Goal: Task Accomplishment & Management: Manage account settings

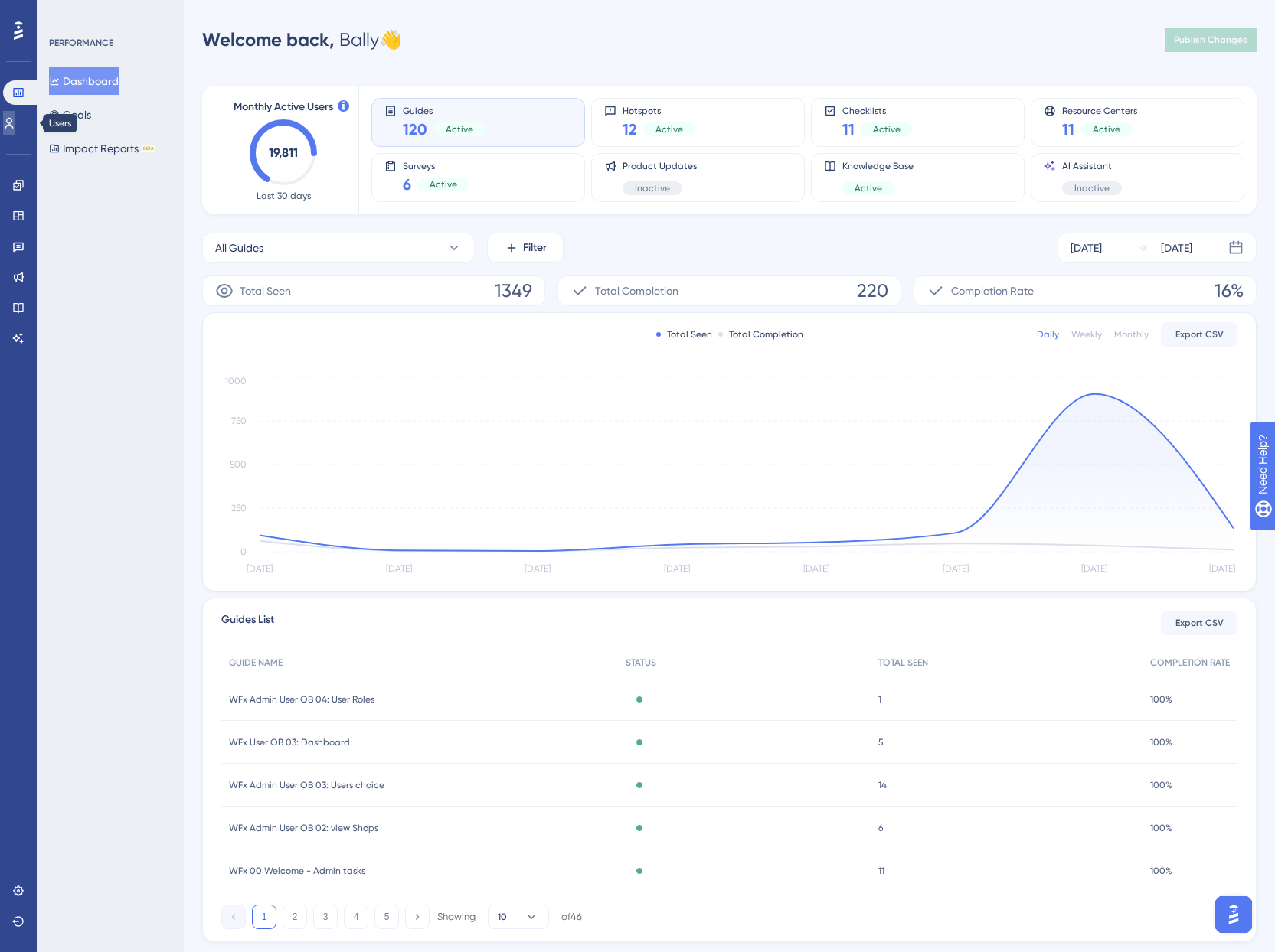
click at [8, 125] on link at bounding box center [9, 123] width 12 height 24
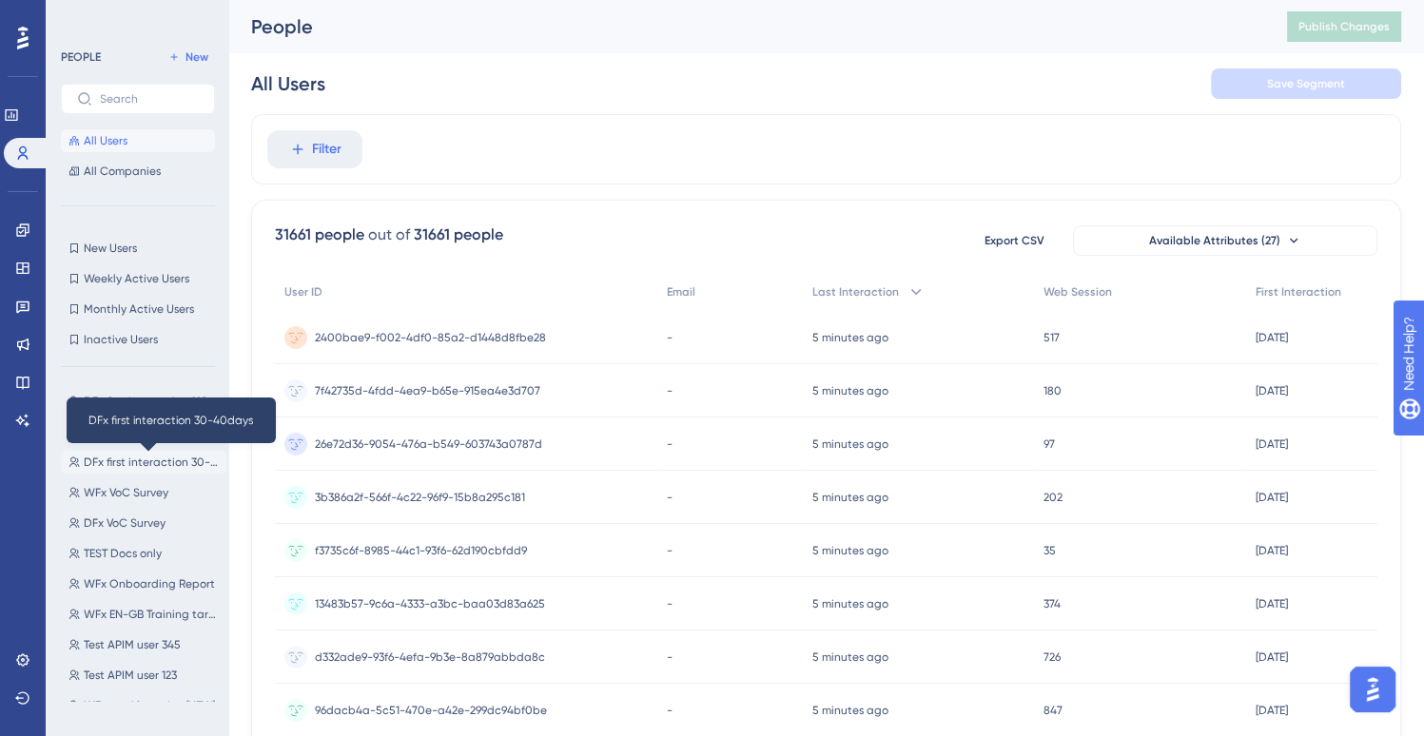
click at [156, 457] on span "DFx first interaction 30-40days" at bounding box center [151, 462] width 135 height 15
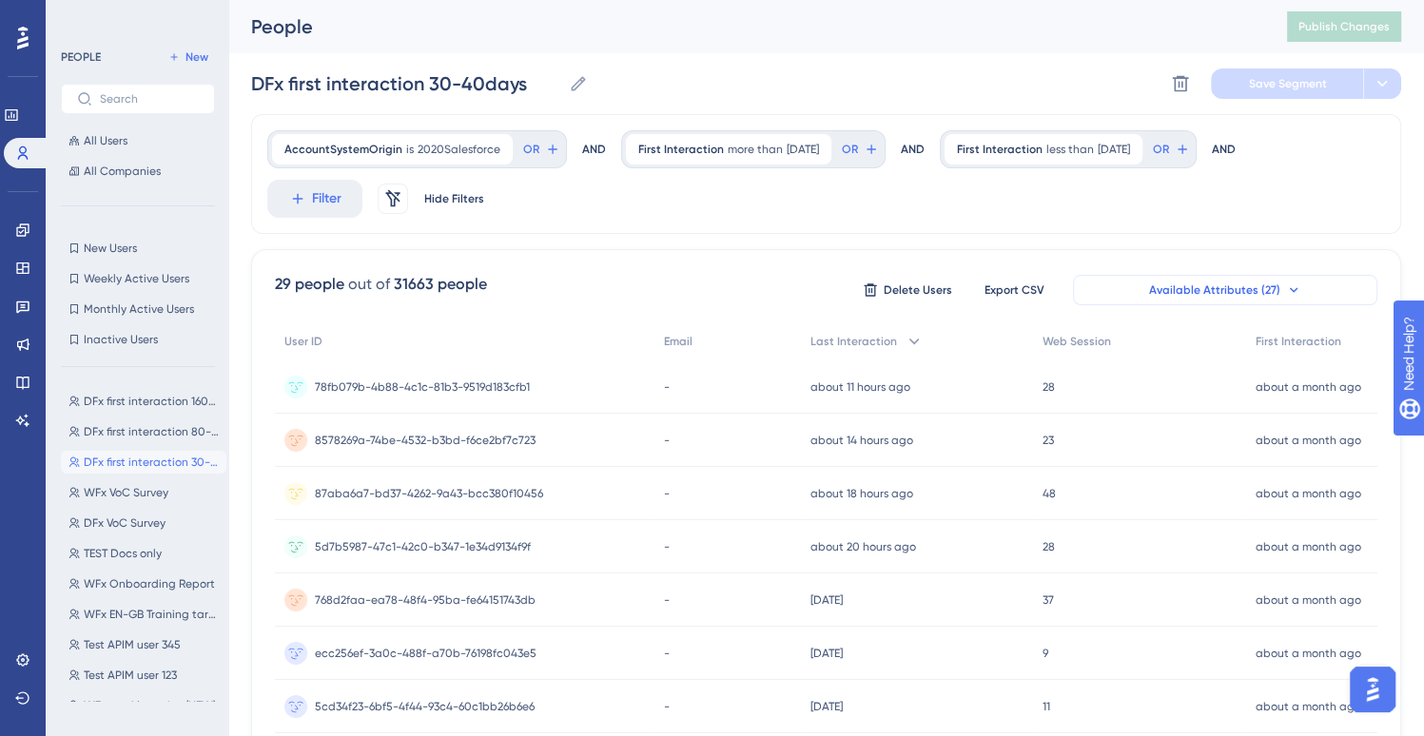
click at [1225, 290] on span "Available Attributes (27)" at bounding box center [1214, 289] width 131 height 15
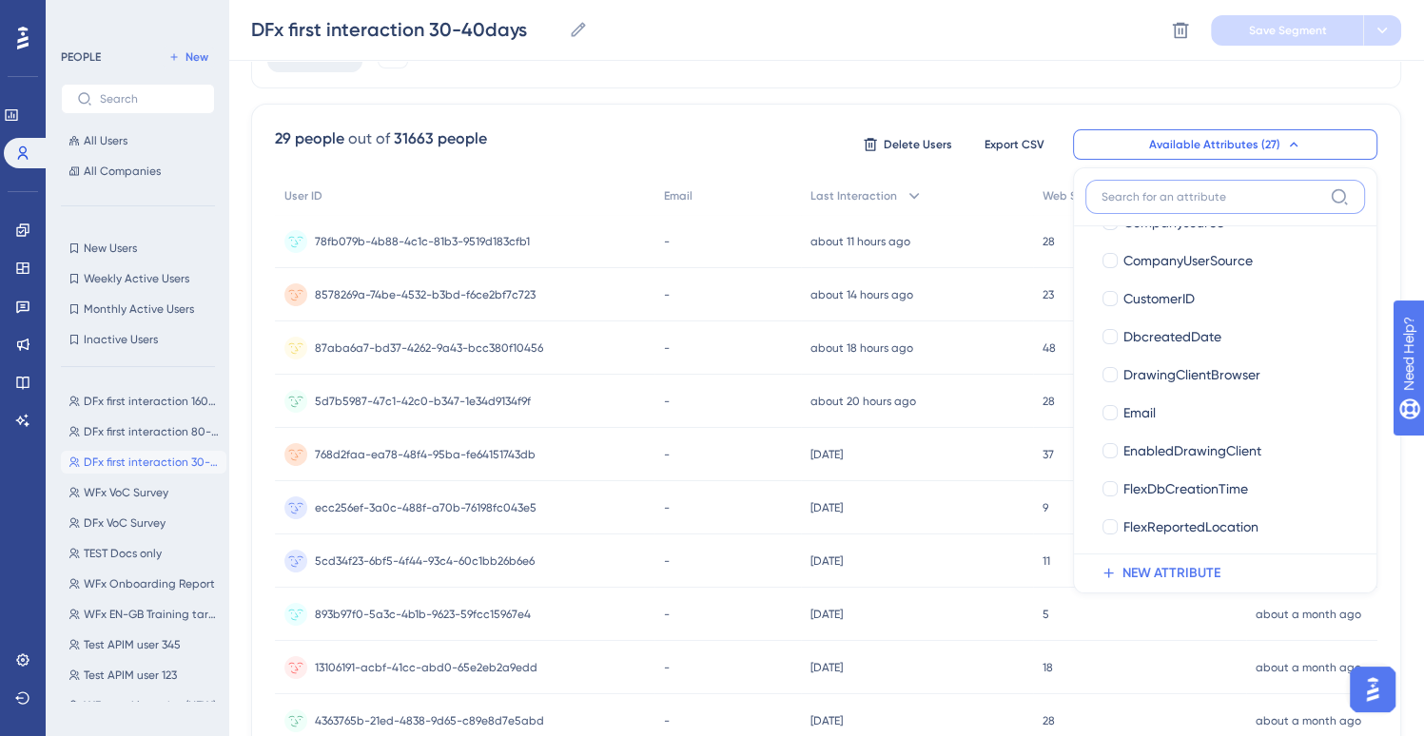
scroll to position [571, 0]
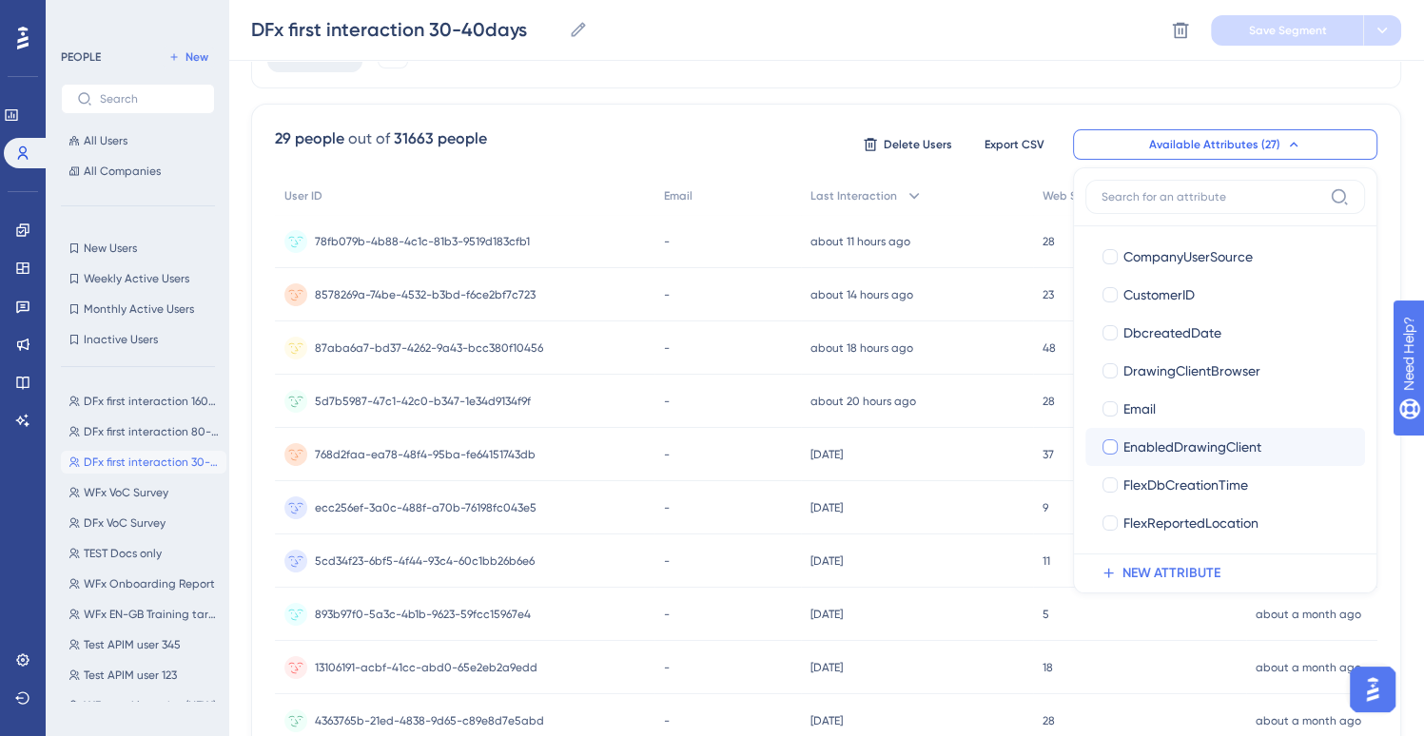
click at [1114, 444] on div at bounding box center [1109, 446] width 15 height 15
checkbox input "true"
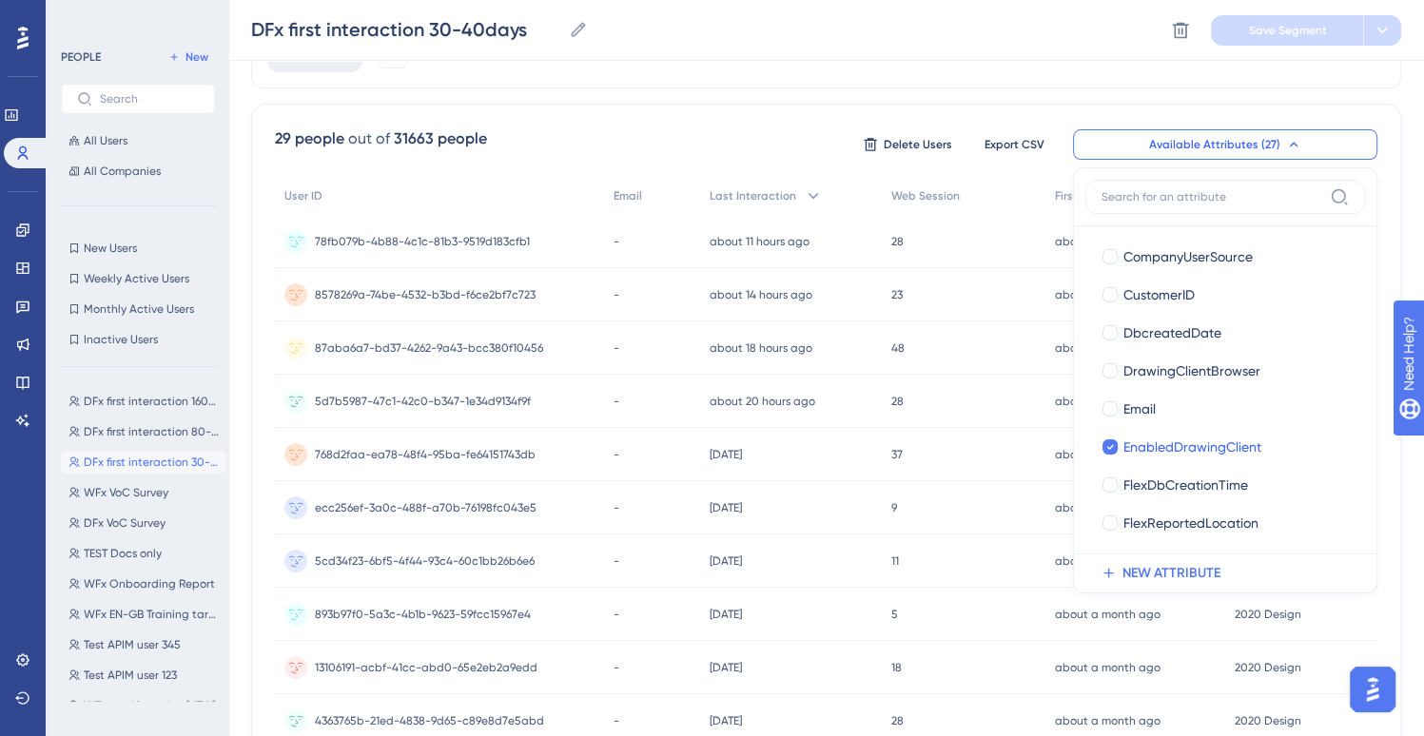
click at [1054, 73] on div "AccountSystemOrigin is 2020Salesforce 2020Salesforce Remove OR AND First Intera…" at bounding box center [826, 29] width 1150 height 120
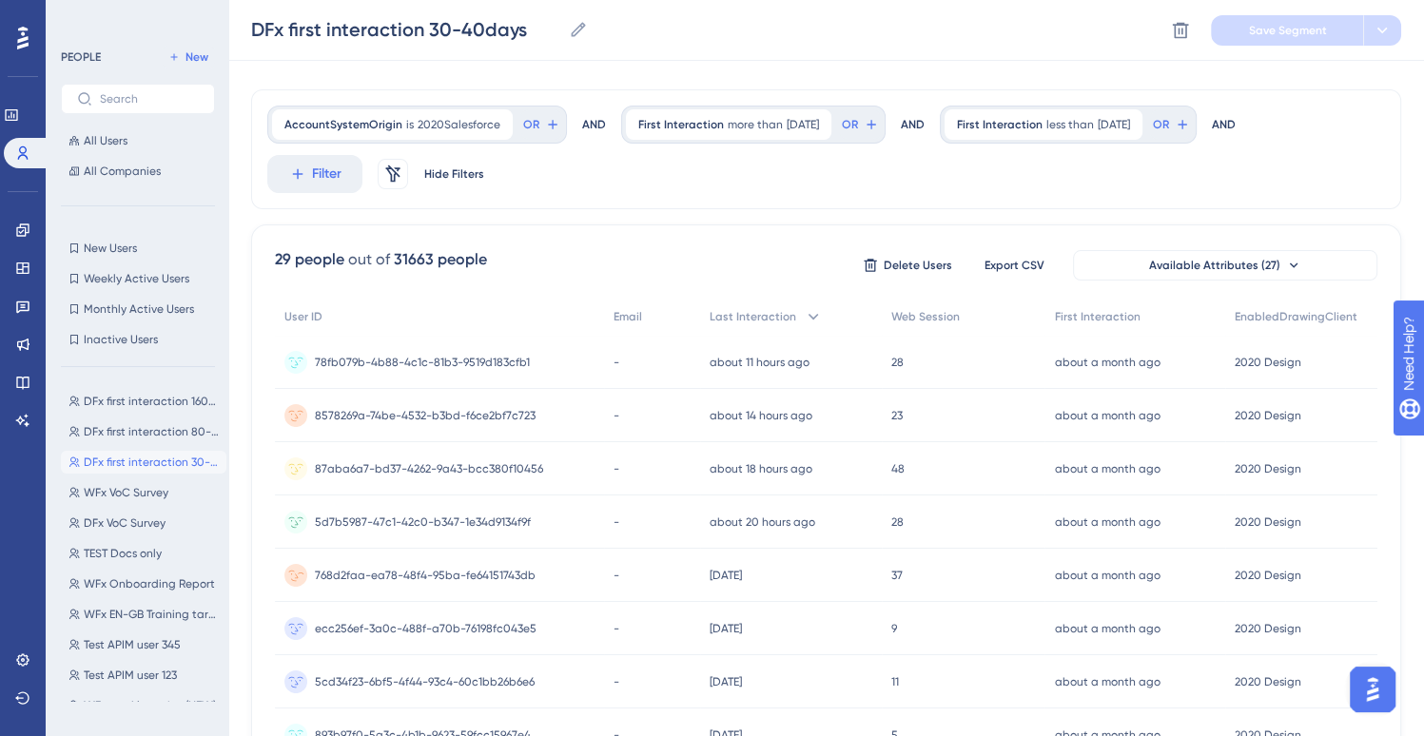
scroll to position [0, 0]
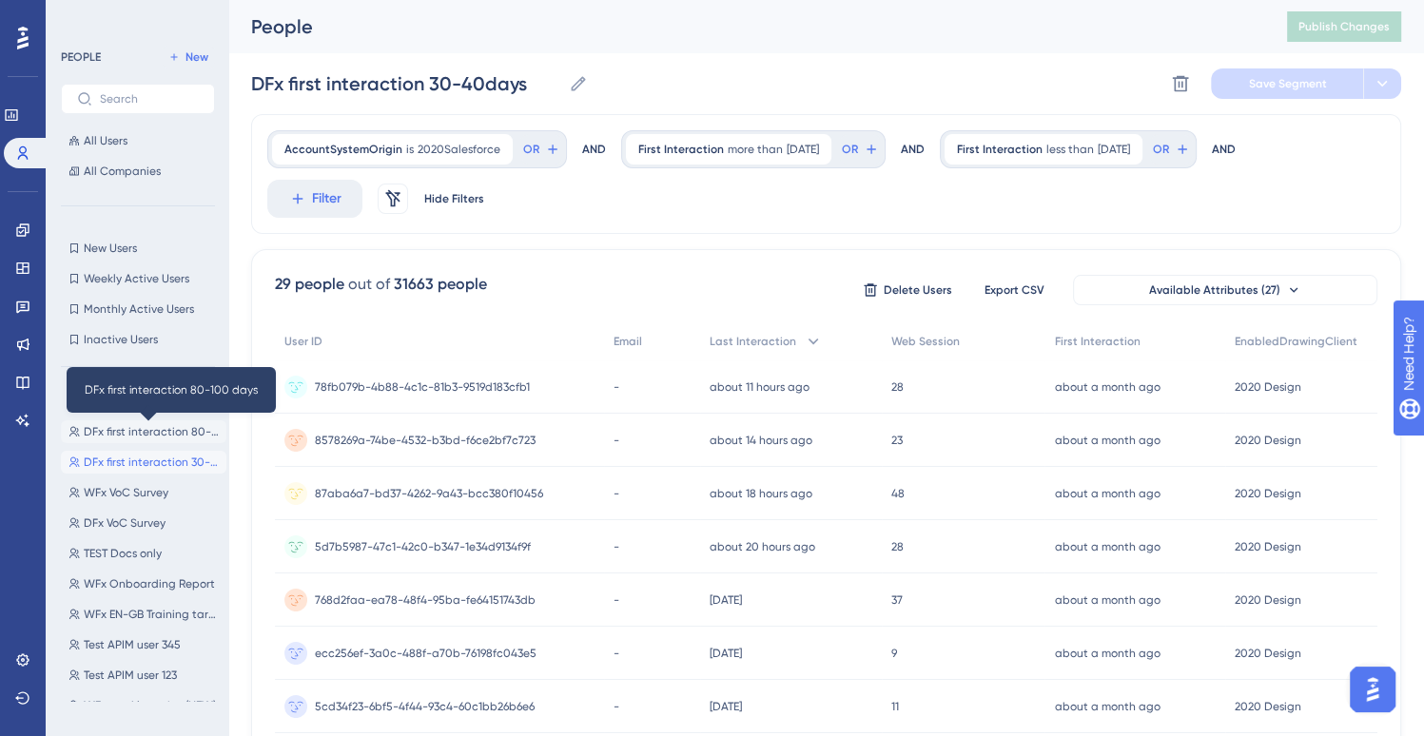
click at [149, 434] on span "DFx first interaction 80-100 days" at bounding box center [151, 431] width 135 height 15
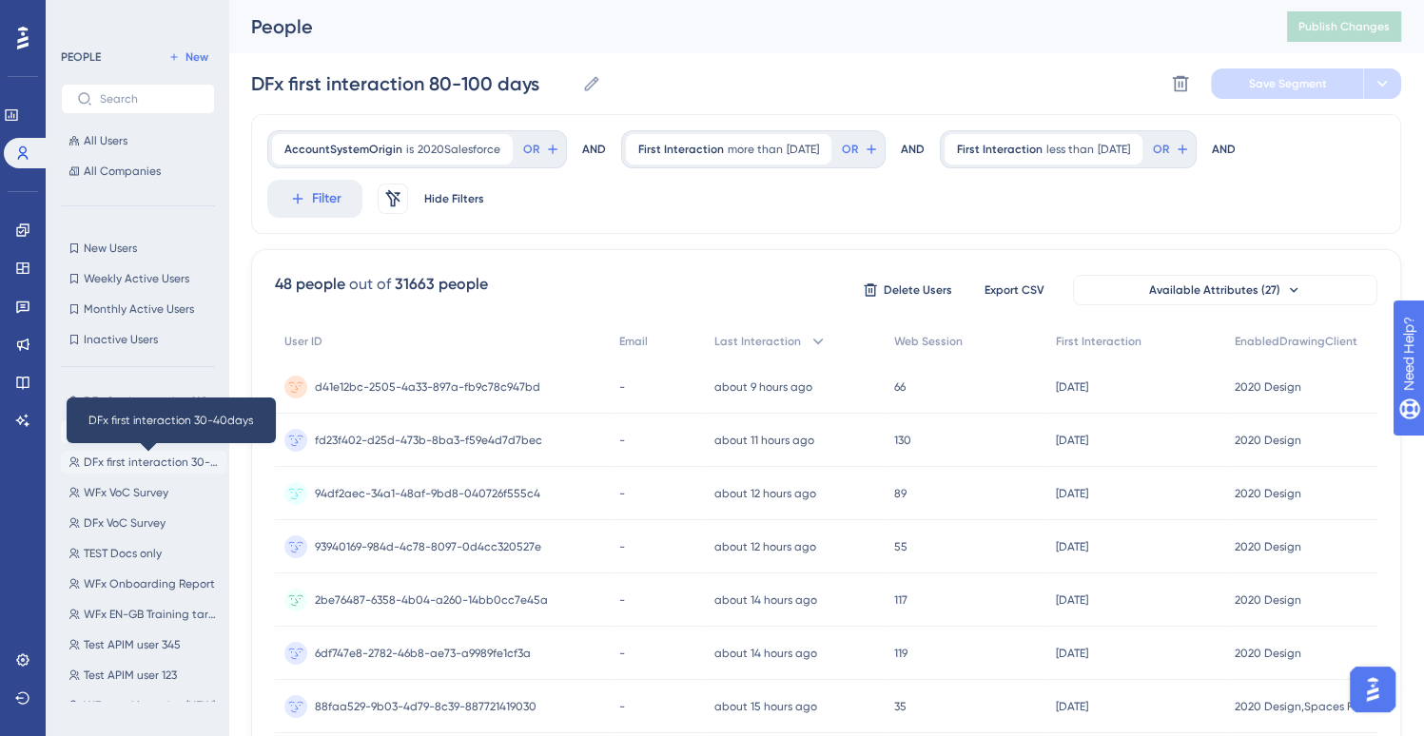
click at [146, 461] on span "DFx first interaction 30-40days" at bounding box center [151, 462] width 135 height 15
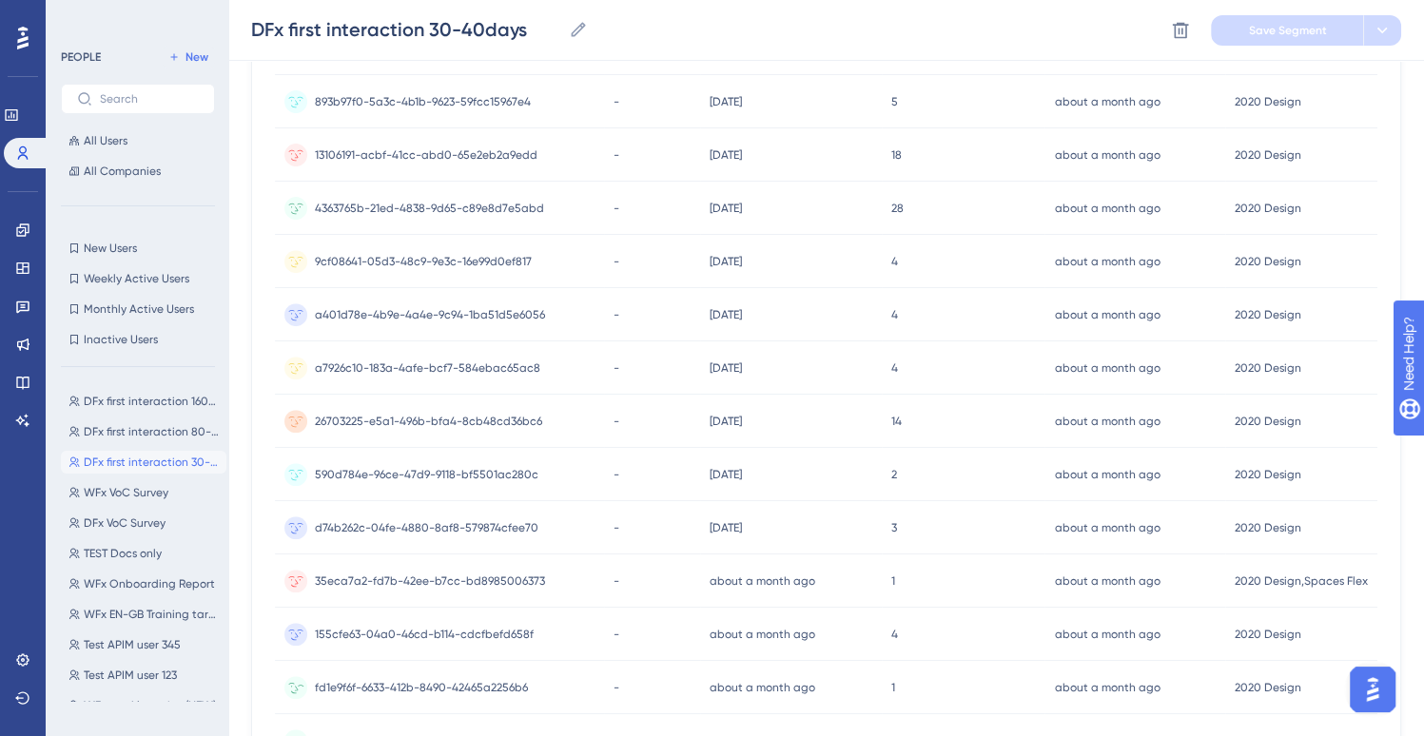
scroll to position [841, 0]
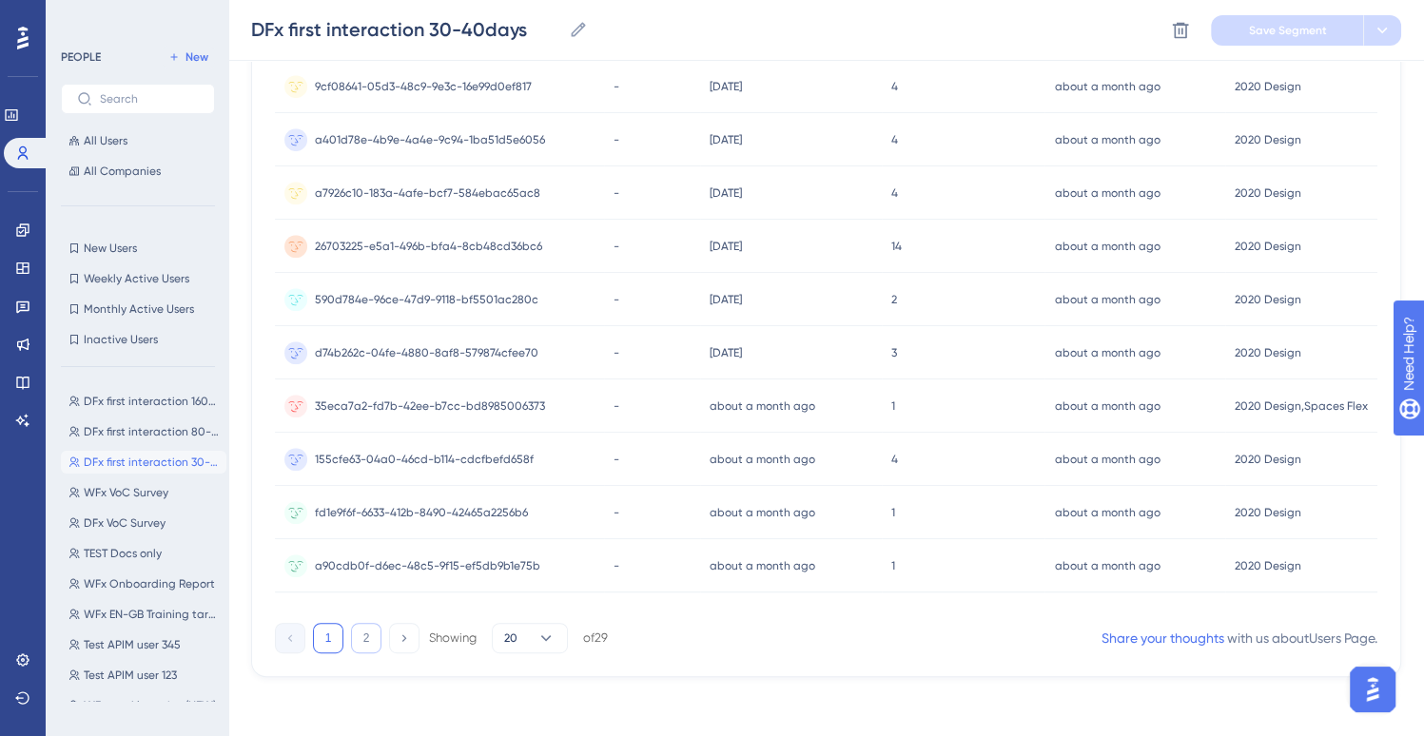
click at [369, 637] on button "2" at bounding box center [366, 638] width 30 height 30
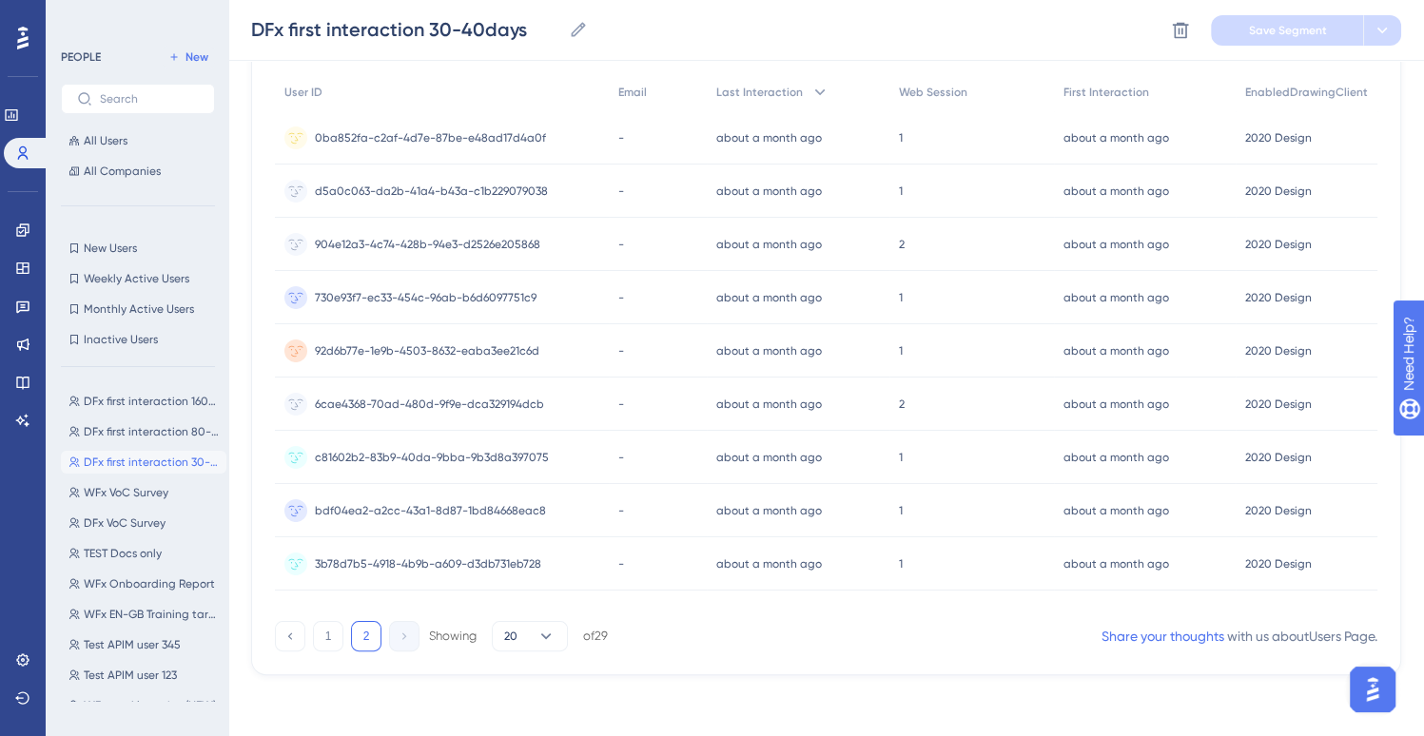
scroll to position [262, 0]
click at [331, 637] on button "1" at bounding box center [328, 636] width 30 height 30
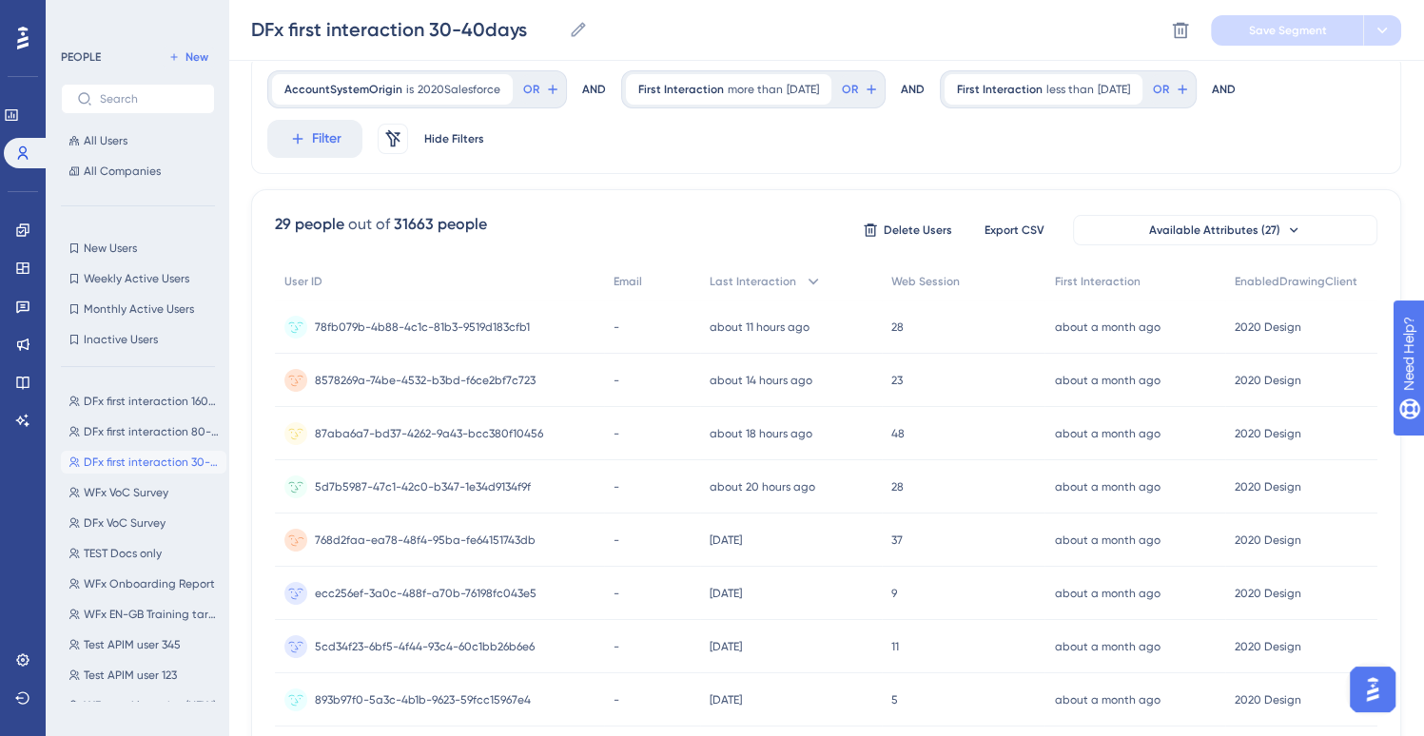
scroll to position [0, 0]
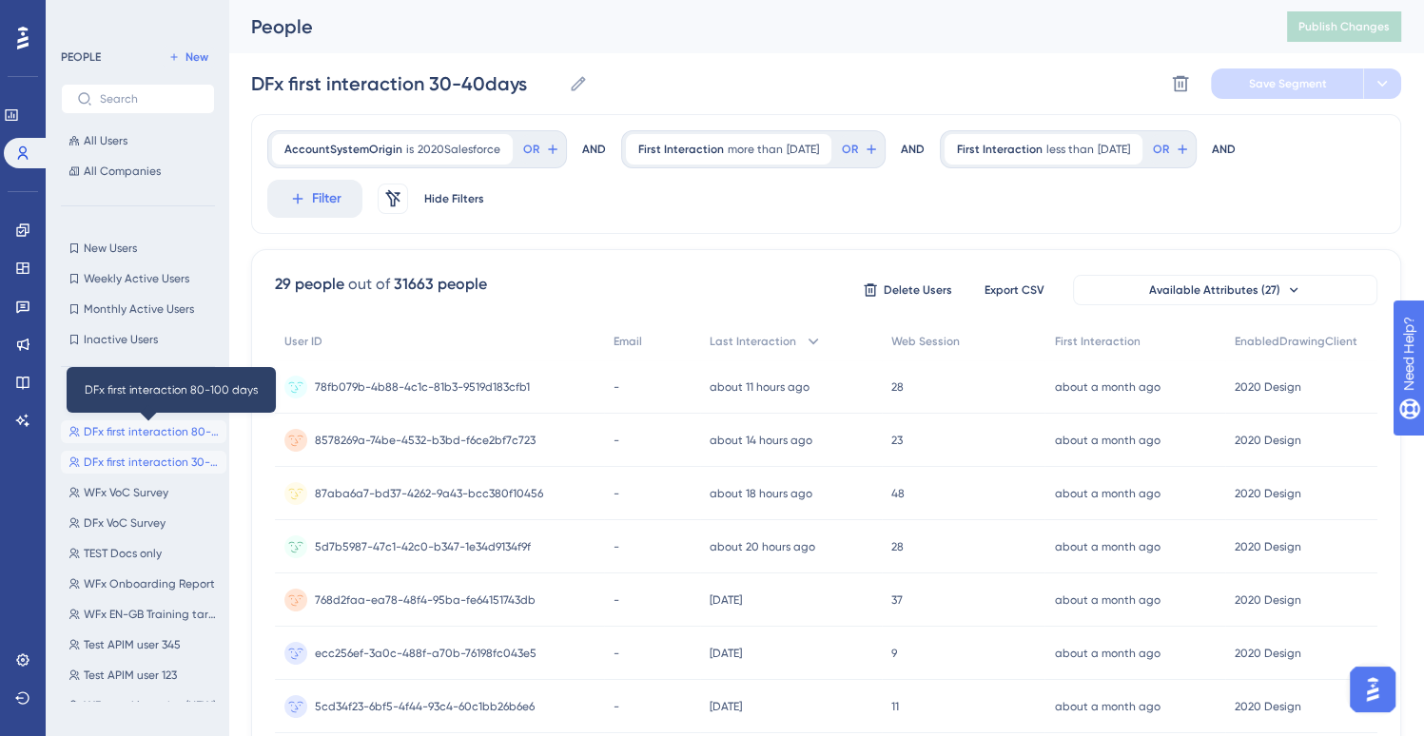
click at [100, 425] on span "DFx first interaction 80-100 days" at bounding box center [151, 431] width 135 height 15
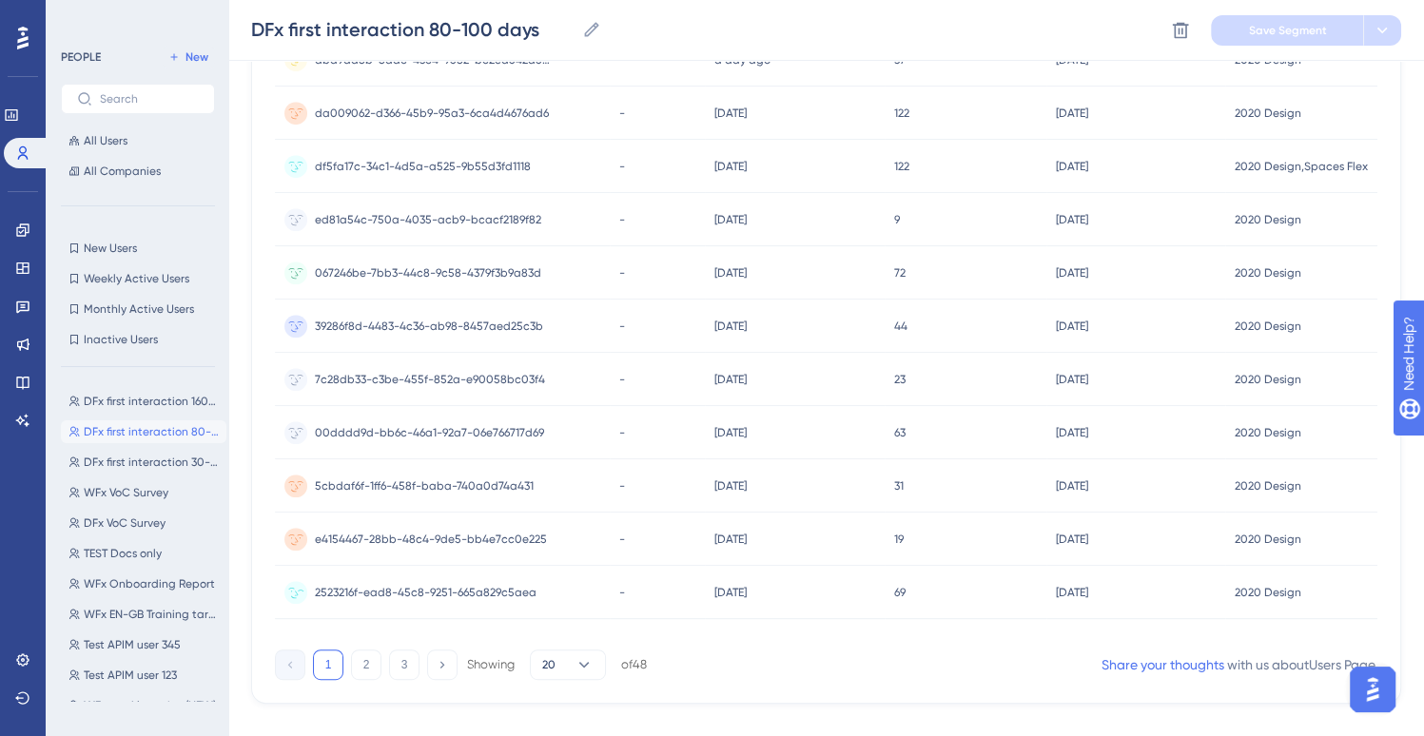
scroll to position [841, 0]
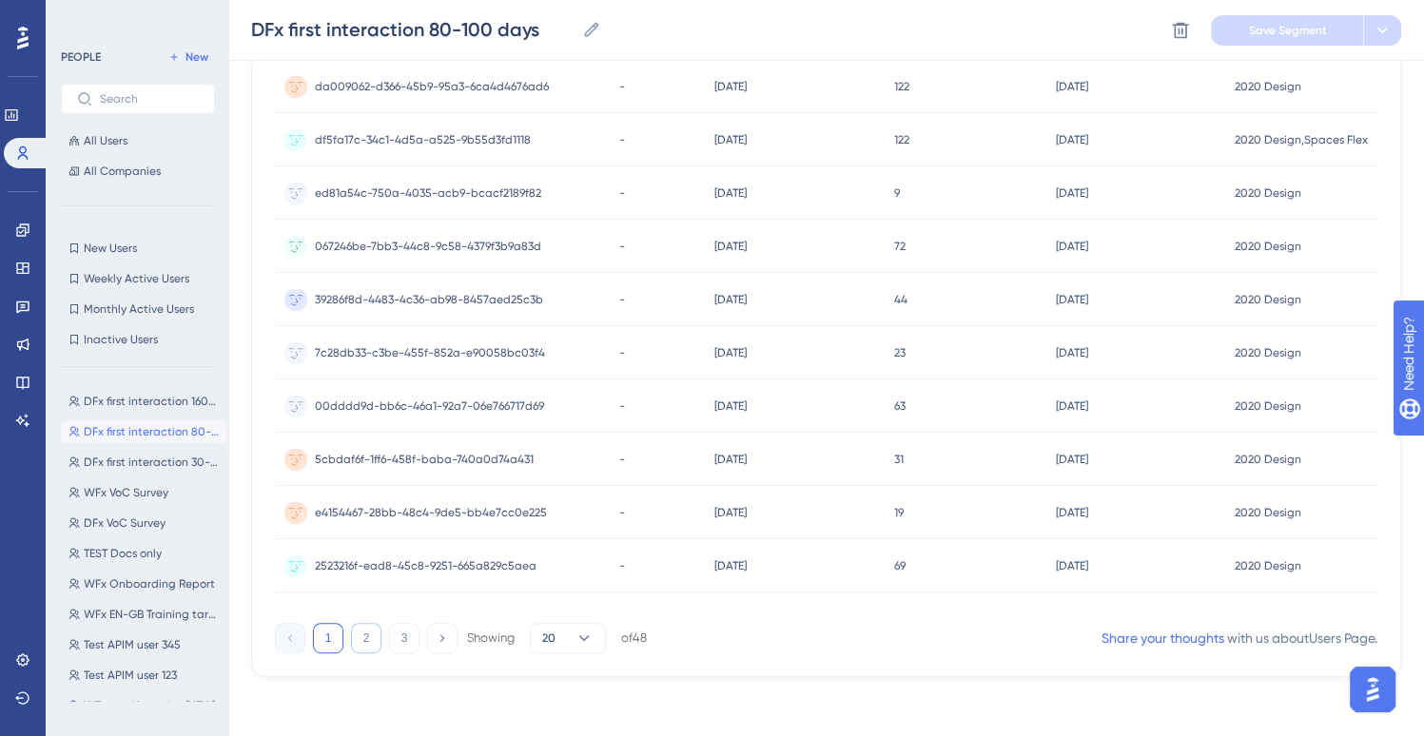
click at [369, 638] on button "2" at bounding box center [366, 638] width 30 height 30
click at [399, 640] on button "3" at bounding box center [404, 638] width 30 height 30
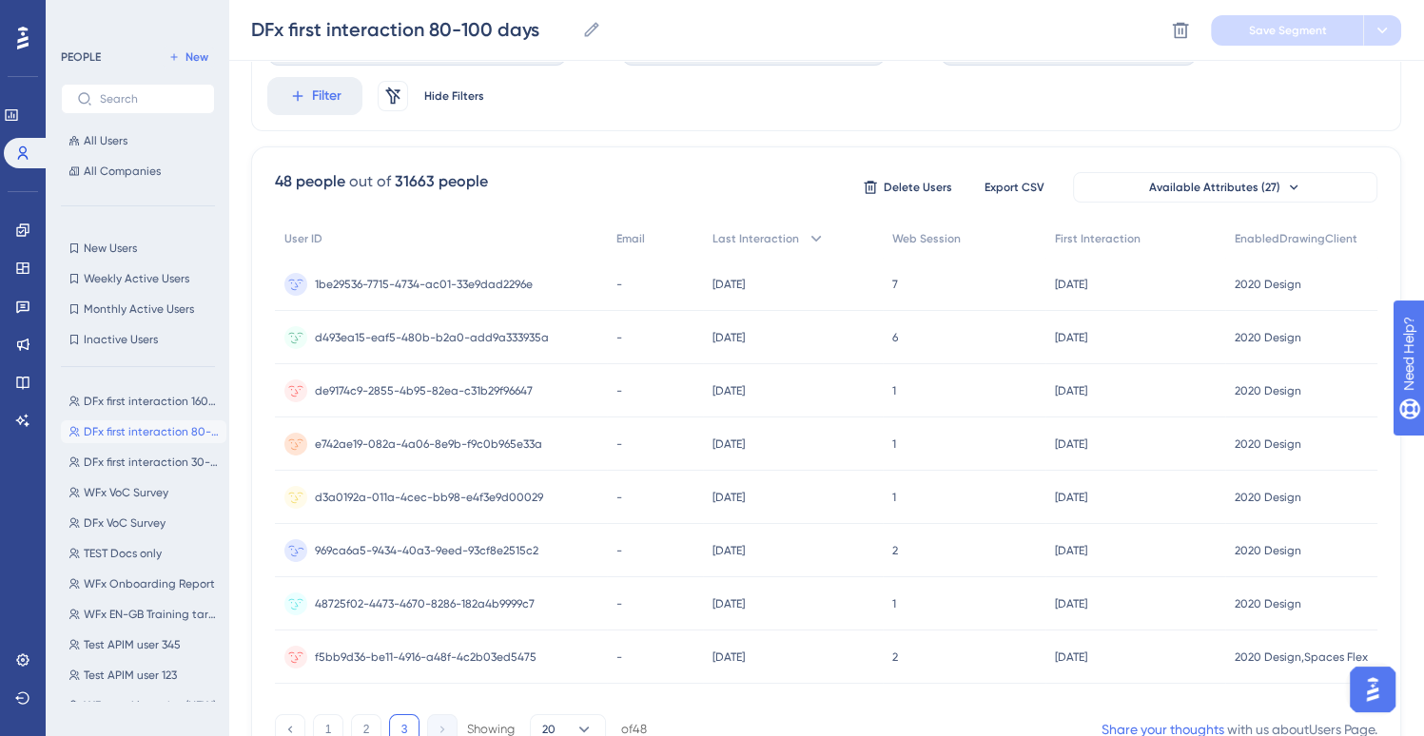
scroll to position [0, 0]
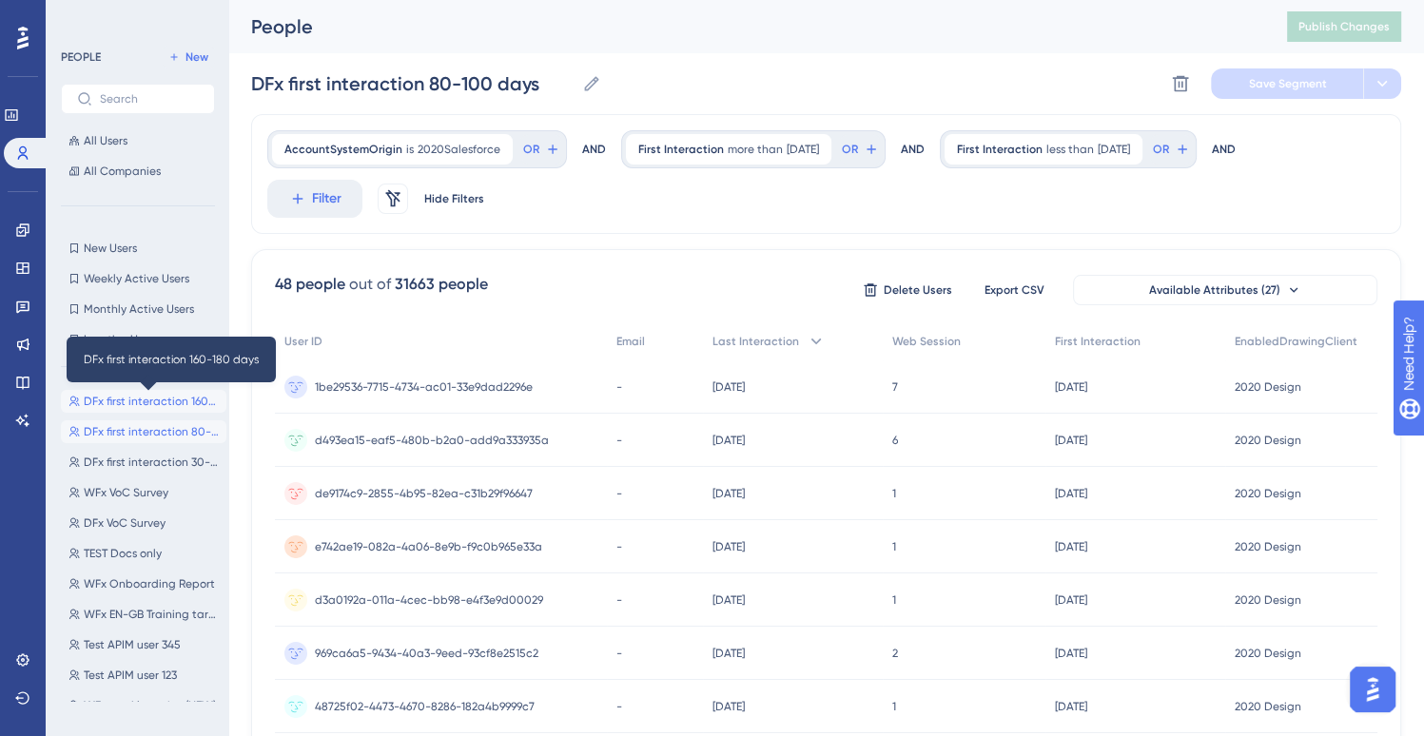
click at [141, 401] on span "DFx first interaction 160-180 days" at bounding box center [151, 401] width 135 height 15
type input "DFx first interaction 160-180 days"
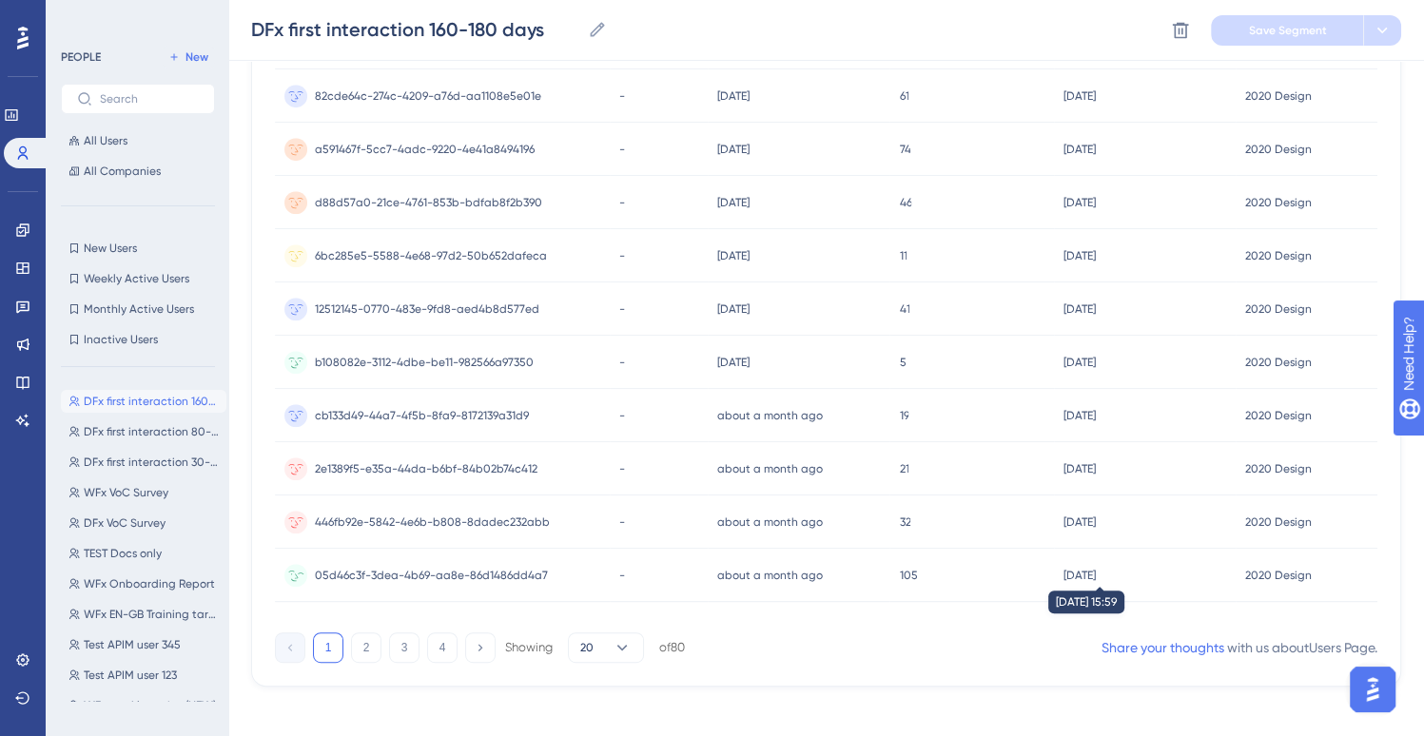
scroll to position [841, 0]
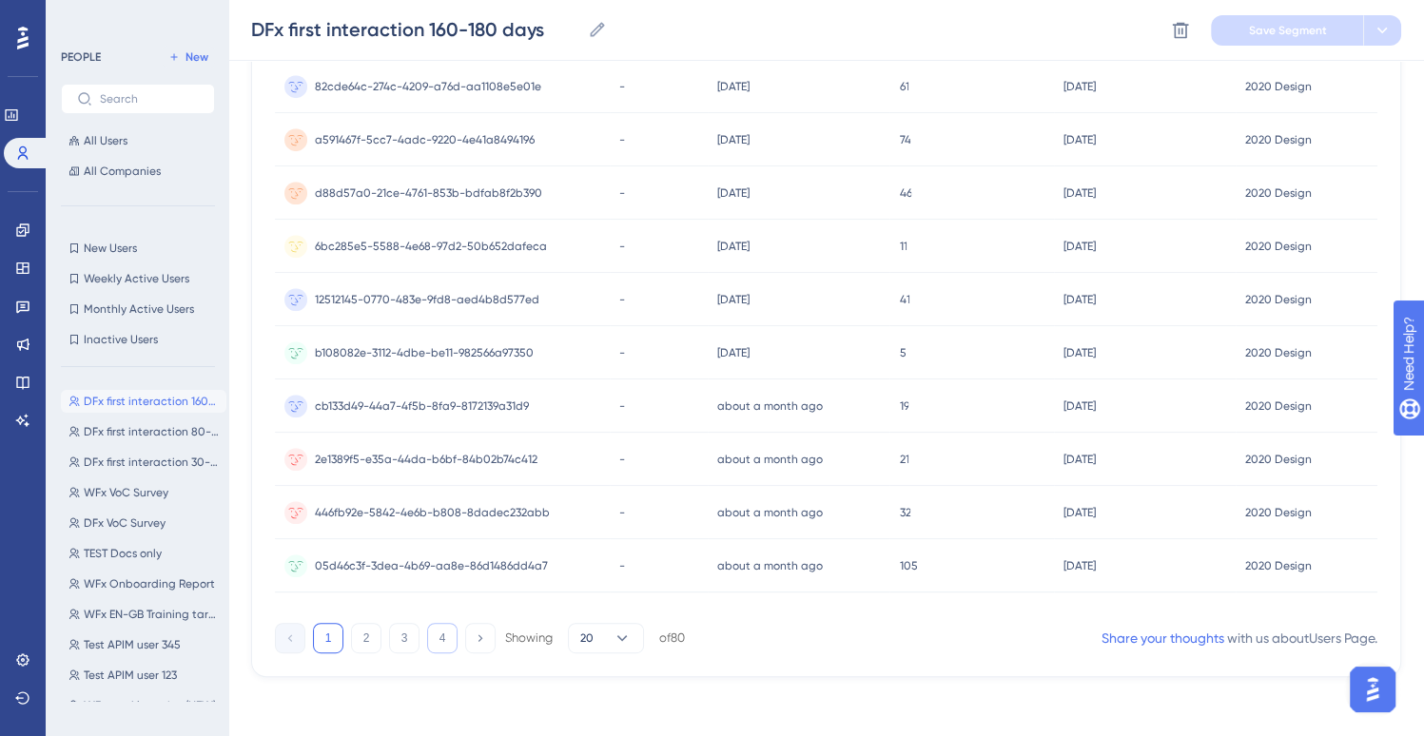
click at [440, 638] on button "4" at bounding box center [442, 638] width 30 height 30
click at [404, 639] on button "3" at bounding box center [404, 638] width 30 height 30
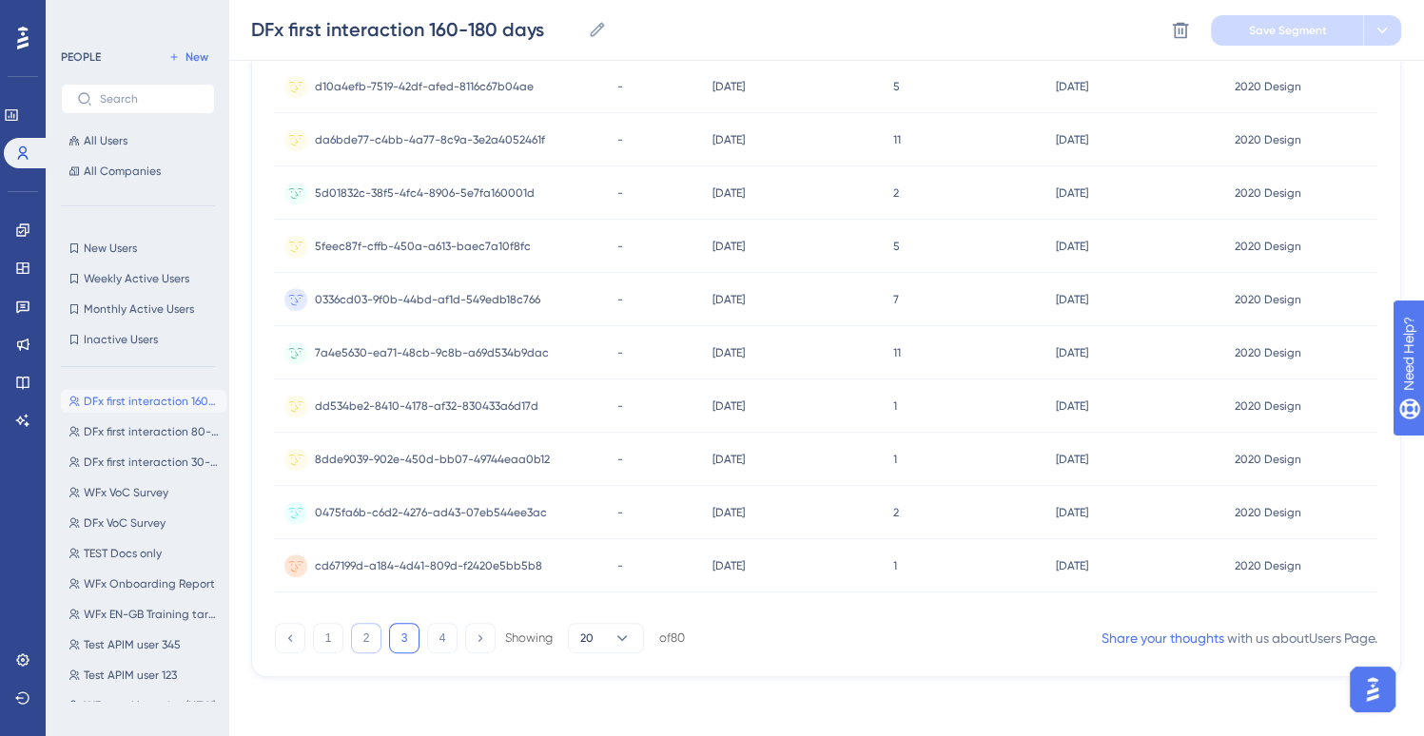
click at [360, 640] on button "2" at bounding box center [366, 638] width 30 height 30
click at [338, 640] on button "1" at bounding box center [328, 638] width 30 height 30
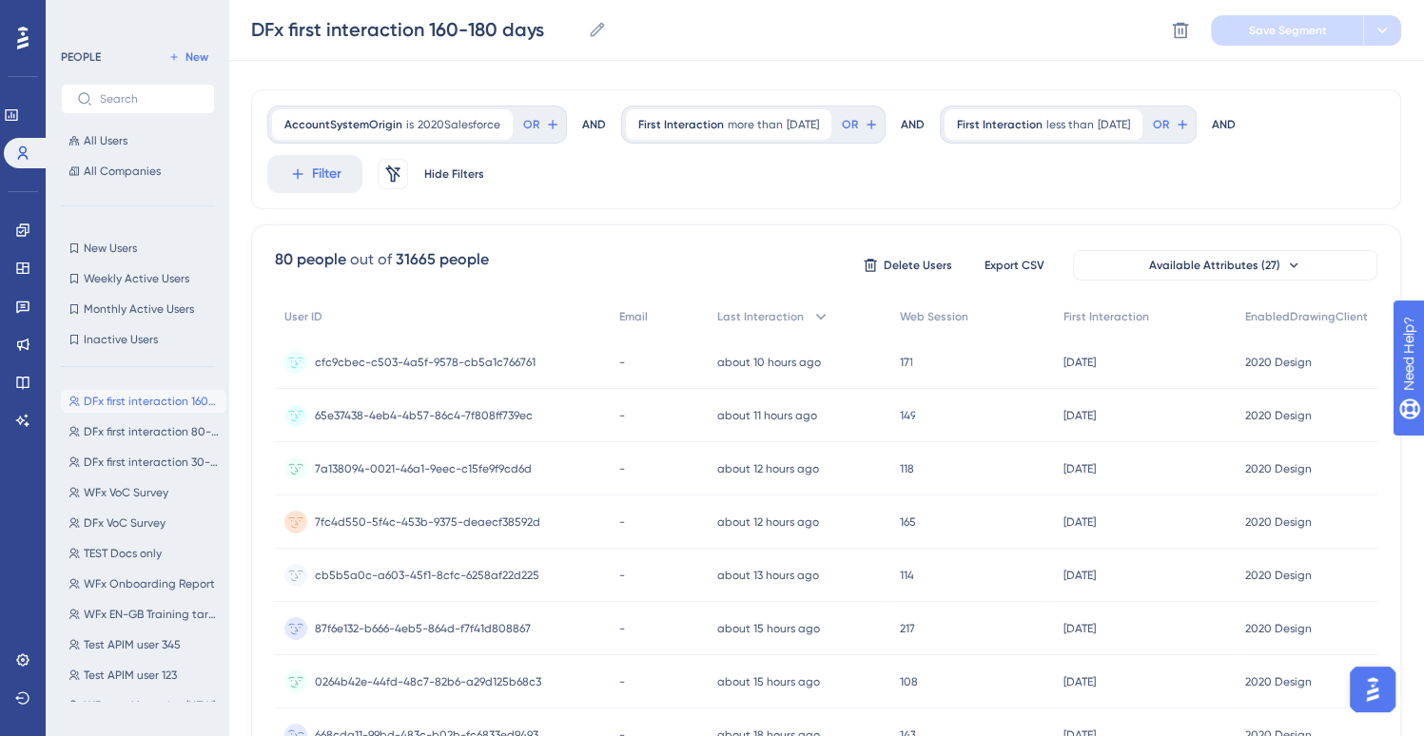
scroll to position [0, 0]
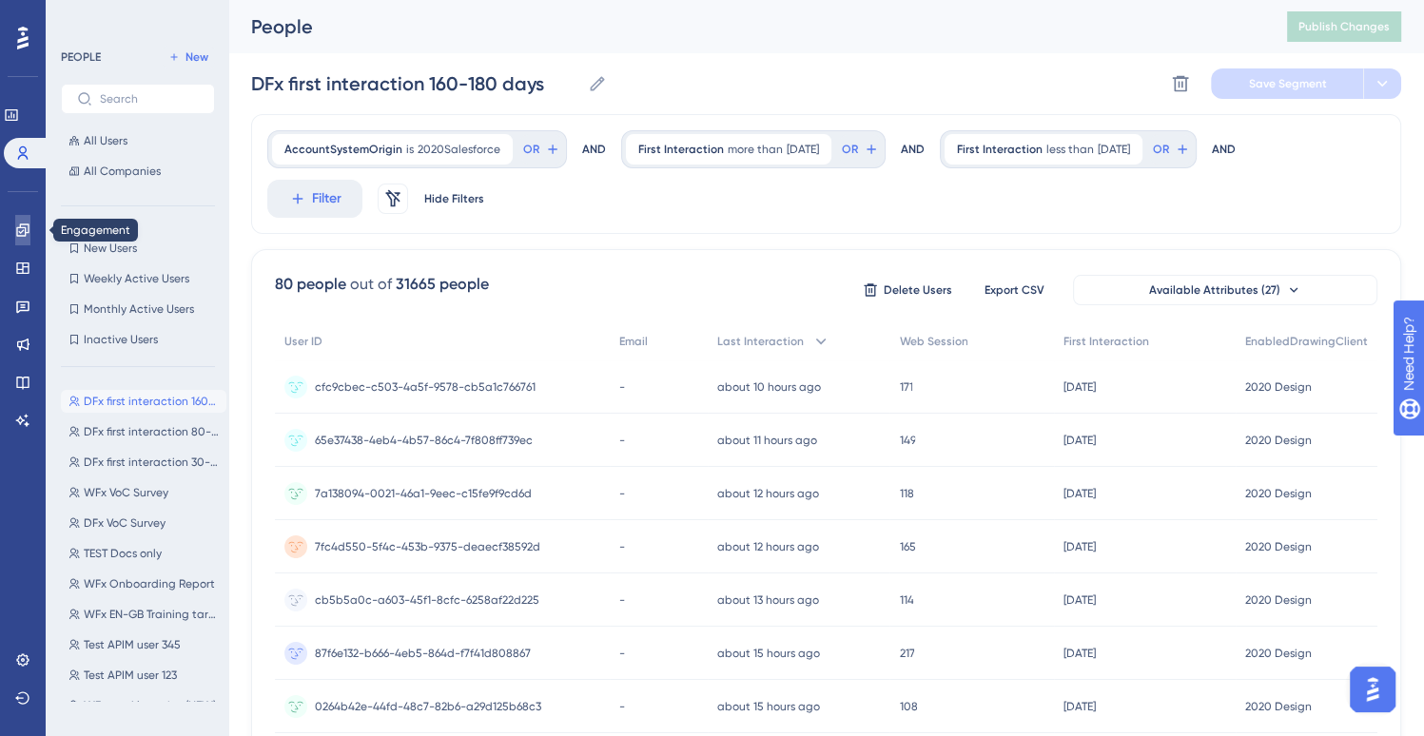
click at [21, 237] on icon at bounding box center [22, 230] width 15 height 15
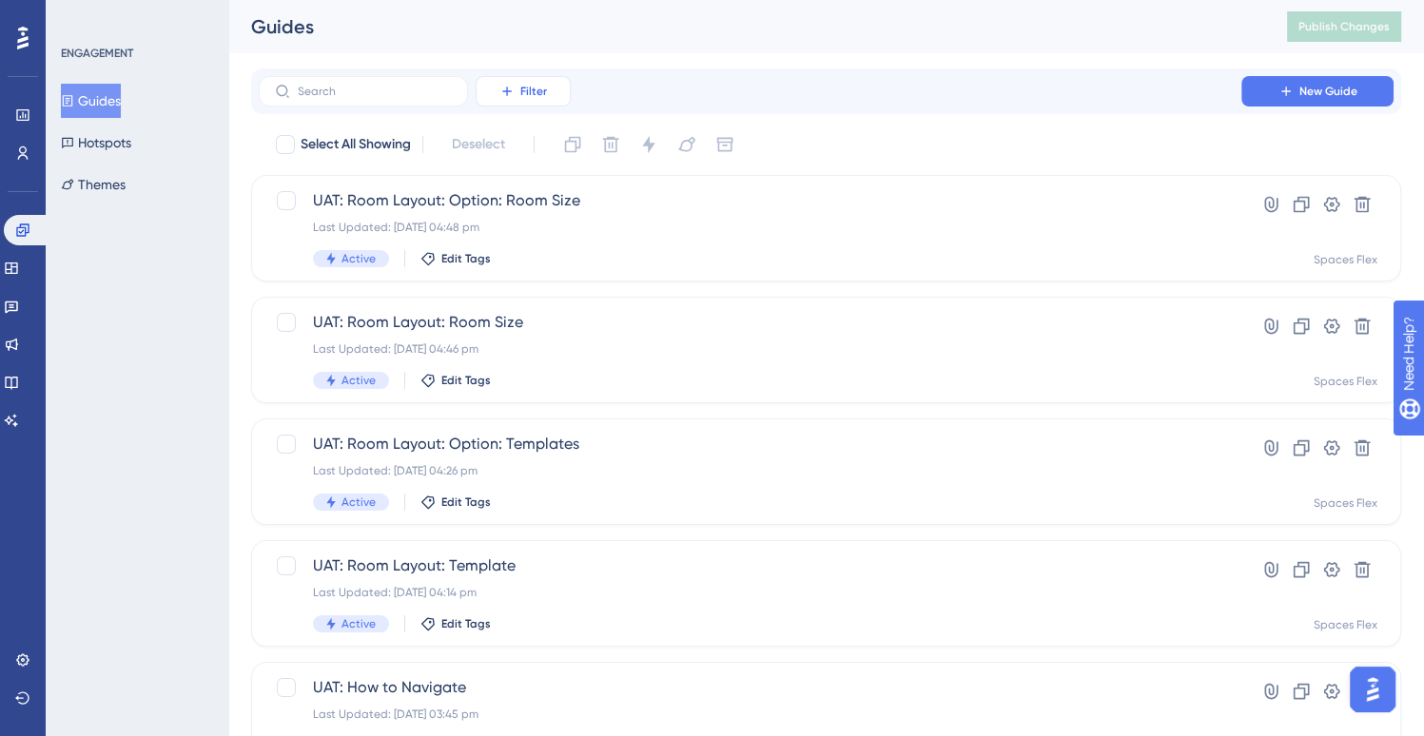
click at [542, 94] on span "Filter" at bounding box center [533, 91] width 27 height 15
click at [555, 153] on div "Tags Tags" at bounding box center [542, 145] width 78 height 38
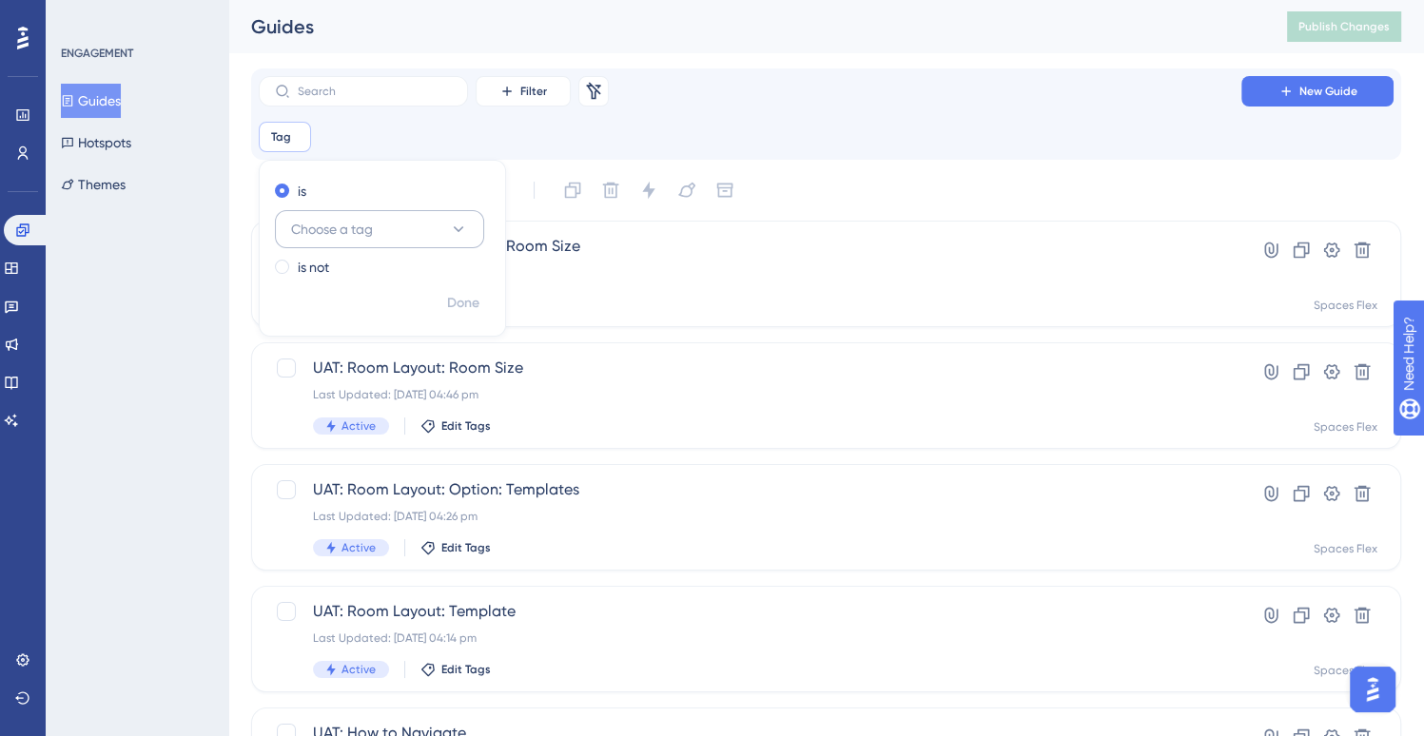
click at [382, 229] on button "Choose a tag" at bounding box center [379, 229] width 209 height 38
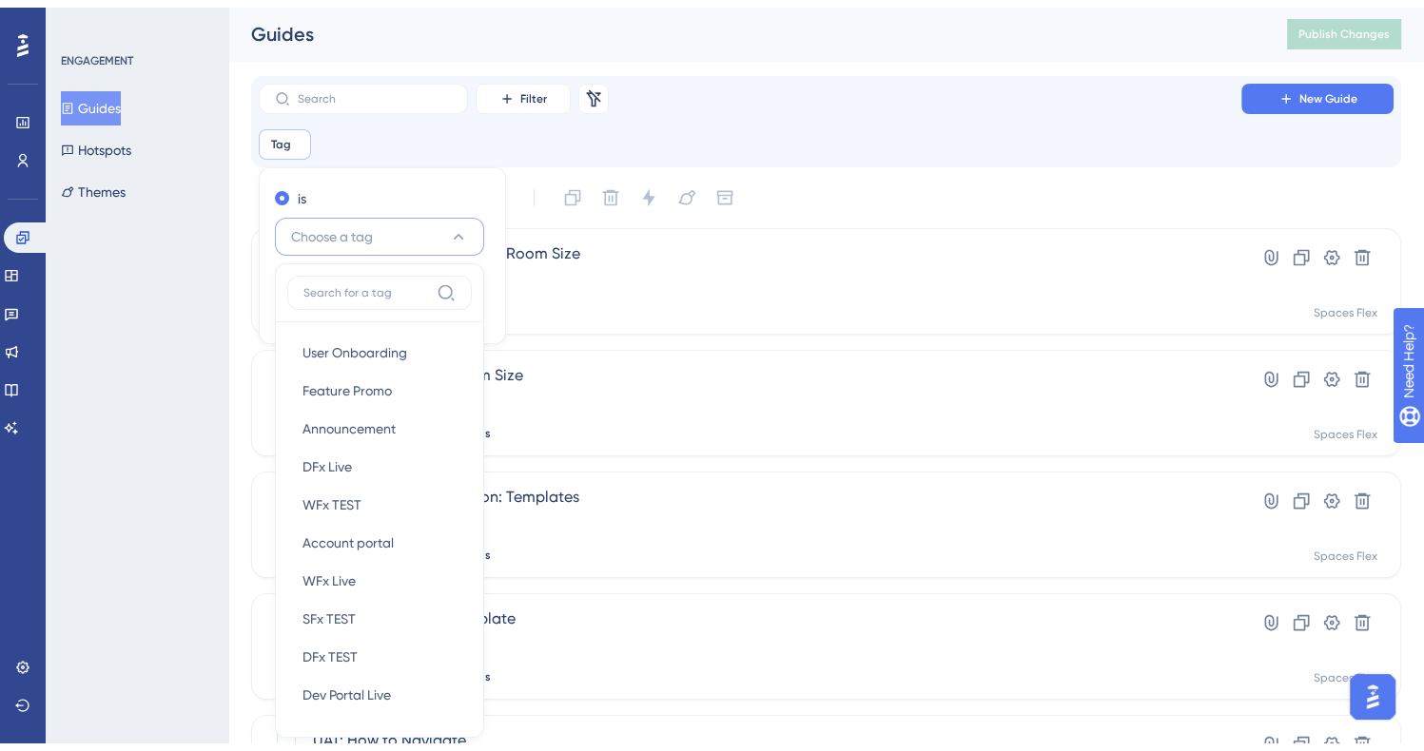
scroll to position [125, 0]
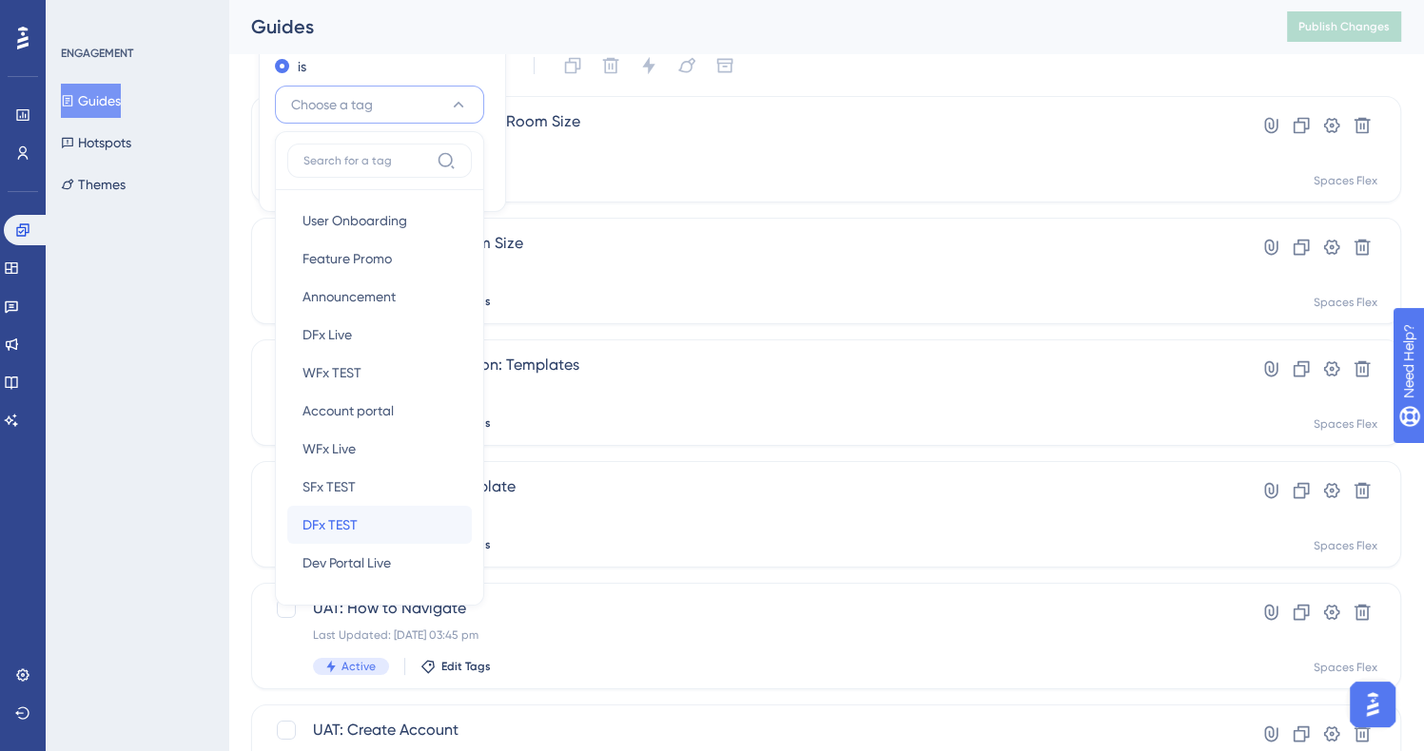
click at [377, 524] on div "DFx TEST DFx TEST" at bounding box center [379, 525] width 154 height 38
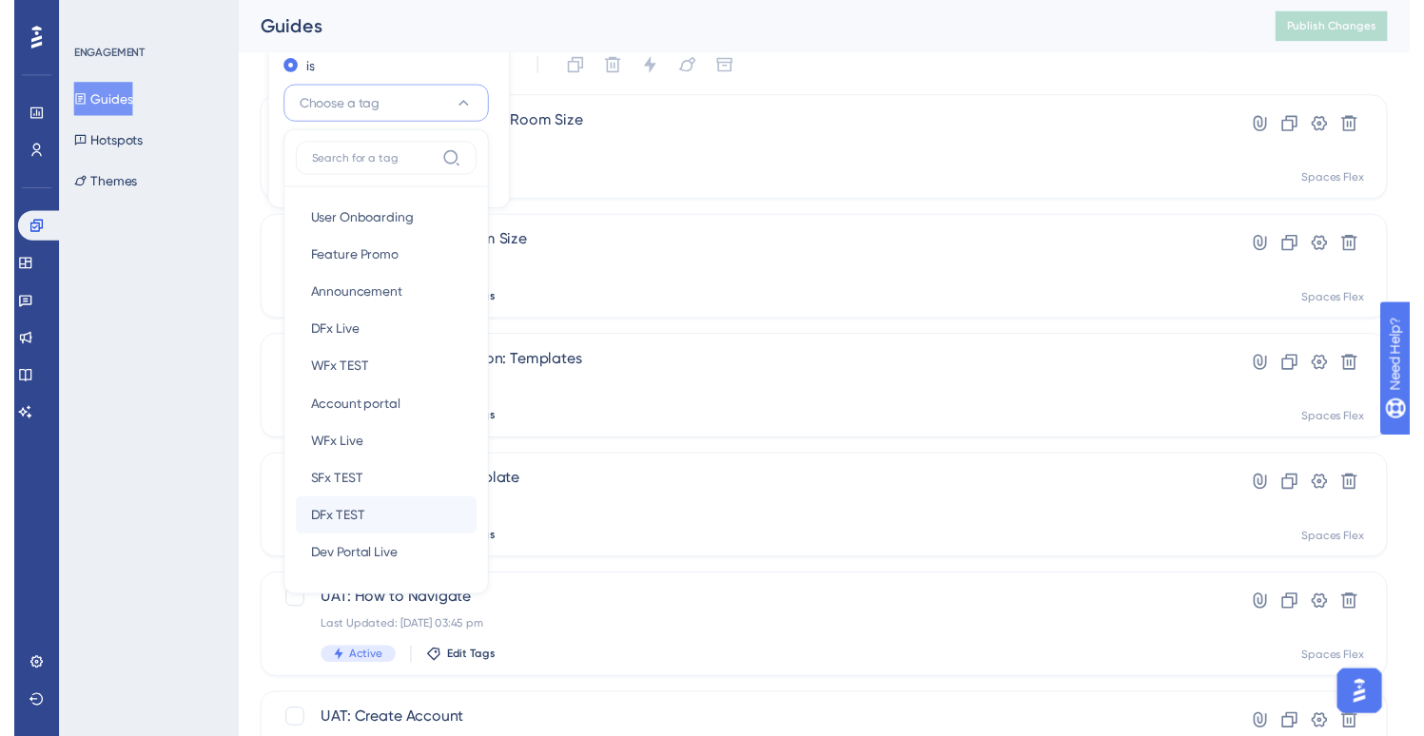
scroll to position [0, 0]
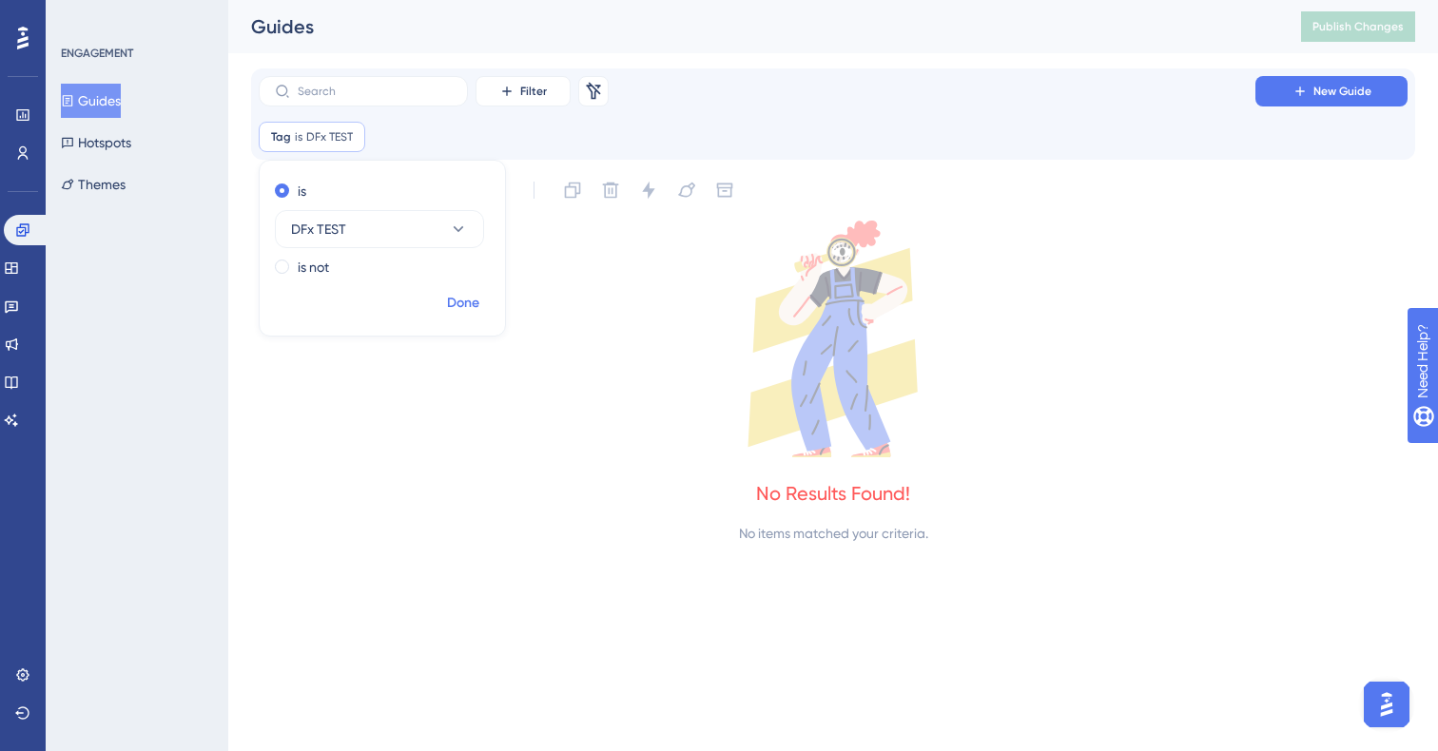
click at [467, 303] on span "Done" at bounding box center [463, 303] width 32 height 23
click at [355, 134] on icon at bounding box center [350, 136] width 11 height 11
checkbox input "false"
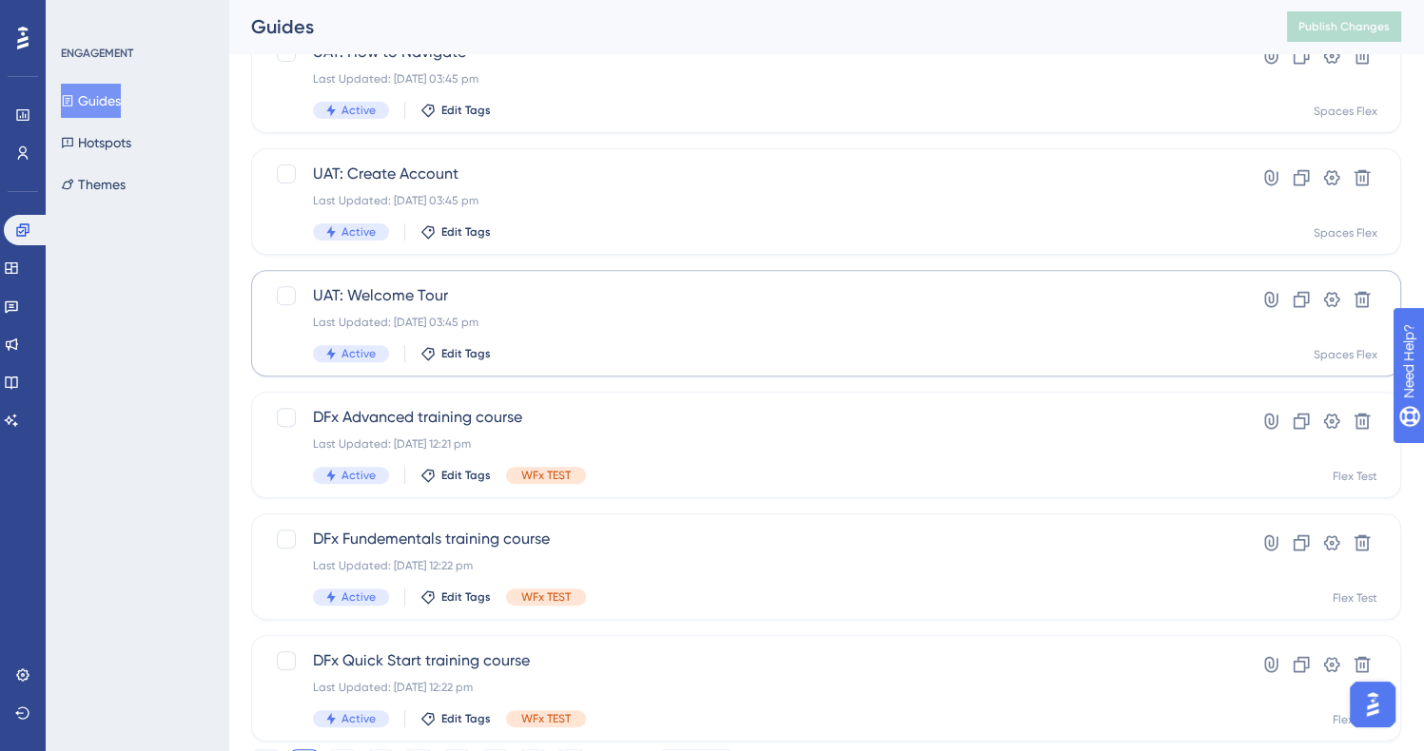
scroll to position [725, 0]
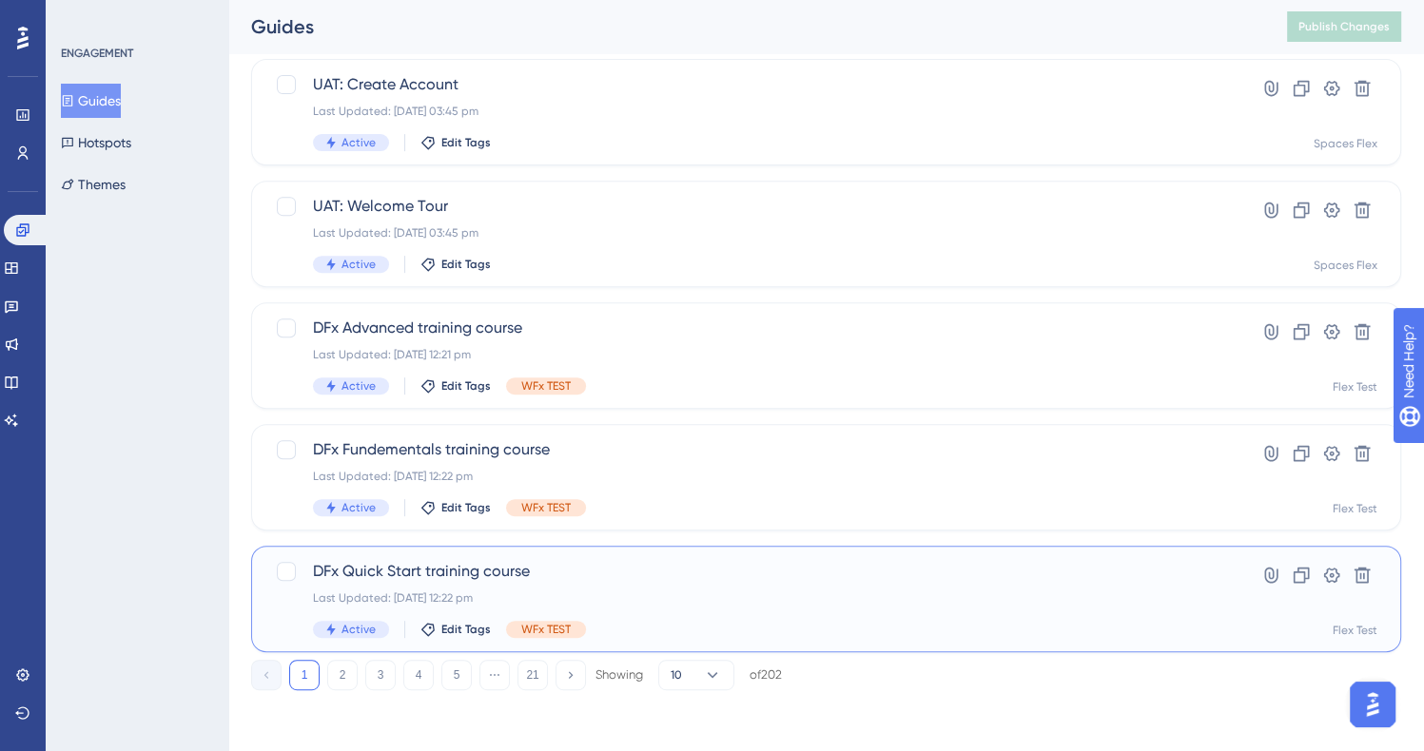
click at [627, 598] on div "Last Updated: [DATE] 12:22 pm" at bounding box center [750, 598] width 874 height 15
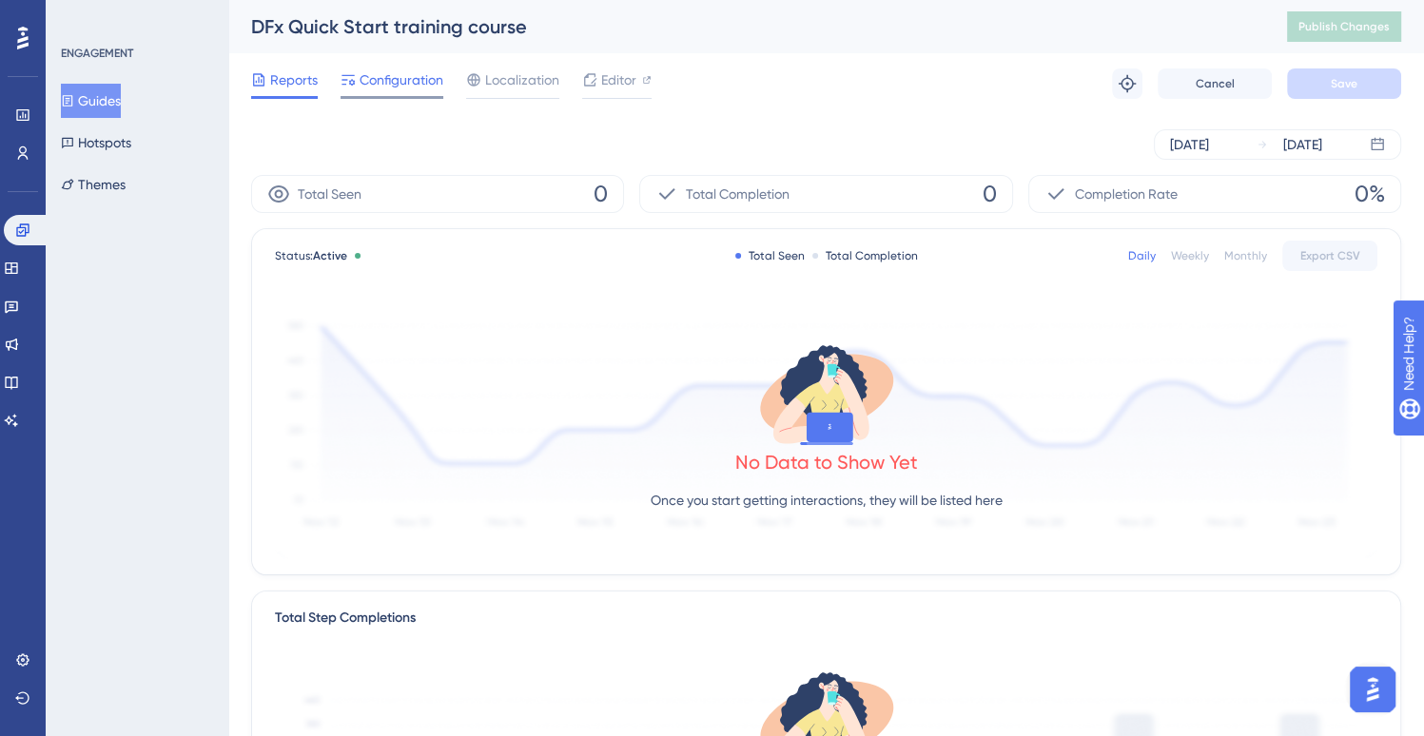
click at [385, 86] on span "Configuration" at bounding box center [402, 79] width 84 height 23
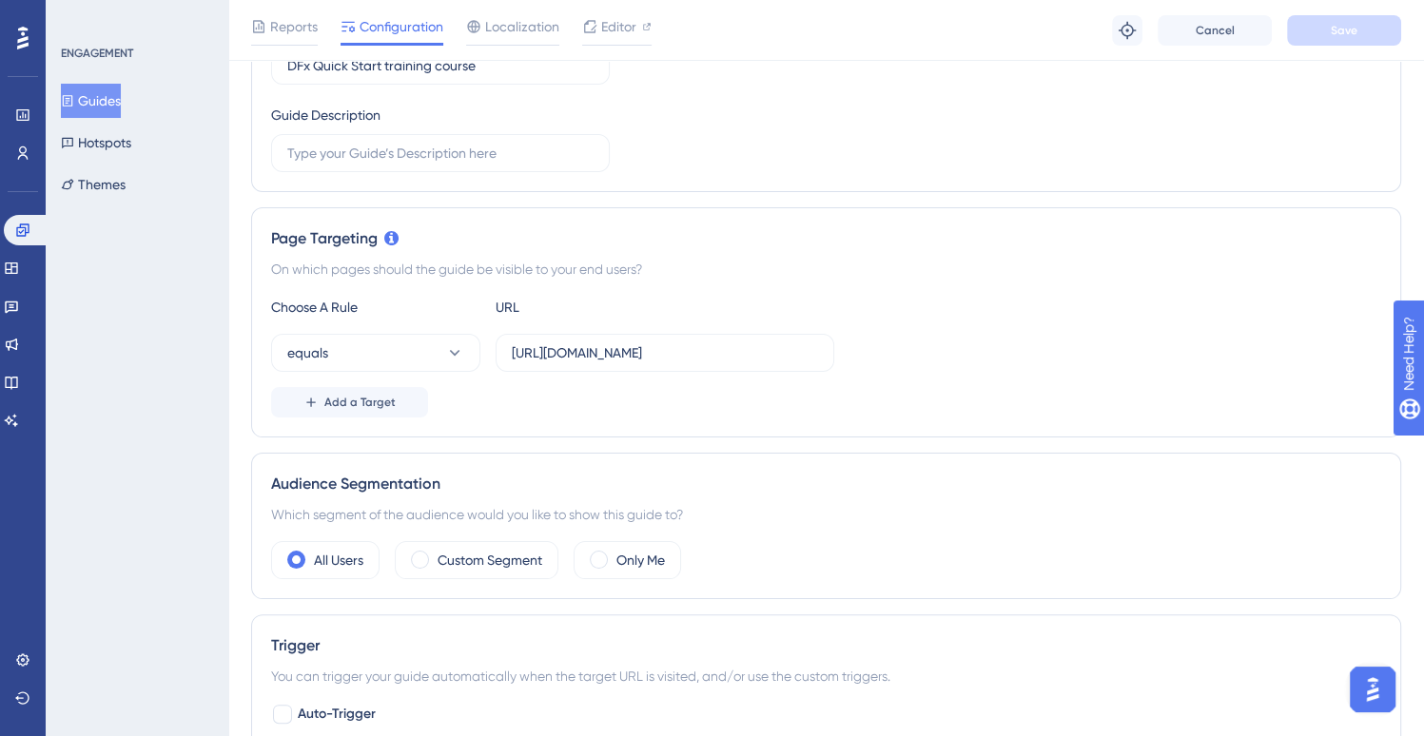
scroll to position [190, 0]
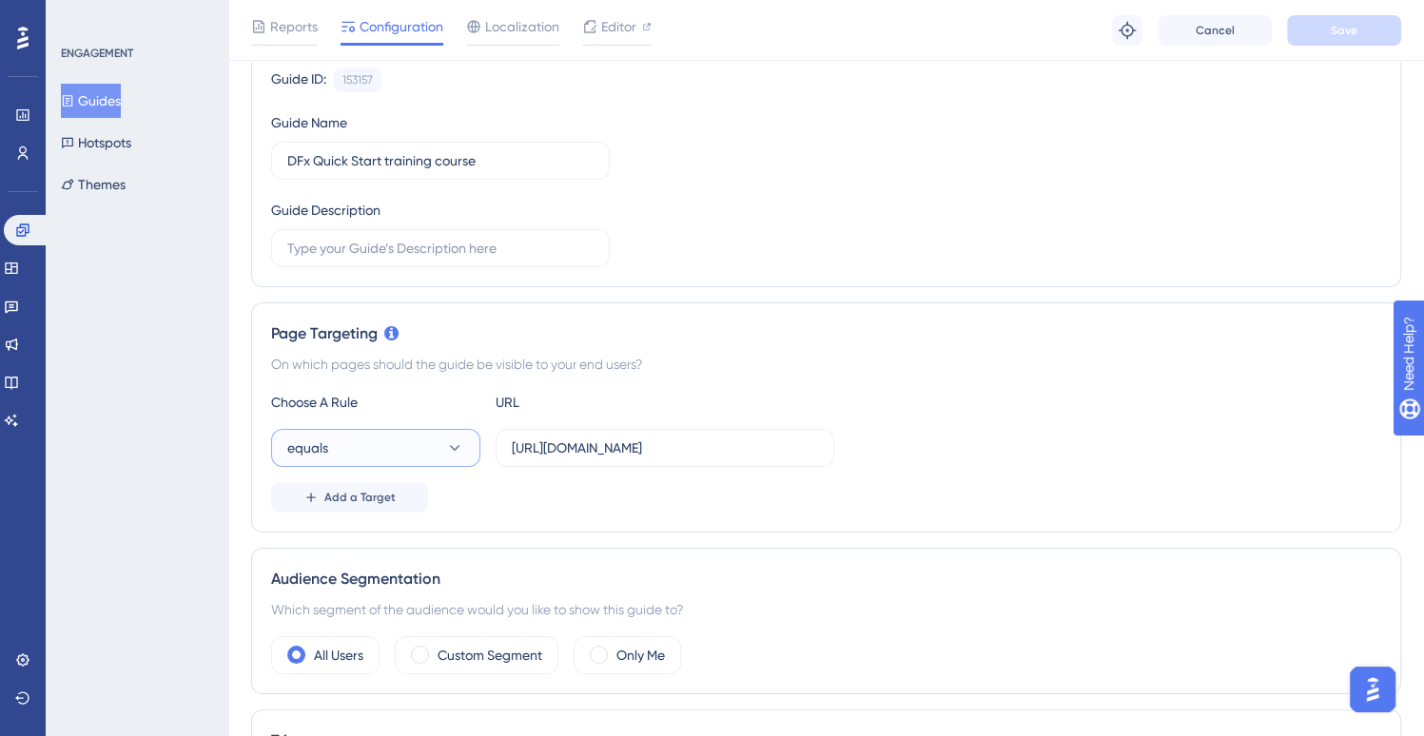
click at [456, 440] on icon at bounding box center [454, 447] width 19 height 19
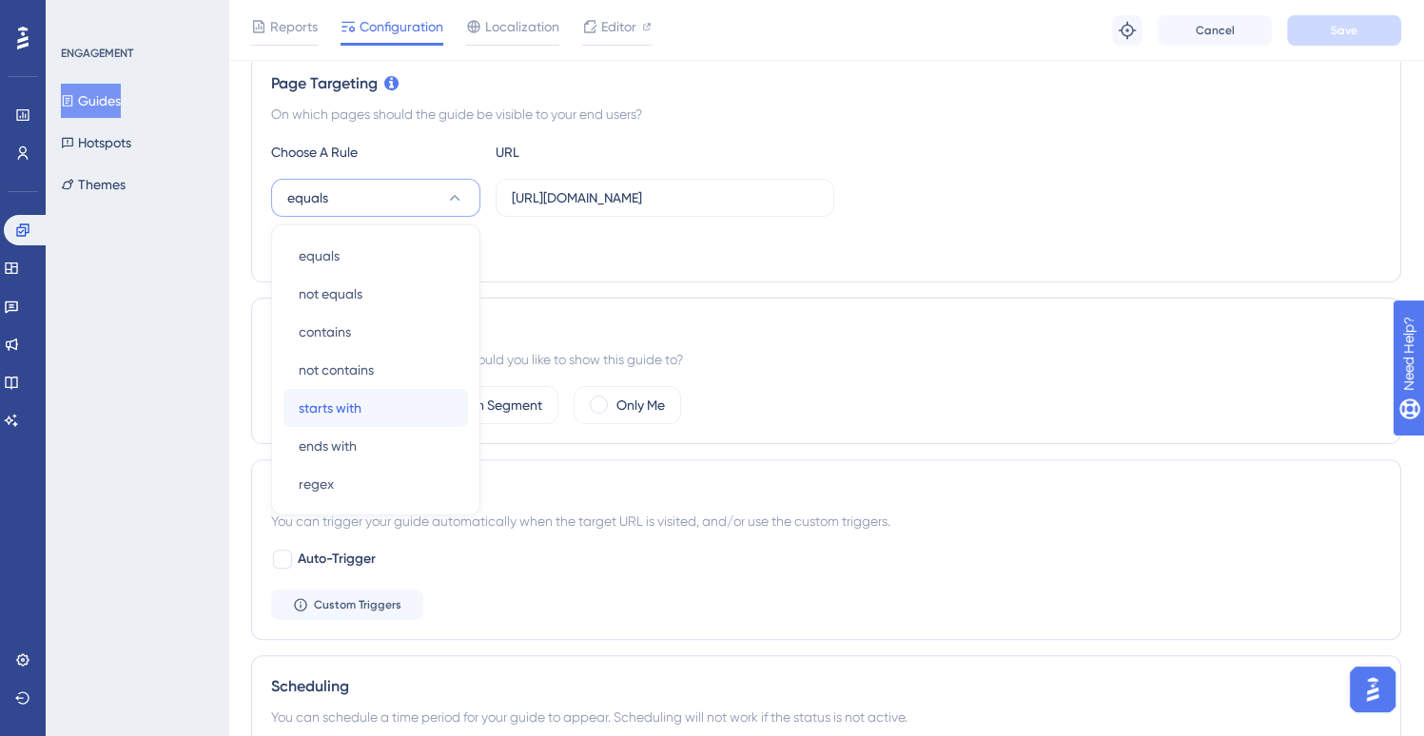
click at [405, 395] on div "starts with starts with" at bounding box center [376, 408] width 154 height 38
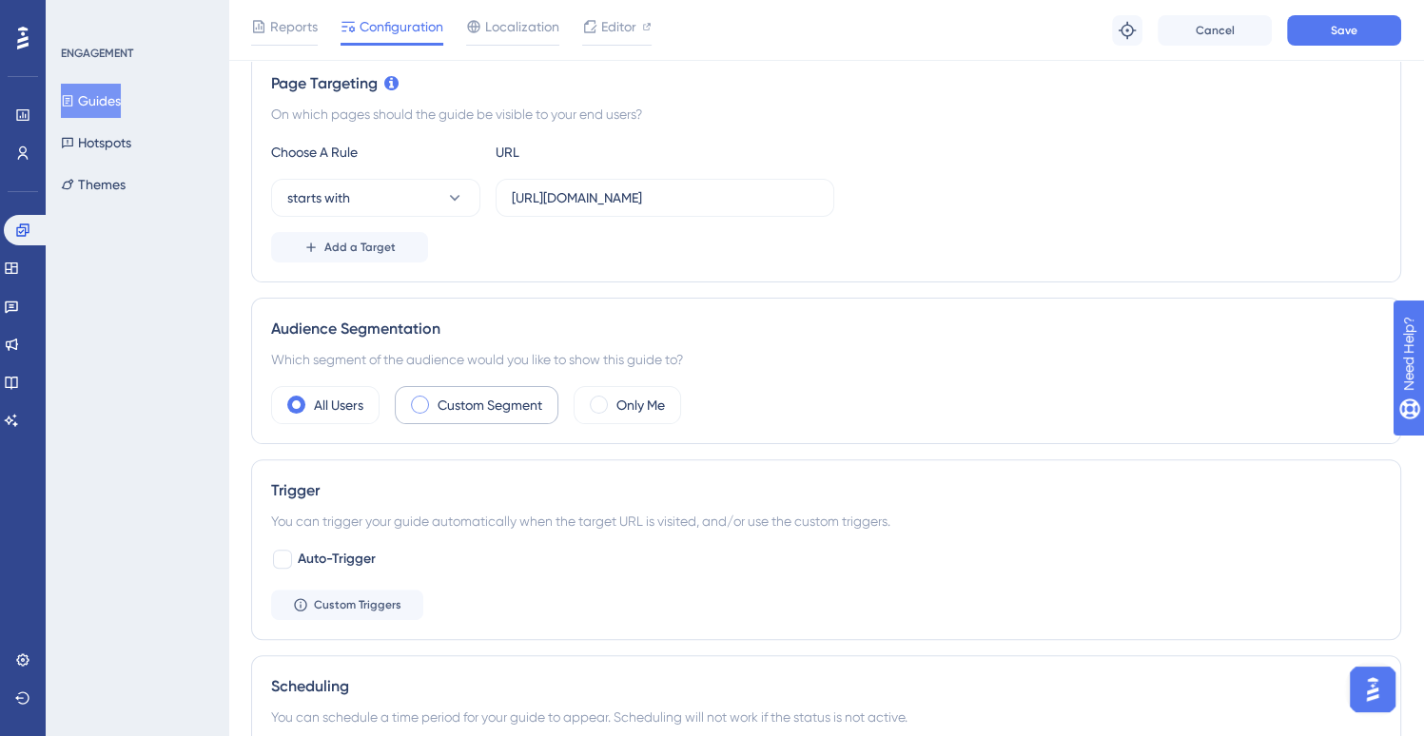
click at [506, 400] on label "Custom Segment" at bounding box center [489, 405] width 105 height 23
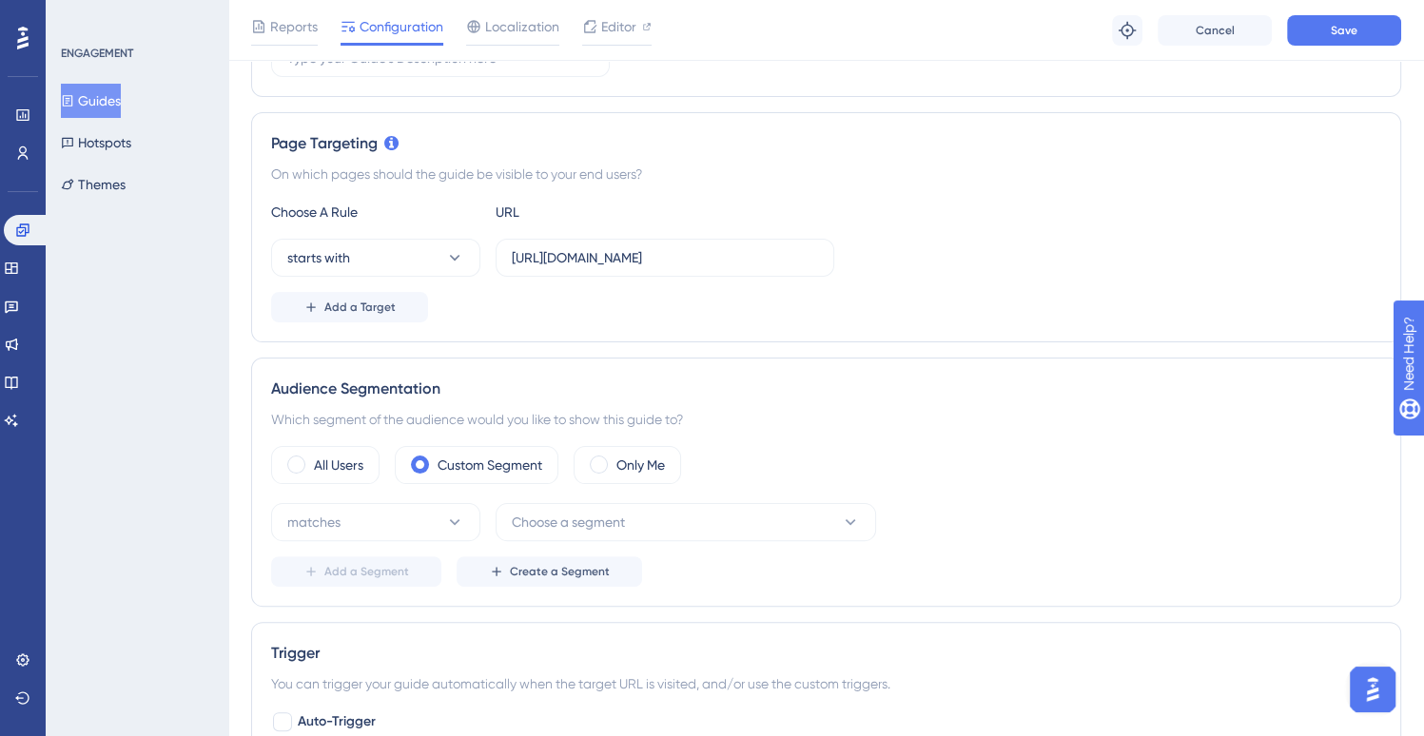
scroll to position [571, 0]
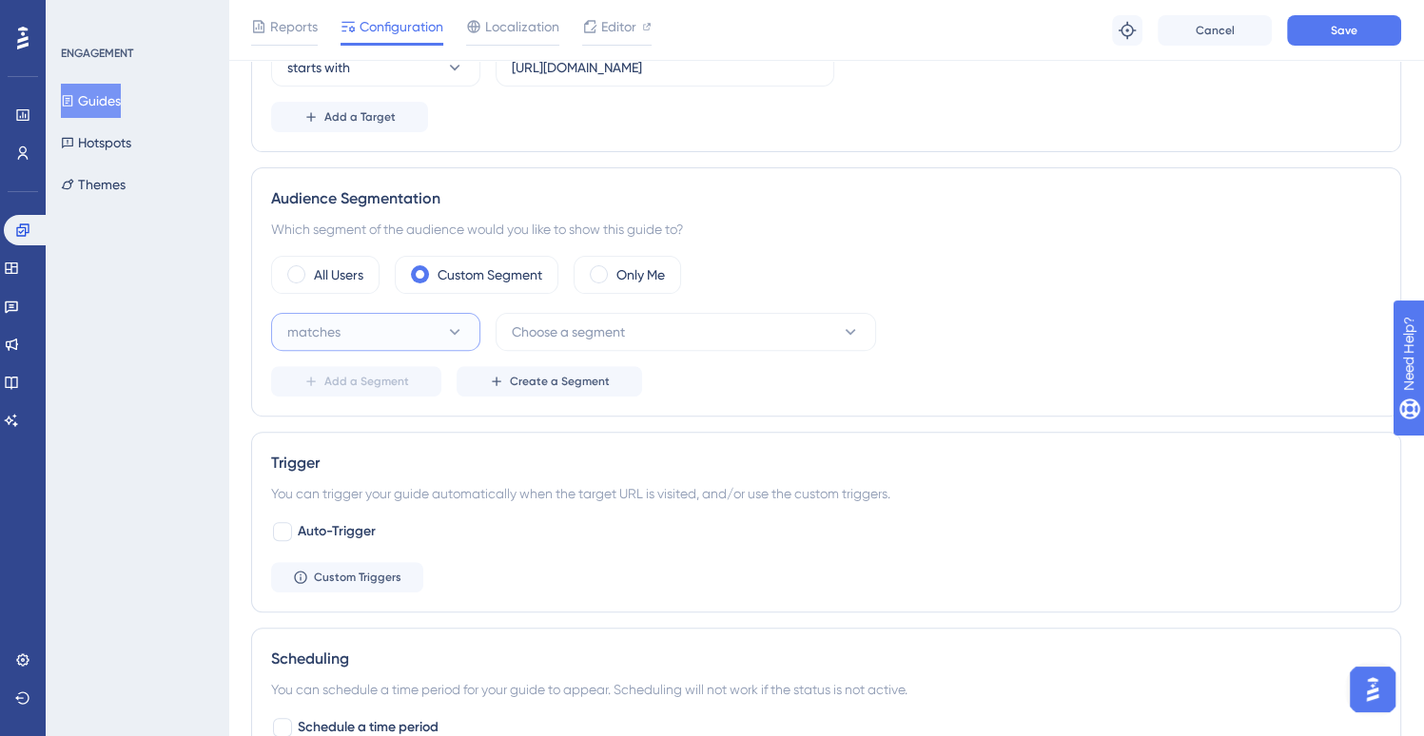
click at [398, 337] on button "matches" at bounding box center [375, 332] width 209 height 38
click at [396, 381] on div "matches matches" at bounding box center [376, 390] width 154 height 38
click at [734, 334] on button "Choose a segment" at bounding box center [686, 332] width 380 height 38
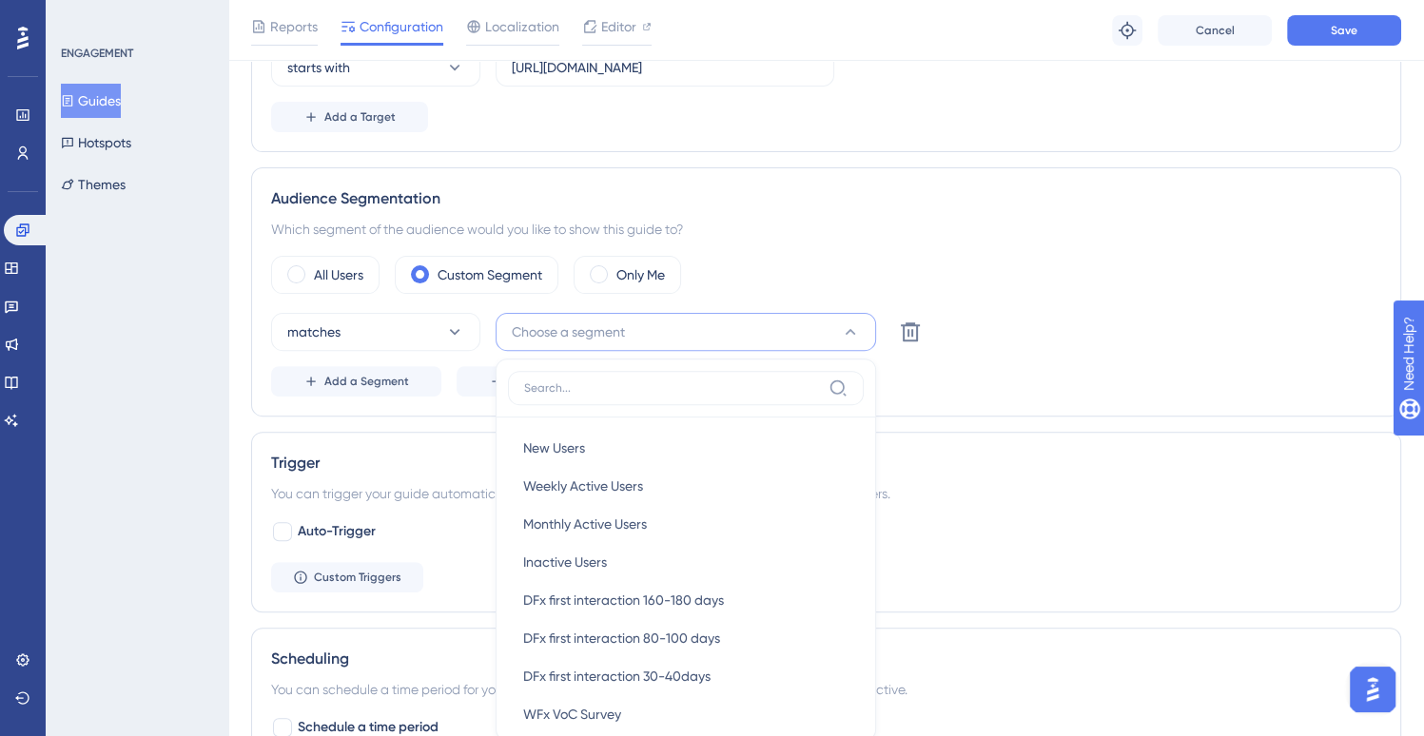
scroll to position [735, 0]
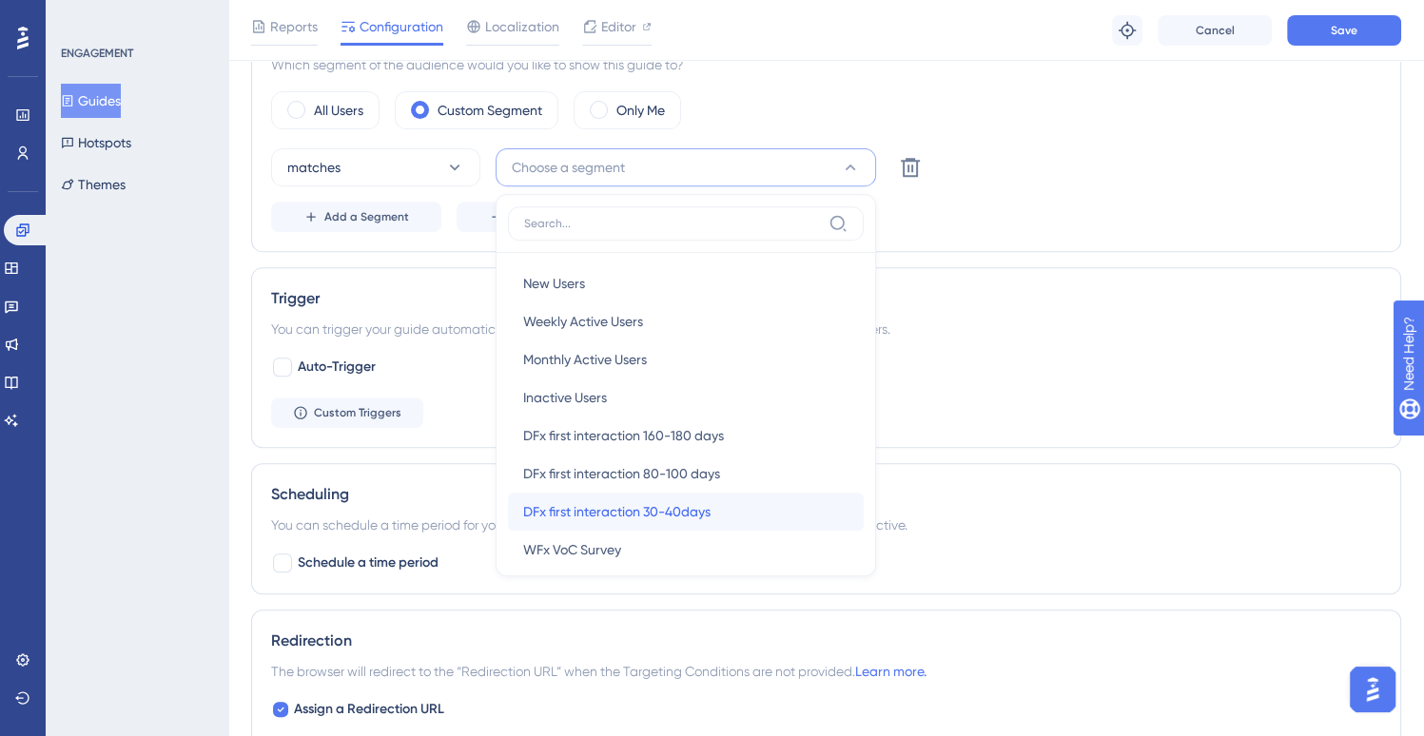
click at [704, 500] on span "DFx first interaction 30-40days" at bounding box center [616, 511] width 187 height 23
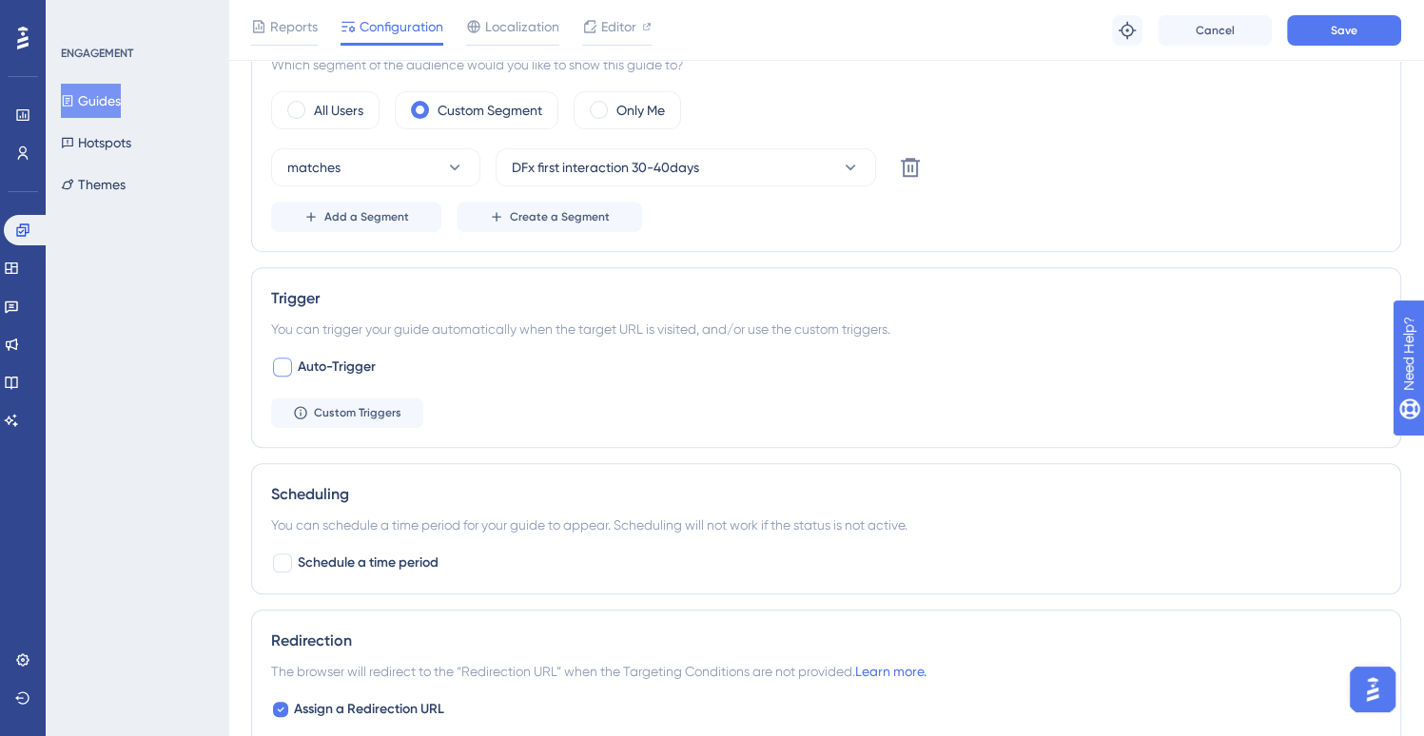
click at [282, 361] on div at bounding box center [282, 367] width 19 height 19
checkbox input "true"
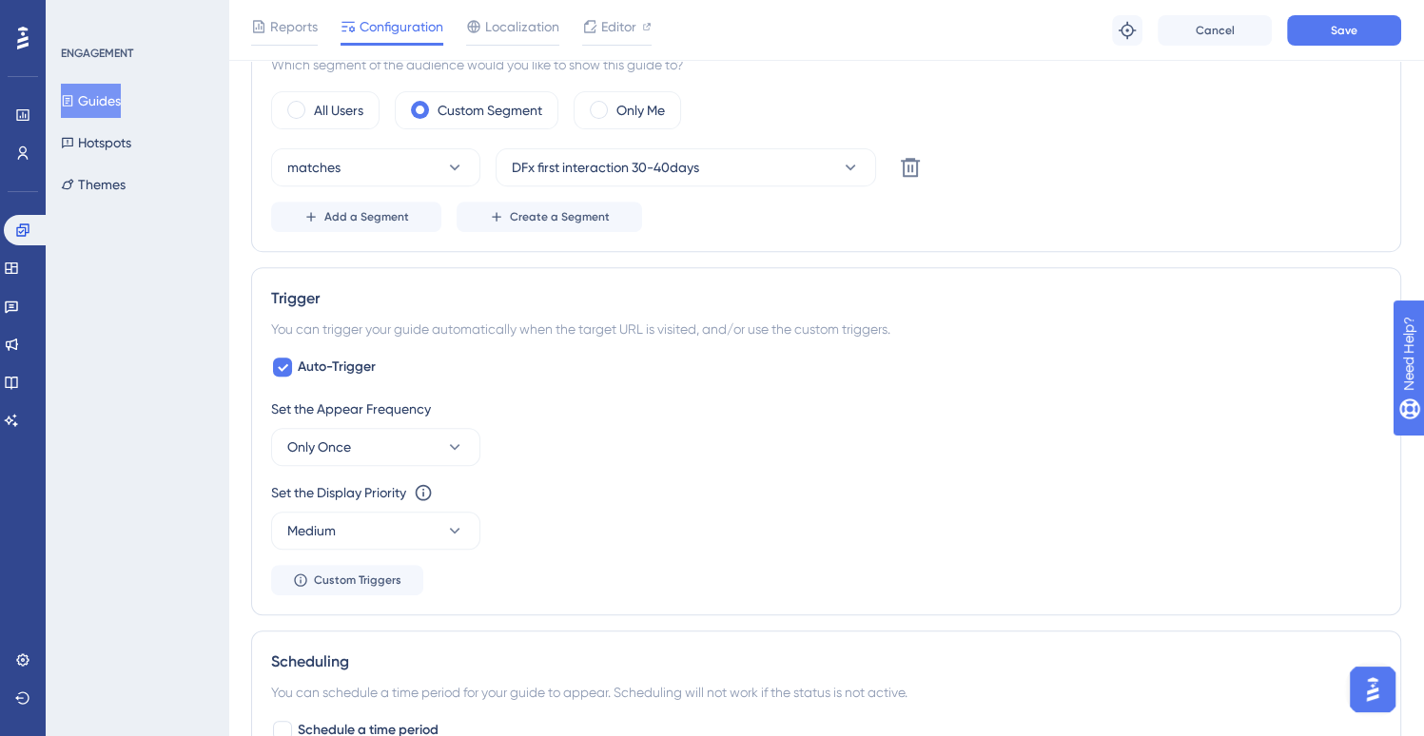
scroll to position [830, 0]
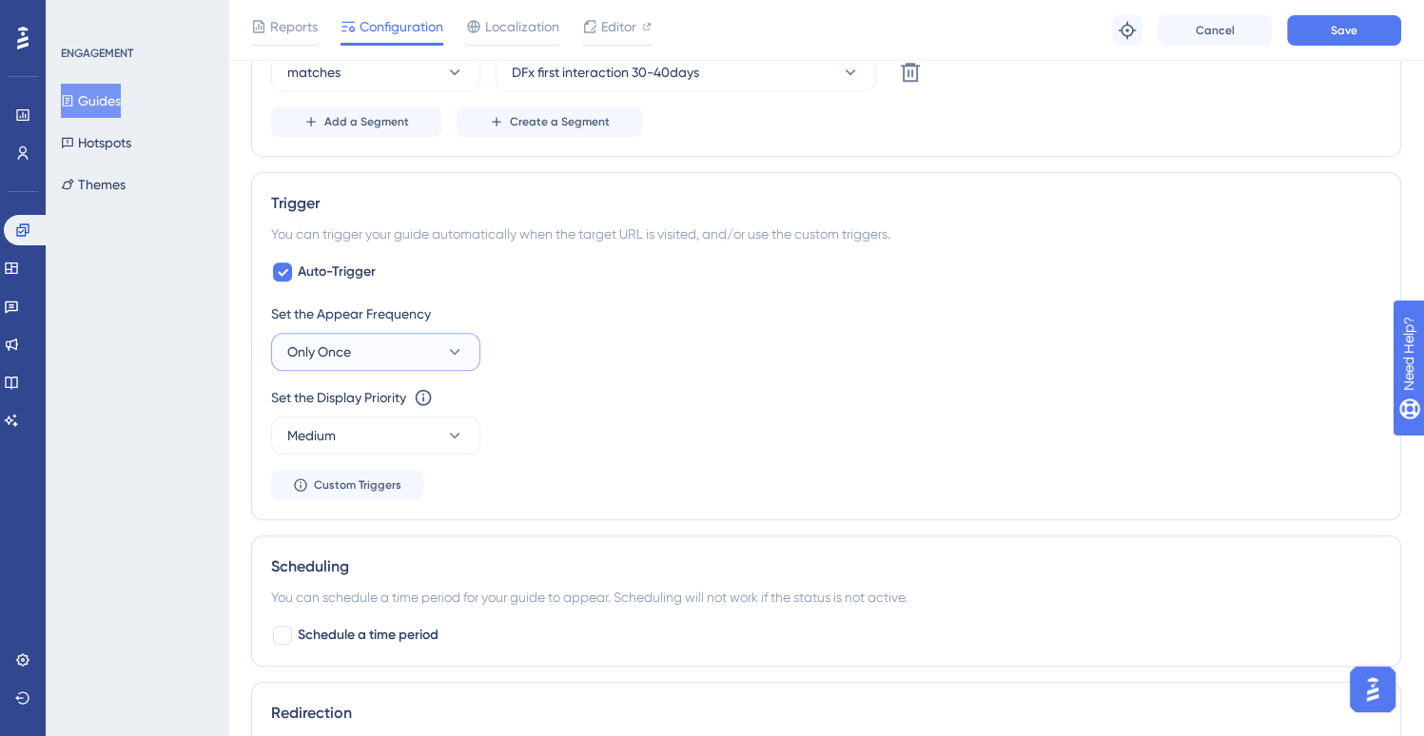
click at [460, 351] on icon at bounding box center [454, 351] width 19 height 19
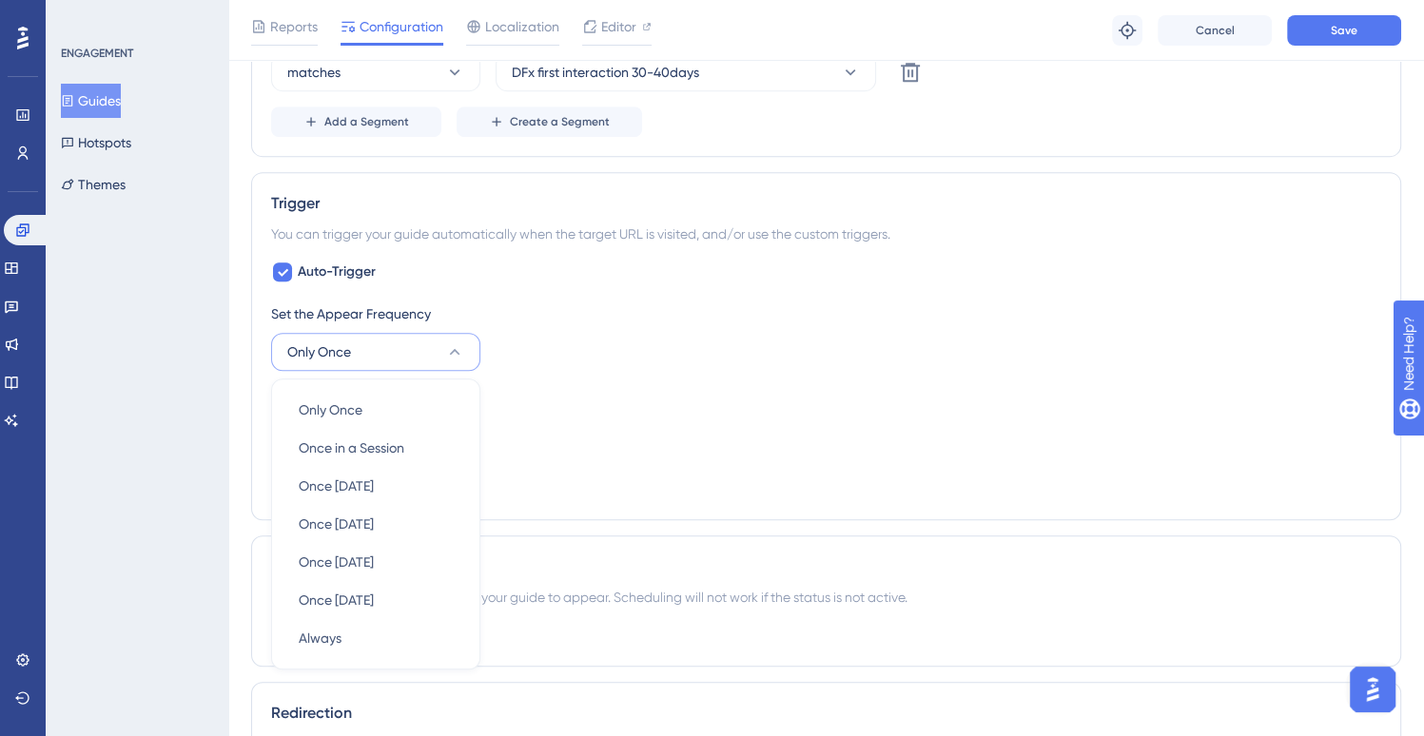
scroll to position [983, 0]
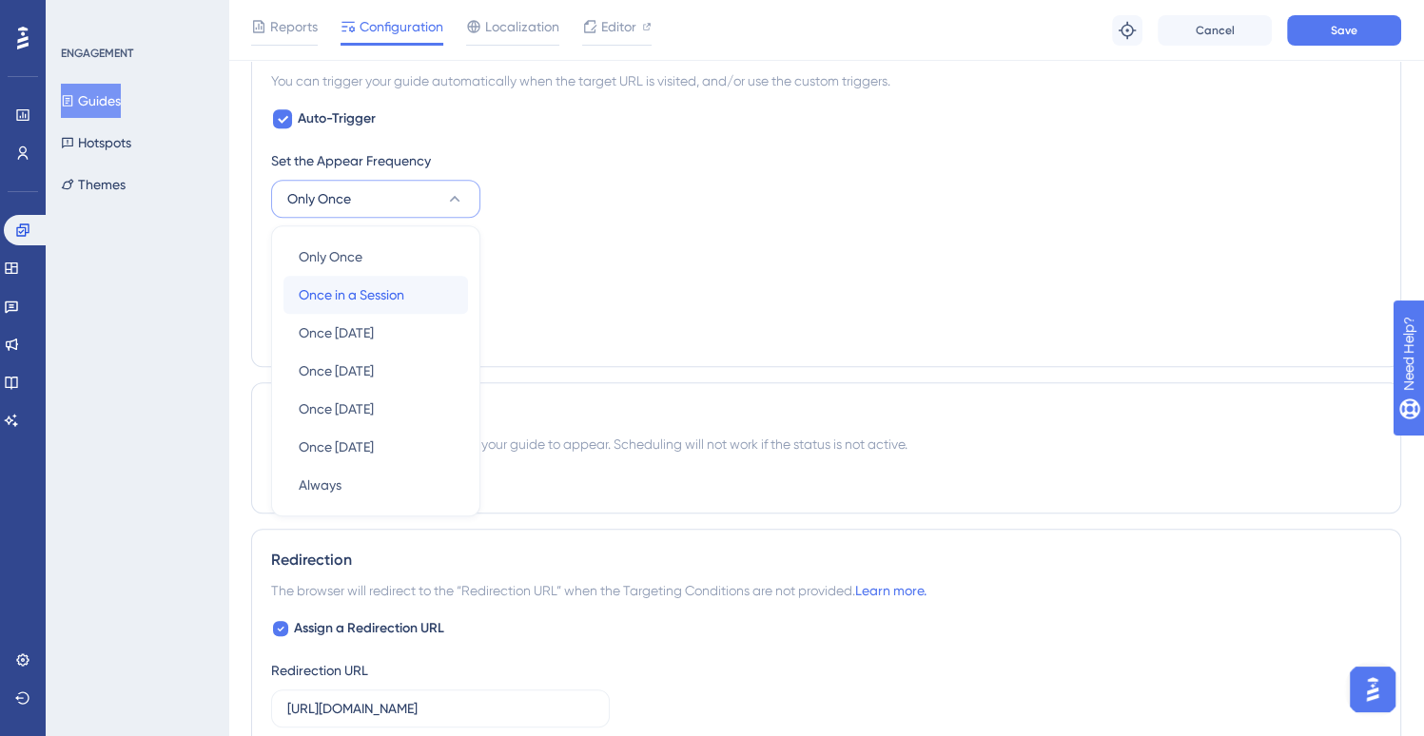
click at [446, 306] on div "Once in a Session Once in a Session" at bounding box center [376, 295] width 154 height 38
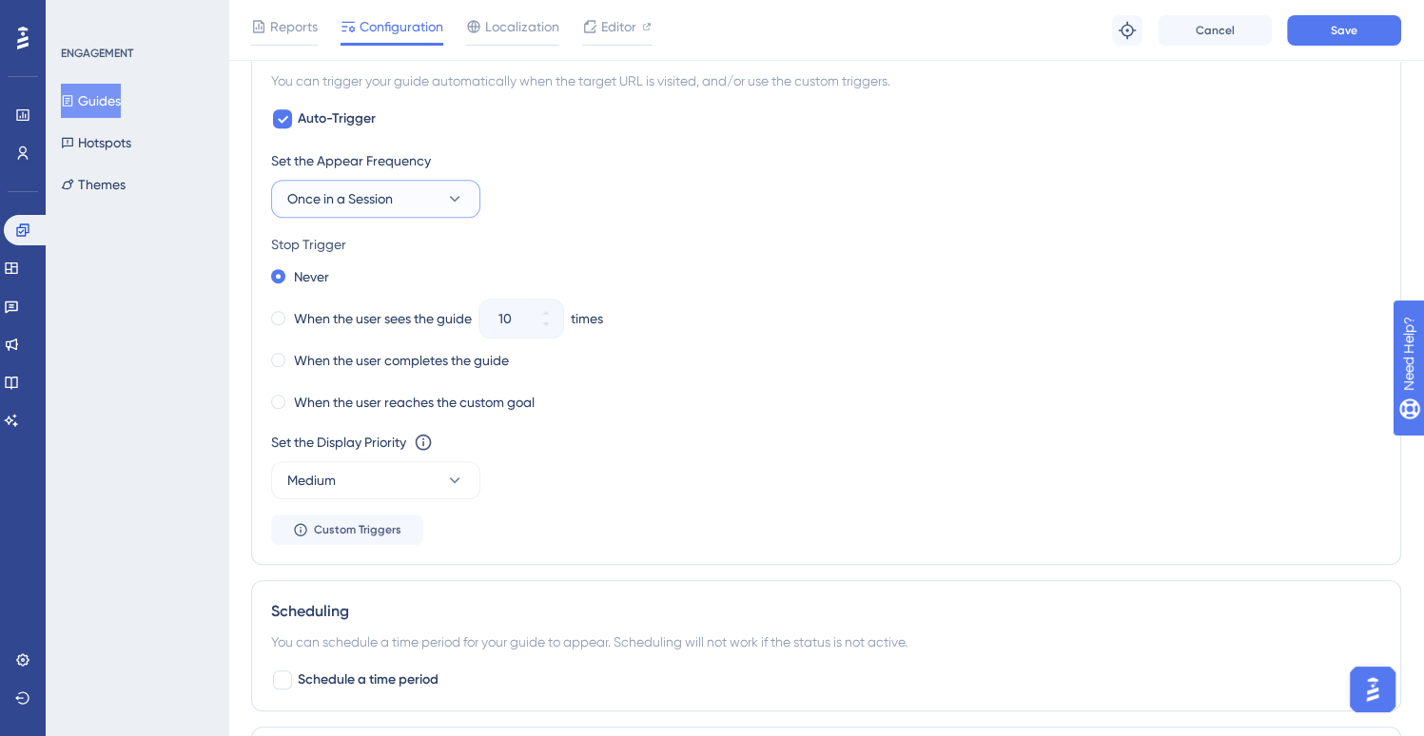
click at [468, 204] on button "Once in a Session" at bounding box center [375, 199] width 209 height 38
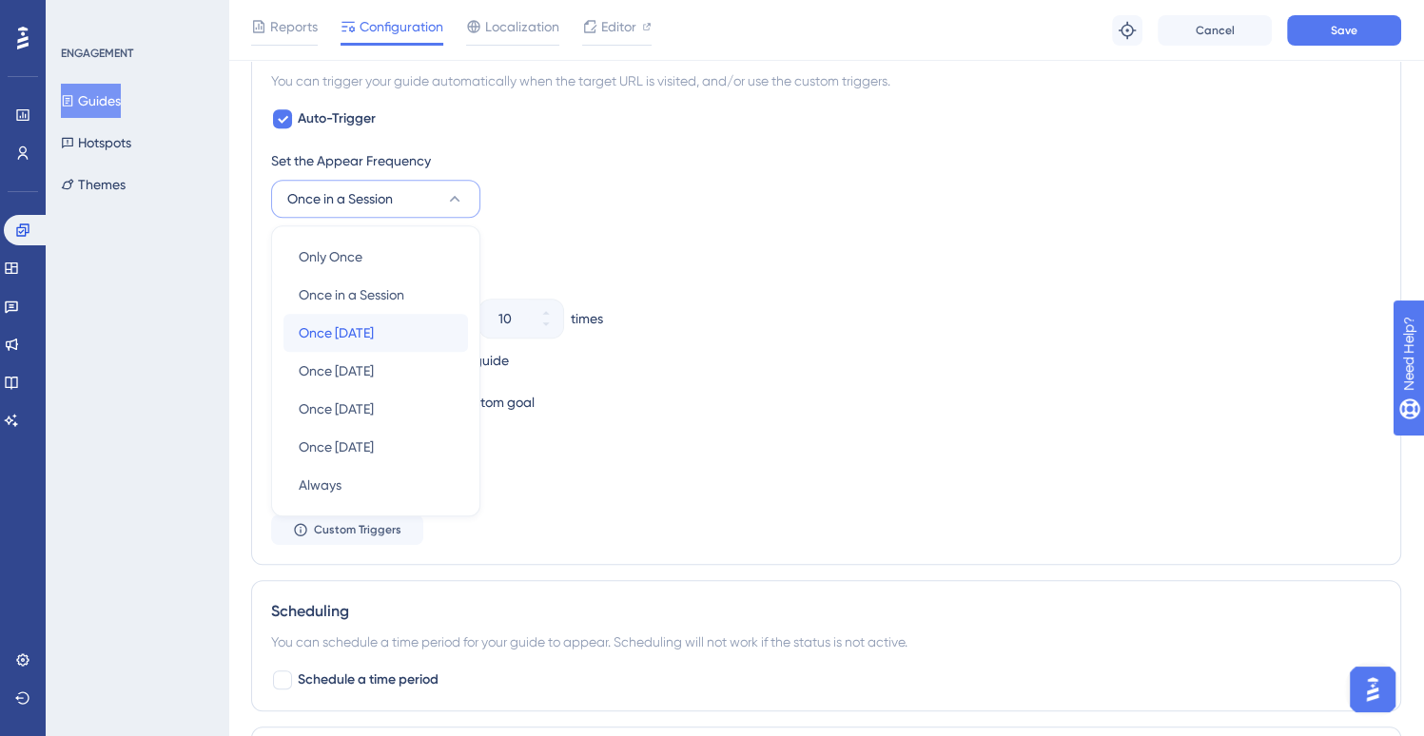
click at [374, 339] on span "Once [DATE]" at bounding box center [336, 332] width 75 height 23
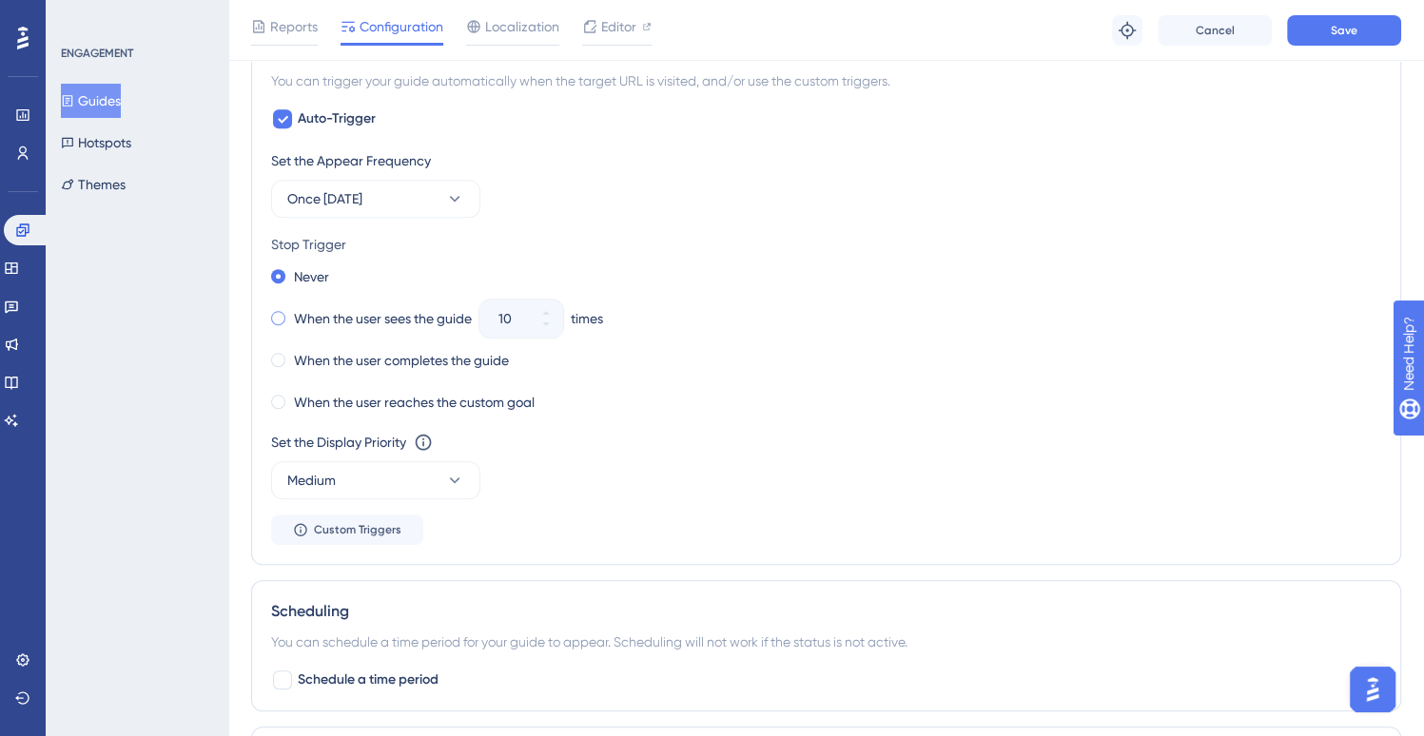
click at [385, 321] on label "When the user sees the guide" at bounding box center [383, 318] width 178 height 23
click at [559, 332] on button "10" at bounding box center [546, 328] width 34 height 19
click at [558, 330] on button "9" at bounding box center [546, 328] width 34 height 19
click at [559, 328] on button "8" at bounding box center [546, 328] width 34 height 19
click at [559, 328] on button "7" at bounding box center [546, 328] width 34 height 19
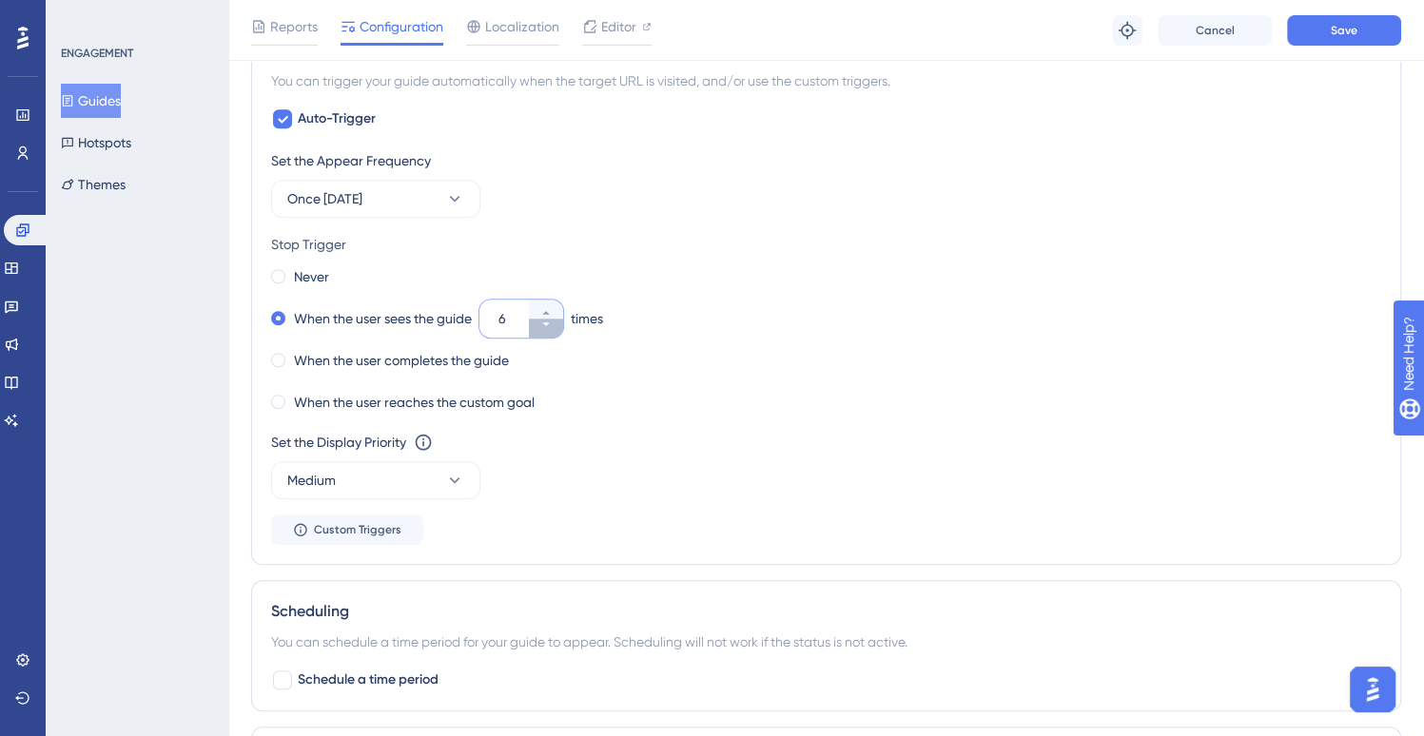
click at [559, 328] on button "6" at bounding box center [546, 328] width 34 height 19
click at [559, 327] on button "5" at bounding box center [546, 328] width 34 height 19
click at [559, 327] on button "4" at bounding box center [546, 328] width 34 height 19
type input "3"
click at [671, 411] on div "When the user reaches the custom goal" at bounding box center [826, 402] width 1110 height 27
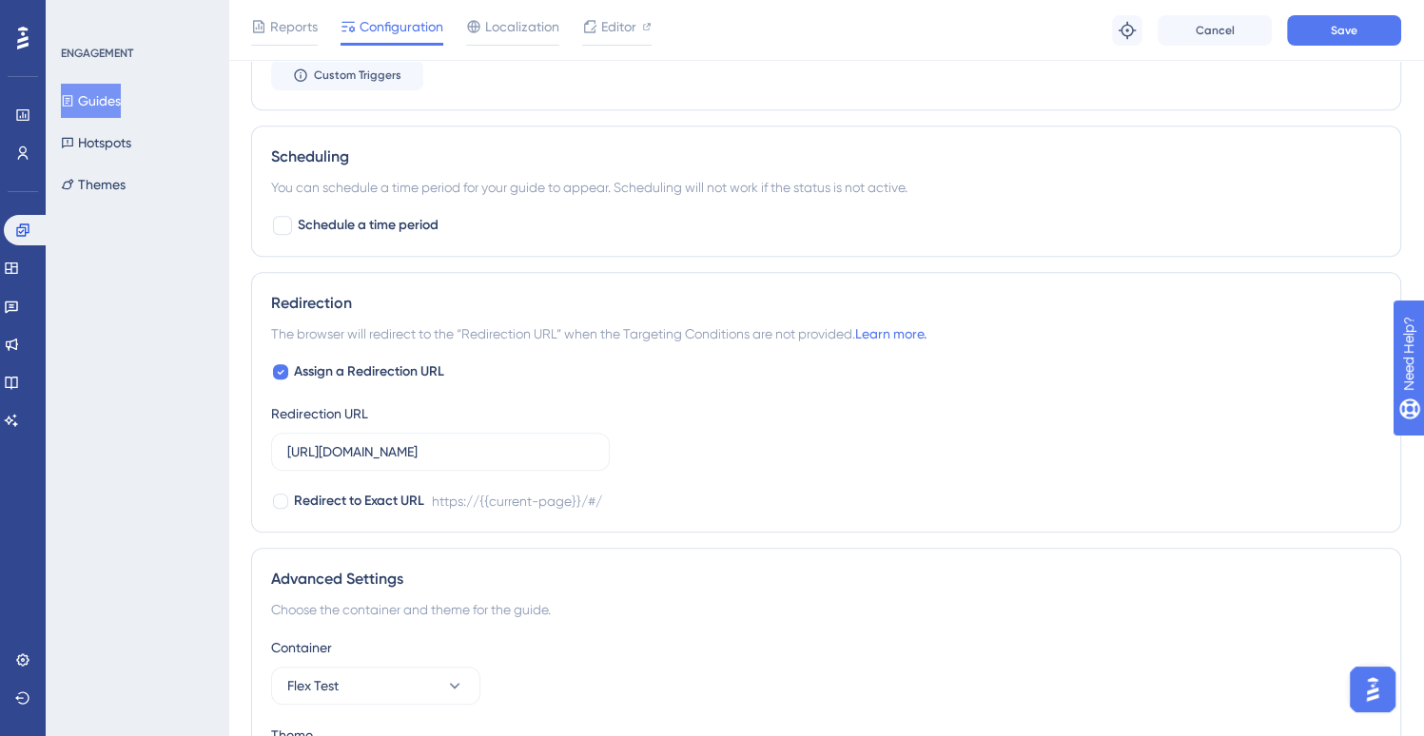
scroll to position [1459, 0]
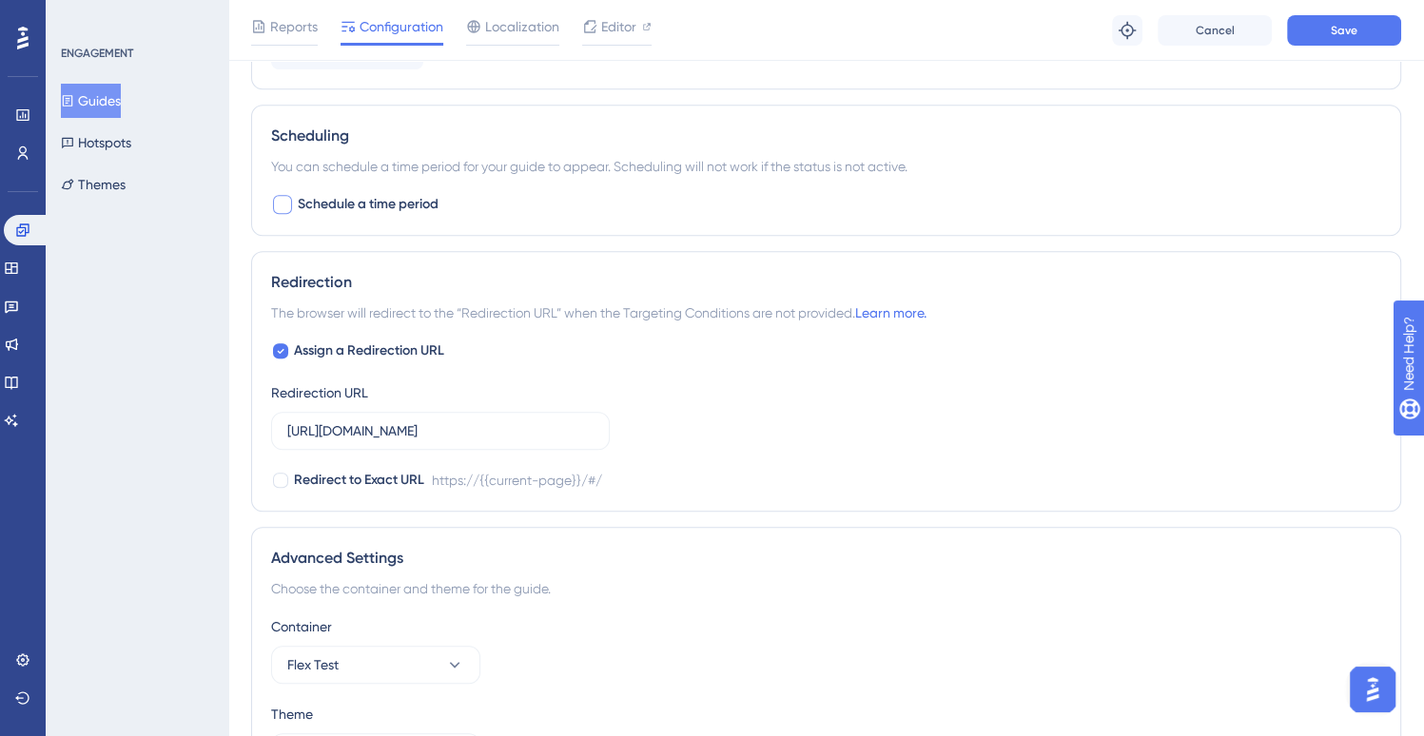
click at [403, 199] on span "Schedule a time period" at bounding box center [368, 204] width 141 height 23
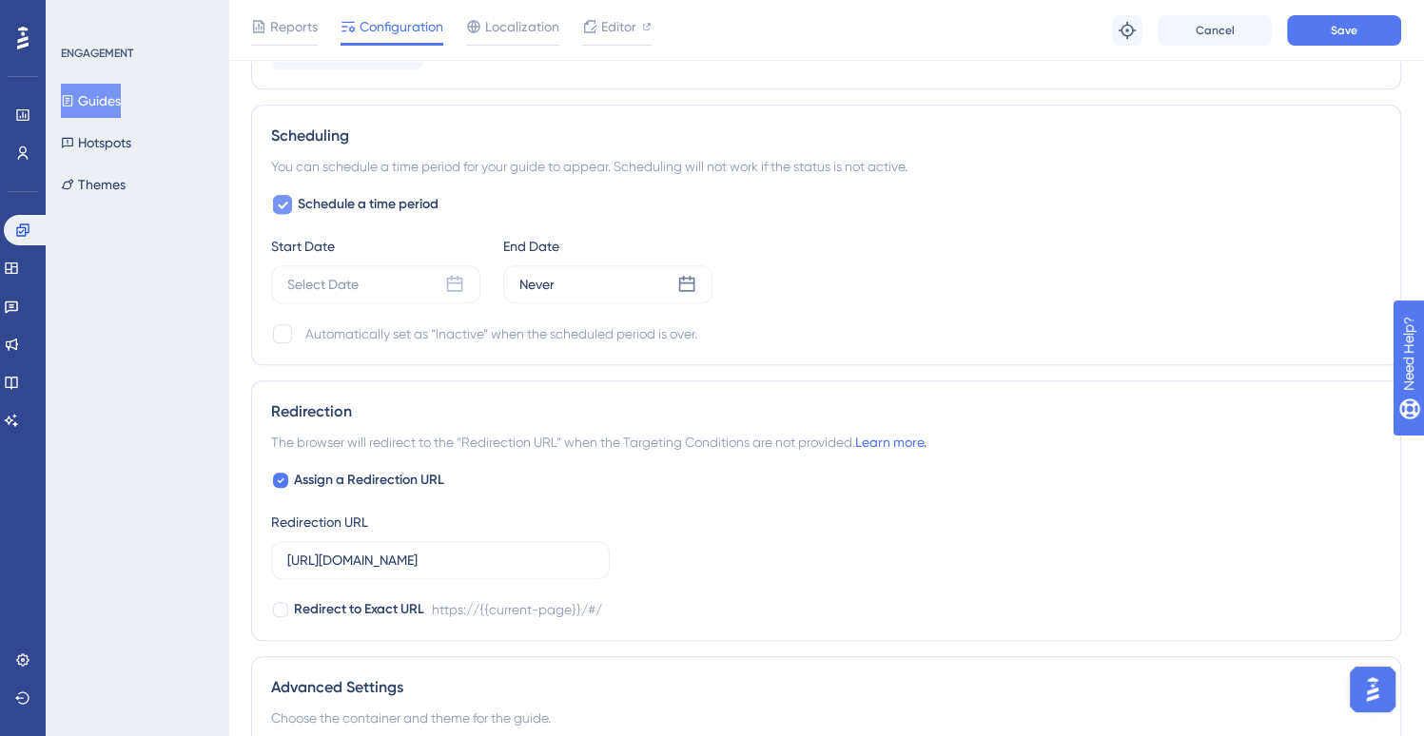
click at [403, 199] on span "Schedule a time period" at bounding box center [368, 204] width 141 height 23
checkbox input "false"
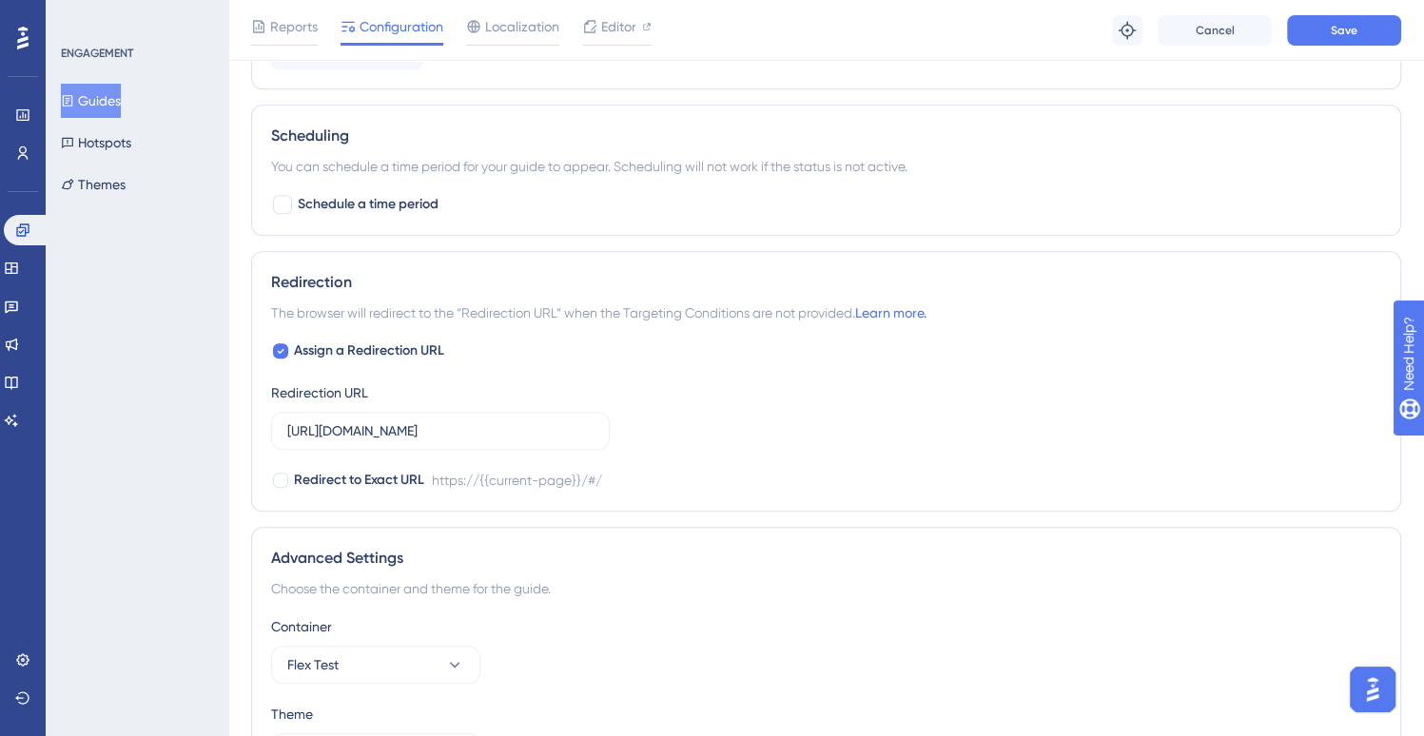
click at [1197, 625] on div "Container" at bounding box center [826, 626] width 1110 height 23
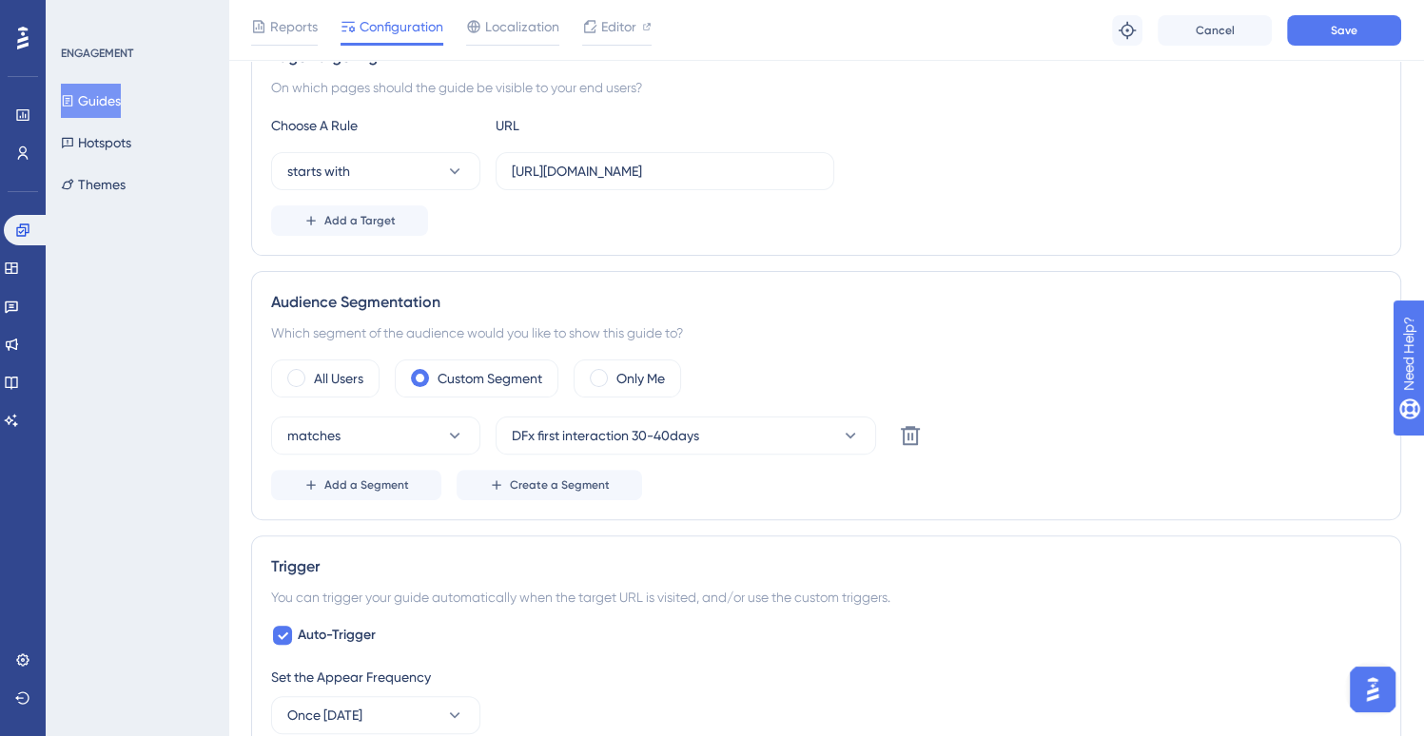
scroll to position [0, 0]
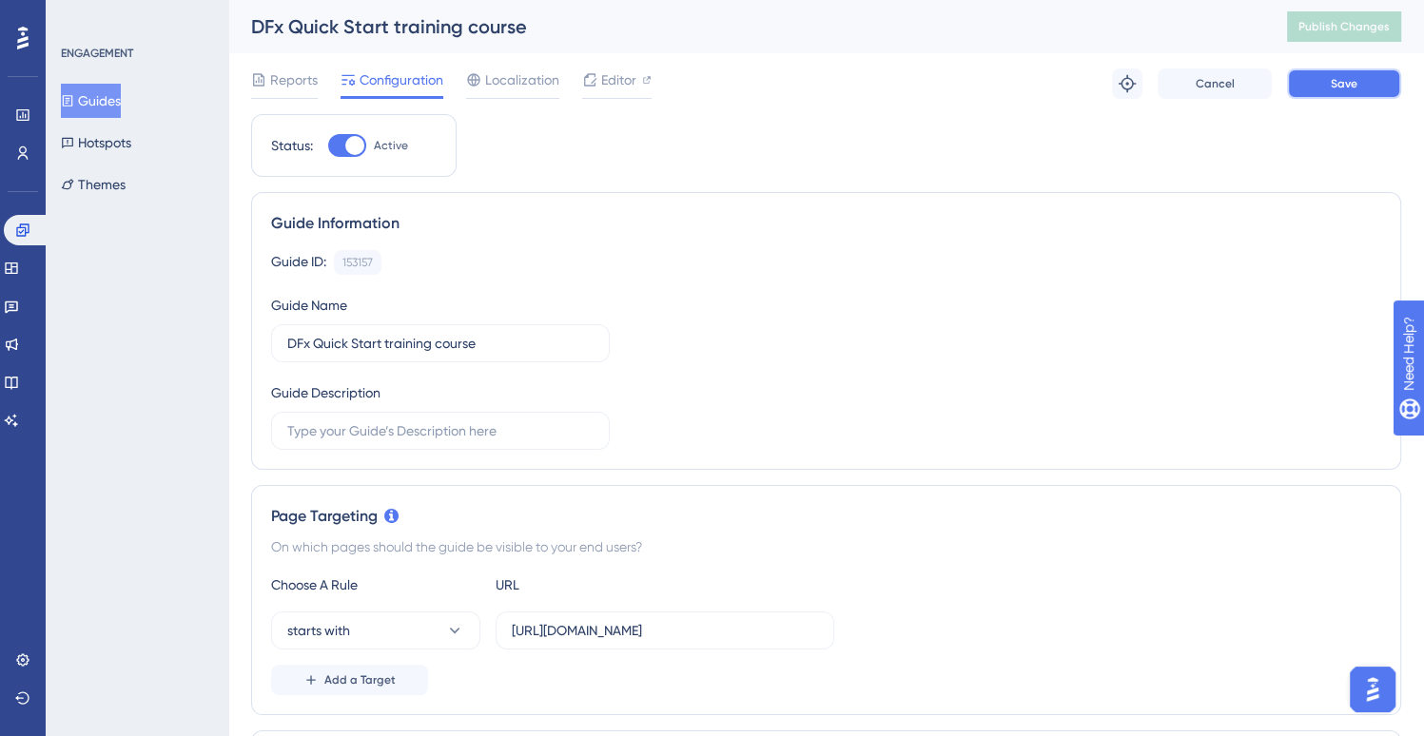
click at [1350, 93] on button "Save" at bounding box center [1344, 83] width 114 height 30
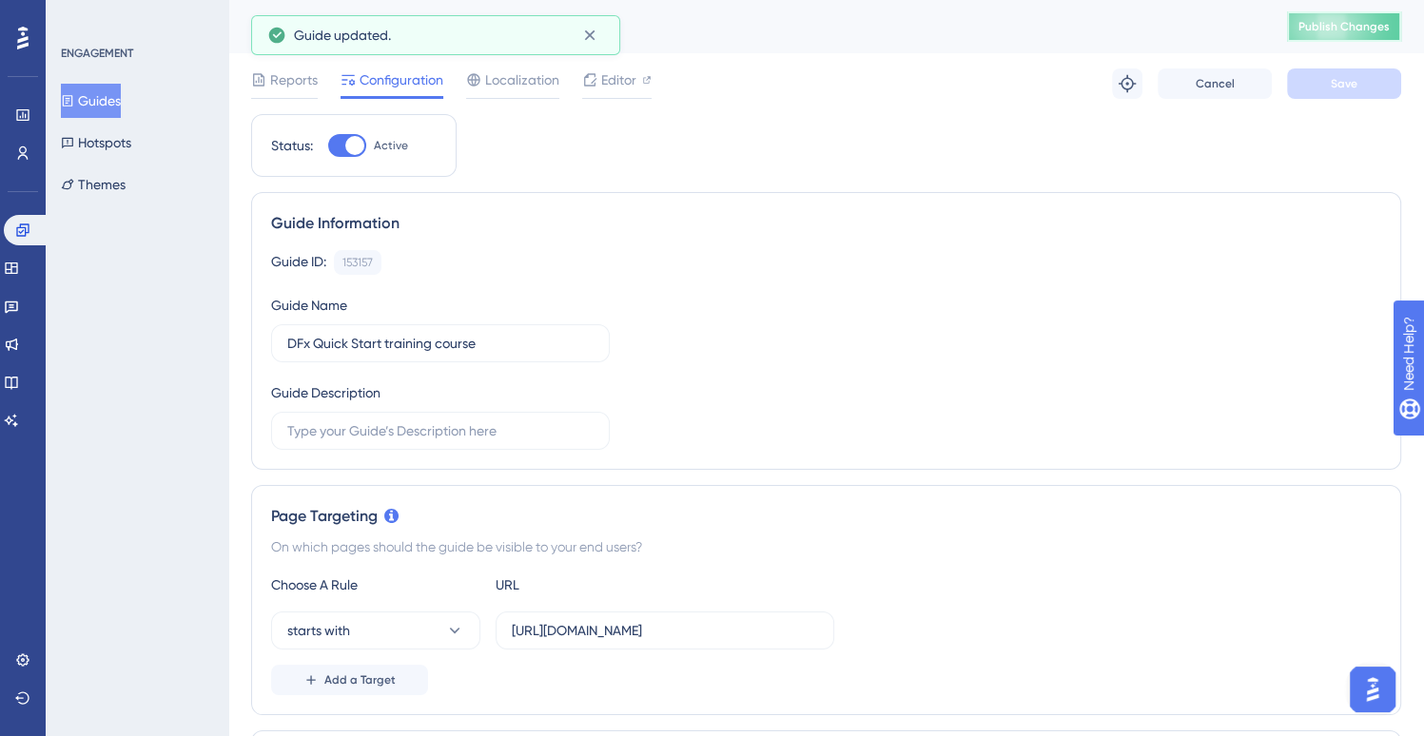
click at [1381, 29] on button "Publish Changes" at bounding box center [1344, 26] width 114 height 30
click at [121, 106] on button "Guides" at bounding box center [91, 101] width 60 height 34
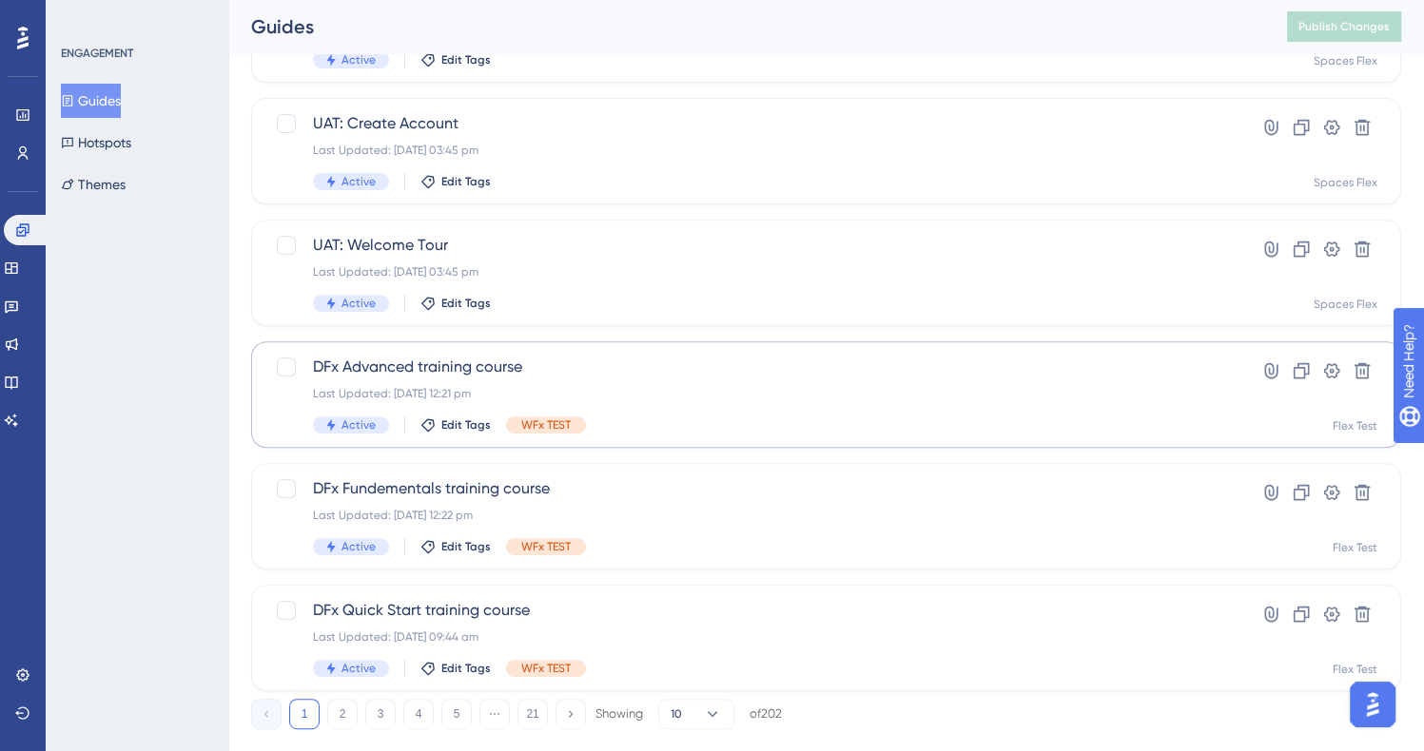
scroll to position [725, 0]
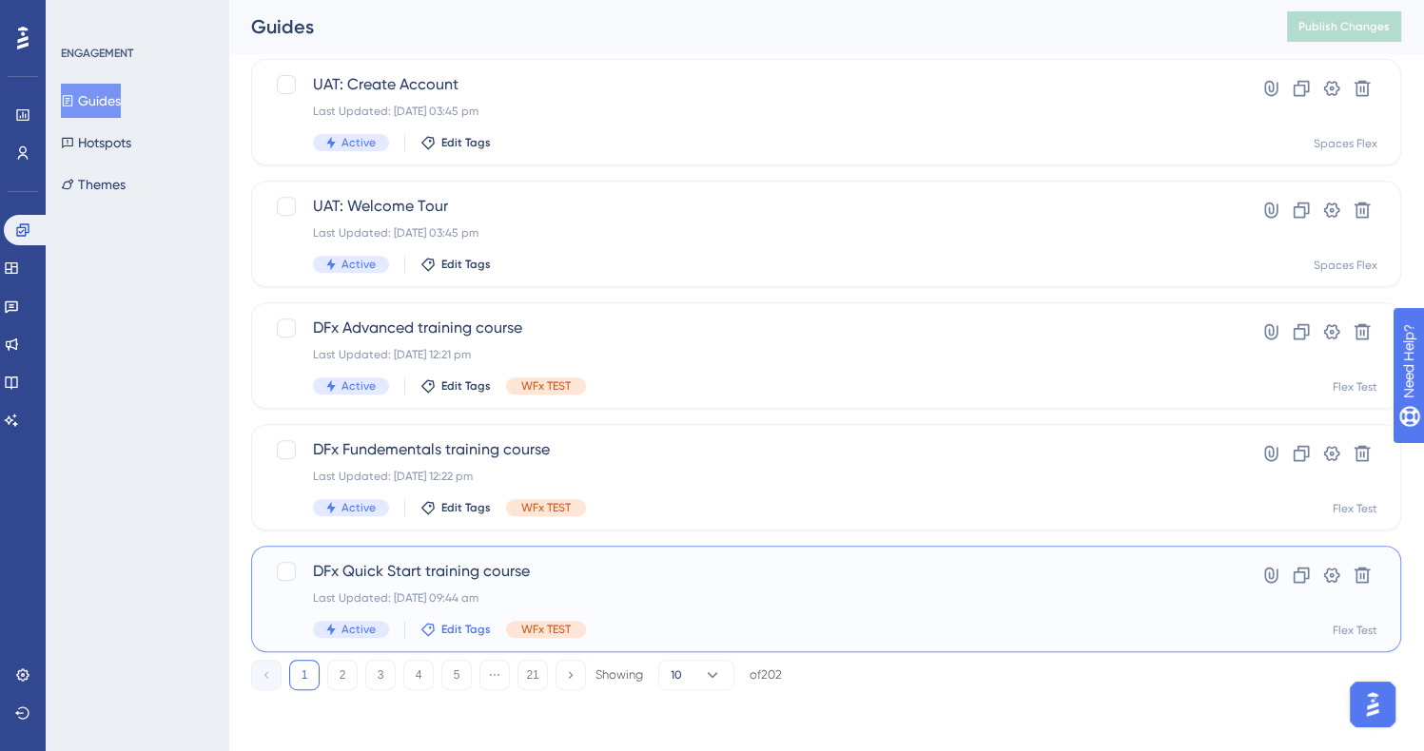
click at [426, 625] on icon at bounding box center [427, 629] width 15 height 15
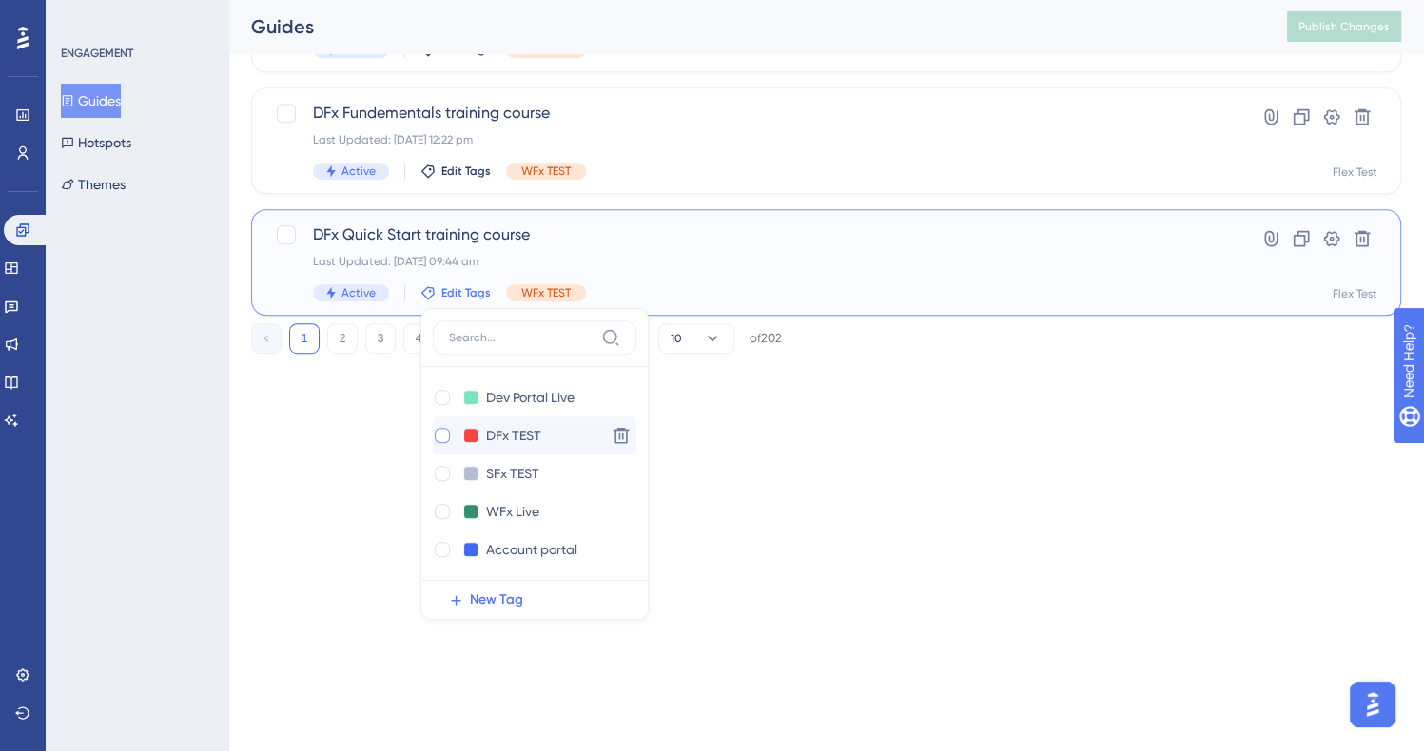
click at [440, 436] on div at bounding box center [442, 435] width 15 height 15
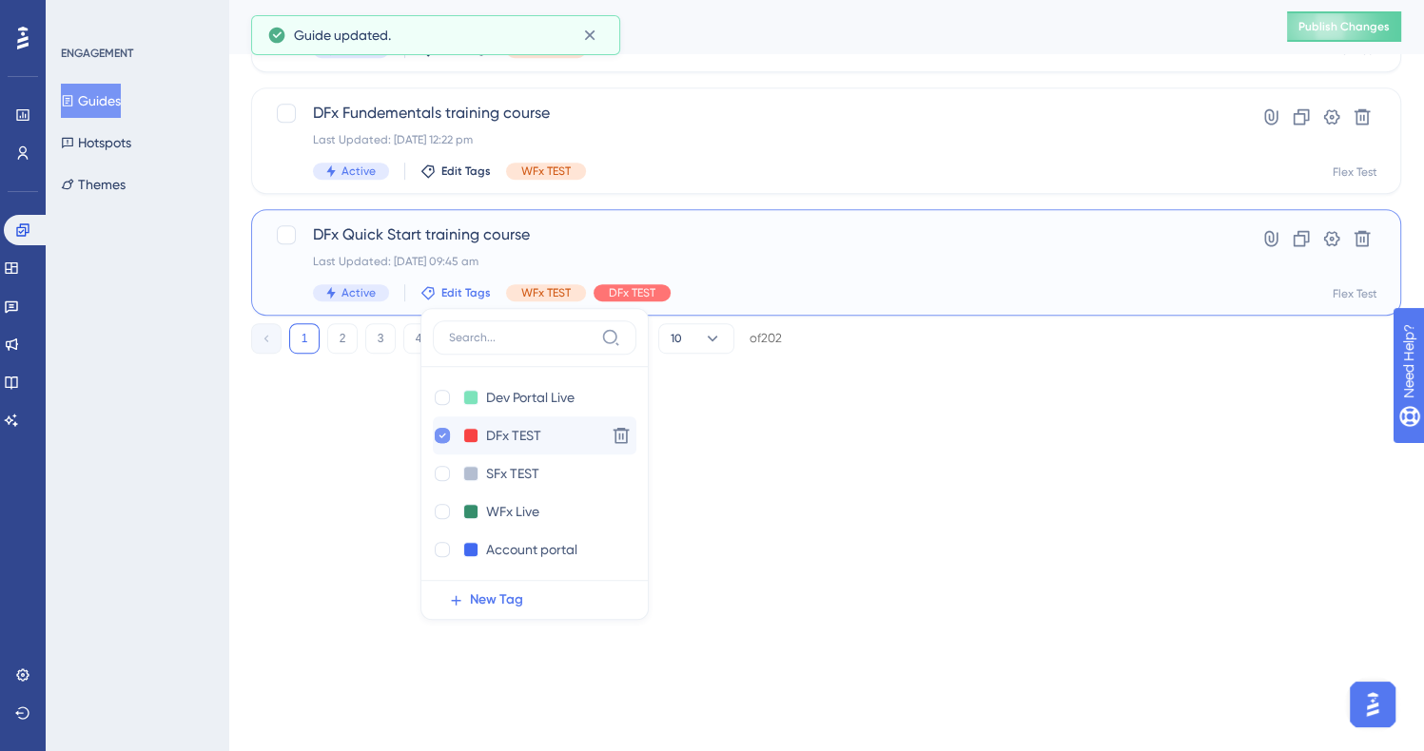
checkbox input "true"
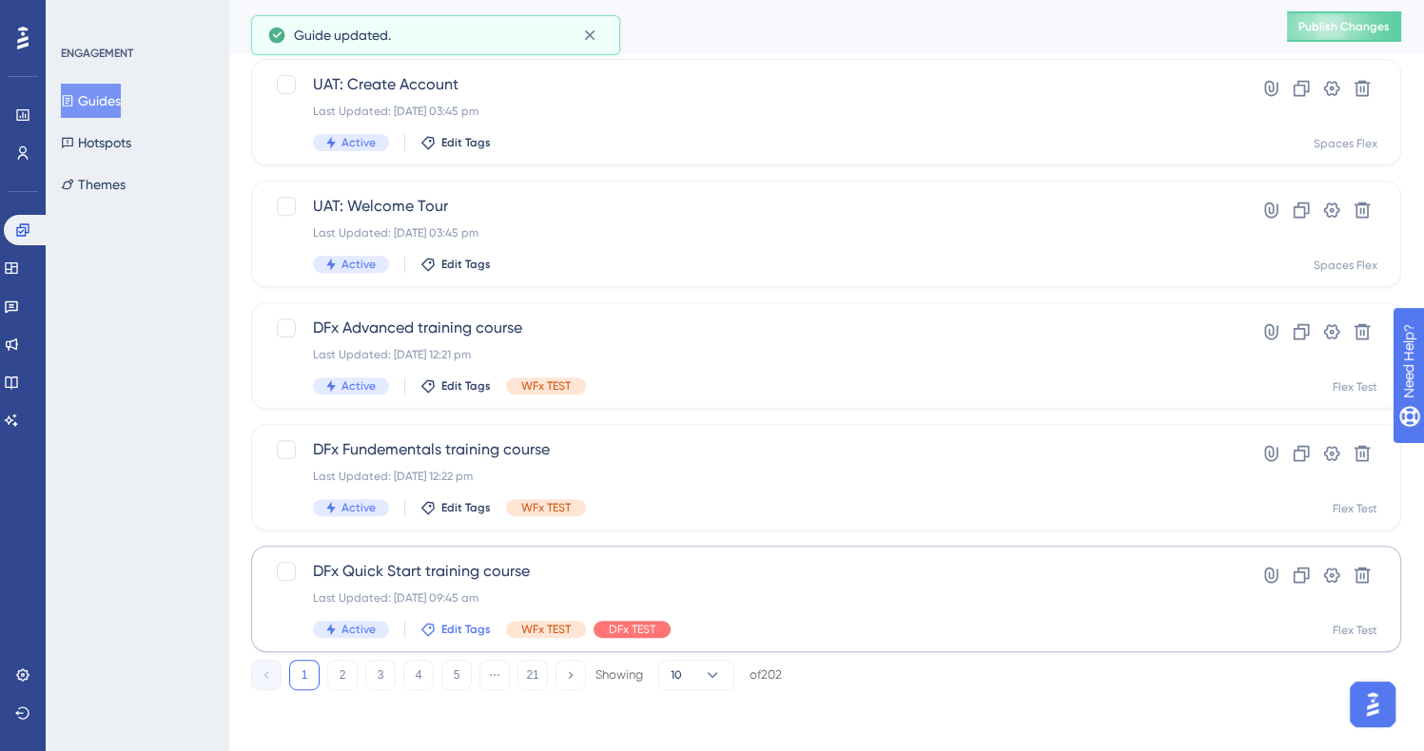
click at [470, 626] on span "Edit Tags" at bounding box center [465, 629] width 49 height 15
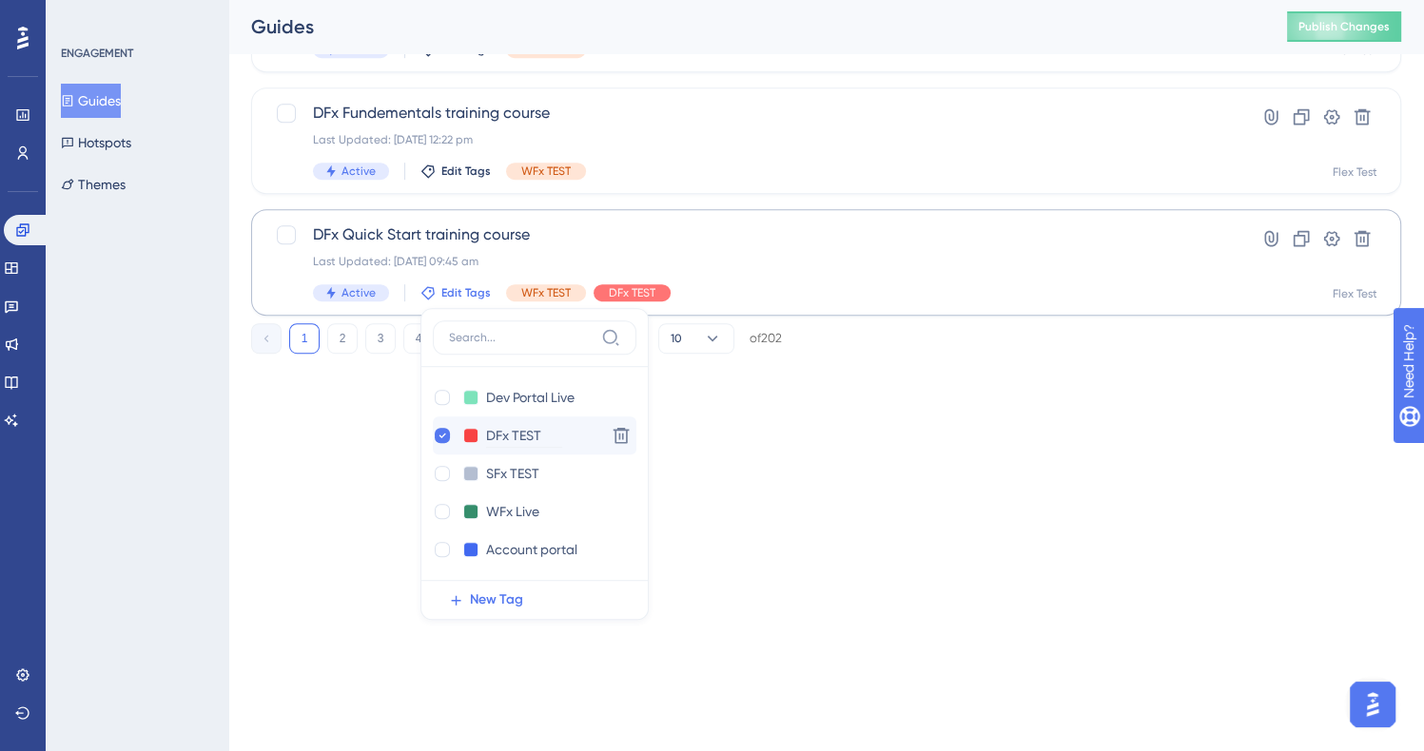
scroll to position [189, 0]
click at [446, 400] on div at bounding box center [442, 398] width 15 height 15
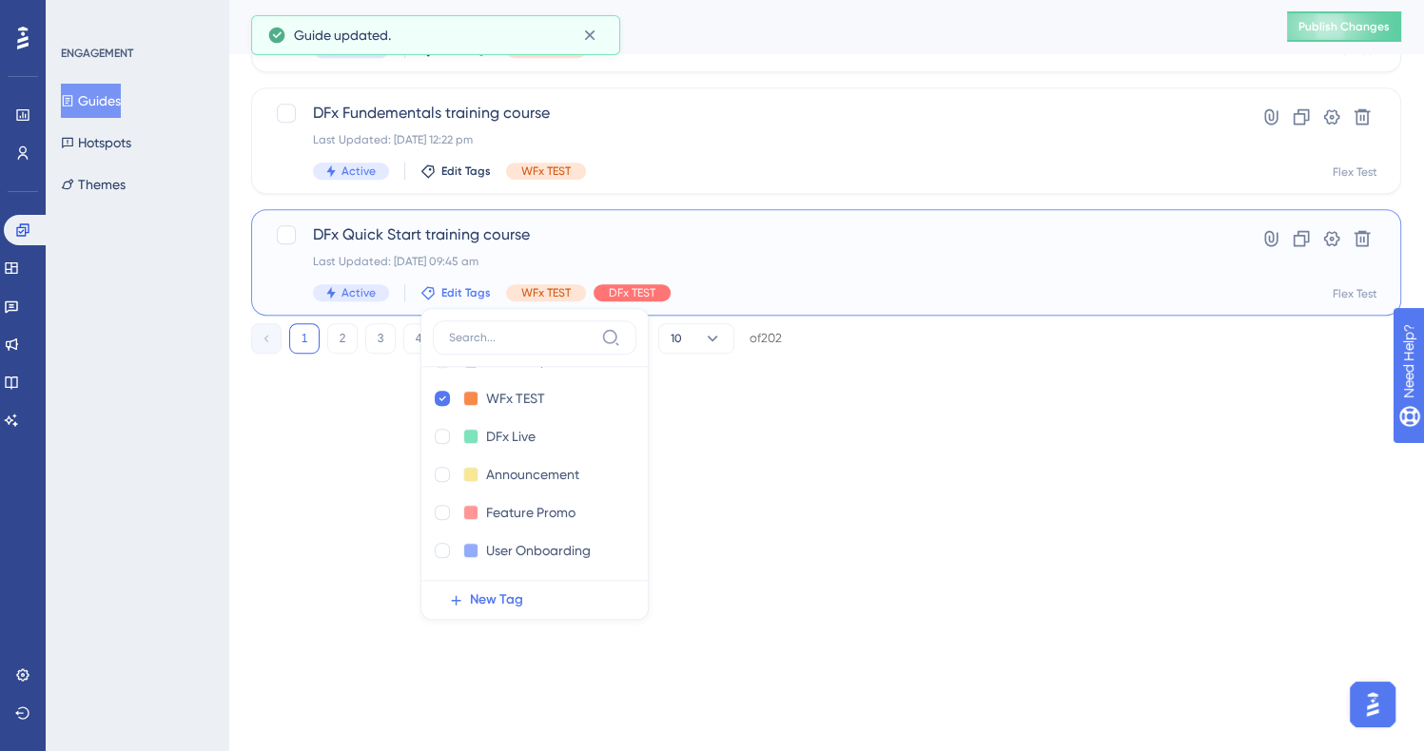
checkbox input "false"
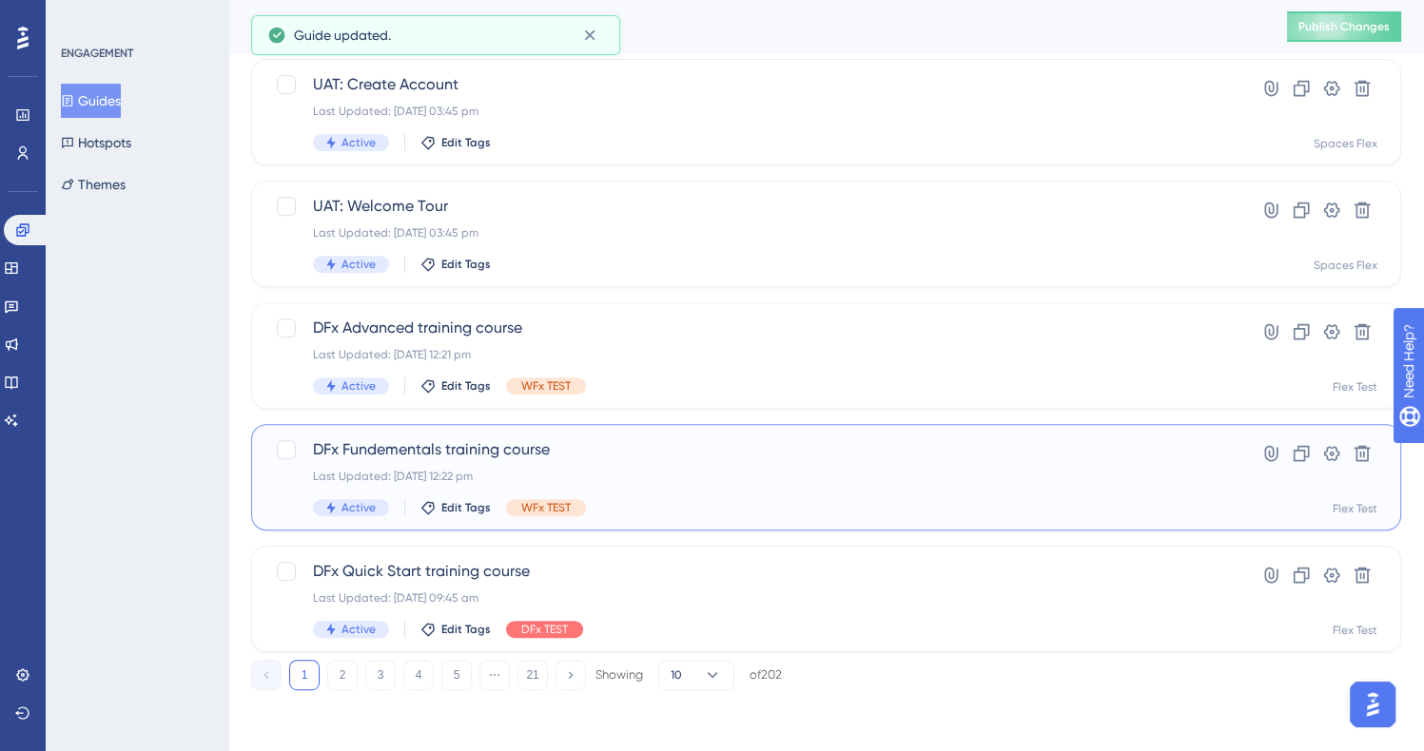
click at [628, 465] on div "DFx Fundementals training course Last Updated: [DATE] 12:22 pm Active Edit Tags…" at bounding box center [750, 477] width 874 height 78
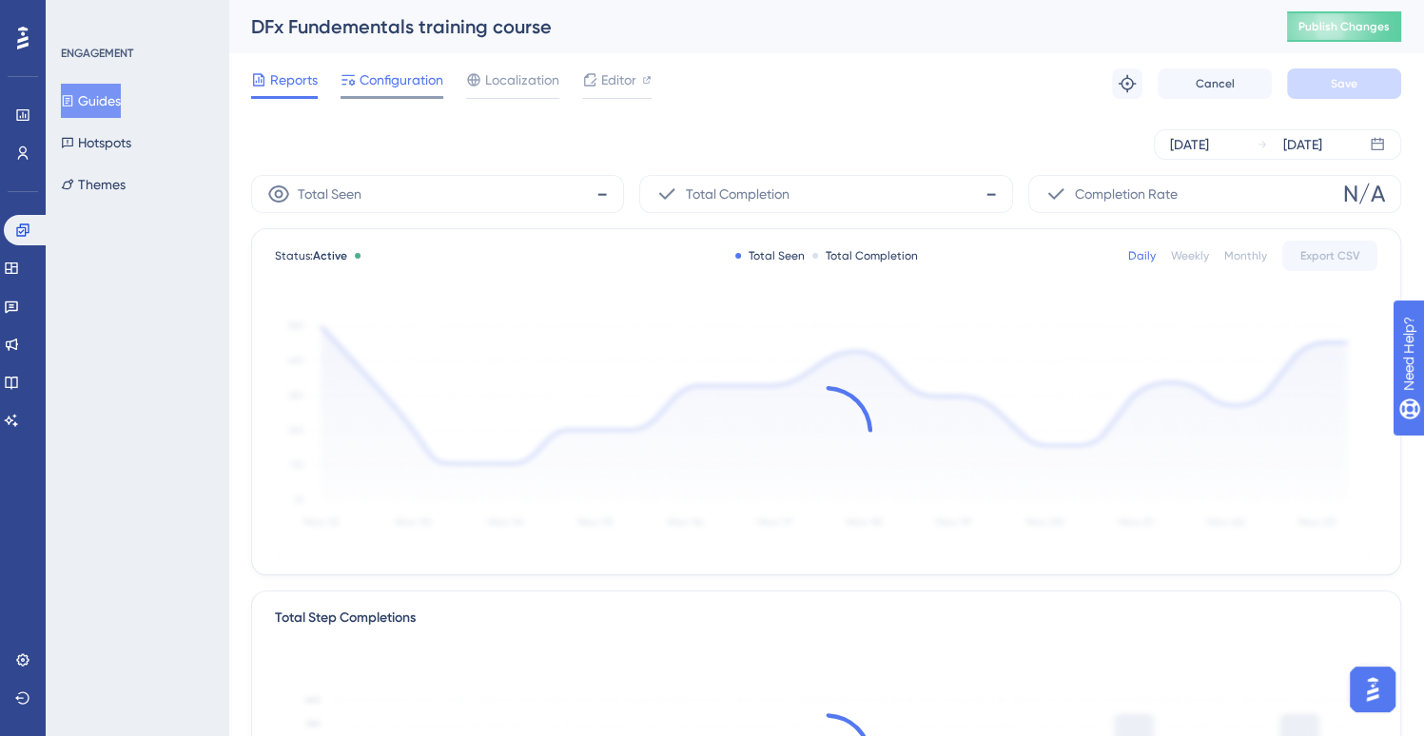
click at [392, 86] on span "Configuration" at bounding box center [402, 79] width 84 height 23
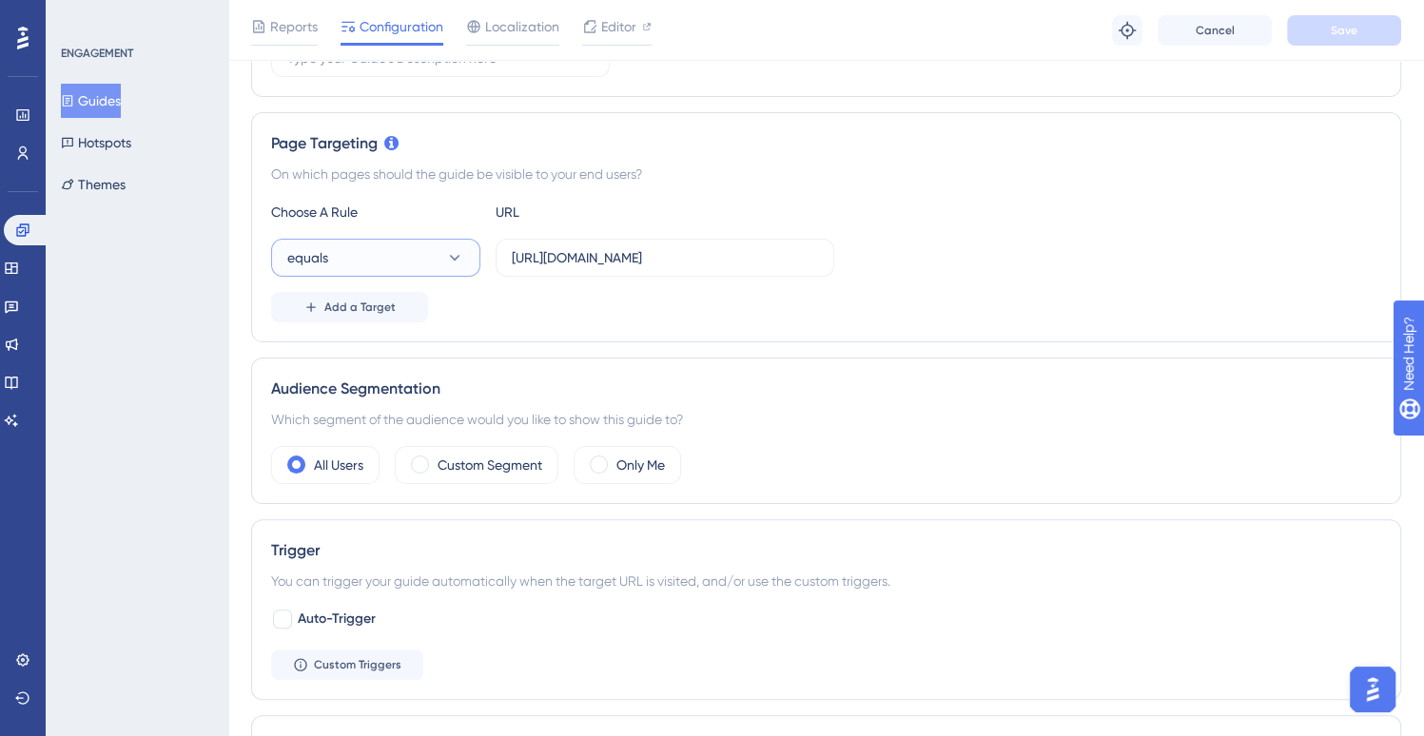
click at [431, 257] on button "equals" at bounding box center [375, 258] width 209 height 38
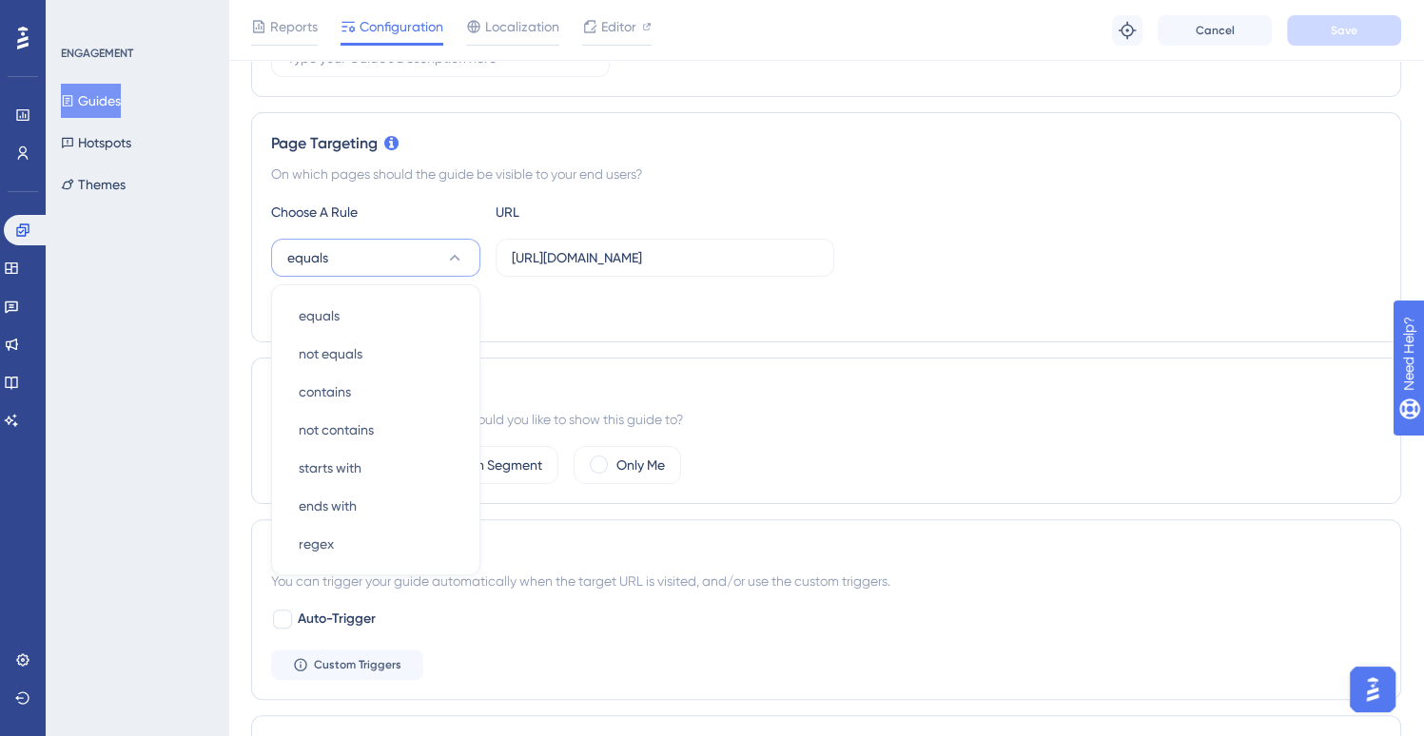
scroll to position [440, 0]
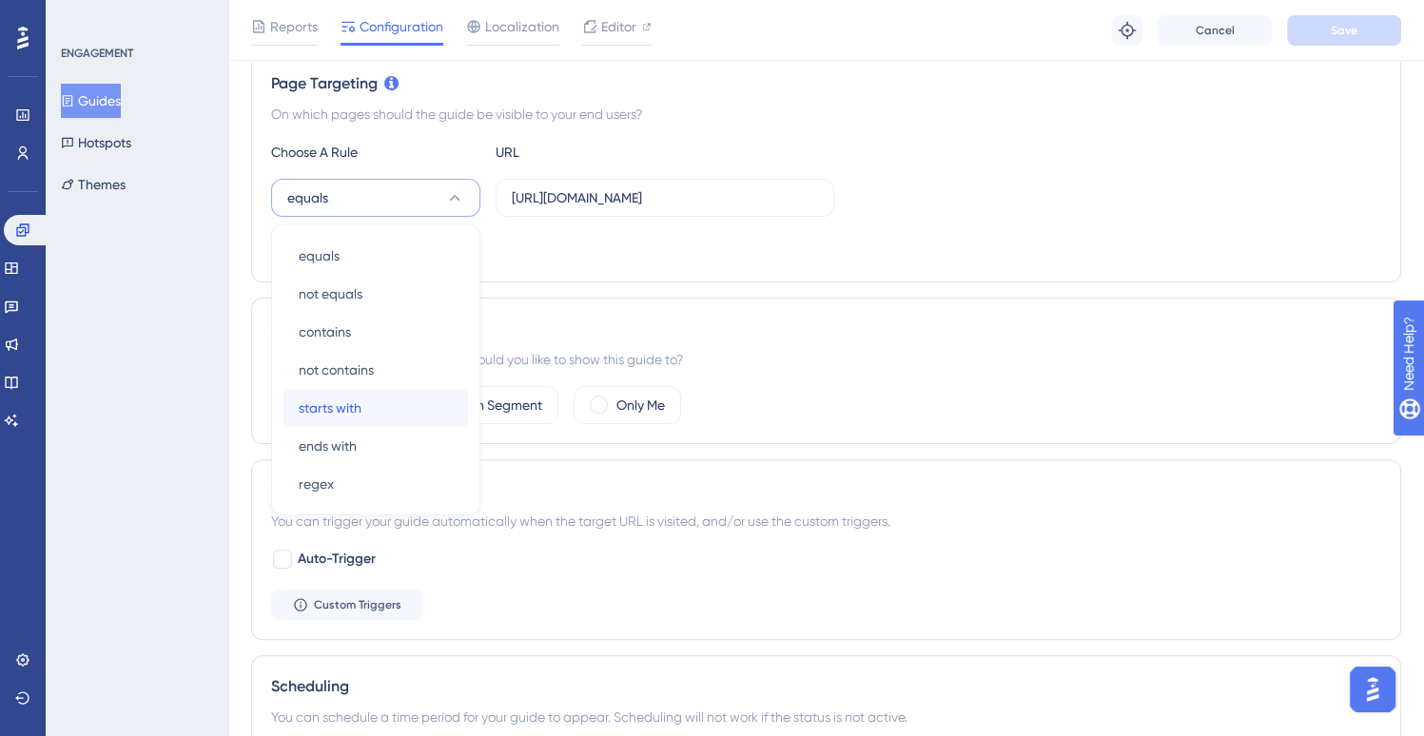
click at [383, 404] on div "starts with starts with" at bounding box center [376, 408] width 154 height 38
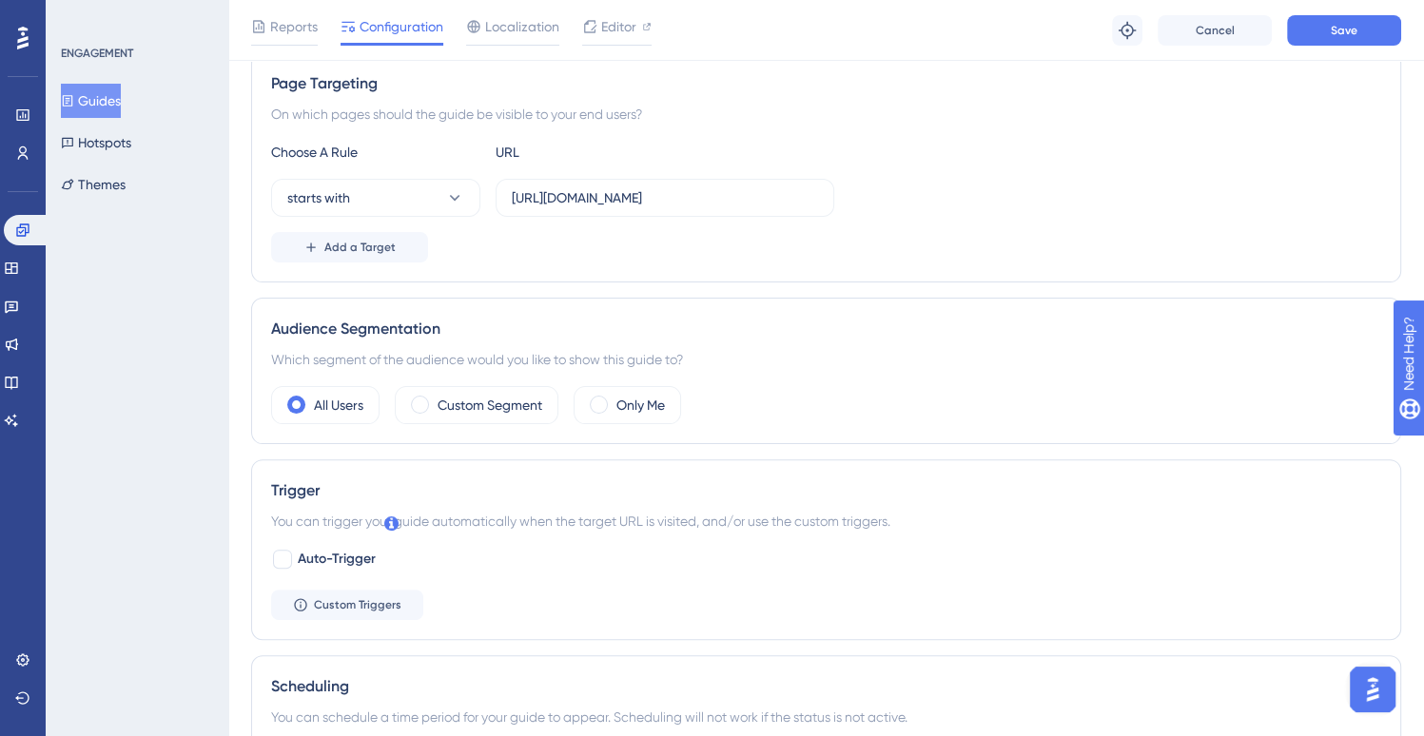
scroll to position [631, 0]
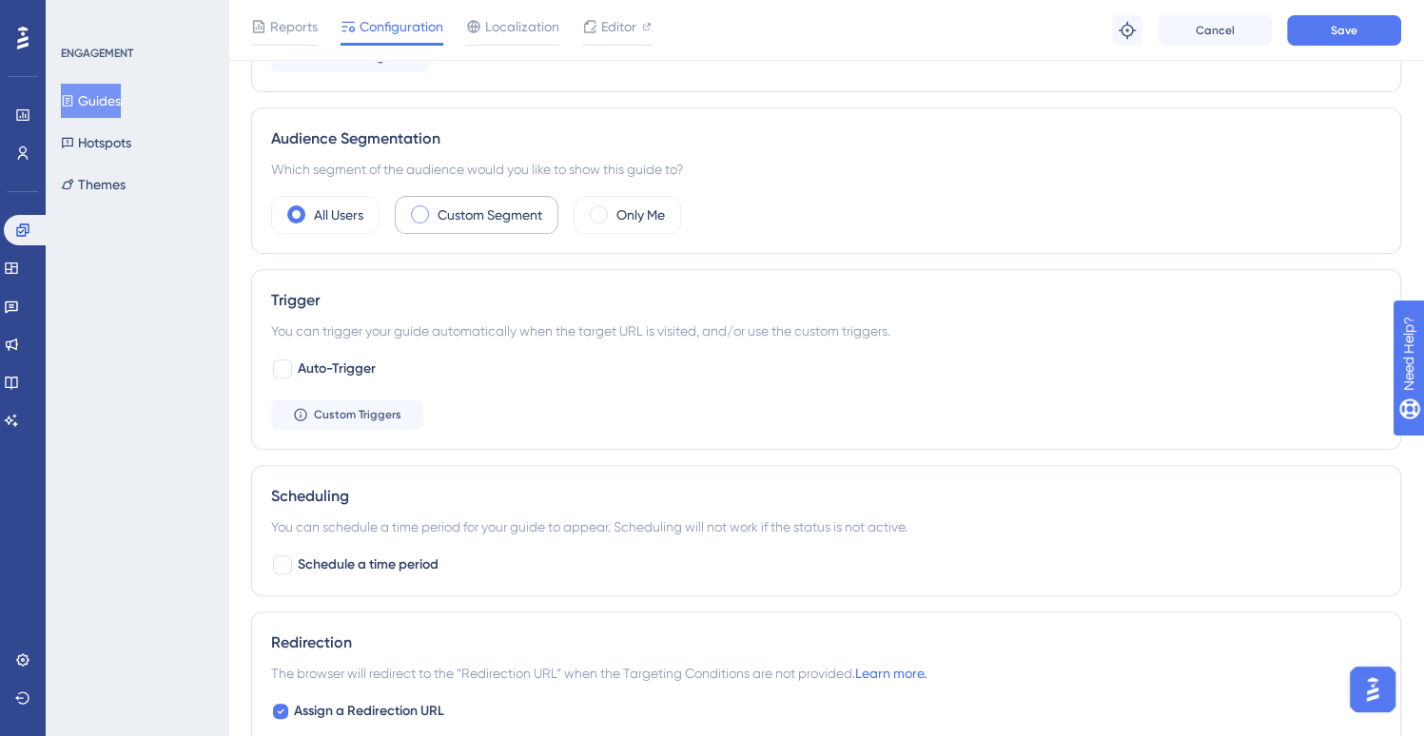
click at [494, 208] on label "Custom Segment" at bounding box center [489, 215] width 105 height 23
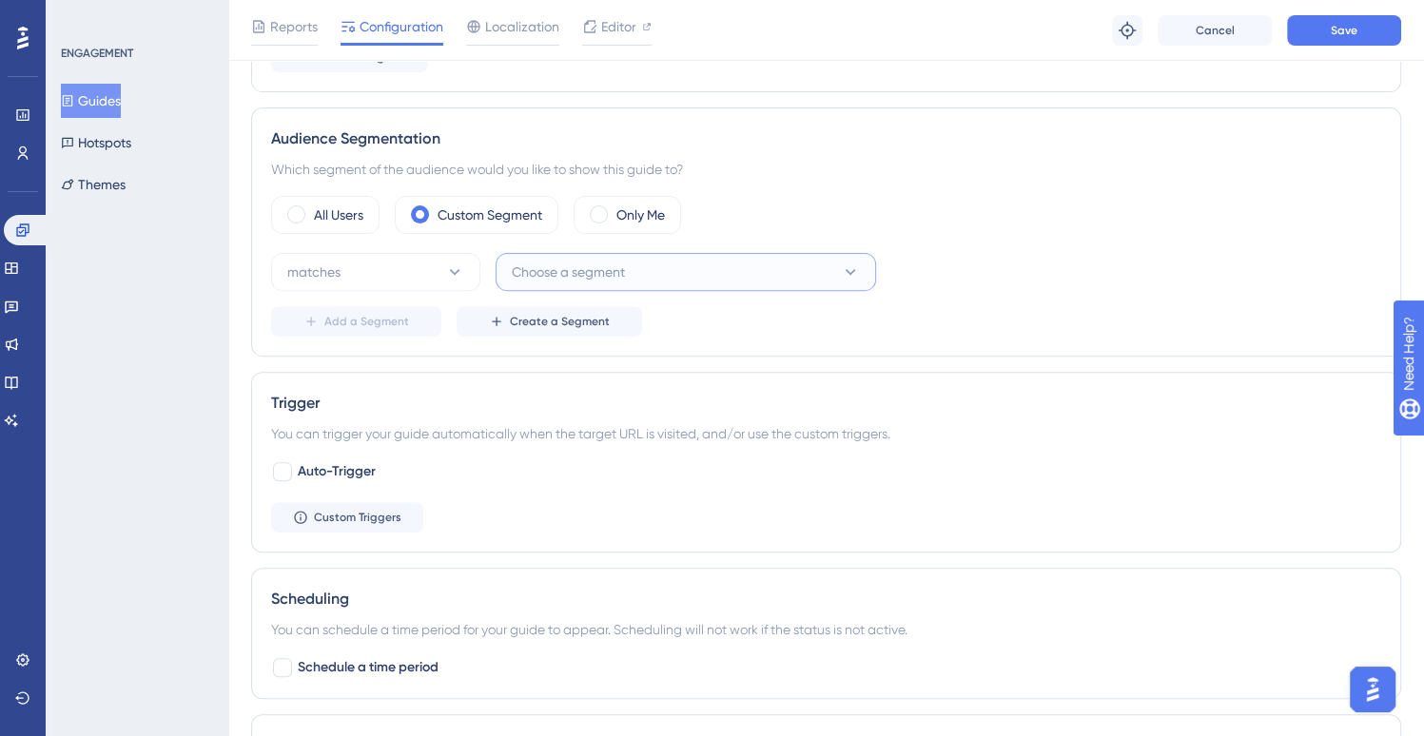
click at [593, 274] on span "Choose a segment" at bounding box center [568, 272] width 113 height 23
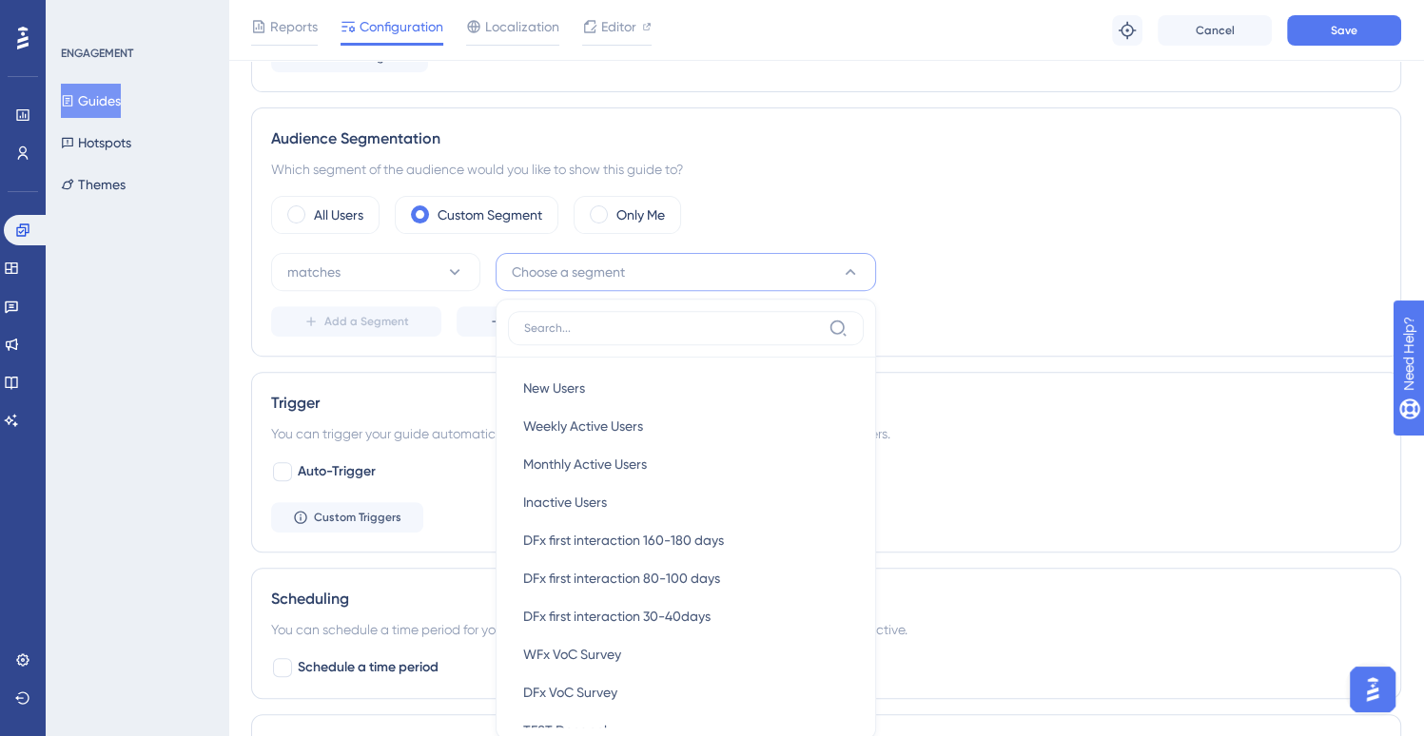
scroll to position [776, 0]
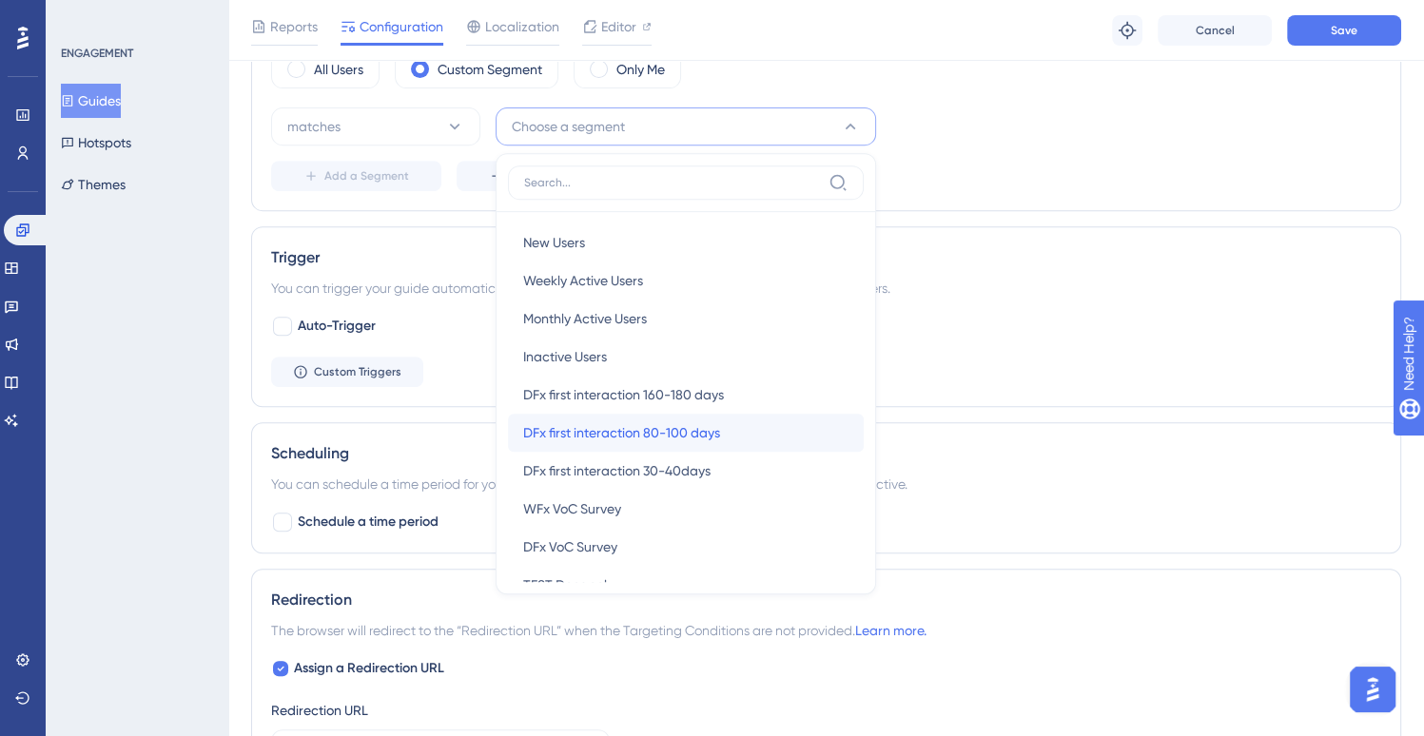
click at [692, 428] on span "DFx first interaction 80-100 days" at bounding box center [621, 432] width 197 height 23
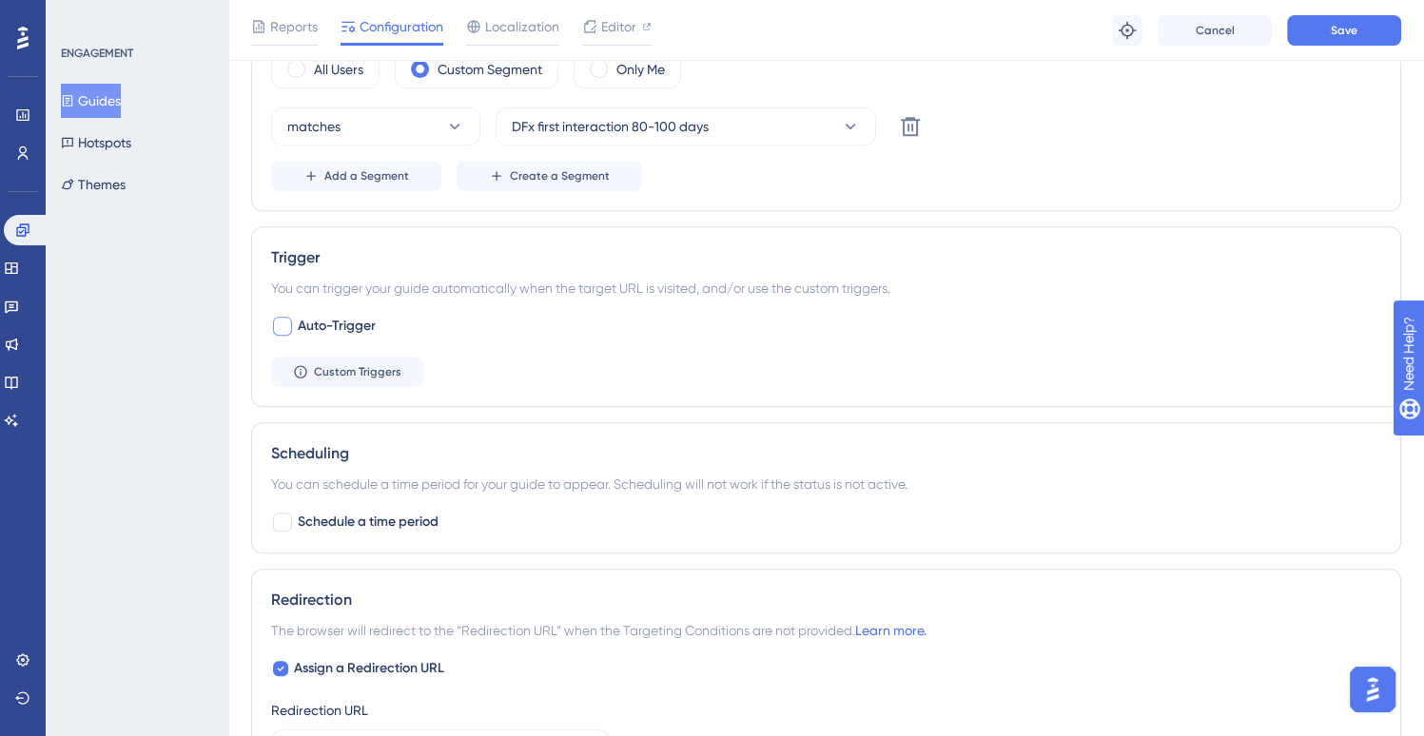
click at [341, 324] on span "Auto-Trigger" at bounding box center [337, 326] width 78 height 23
checkbox input "true"
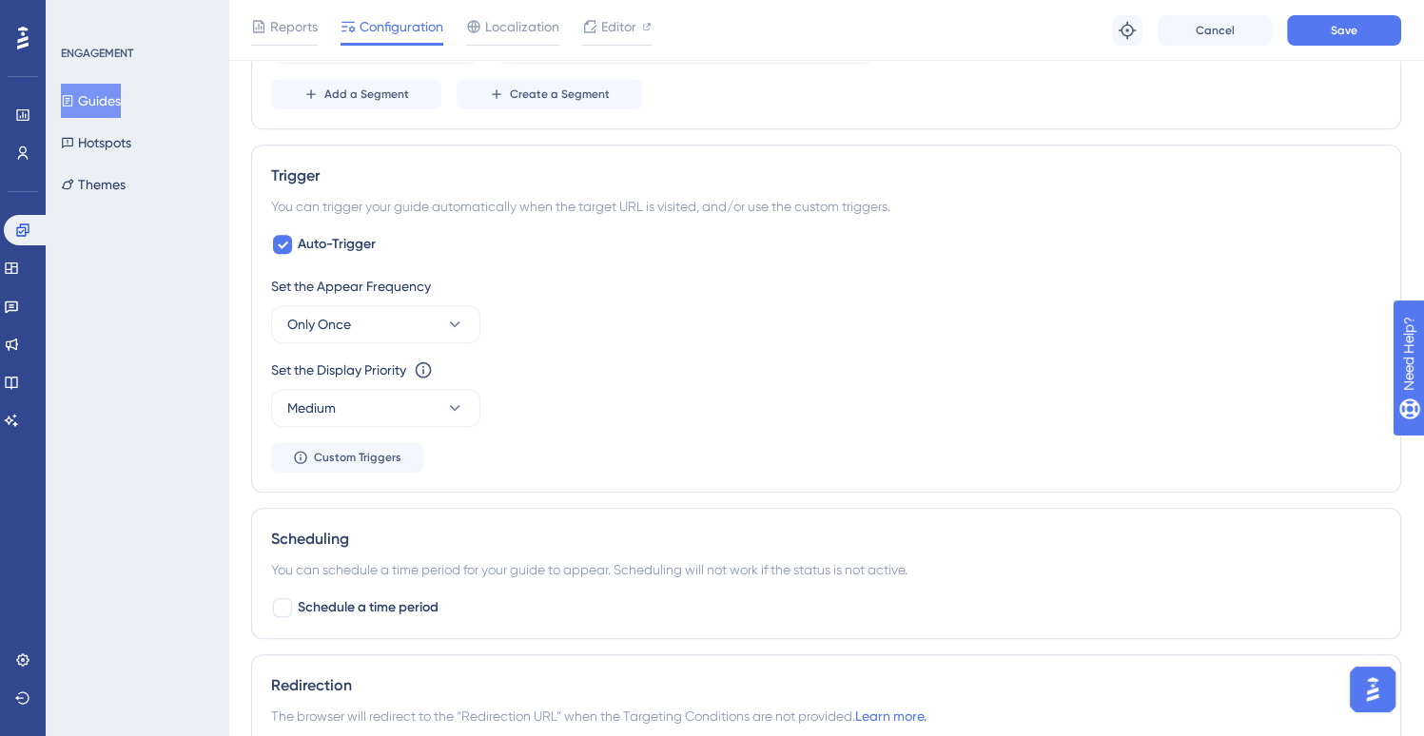
scroll to position [966, 0]
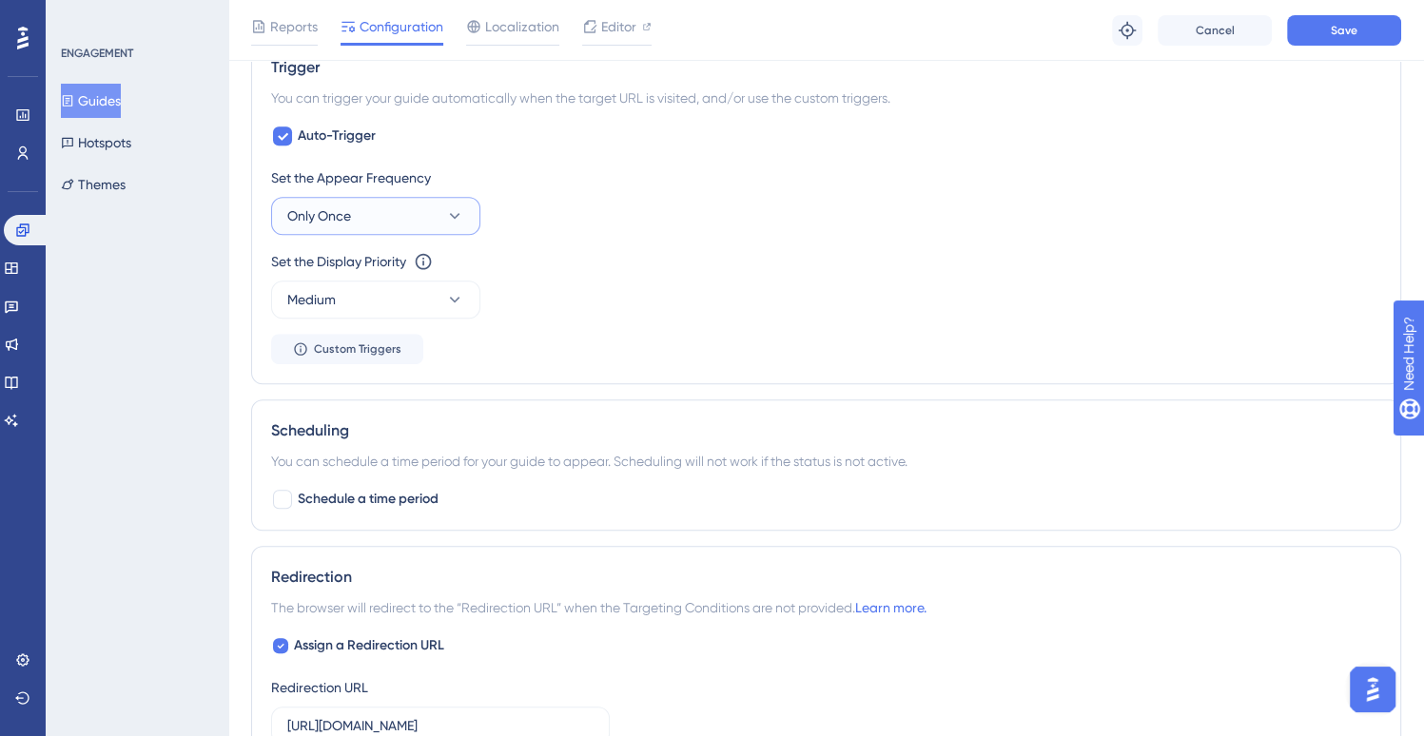
click at [413, 218] on button "Only Once" at bounding box center [375, 216] width 209 height 38
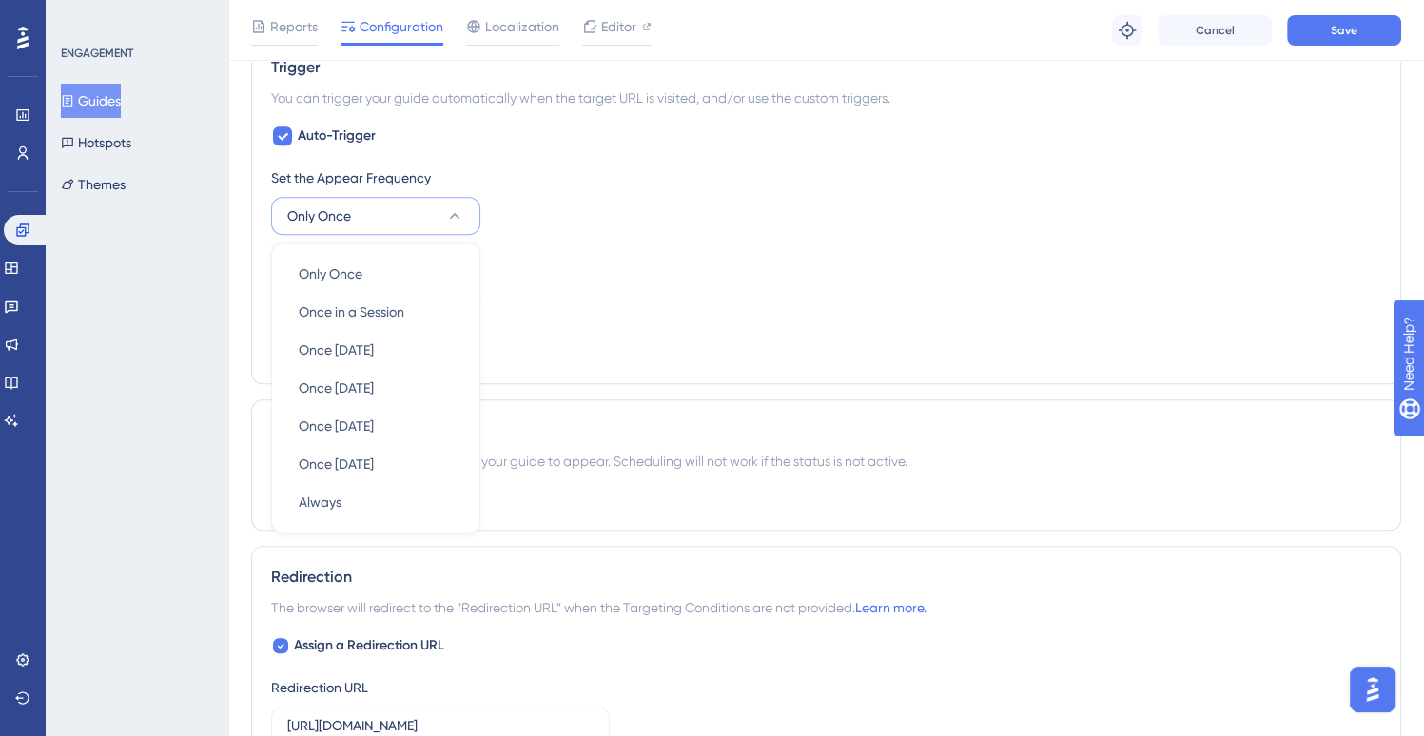
scroll to position [983, 0]
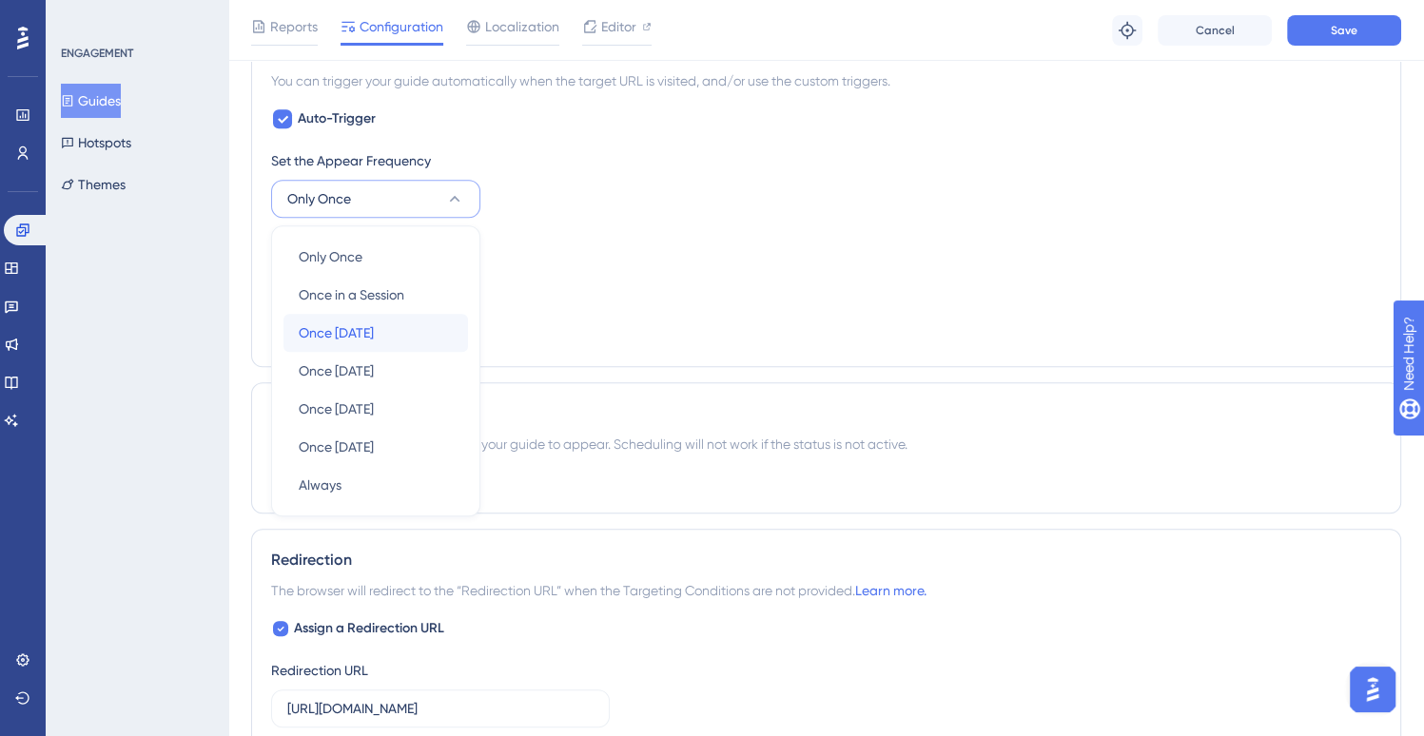
click at [401, 330] on div "Once [DATE] Once [DATE]" at bounding box center [376, 333] width 154 height 38
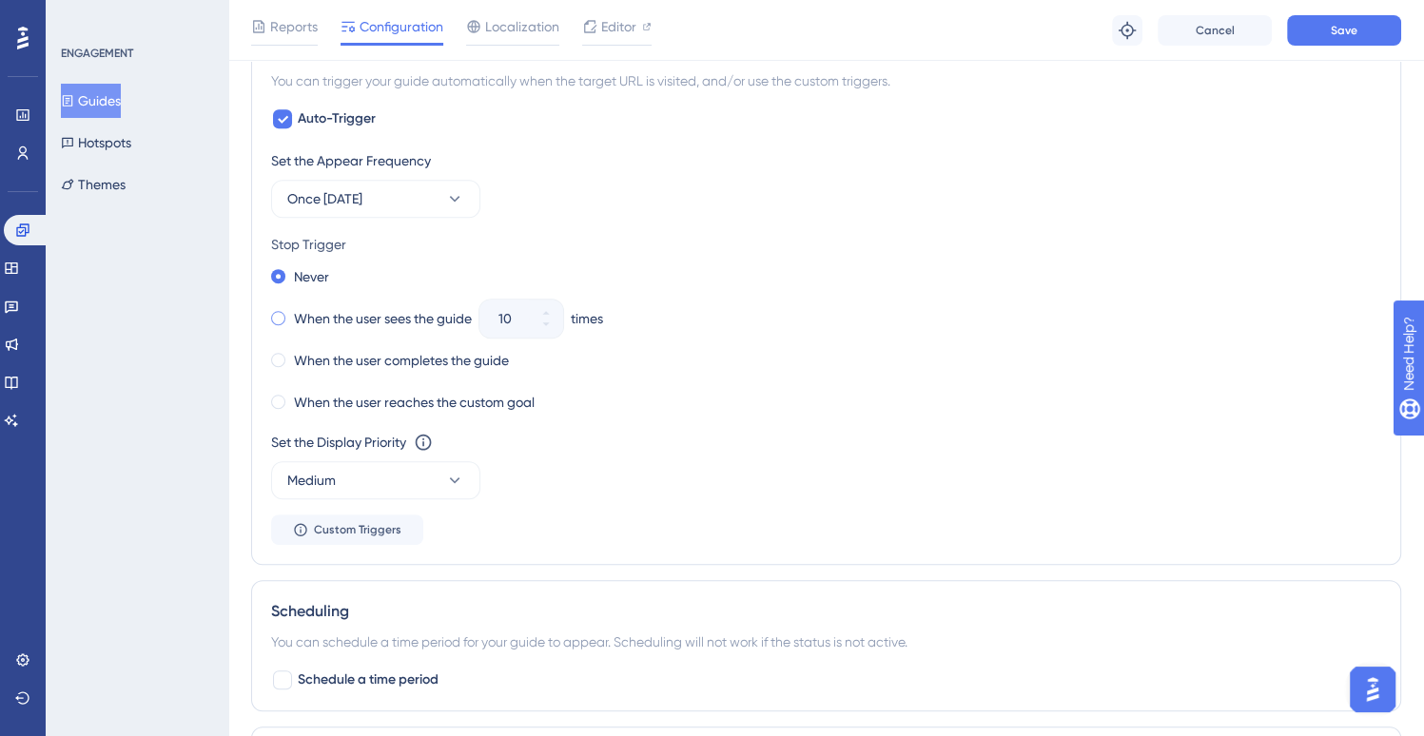
click at [370, 308] on label "When the user sees the guide" at bounding box center [383, 318] width 178 height 23
click at [552, 323] on icon at bounding box center [545, 324] width 11 height 11
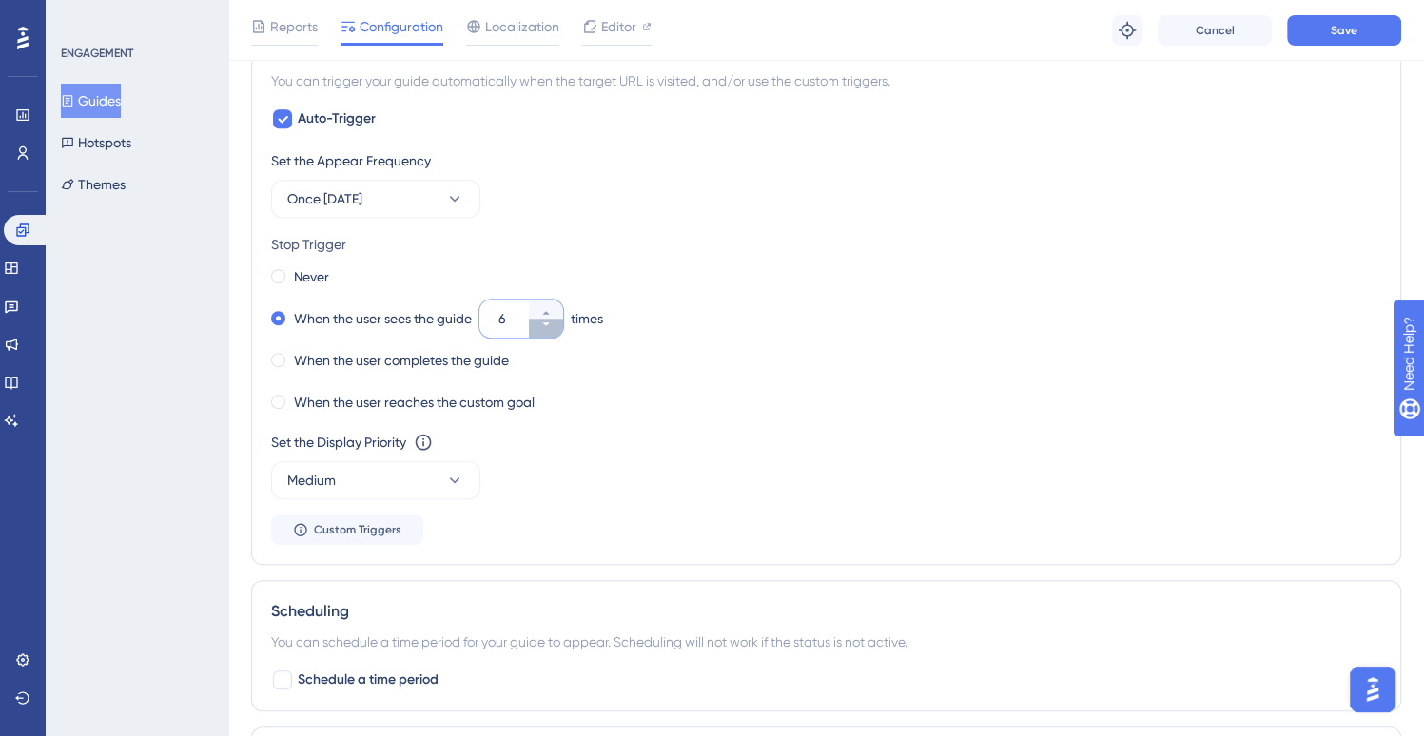
click at [552, 323] on icon at bounding box center [545, 324] width 11 height 11
type input "3"
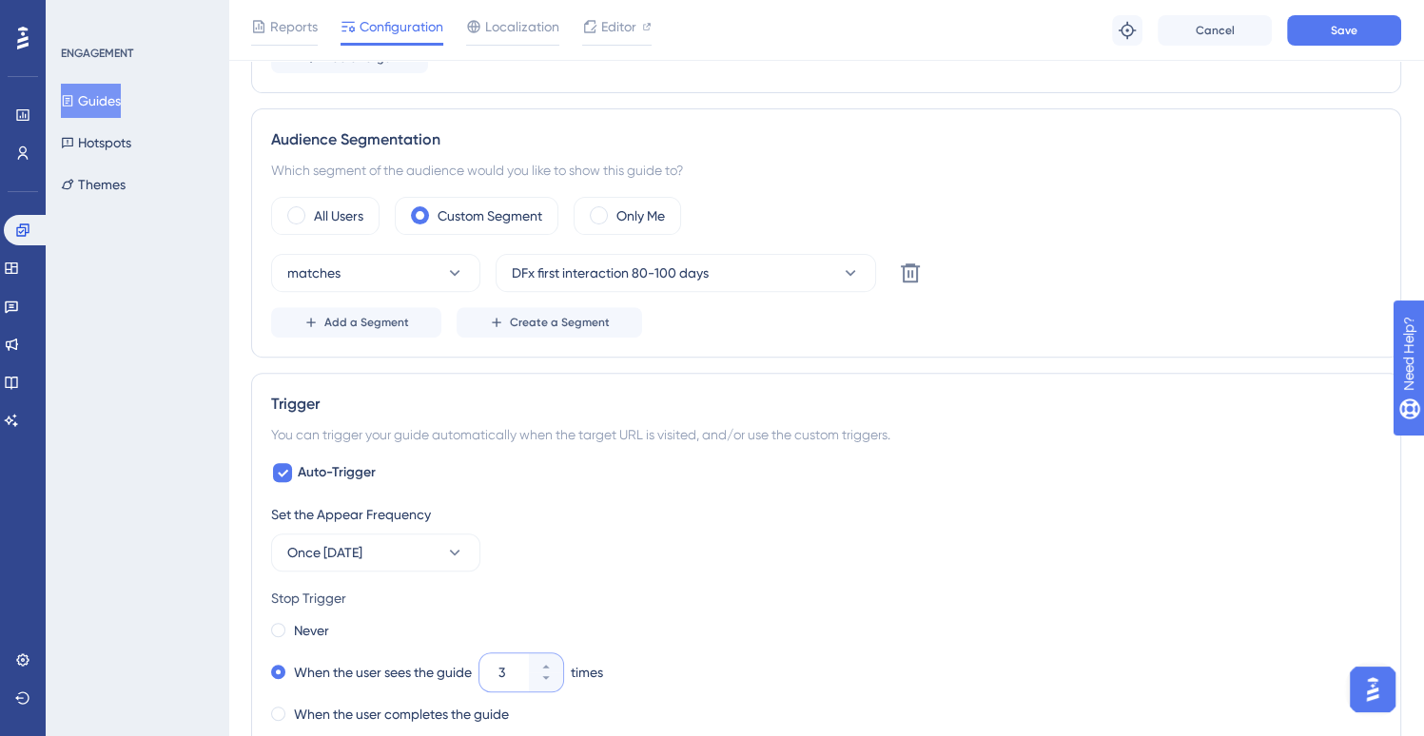
scroll to position [635, 0]
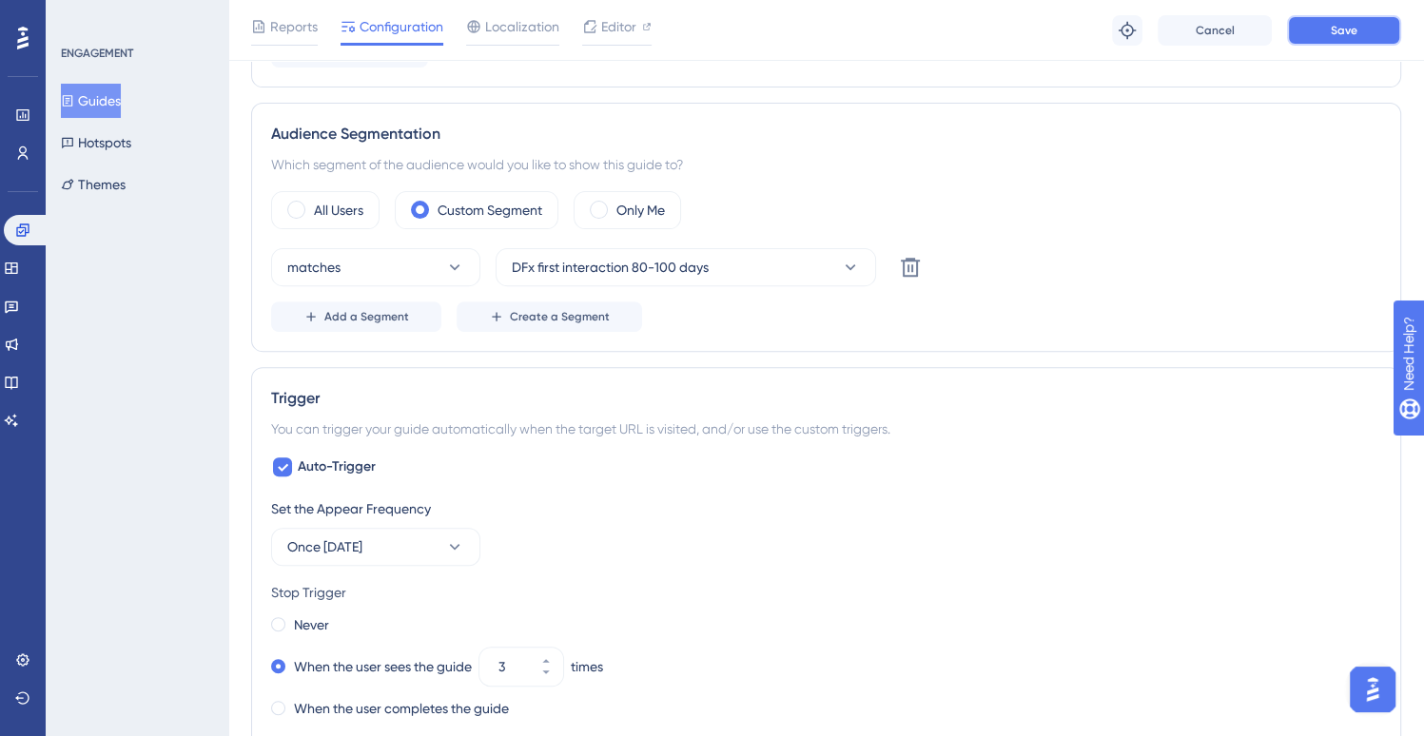
click at [1351, 38] on button "Save" at bounding box center [1344, 30] width 114 height 30
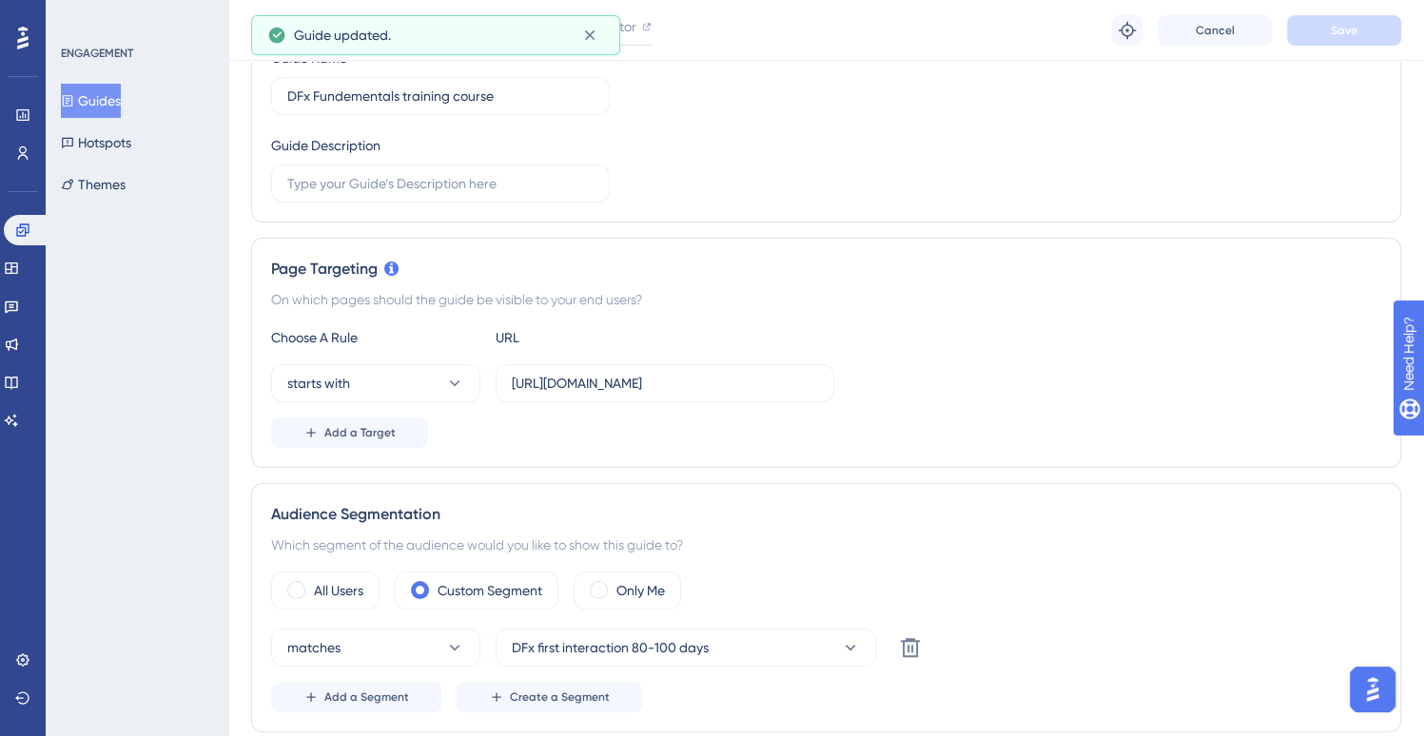
scroll to position [0, 0]
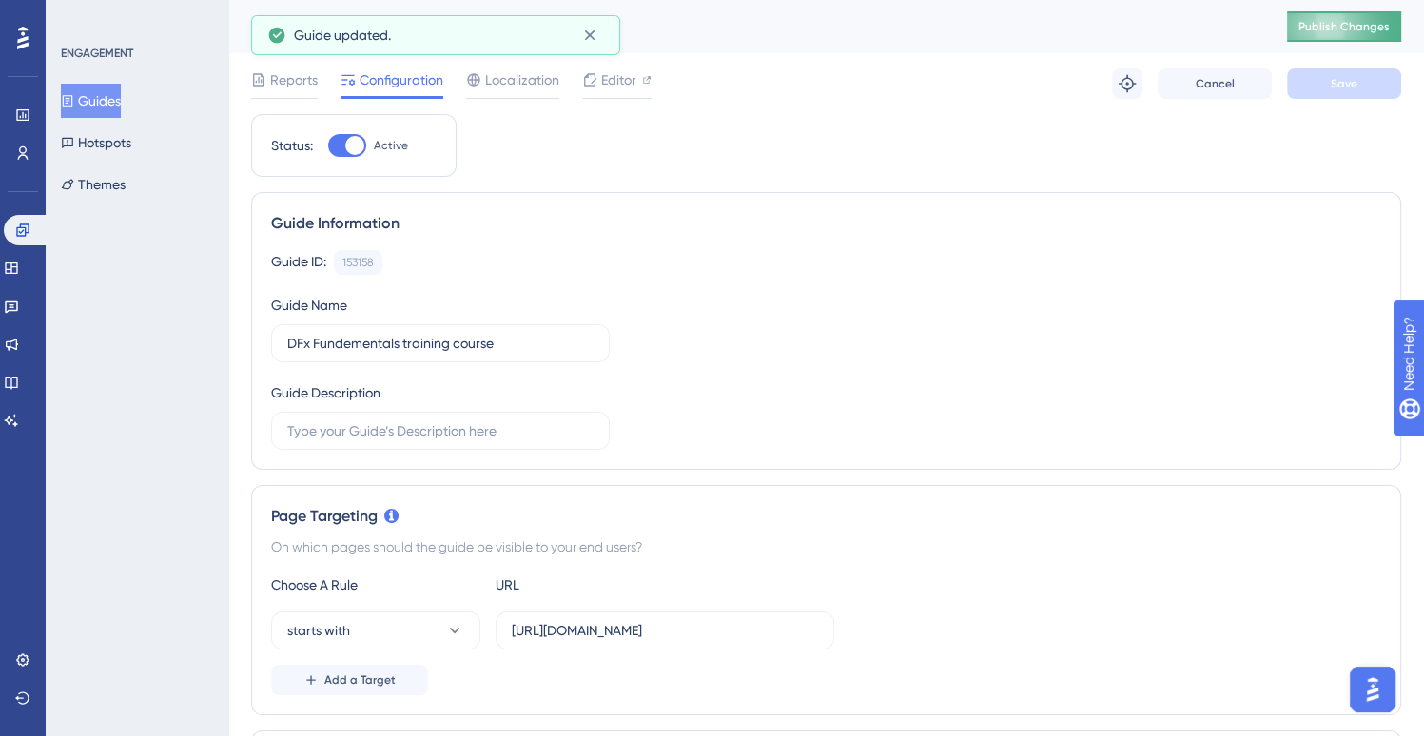
click at [1350, 29] on span "Publish Changes" at bounding box center [1343, 26] width 91 height 15
click at [108, 108] on button "Guides" at bounding box center [91, 101] width 60 height 34
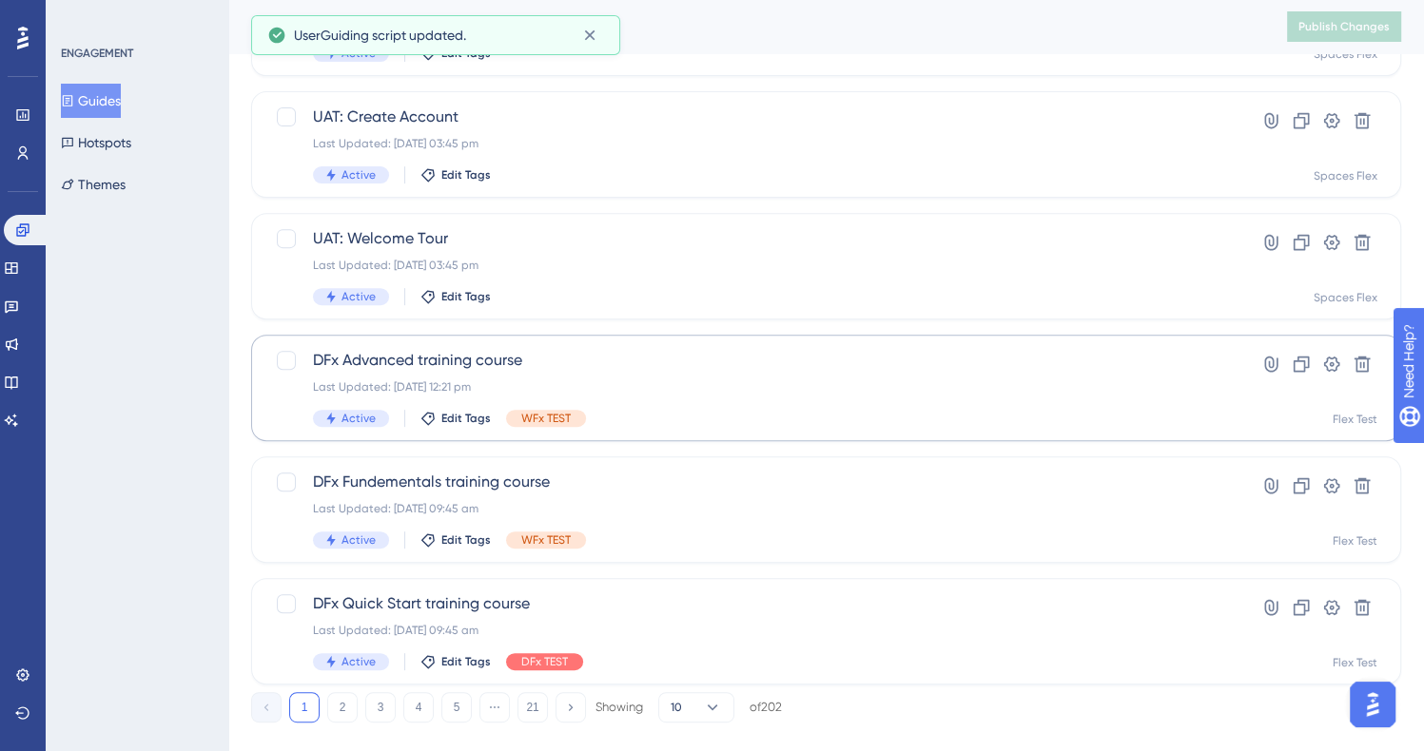
scroll to position [725, 0]
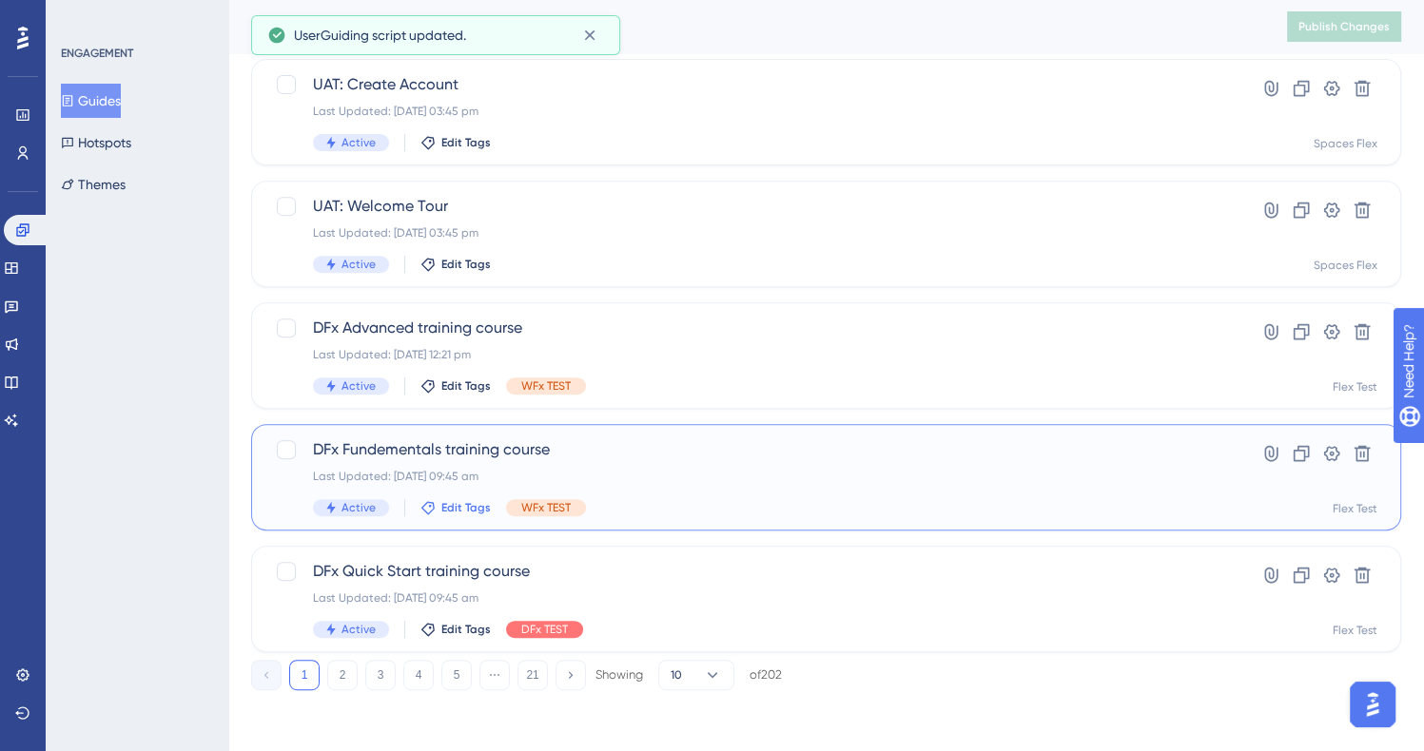
click at [456, 502] on span "Edit Tags" at bounding box center [465, 507] width 49 height 15
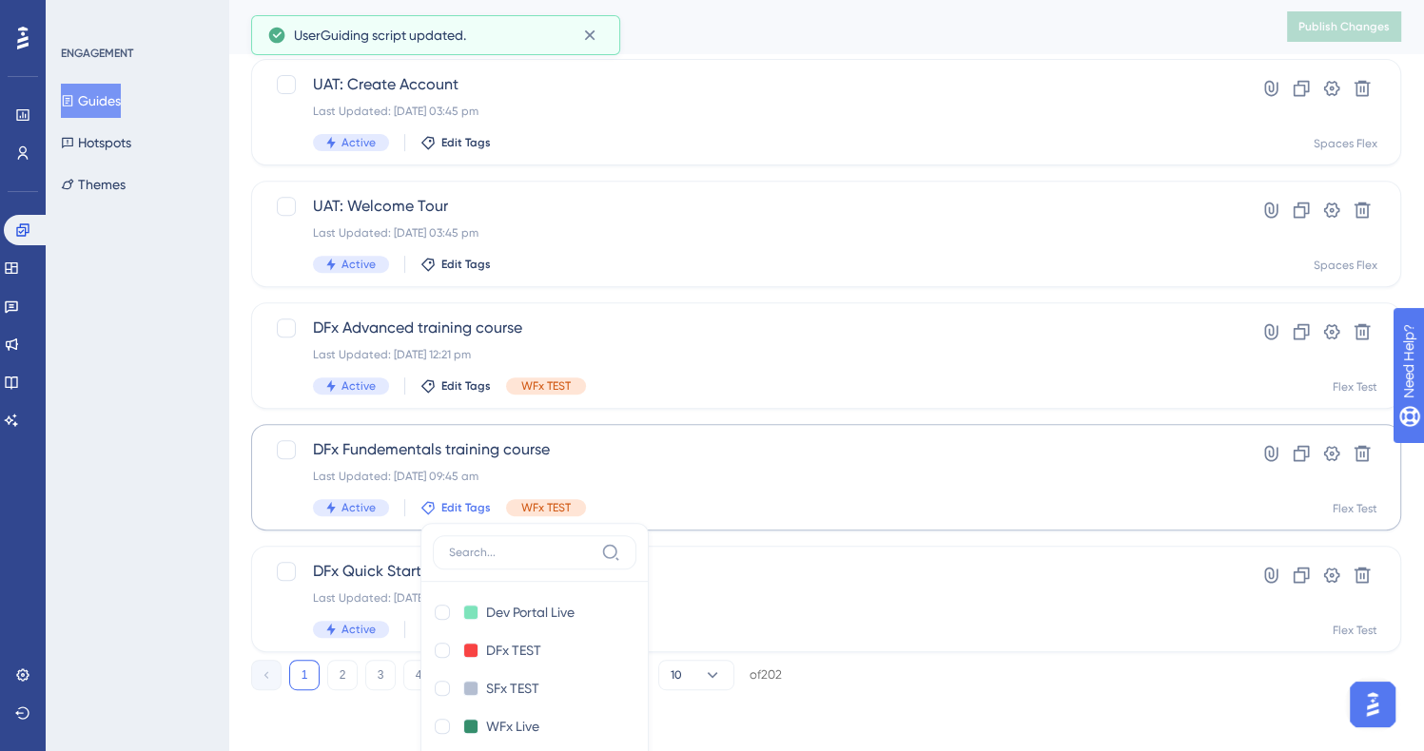
scroll to position [940, 0]
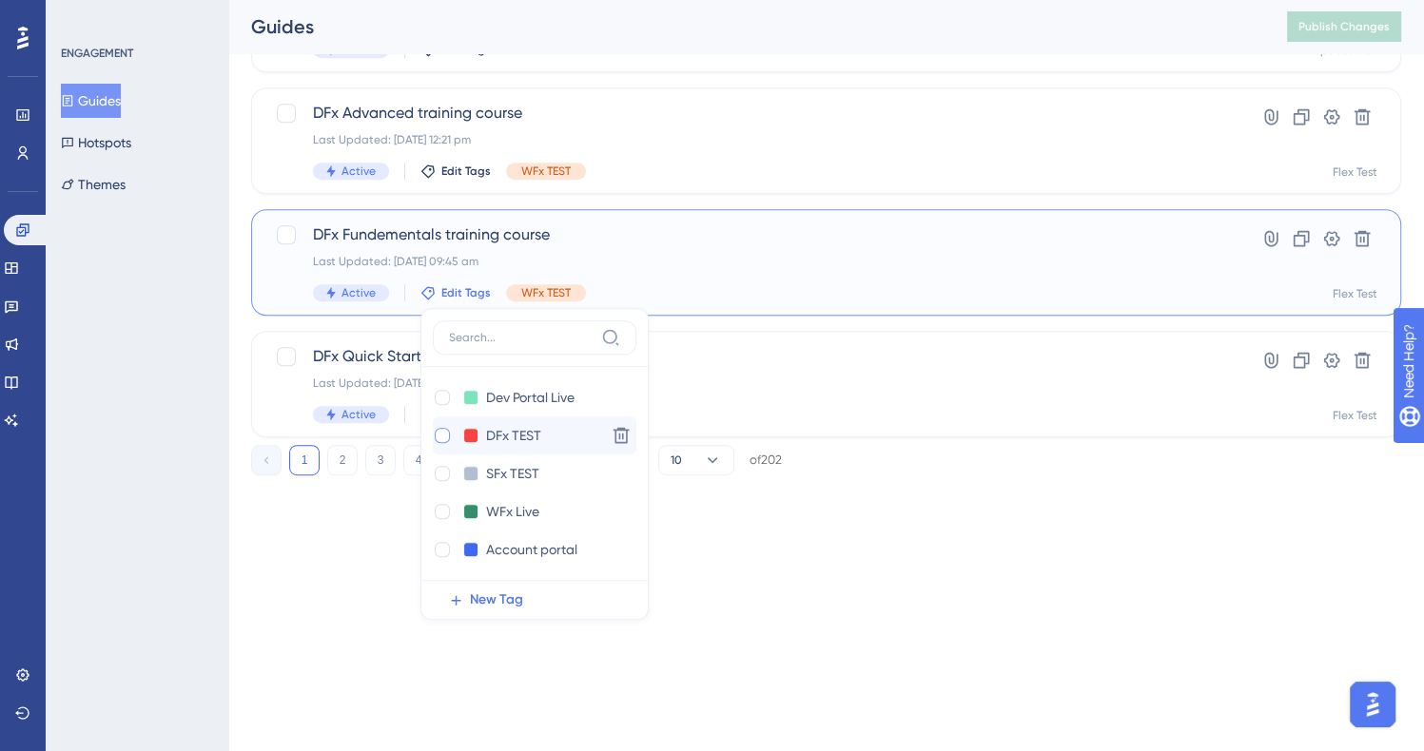
click at [443, 428] on div at bounding box center [442, 435] width 15 height 15
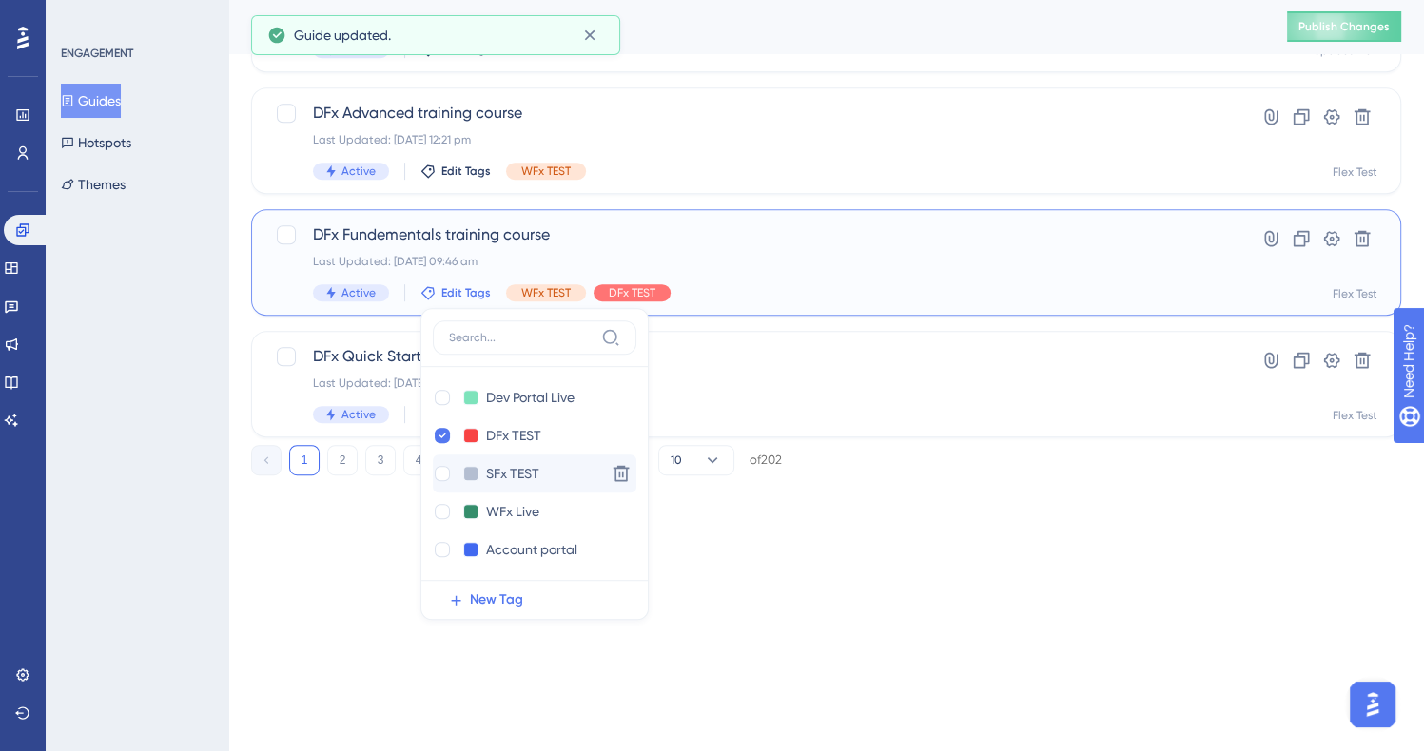
checkbox input "true"
click at [439, 403] on icon at bounding box center [442, 398] width 8 height 13
checkbox input "false"
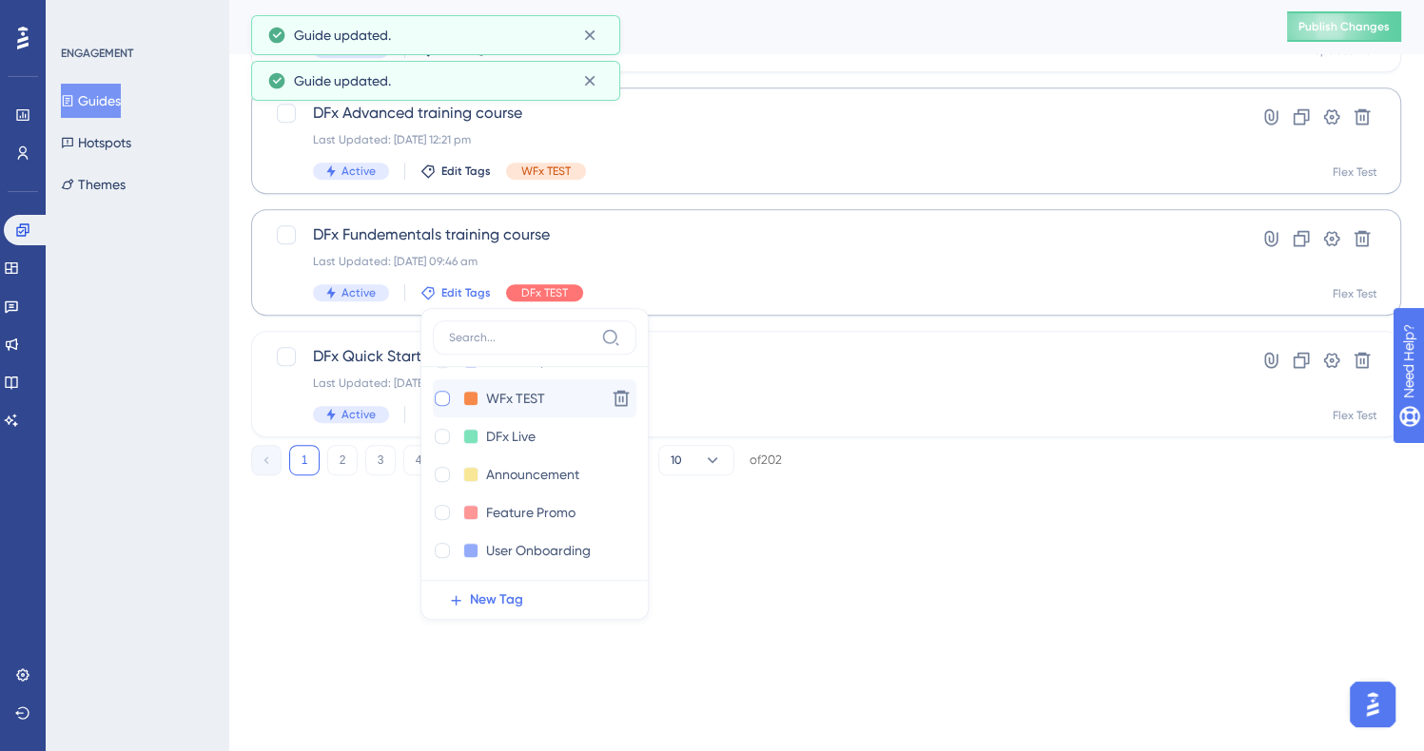
drag, startPoint x: 690, startPoint y: 569, endPoint x: 618, endPoint y: 326, distance: 253.1
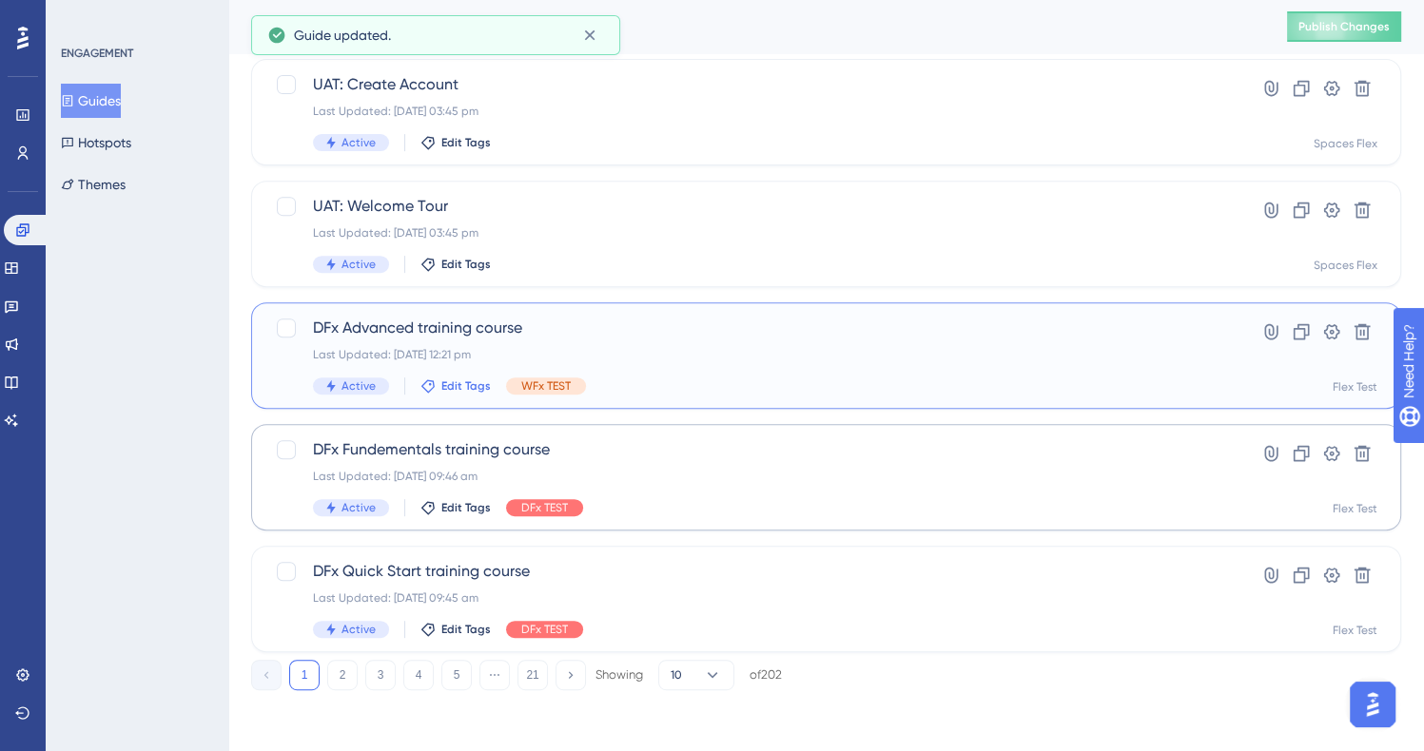
click at [461, 379] on span "Edit Tags" at bounding box center [465, 386] width 49 height 15
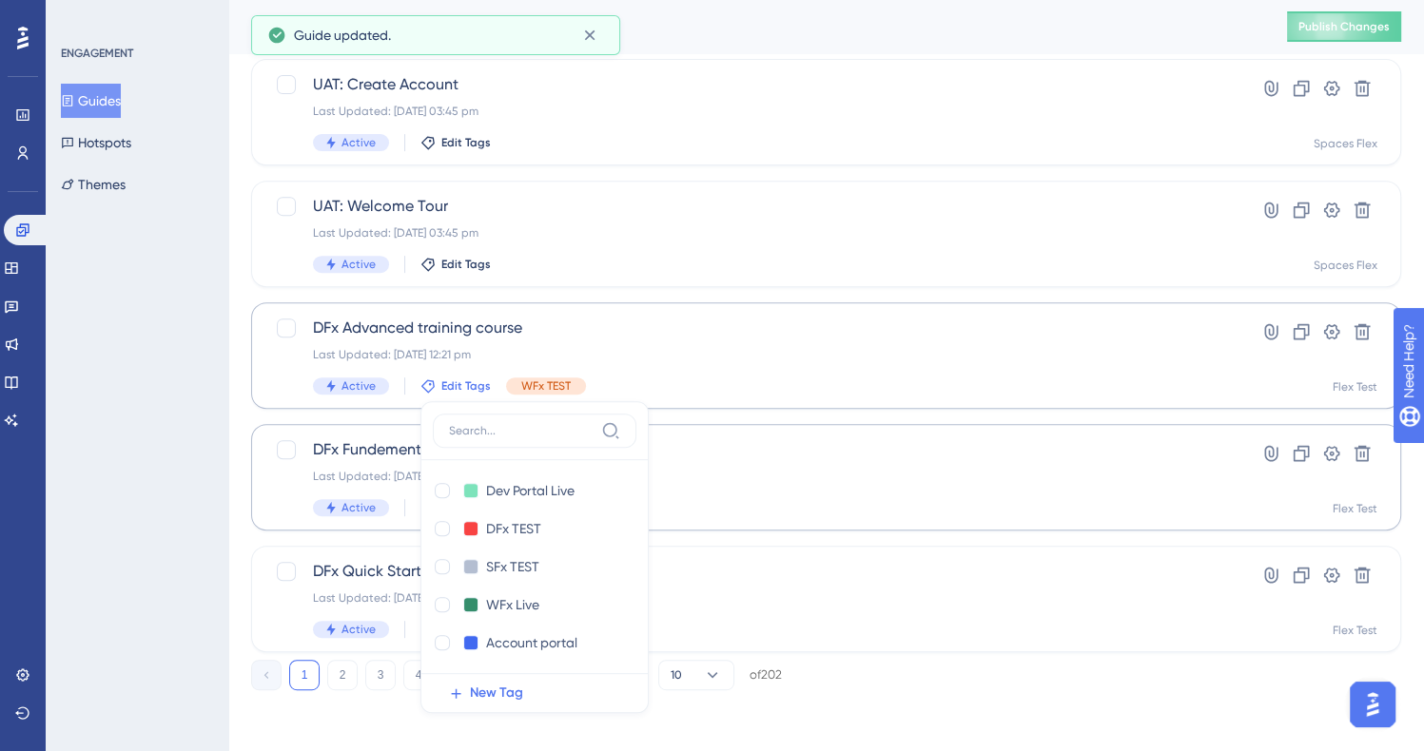
scroll to position [818, 0]
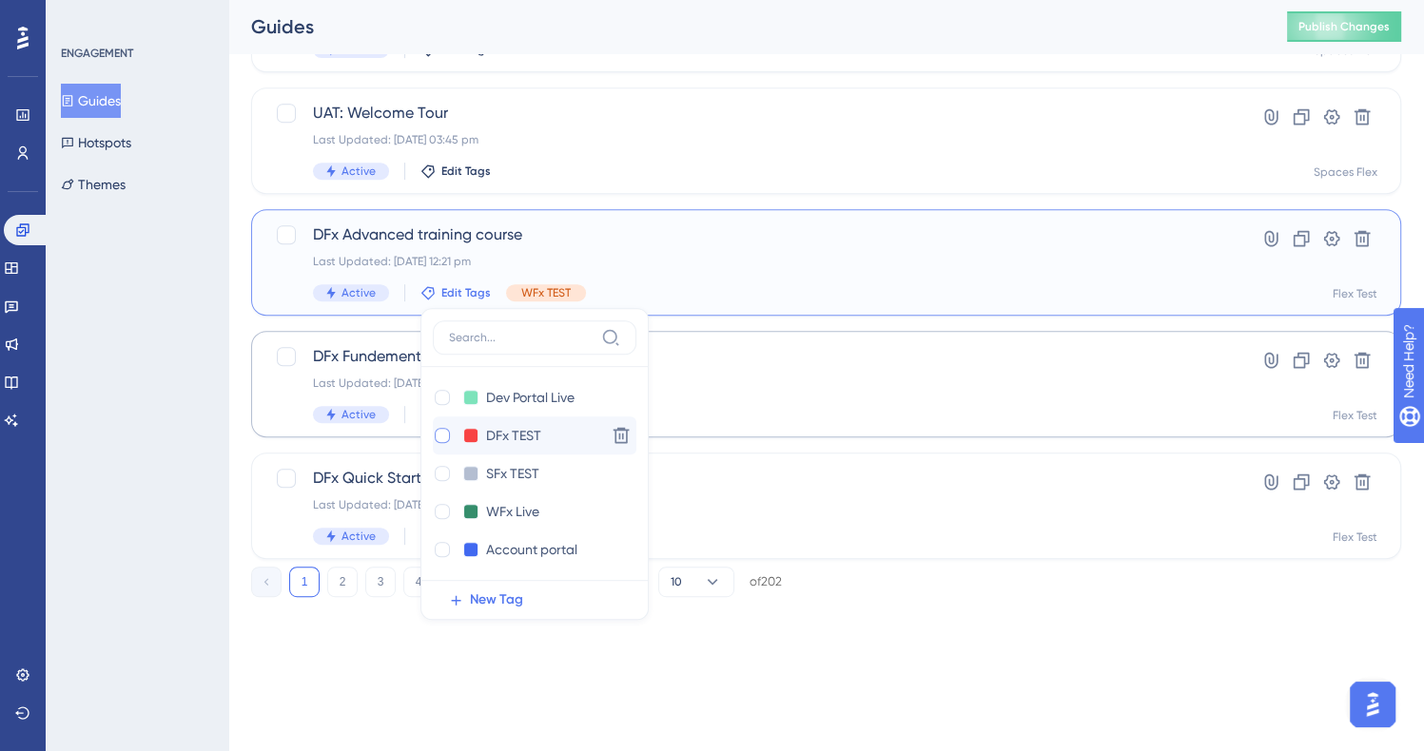
click at [437, 433] on div at bounding box center [442, 435] width 15 height 15
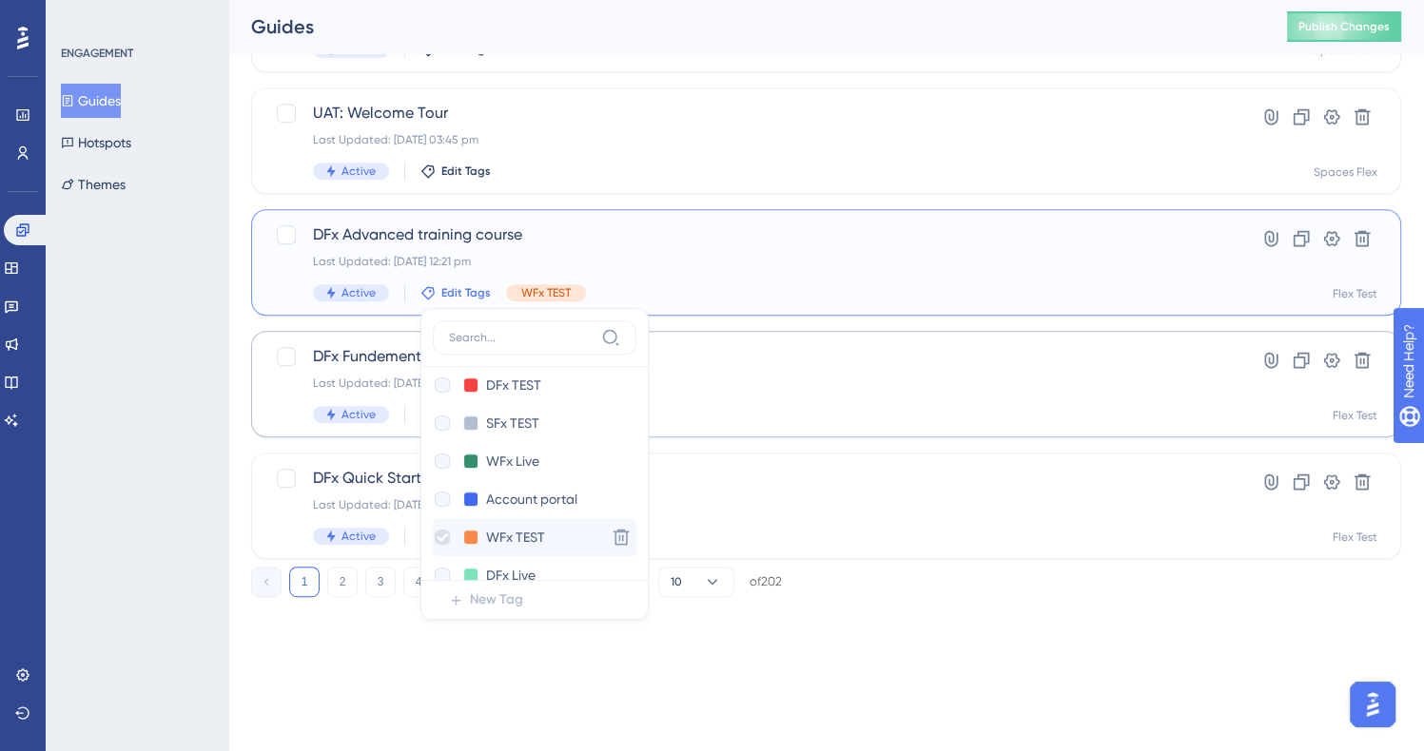
scroll to position [189, 0]
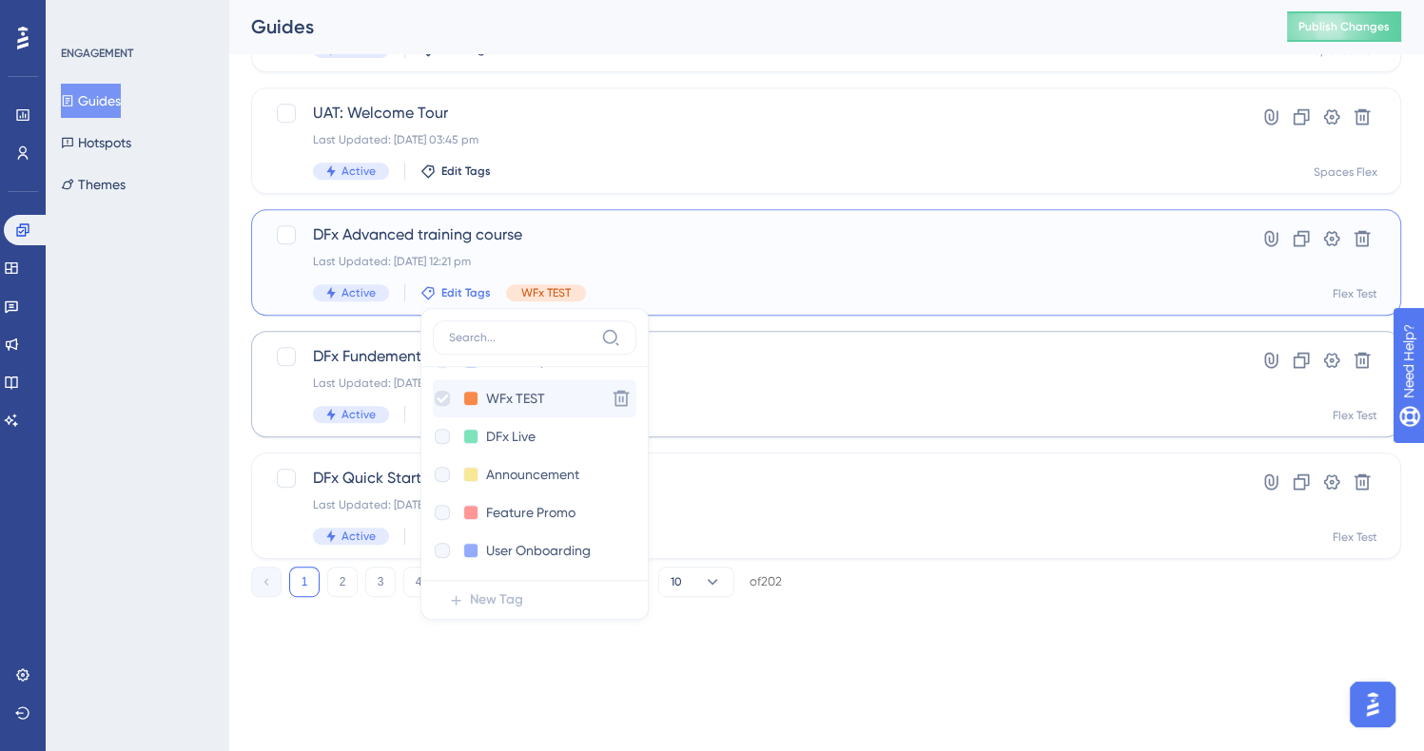
checkbox input "true"
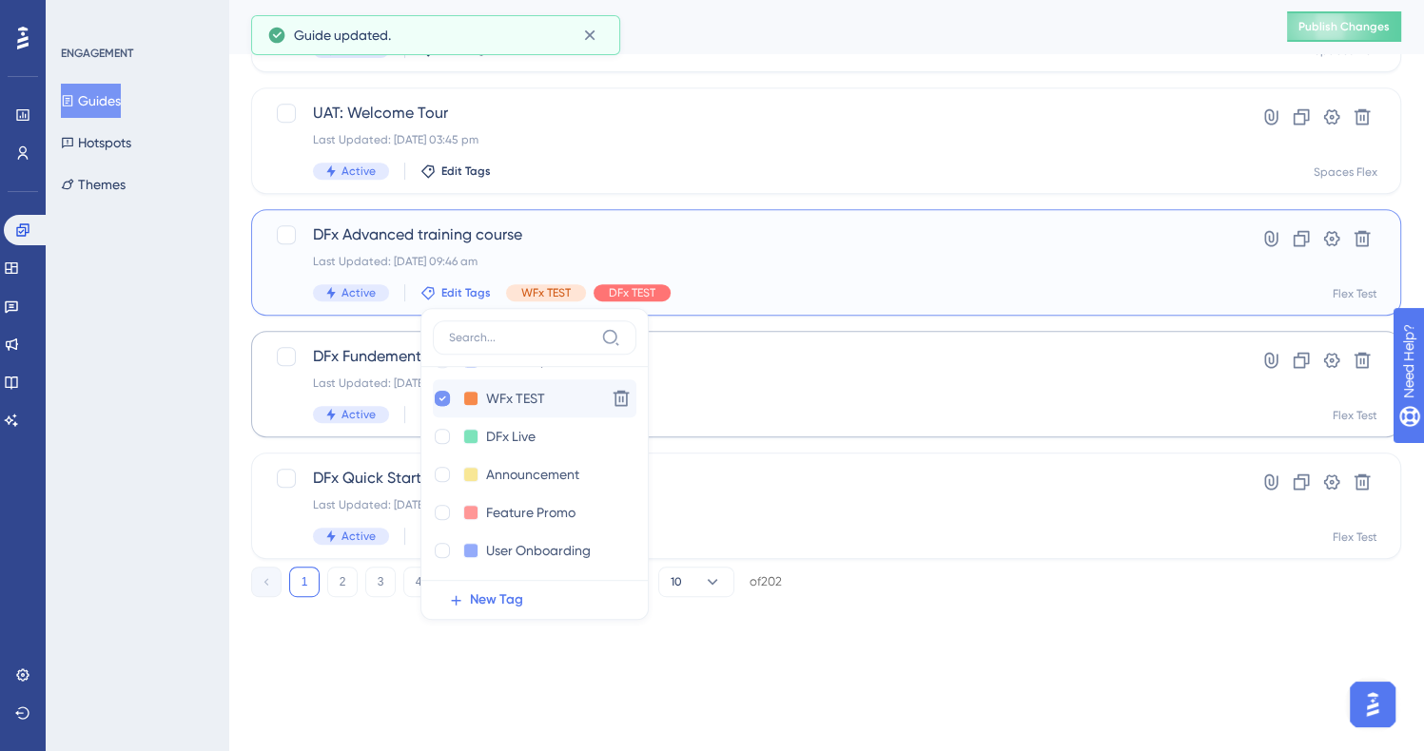
click at [439, 401] on icon at bounding box center [442, 398] width 8 height 13
checkbox input "false"
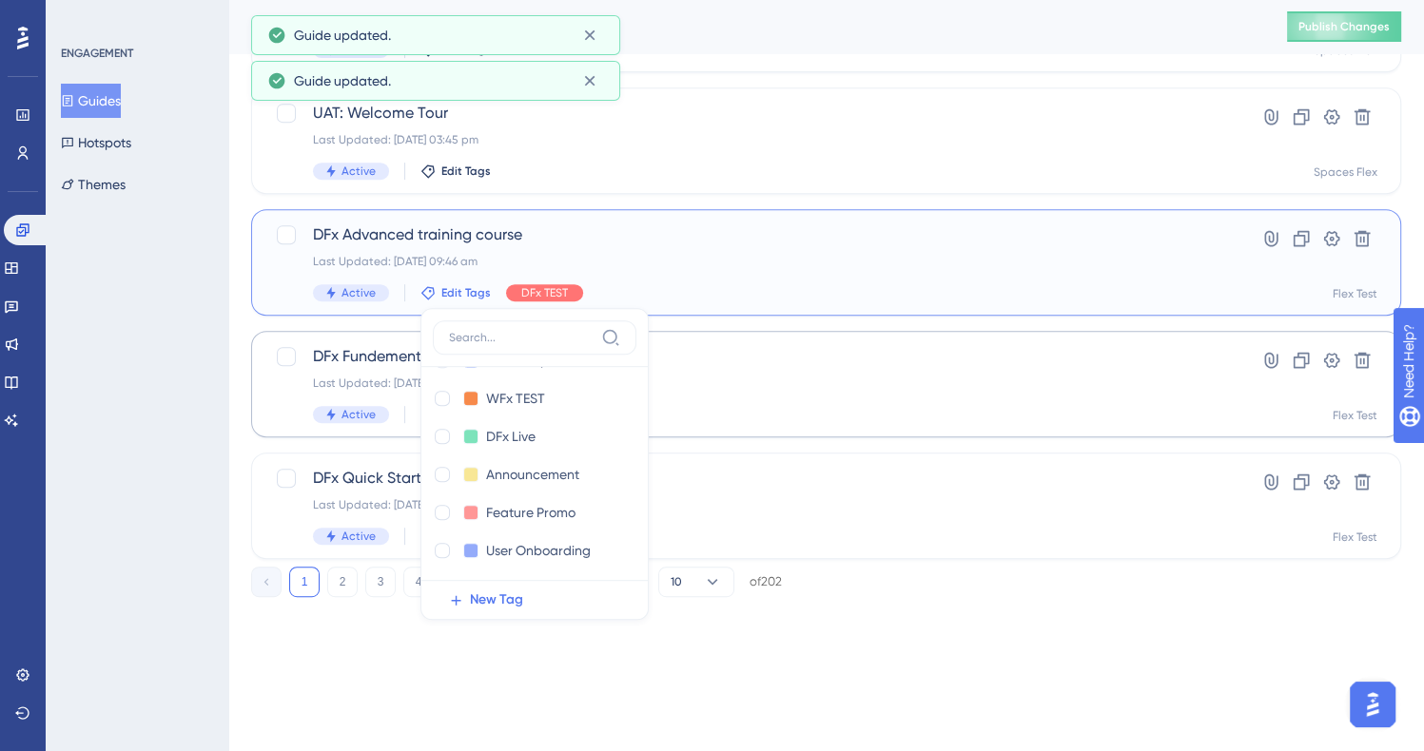
click at [574, 262] on div "Last Updated: [DATE] 09:46 am" at bounding box center [750, 261] width 874 height 15
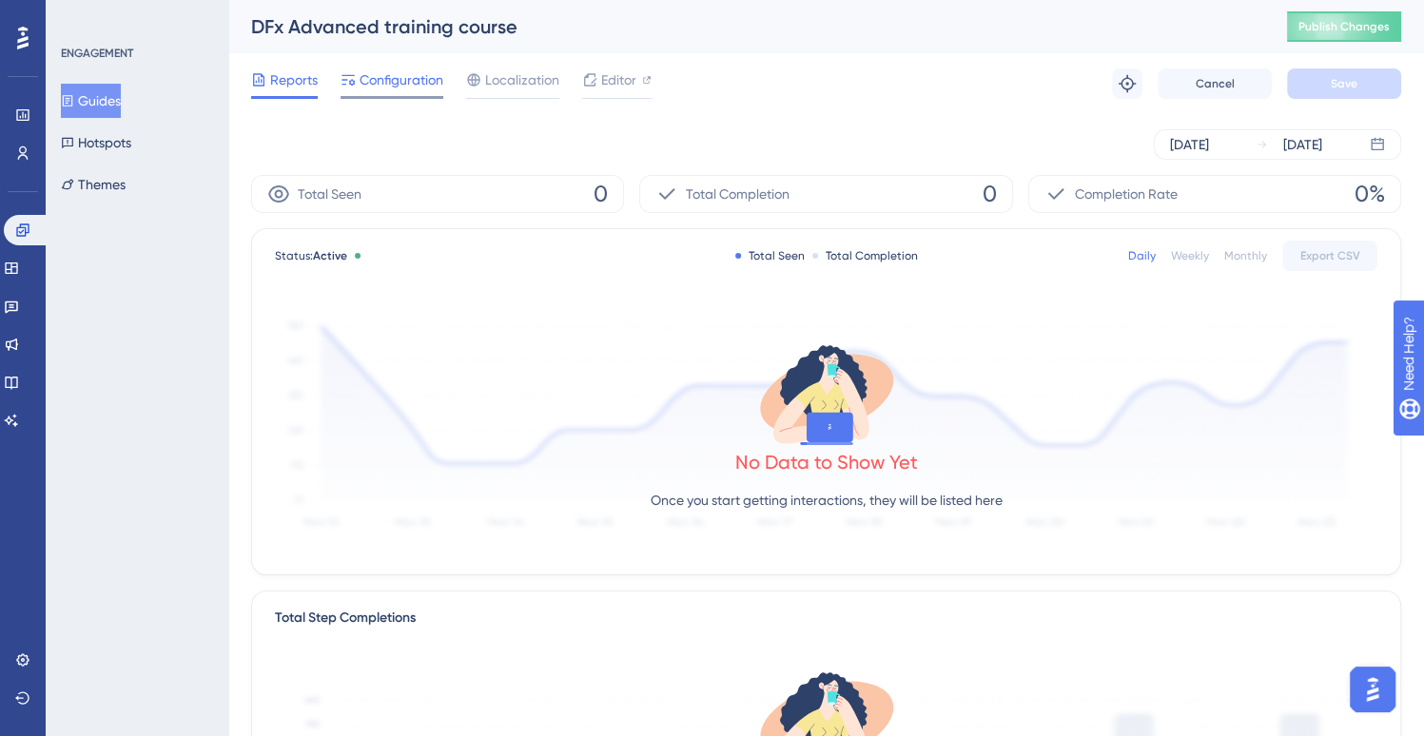
click at [414, 86] on span "Configuration" at bounding box center [402, 79] width 84 height 23
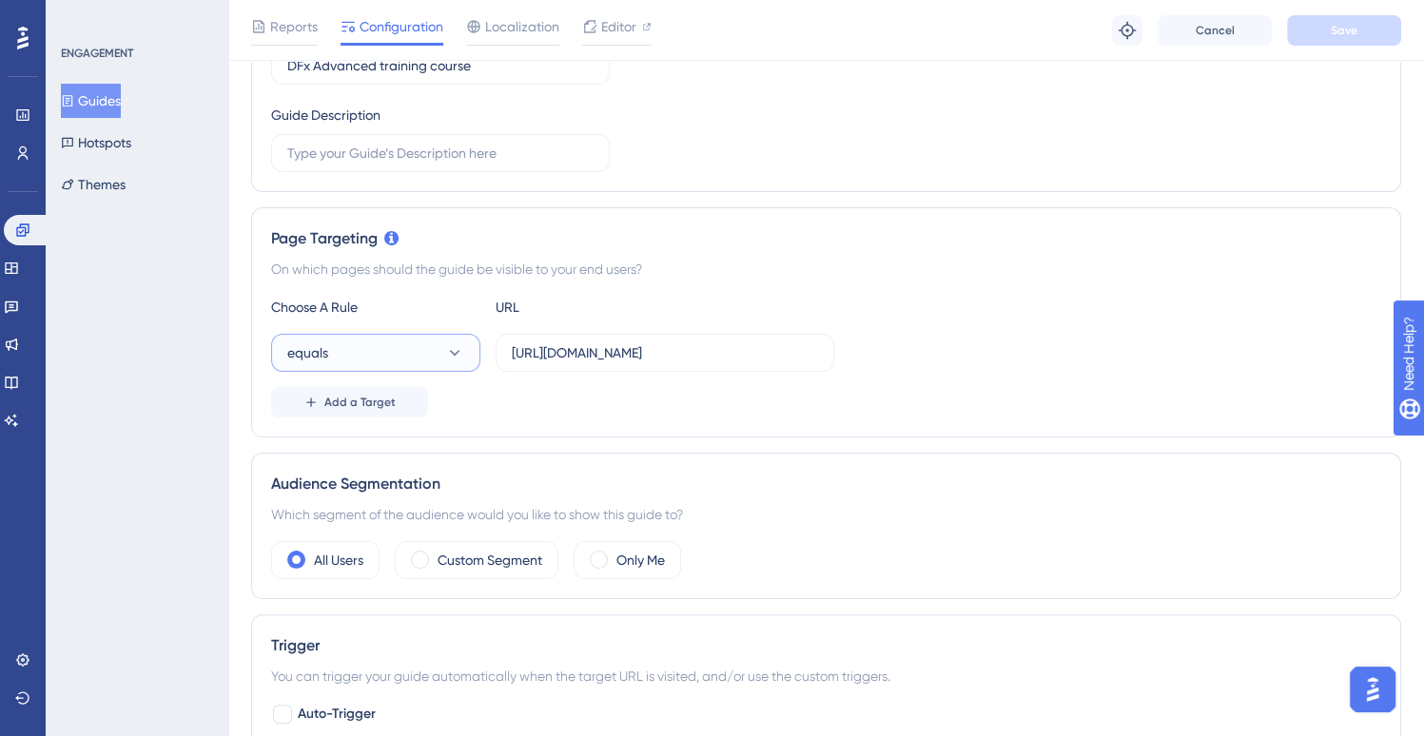
click at [385, 360] on button "equals" at bounding box center [375, 353] width 209 height 38
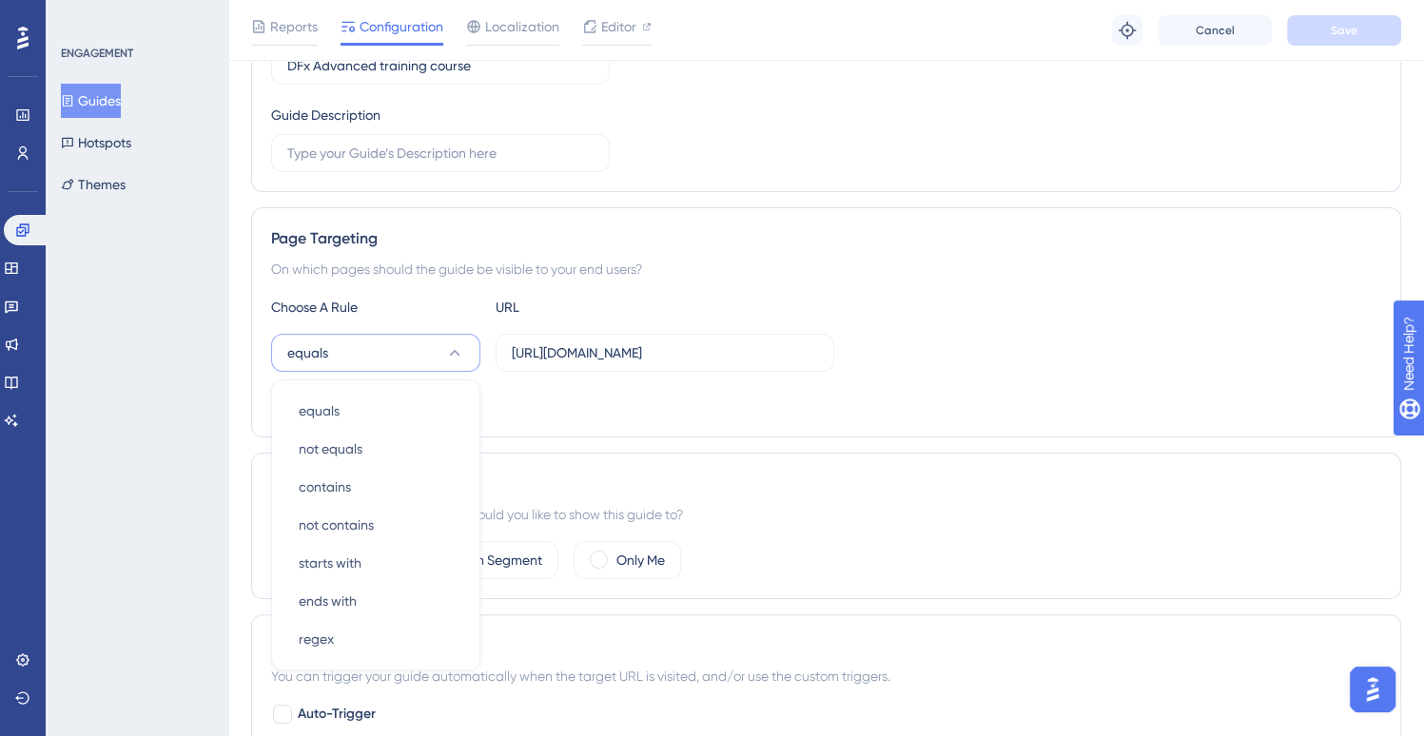
scroll to position [440, 0]
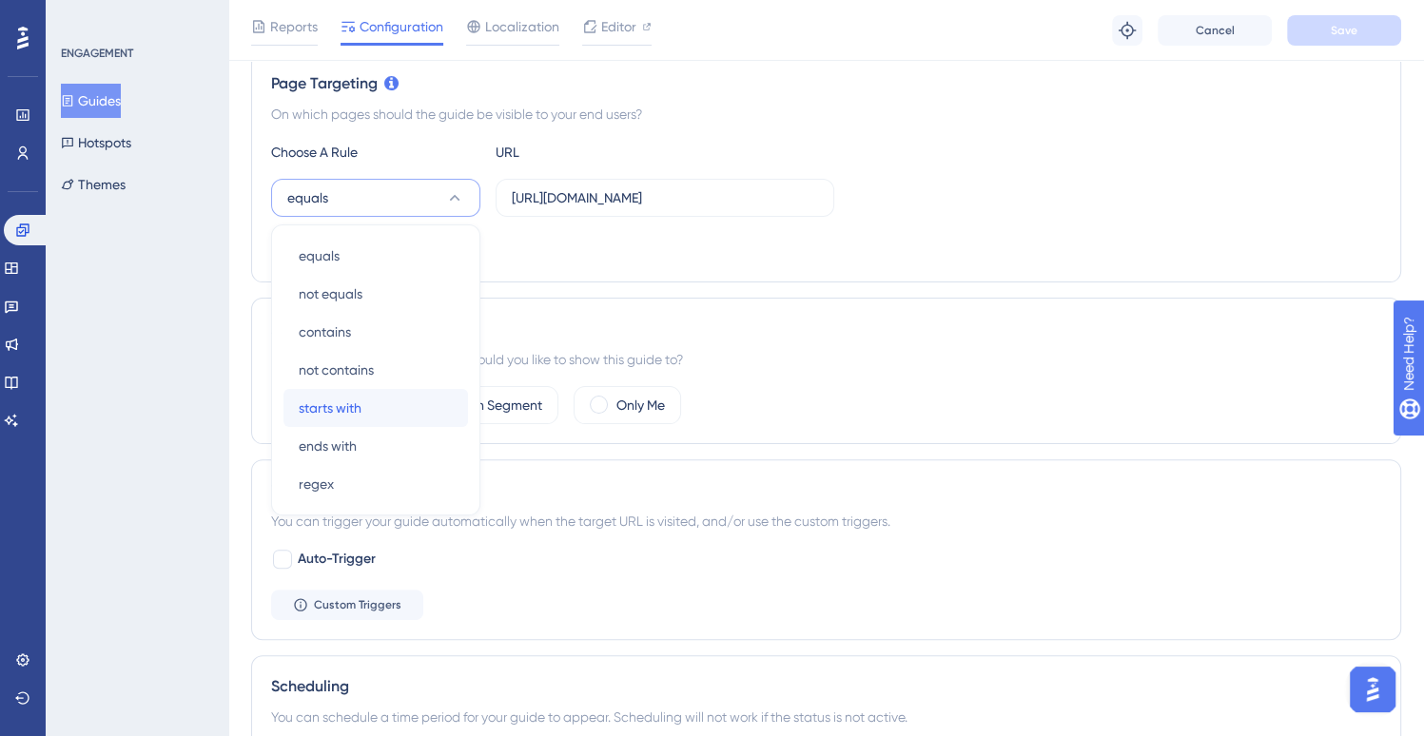
click at [376, 416] on div "starts with starts with" at bounding box center [376, 408] width 154 height 38
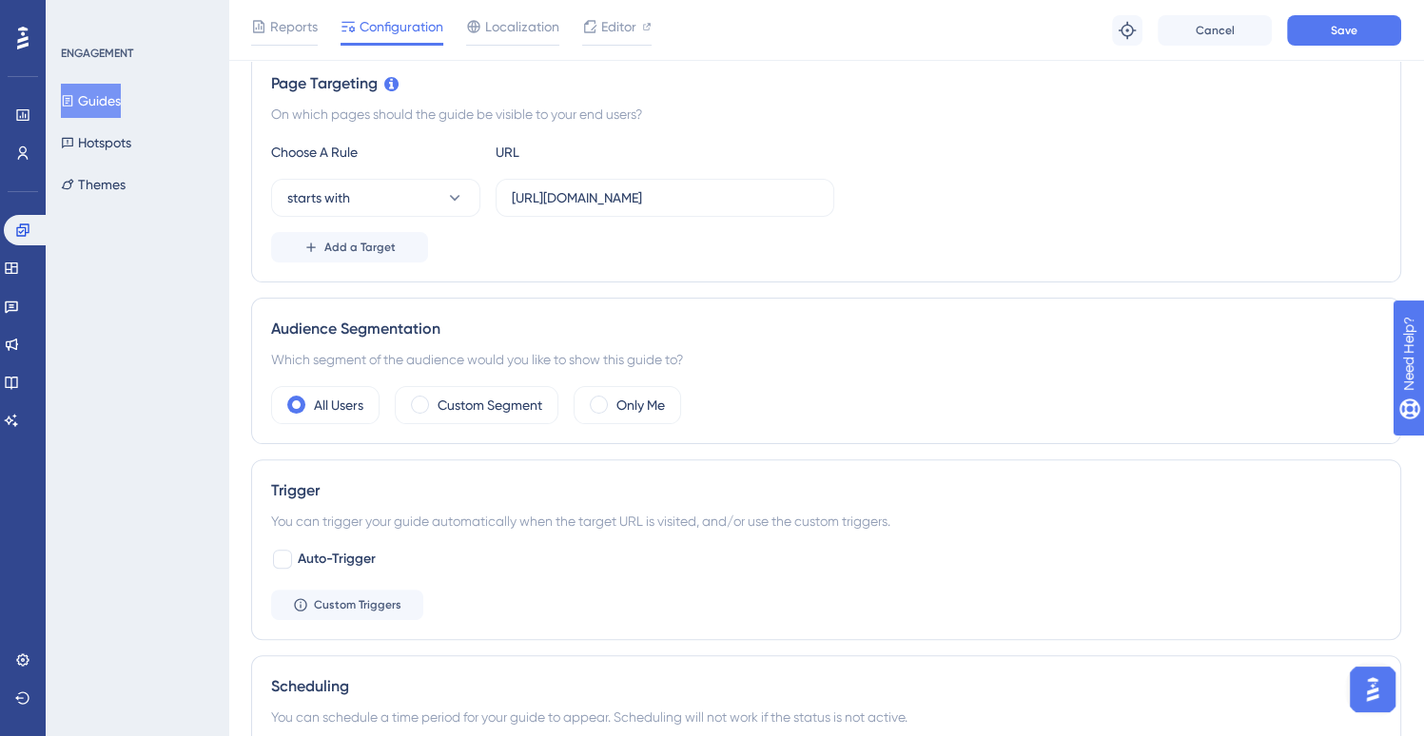
scroll to position [631, 0]
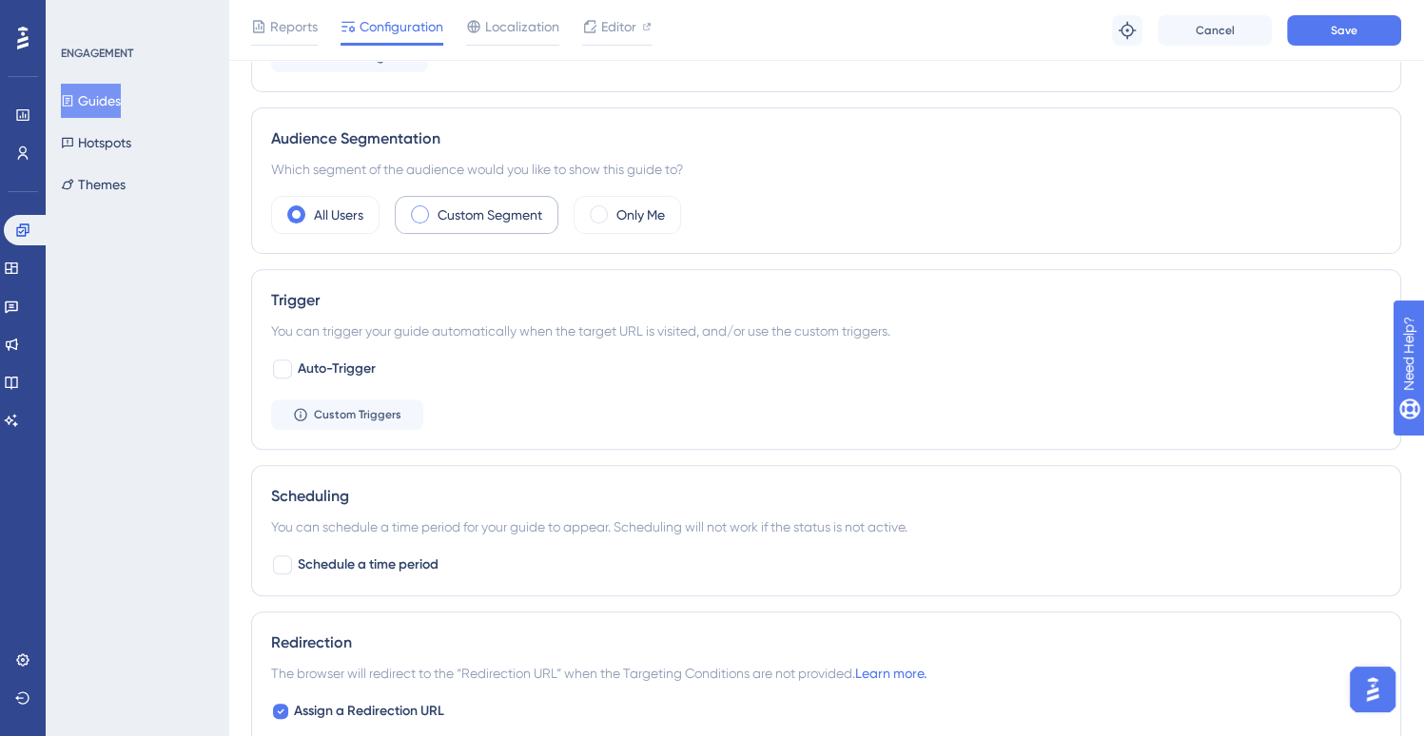
click at [498, 215] on label "Custom Segment" at bounding box center [489, 215] width 105 height 23
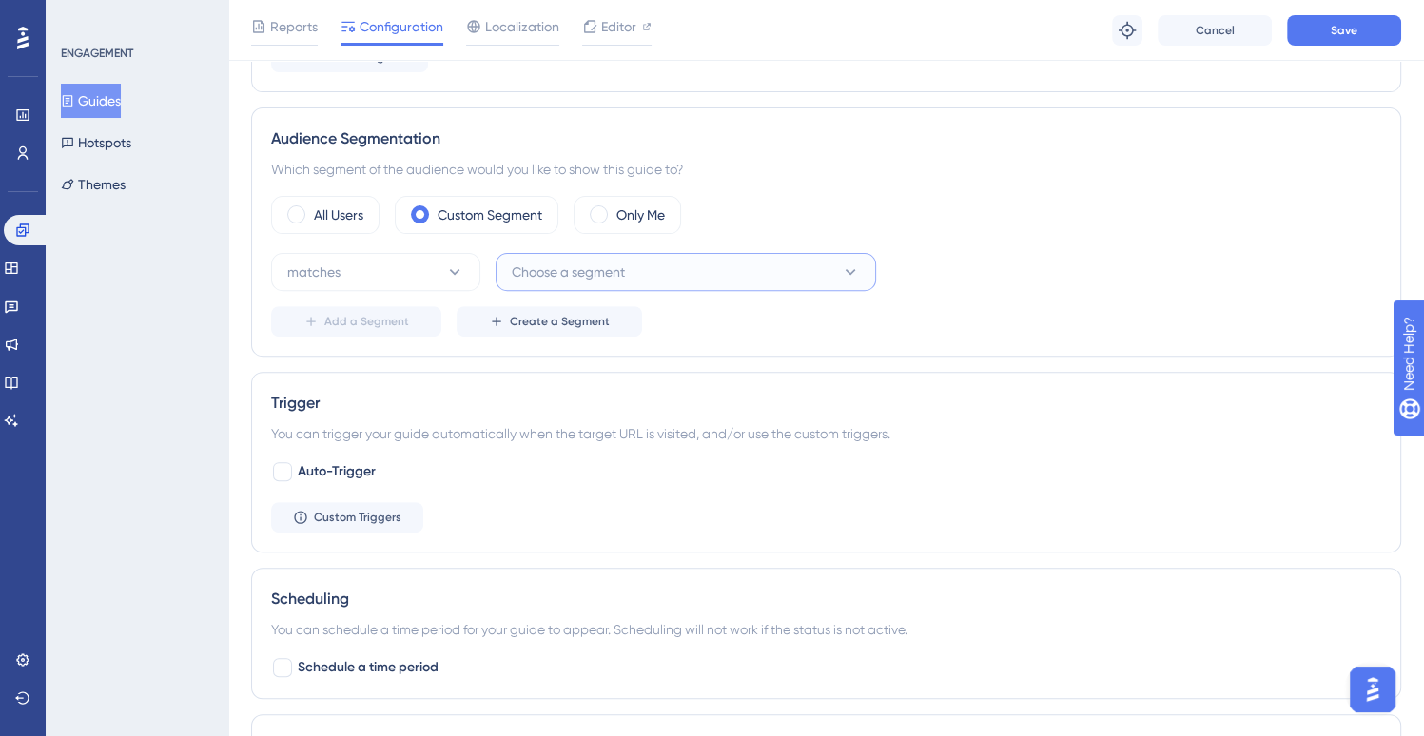
click at [593, 279] on span "Choose a segment" at bounding box center [568, 272] width 113 height 23
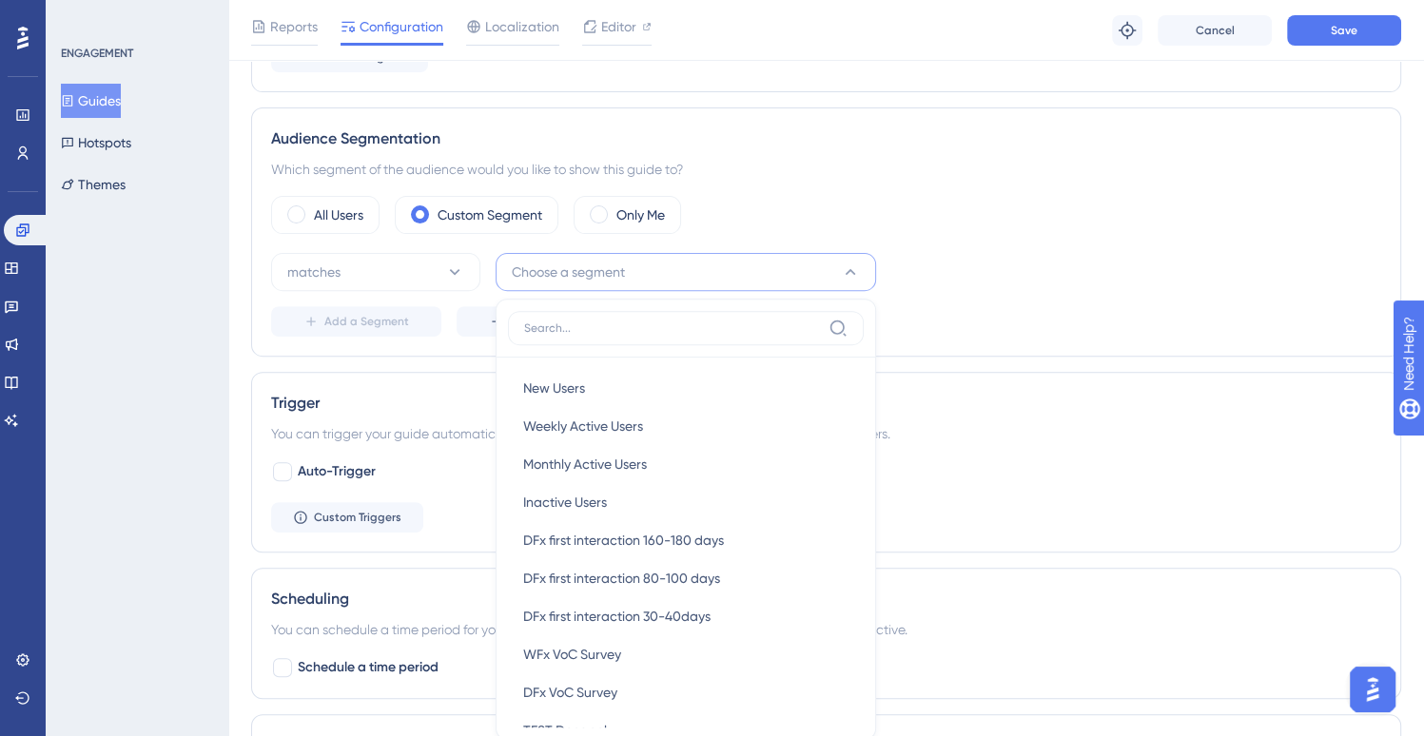
scroll to position [780, 0]
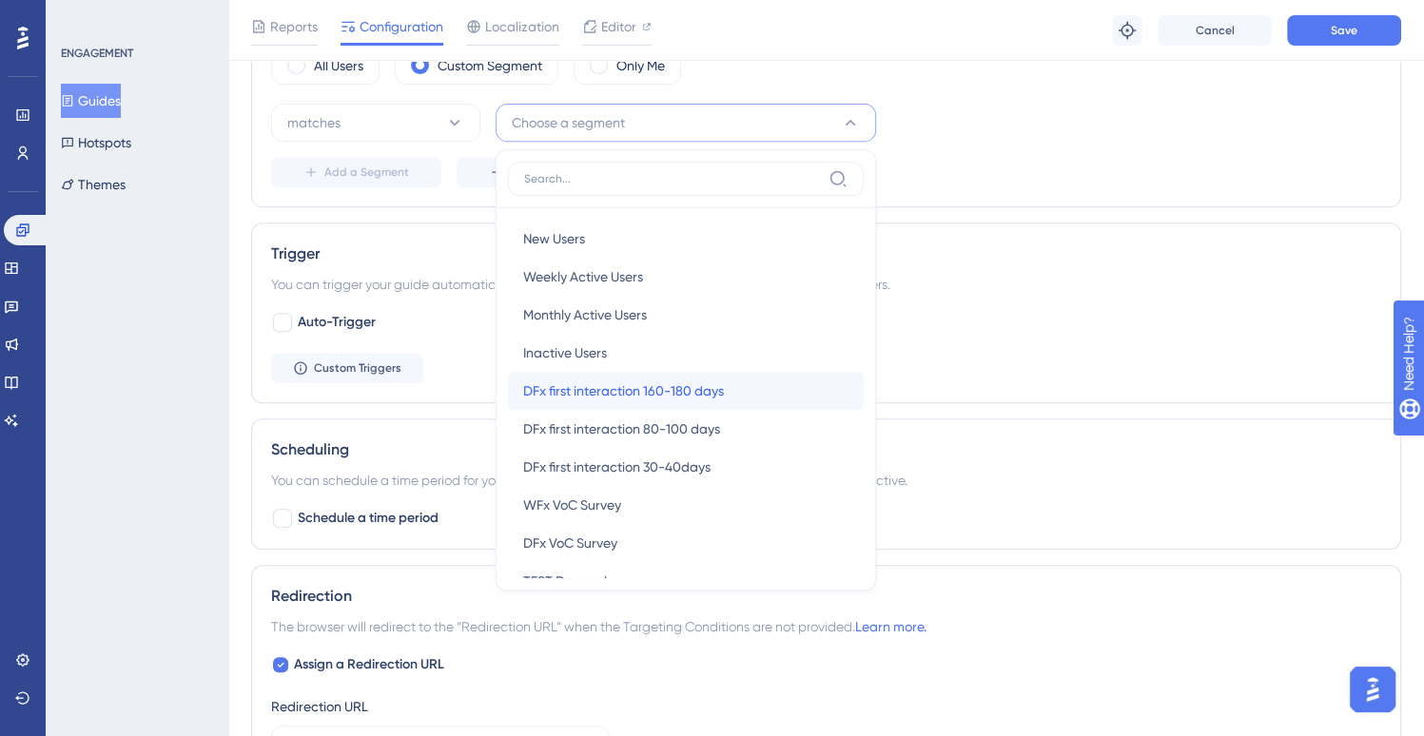
click at [647, 379] on span "DFx first interaction 160-180 days" at bounding box center [623, 390] width 201 height 23
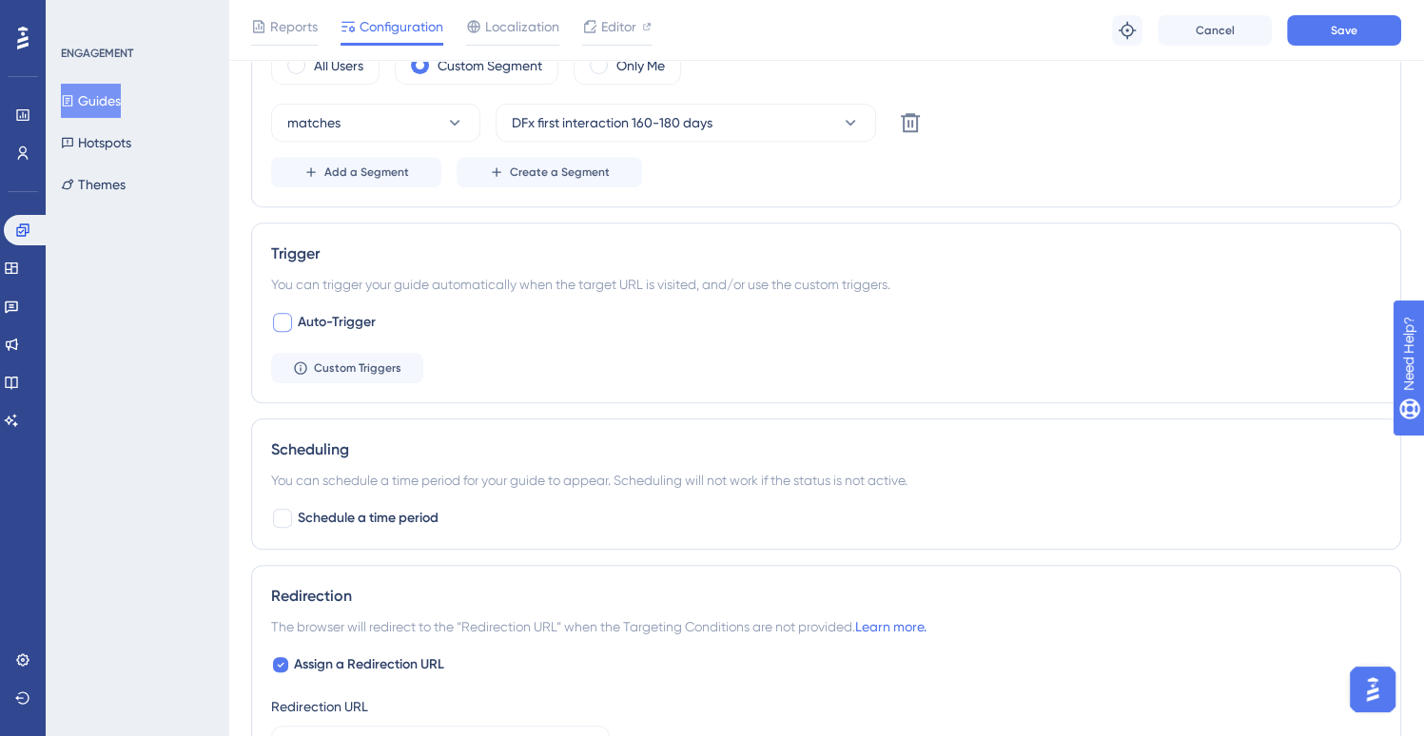
click at [290, 324] on div at bounding box center [282, 322] width 19 height 19
checkbox input "true"
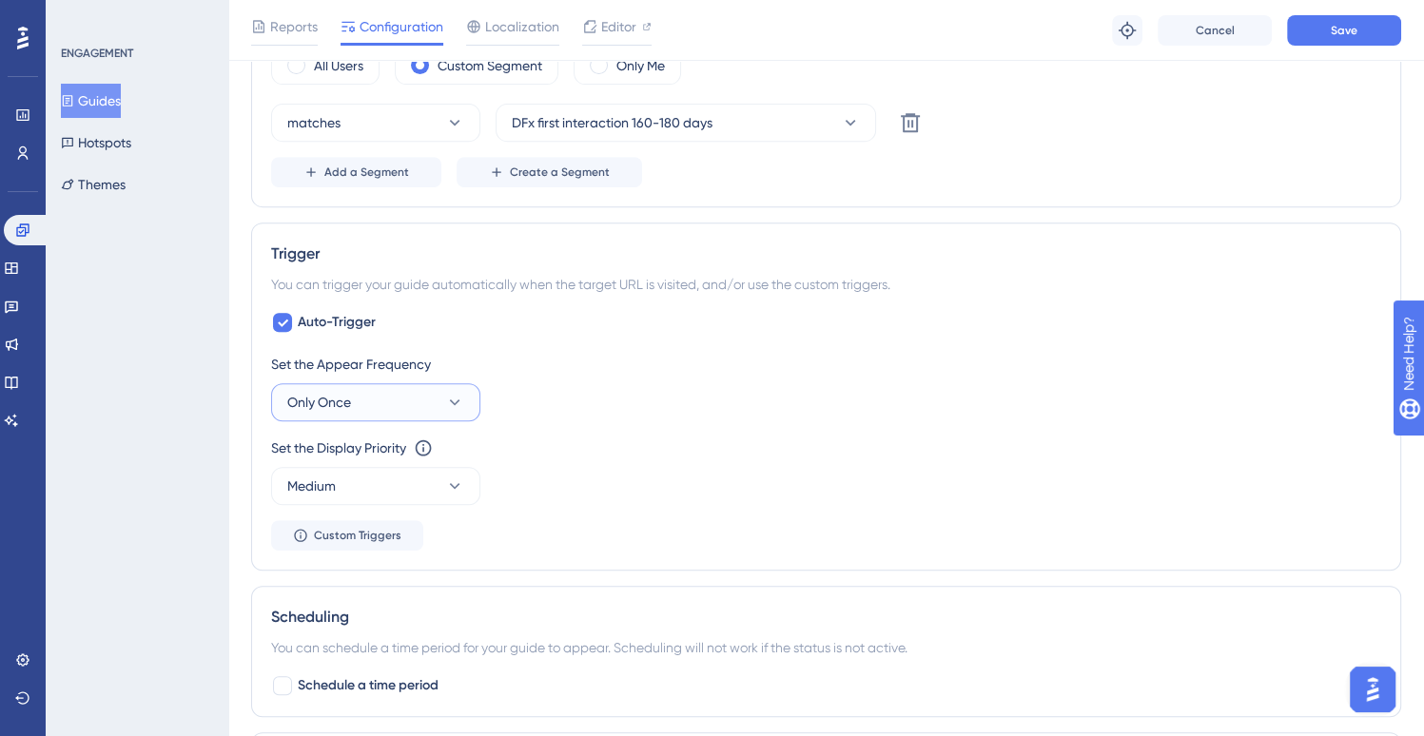
click at [385, 393] on button "Only Once" at bounding box center [375, 402] width 209 height 38
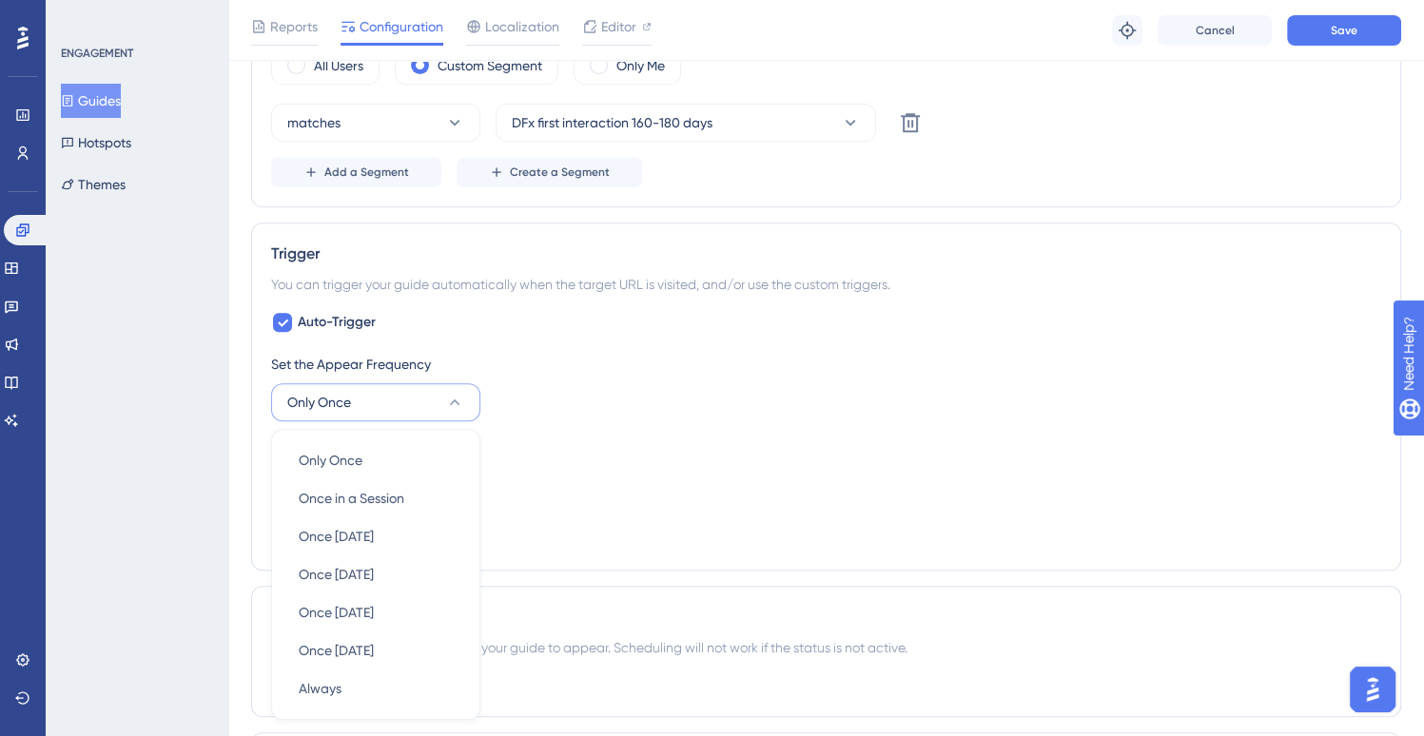
scroll to position [983, 0]
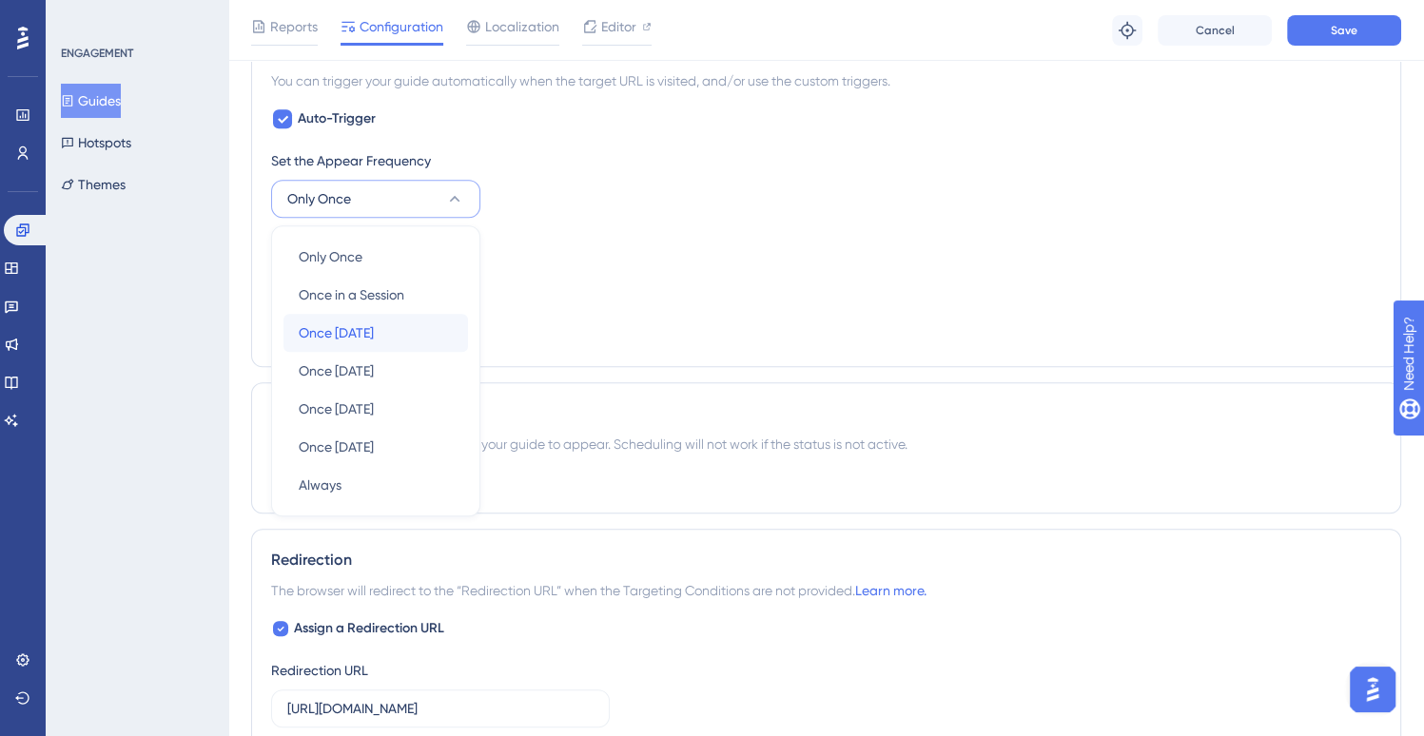
click at [383, 338] on div "Once [DATE] Once [DATE]" at bounding box center [376, 333] width 154 height 38
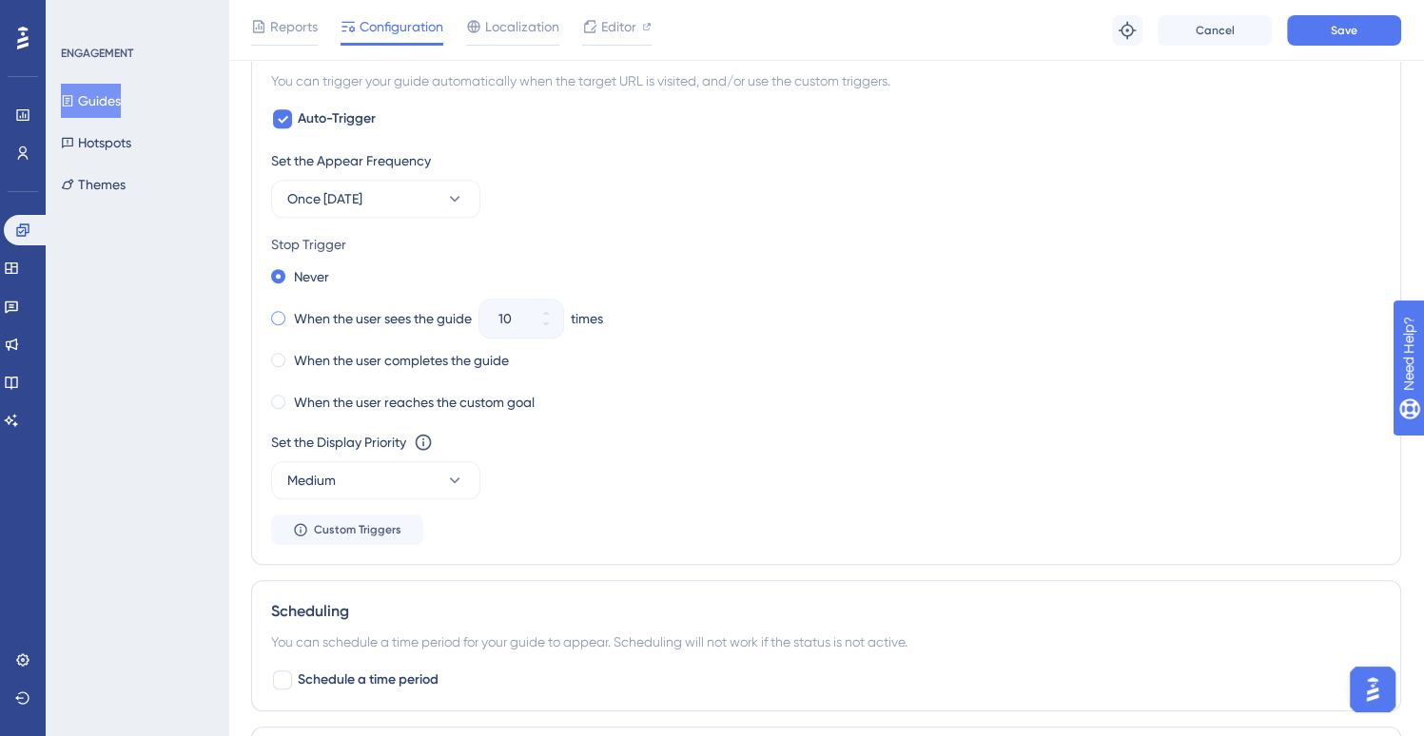
click at [361, 317] on label "When the user sees the guide" at bounding box center [383, 318] width 178 height 23
click at [556, 323] on button "10" at bounding box center [546, 328] width 34 height 19
click at [556, 323] on button "9" at bounding box center [546, 328] width 34 height 19
click at [556, 323] on button "8" at bounding box center [546, 328] width 34 height 19
click at [556, 323] on button "7" at bounding box center [546, 328] width 34 height 19
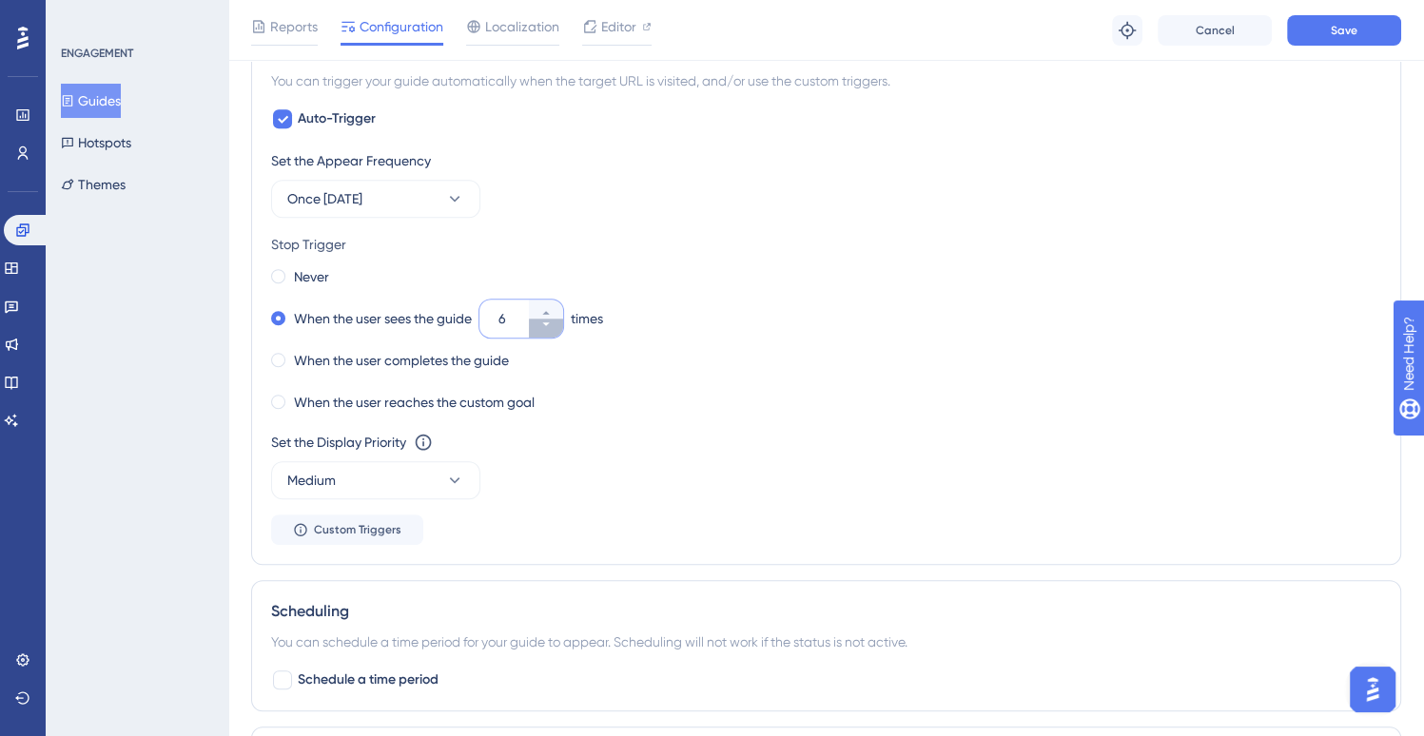
click at [556, 323] on button "6" at bounding box center [546, 328] width 34 height 19
click at [556, 323] on button "5" at bounding box center [546, 328] width 34 height 19
click at [556, 323] on button "4" at bounding box center [546, 328] width 34 height 19
type input "3"
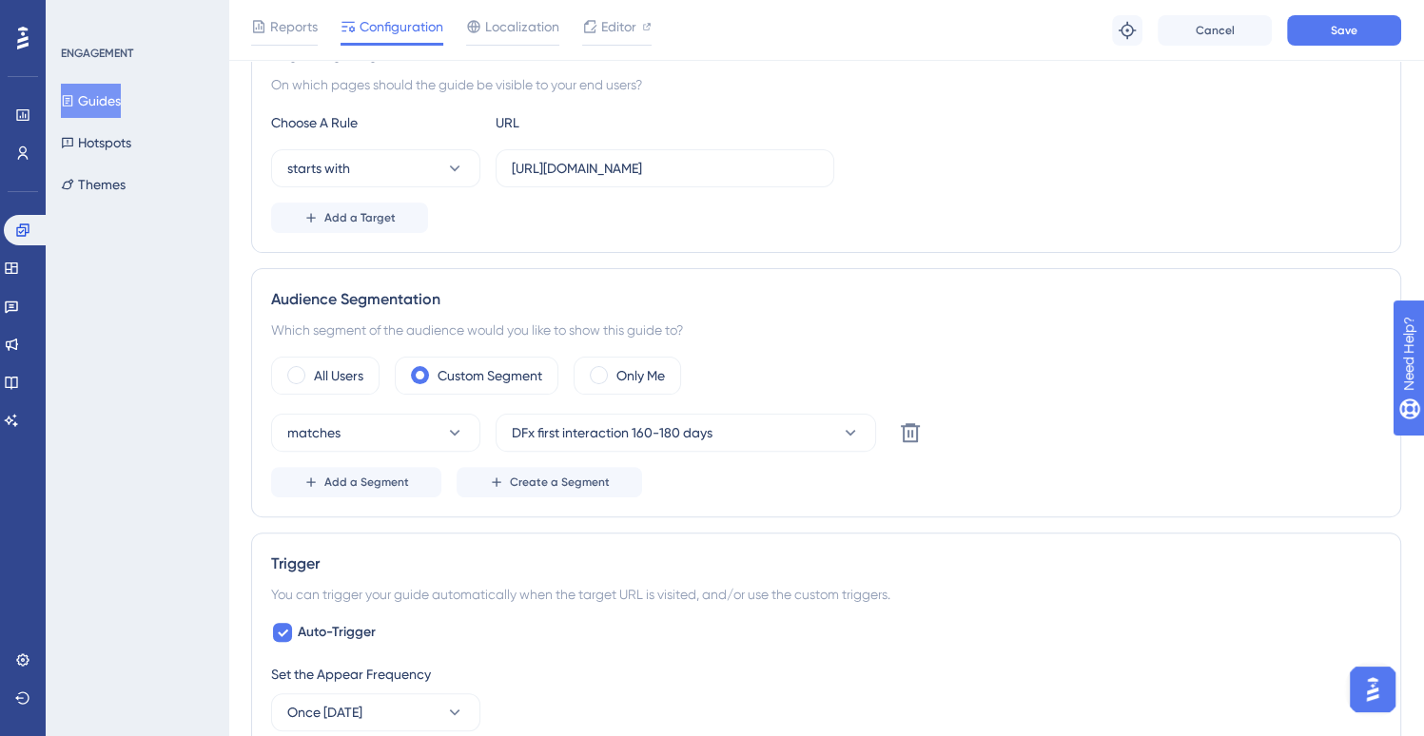
scroll to position [445, 0]
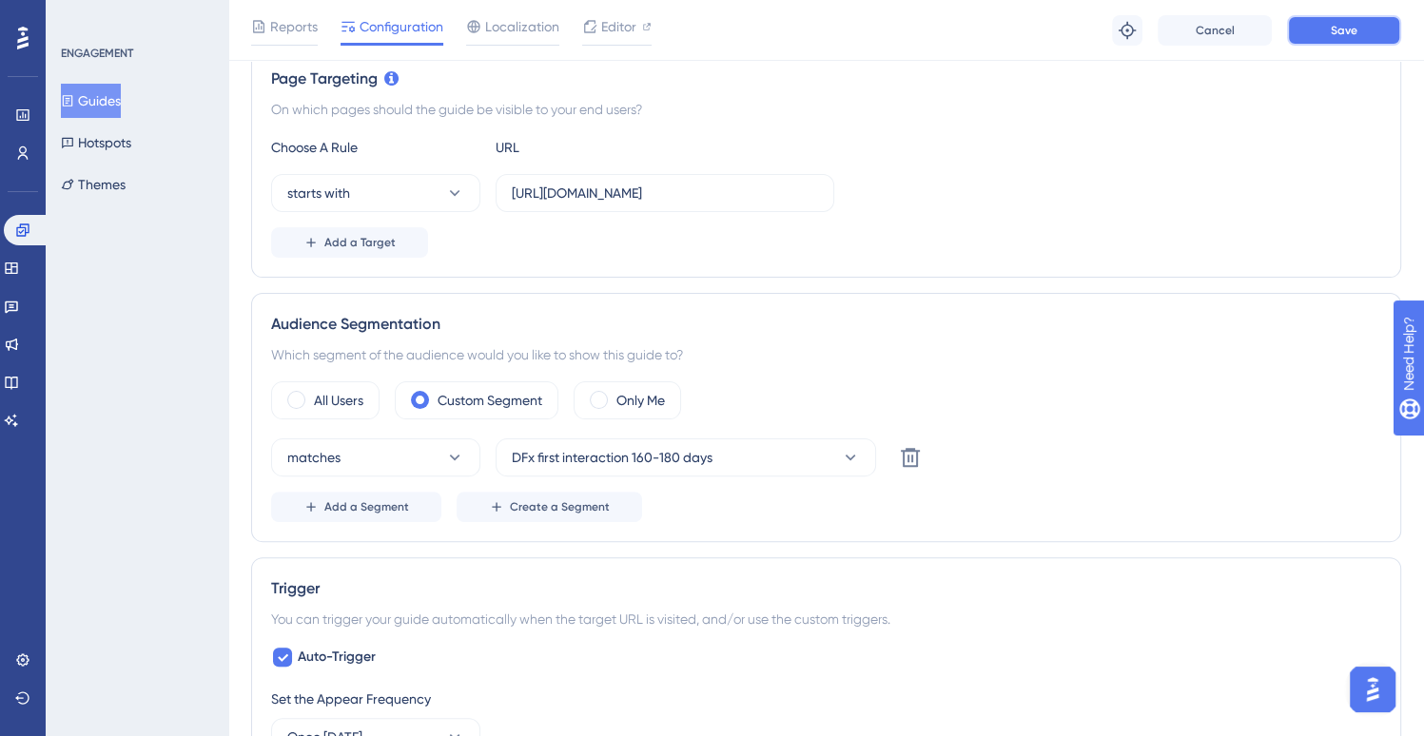
click at [1351, 39] on button "Save" at bounding box center [1344, 30] width 114 height 30
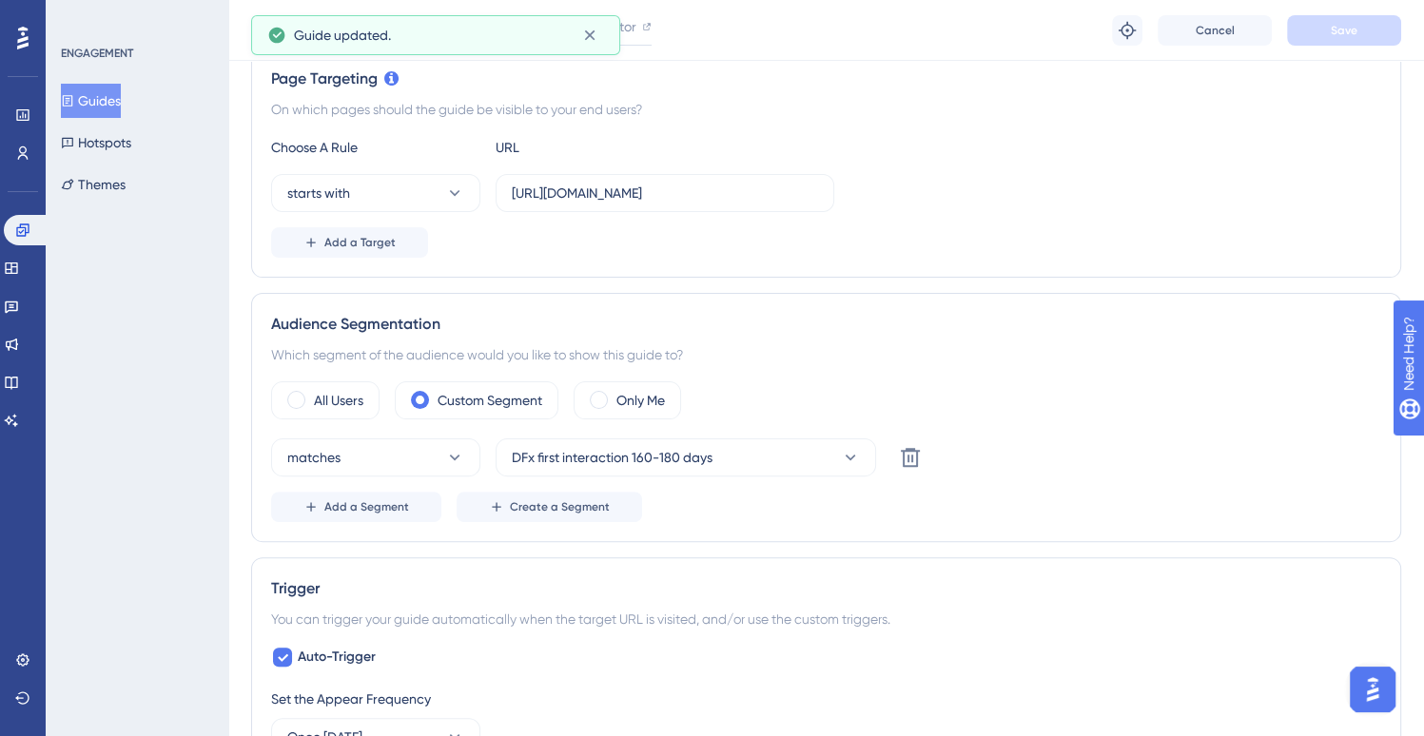
scroll to position [0, 0]
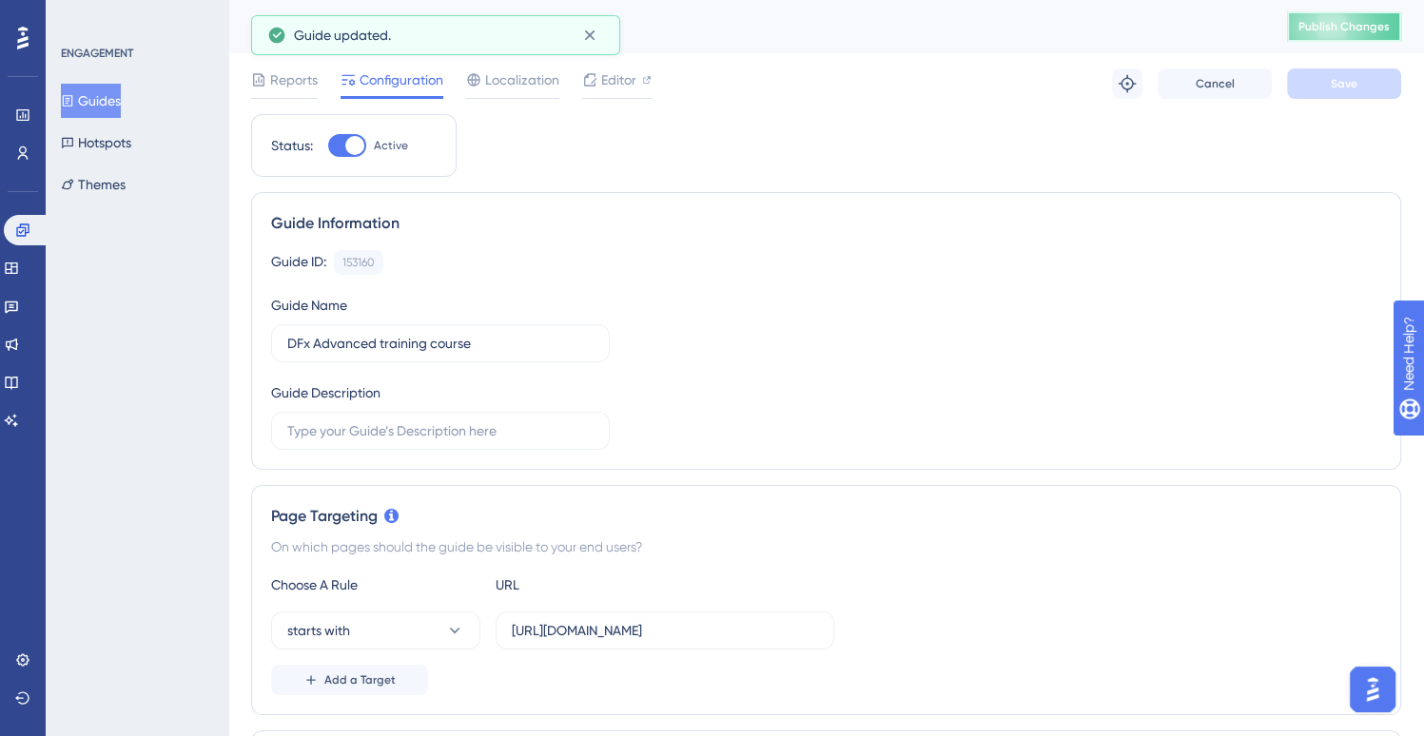
click at [1378, 30] on span "Publish Changes" at bounding box center [1343, 26] width 91 height 15
click at [107, 277] on div "ENGAGEMENT Guides Hotspots Themes" at bounding box center [137, 368] width 183 height 736
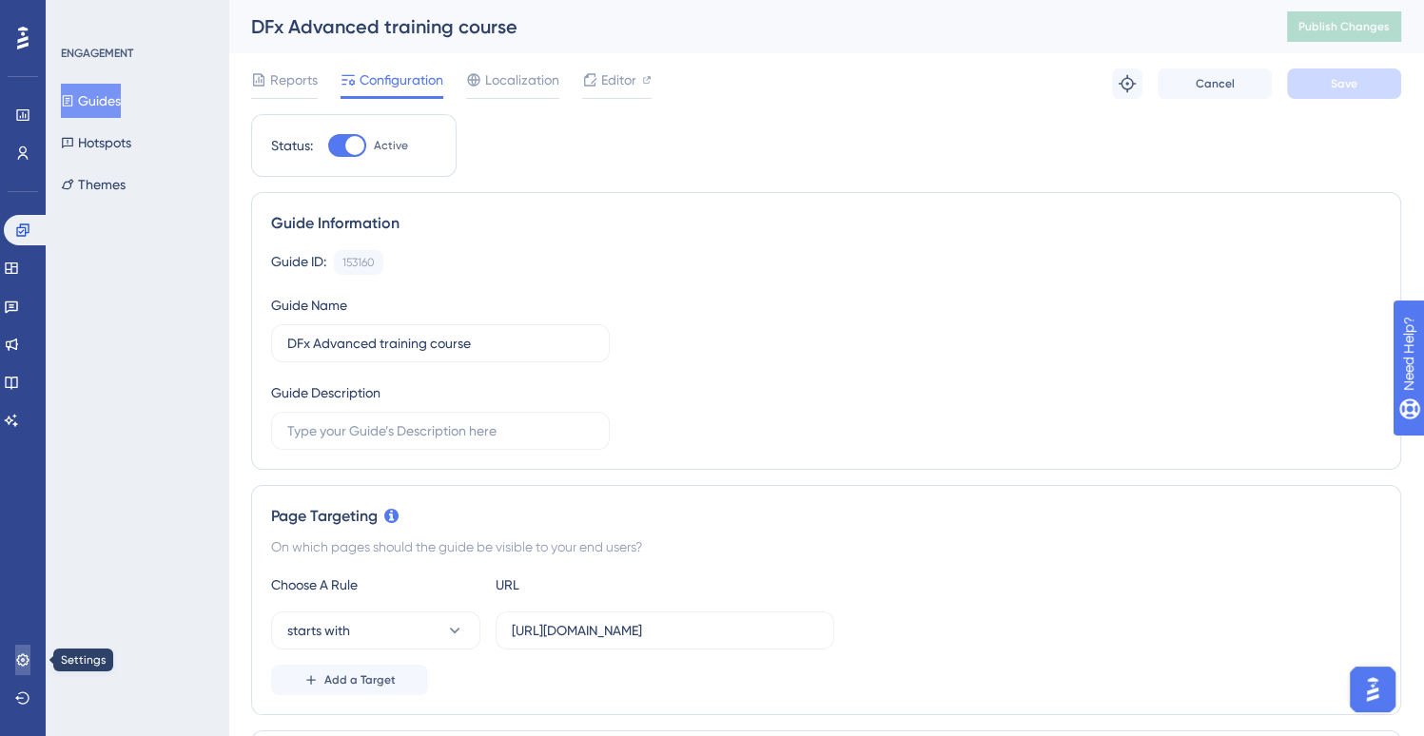
click at [15, 658] on link at bounding box center [22, 660] width 15 height 30
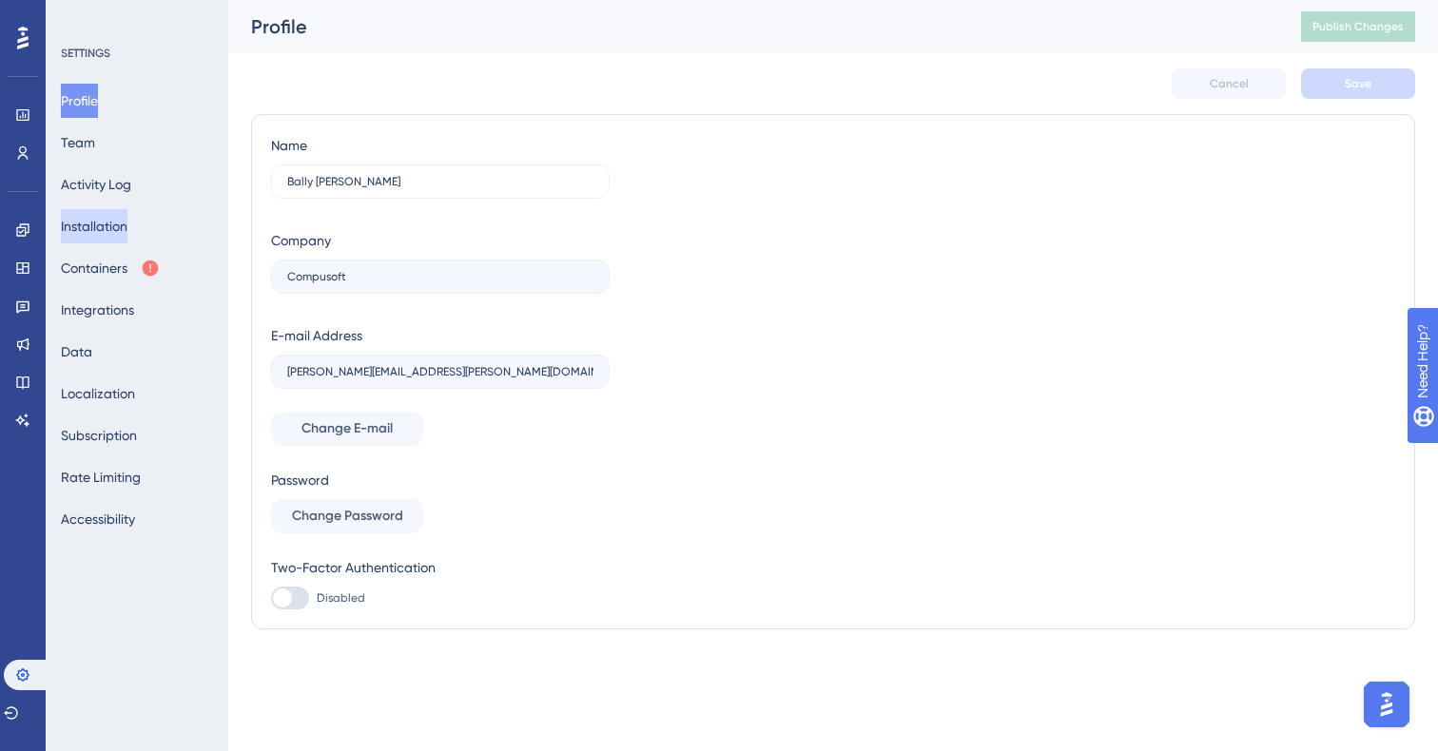
click at [127, 230] on button "Installation" at bounding box center [94, 226] width 67 height 34
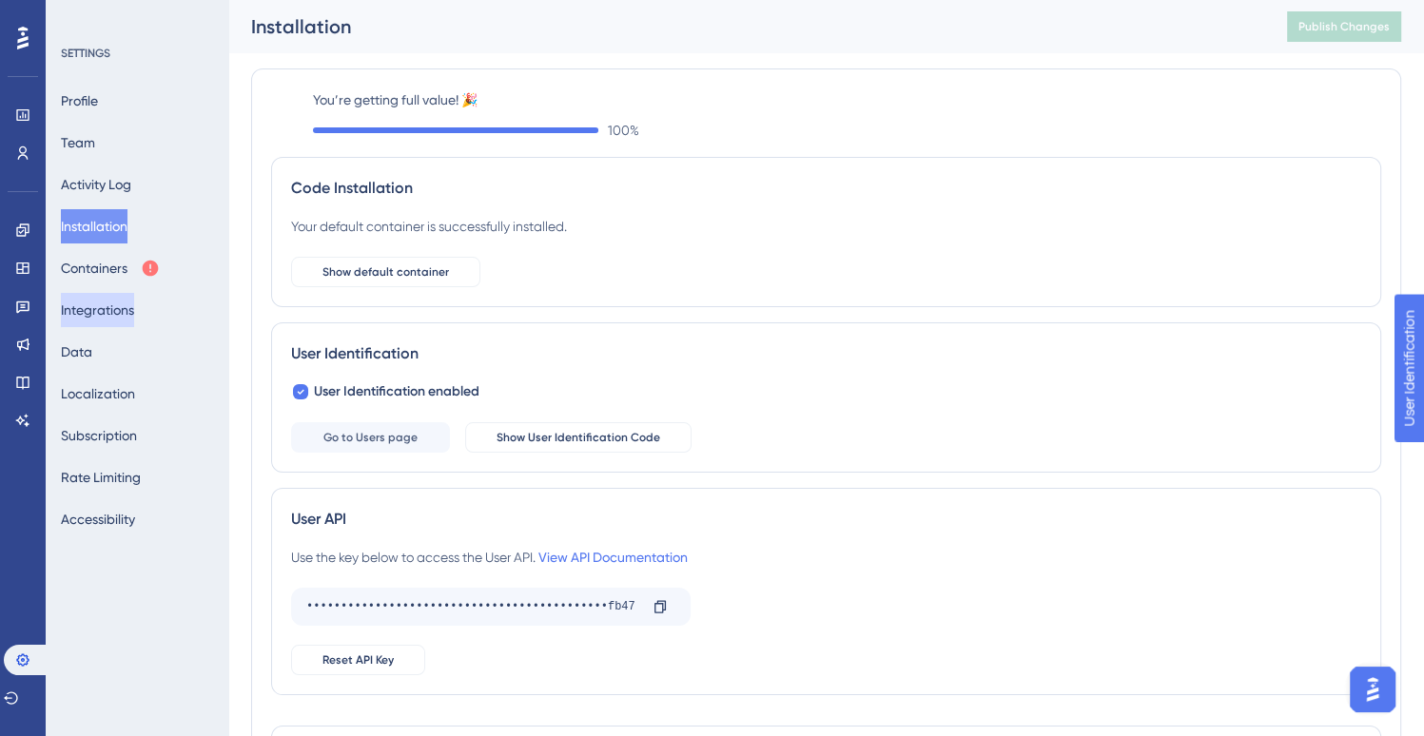
click at [134, 313] on button "Integrations" at bounding box center [97, 310] width 73 height 34
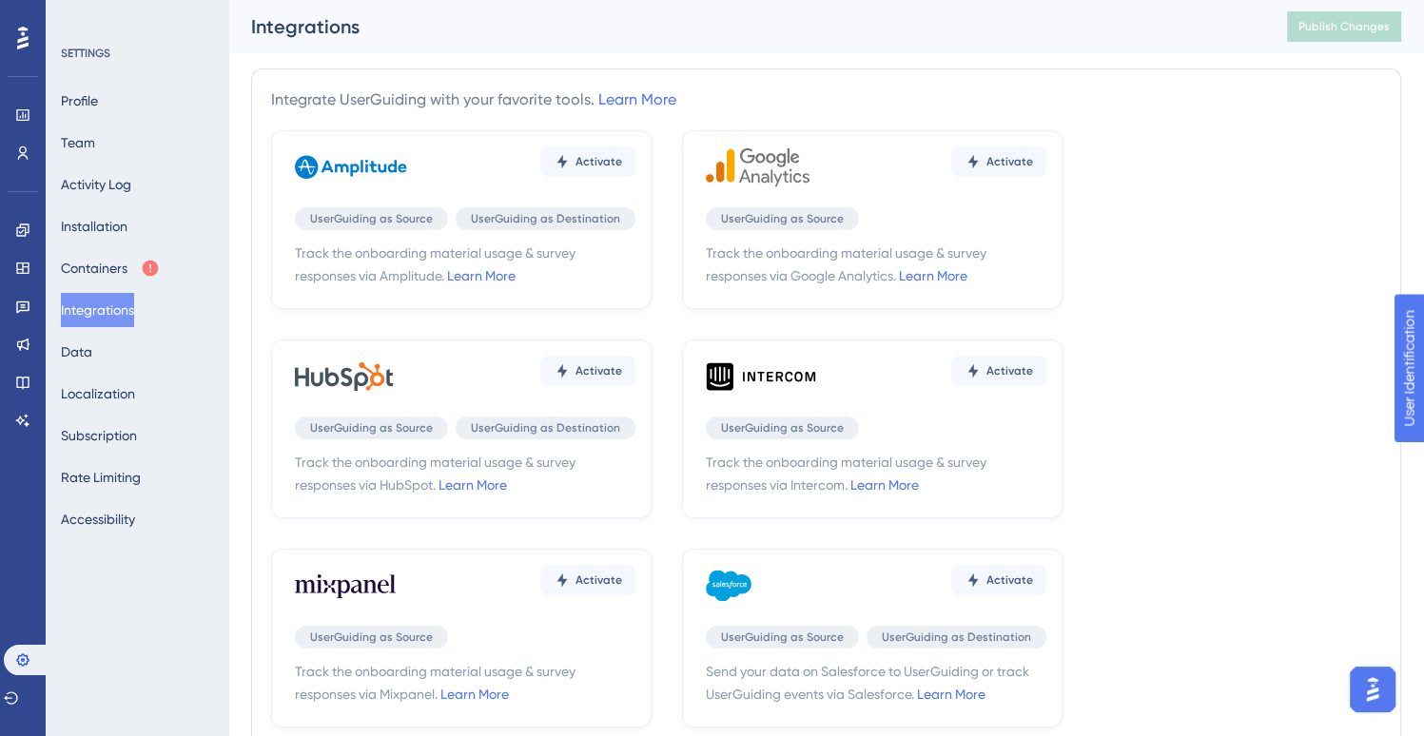
click at [126, 345] on div "Profile Team Activity Log Installation Containers Integrations Data Localizatio…" at bounding box center [138, 310] width 154 height 453
click at [30, 370] on link at bounding box center [22, 382] width 15 height 30
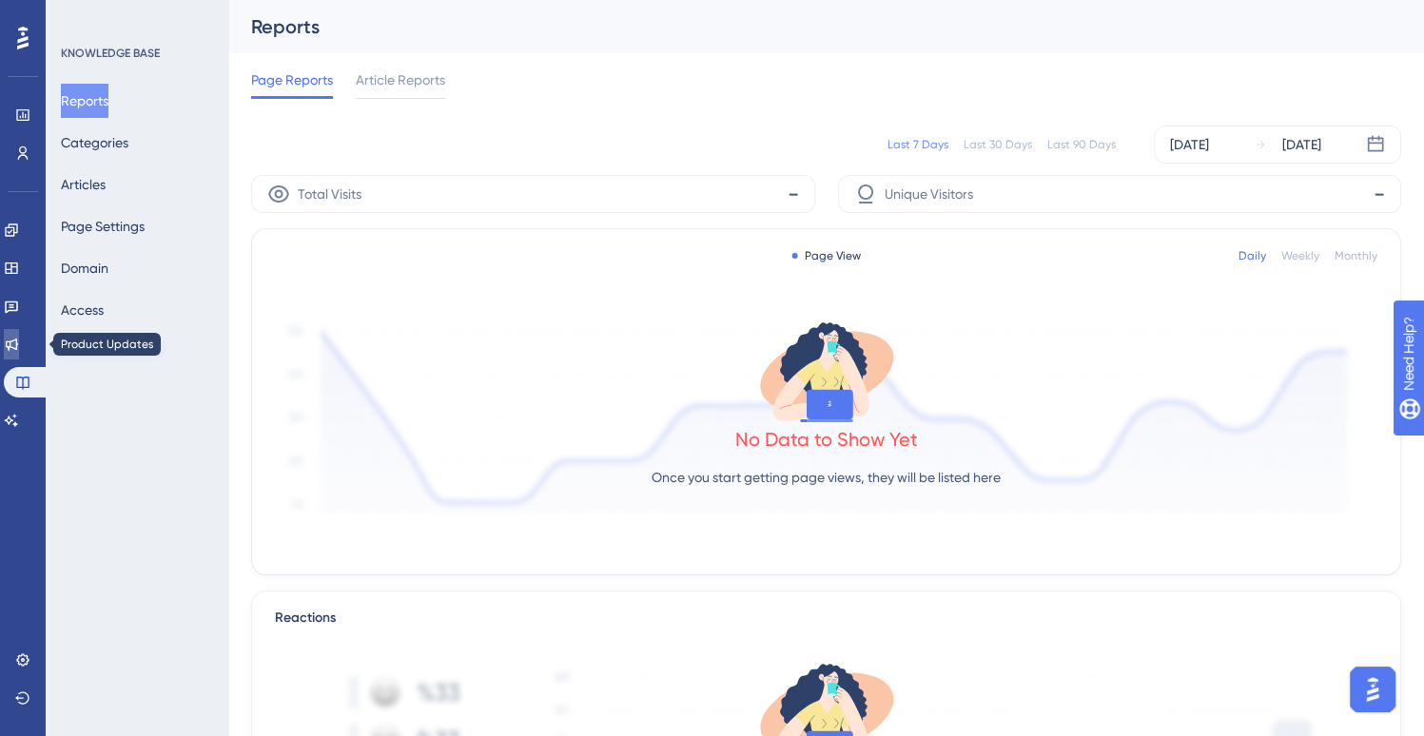
click at [19, 345] on link at bounding box center [11, 344] width 15 height 30
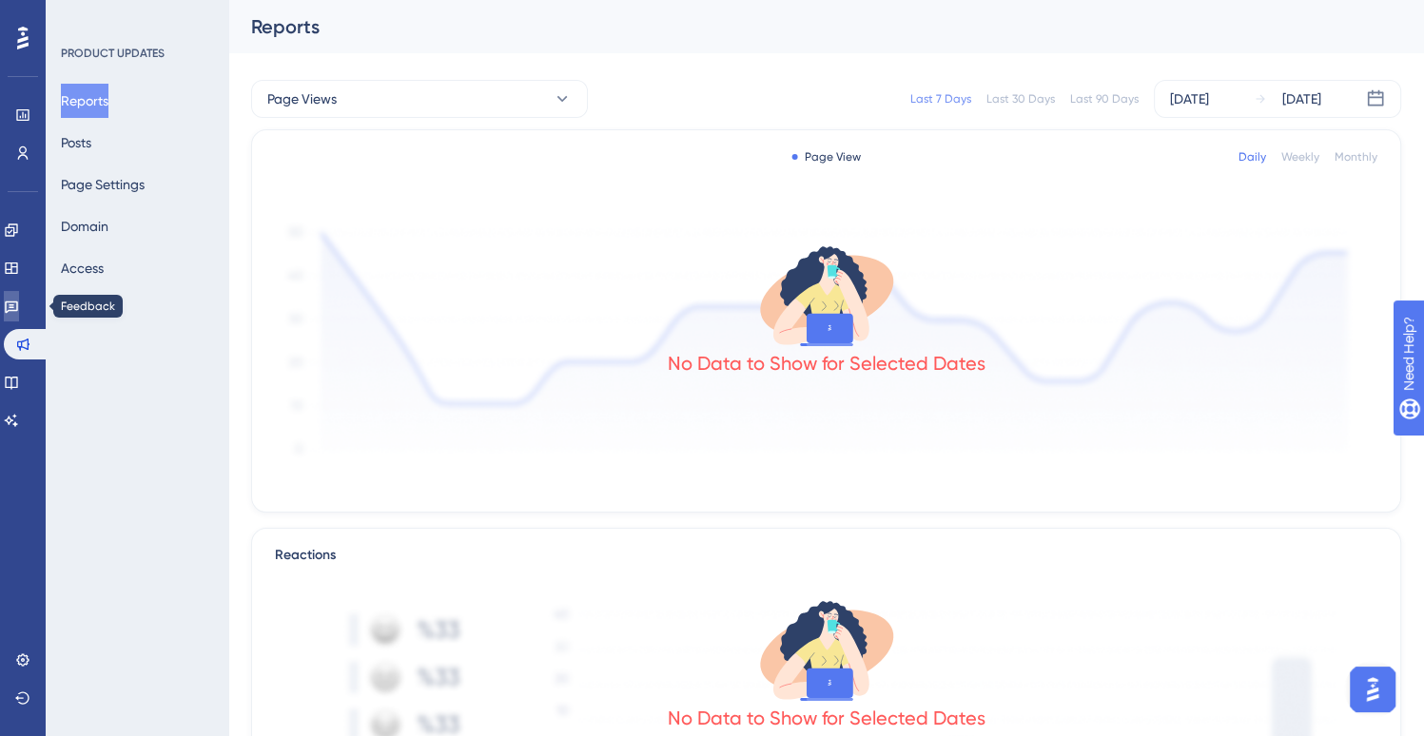
click at [19, 318] on link at bounding box center [11, 306] width 15 height 30
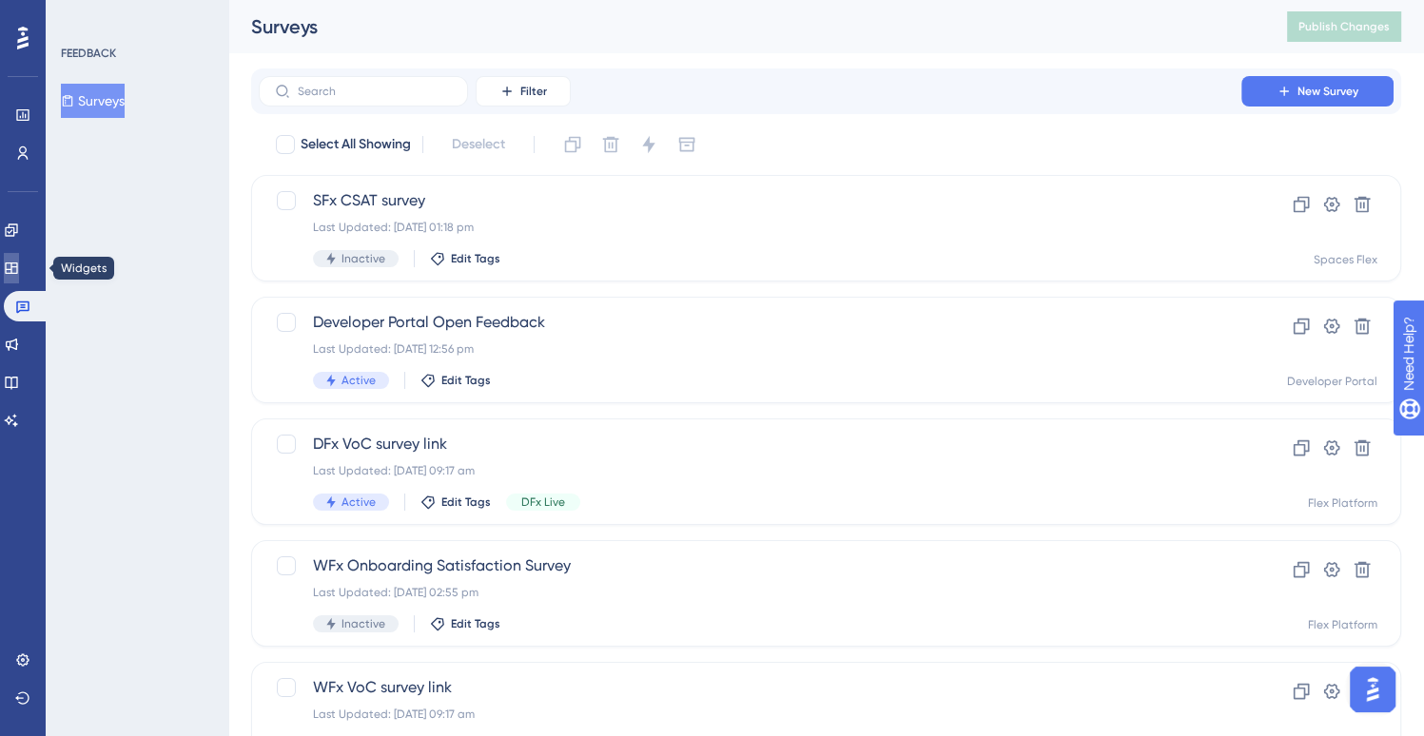
click at [19, 270] on link at bounding box center [11, 268] width 15 height 30
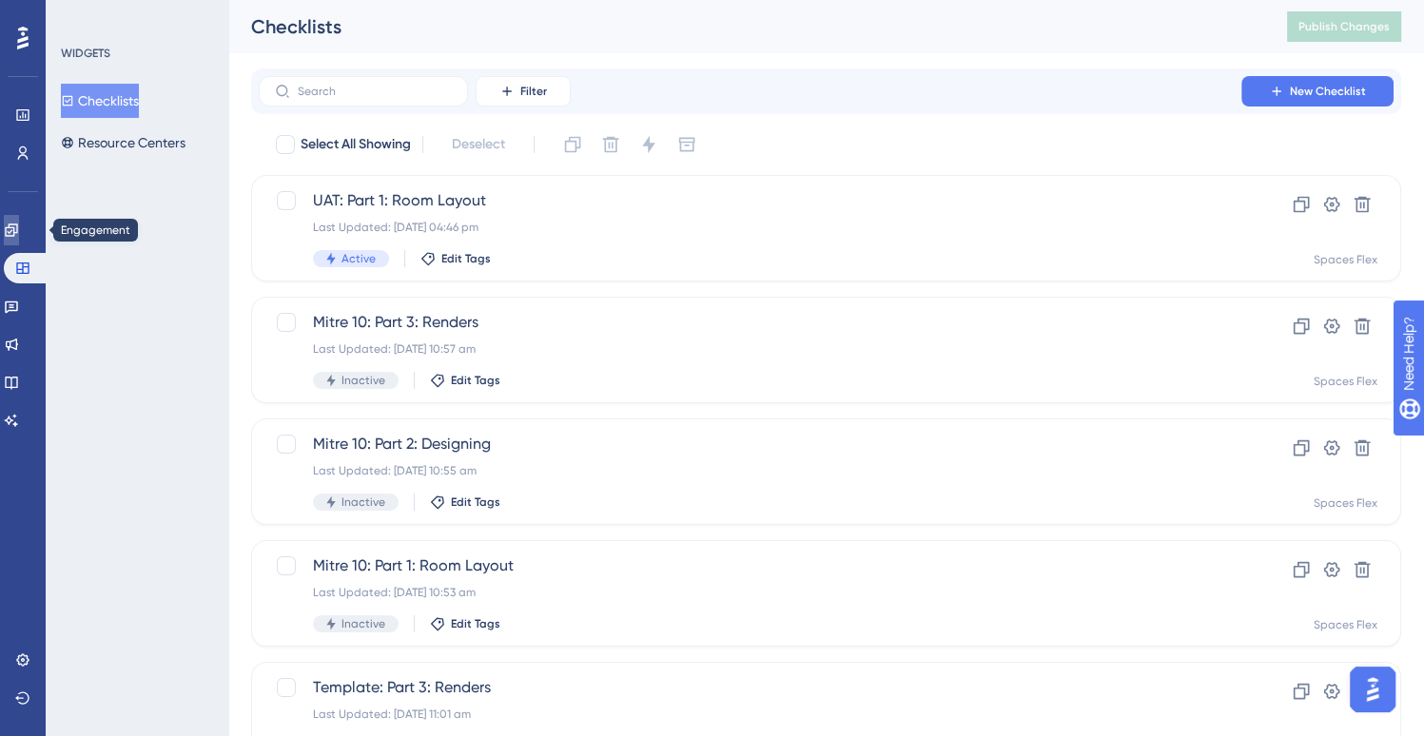
click at [19, 236] on link at bounding box center [11, 230] width 15 height 30
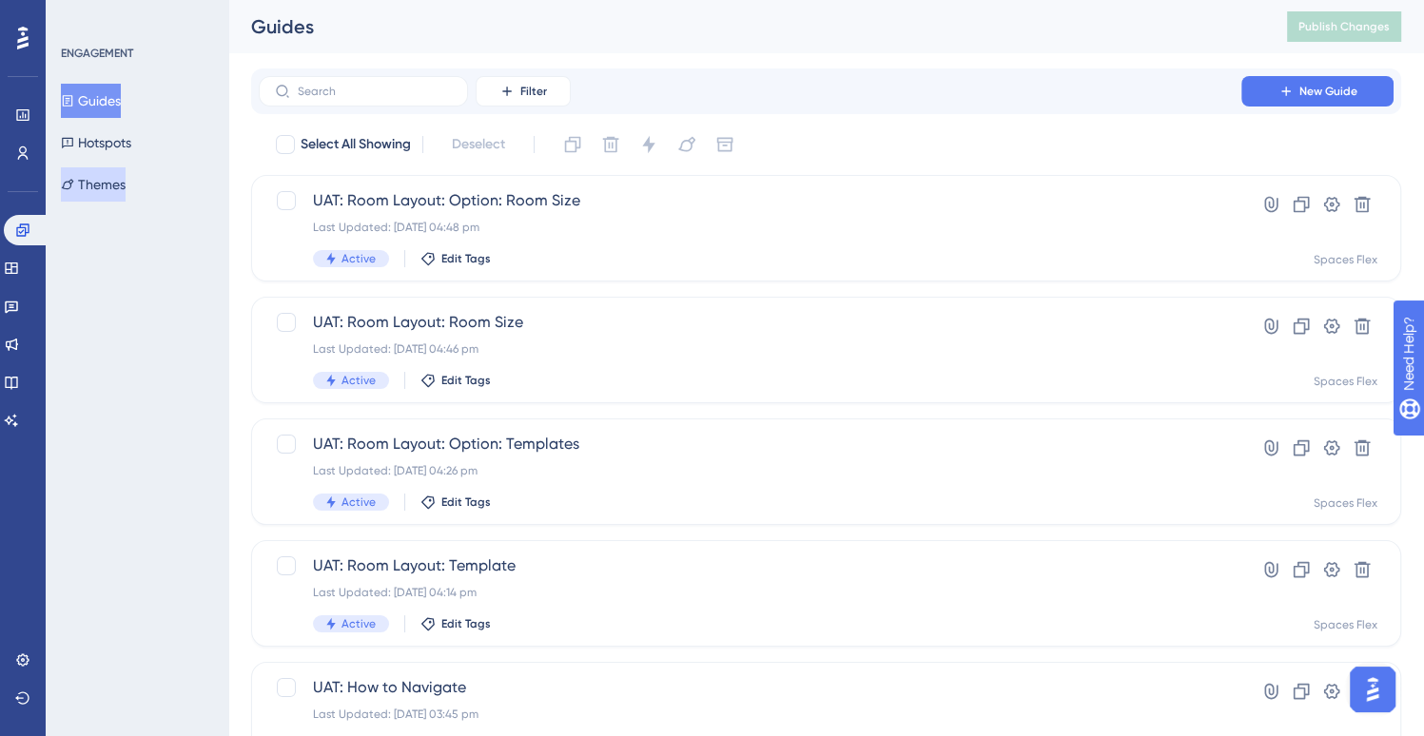
click at [122, 186] on button "Themes" at bounding box center [93, 184] width 65 height 34
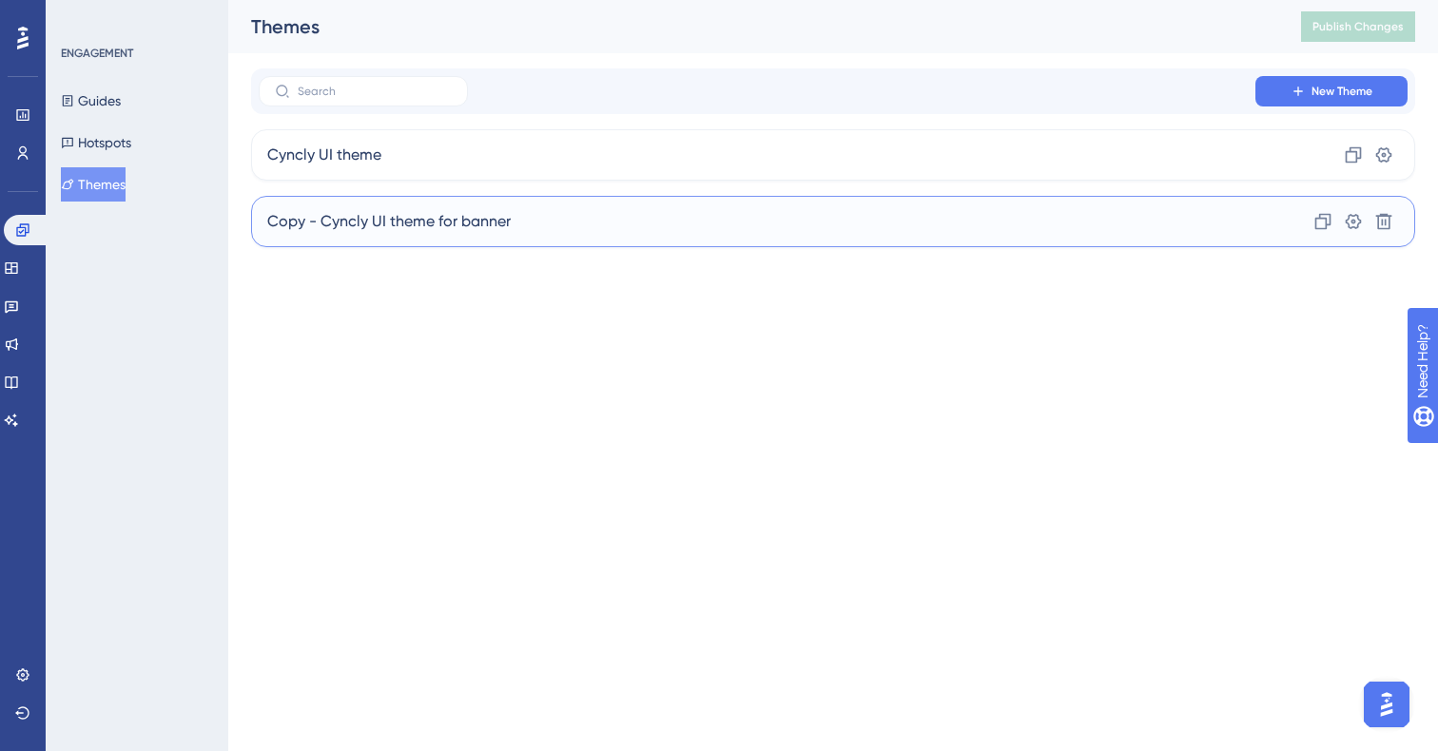
click at [1060, 222] on div "Copy - Cyncly UI theme for banner Clone Settings Delete" at bounding box center [833, 221] width 1164 height 51
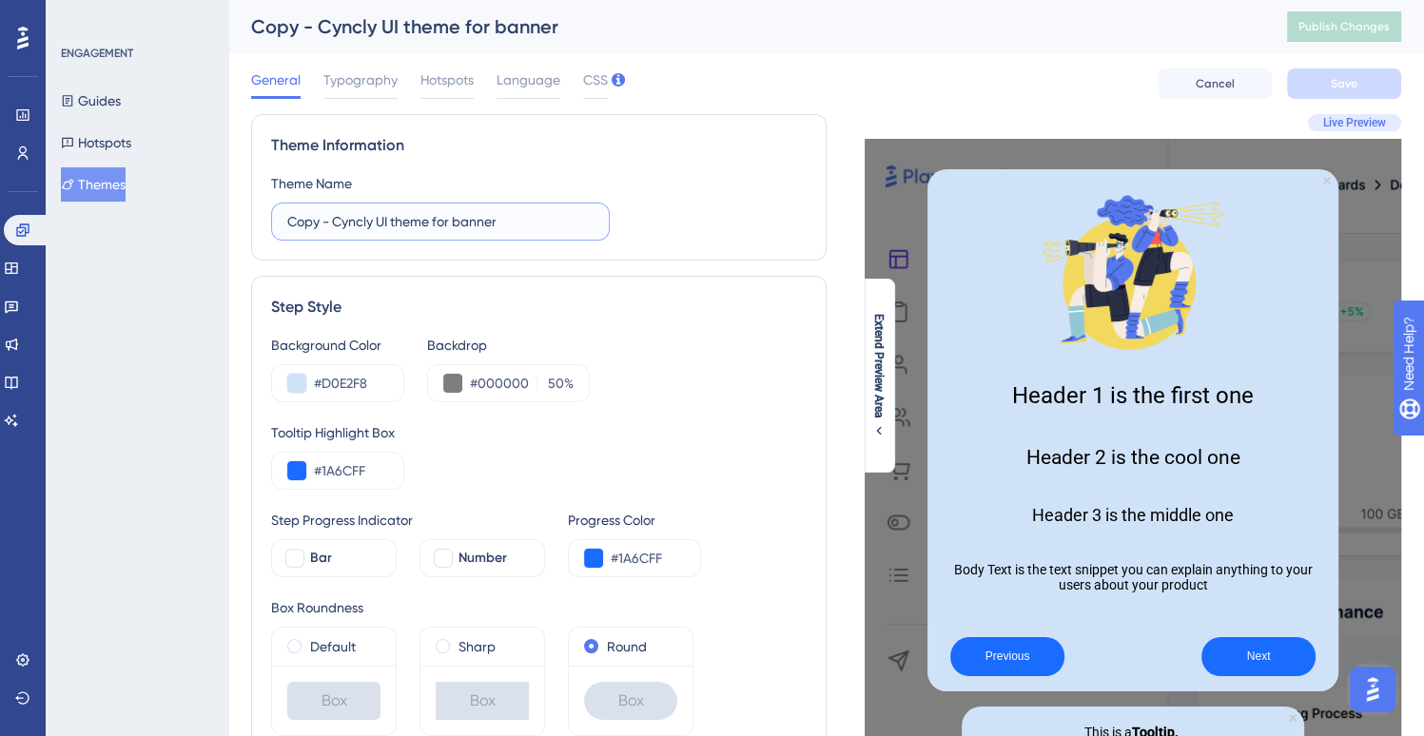
drag, startPoint x: 336, startPoint y: 220, endPoint x: 214, endPoint y: 222, distance: 121.8
type input "Cyncly UI theme without progress"
click at [1347, 76] on span "Save" at bounding box center [1344, 83] width 27 height 15
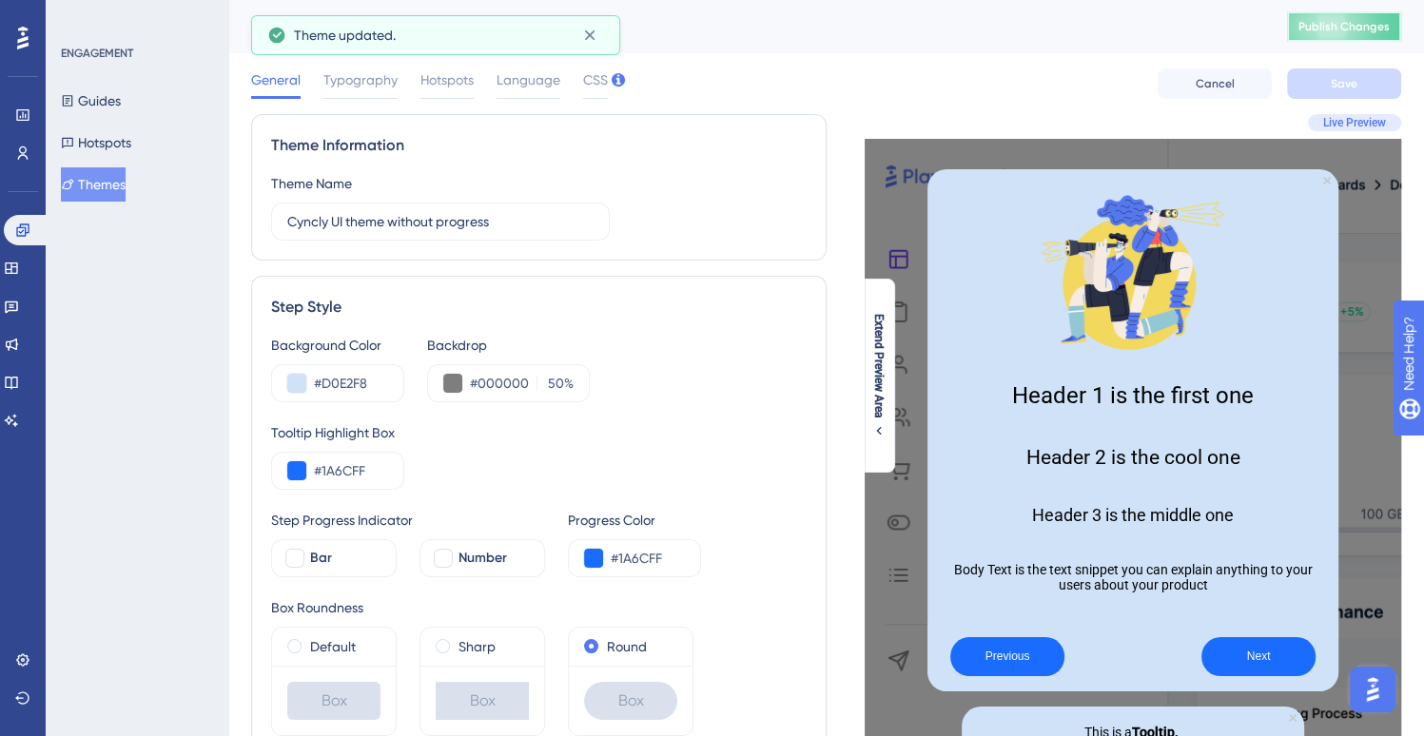
click at [1375, 29] on span "Publish Changes" at bounding box center [1343, 26] width 91 height 15
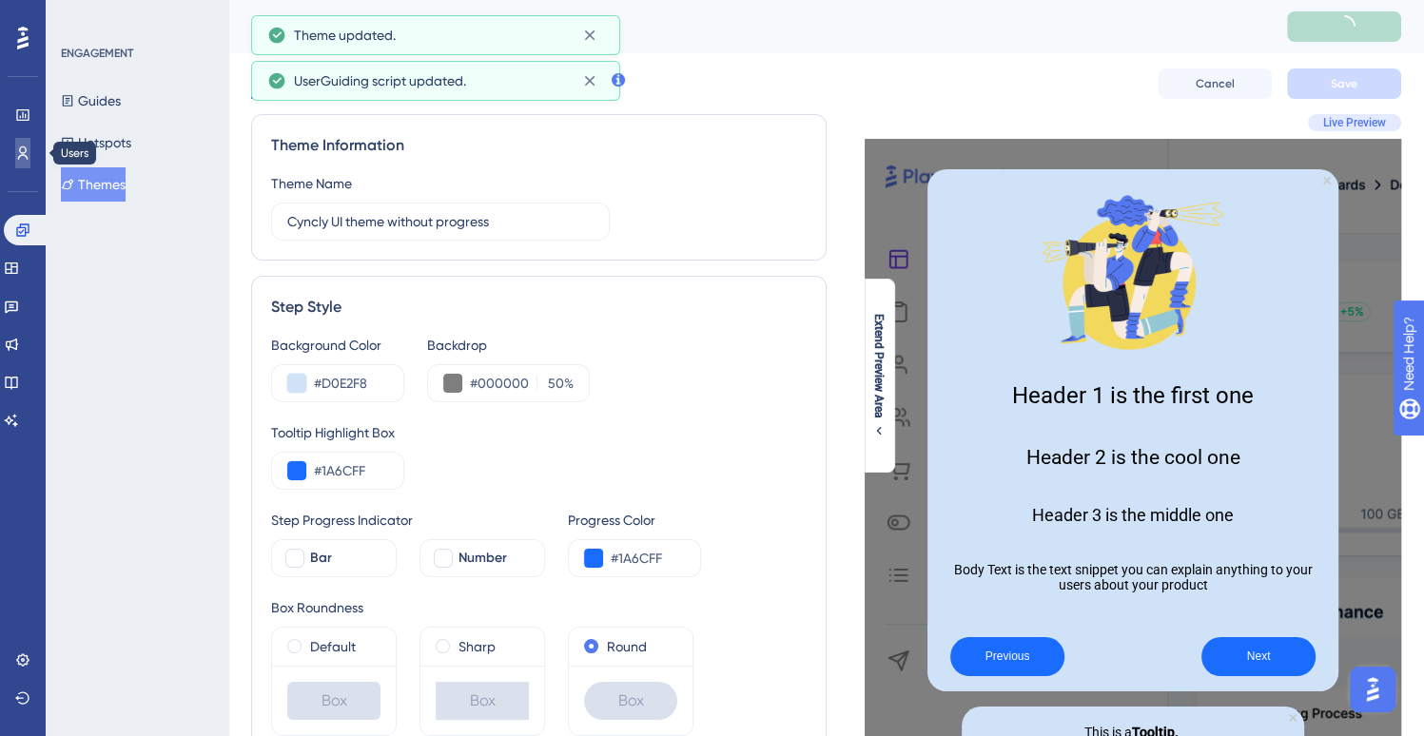
click at [24, 147] on icon at bounding box center [23, 152] width 10 height 13
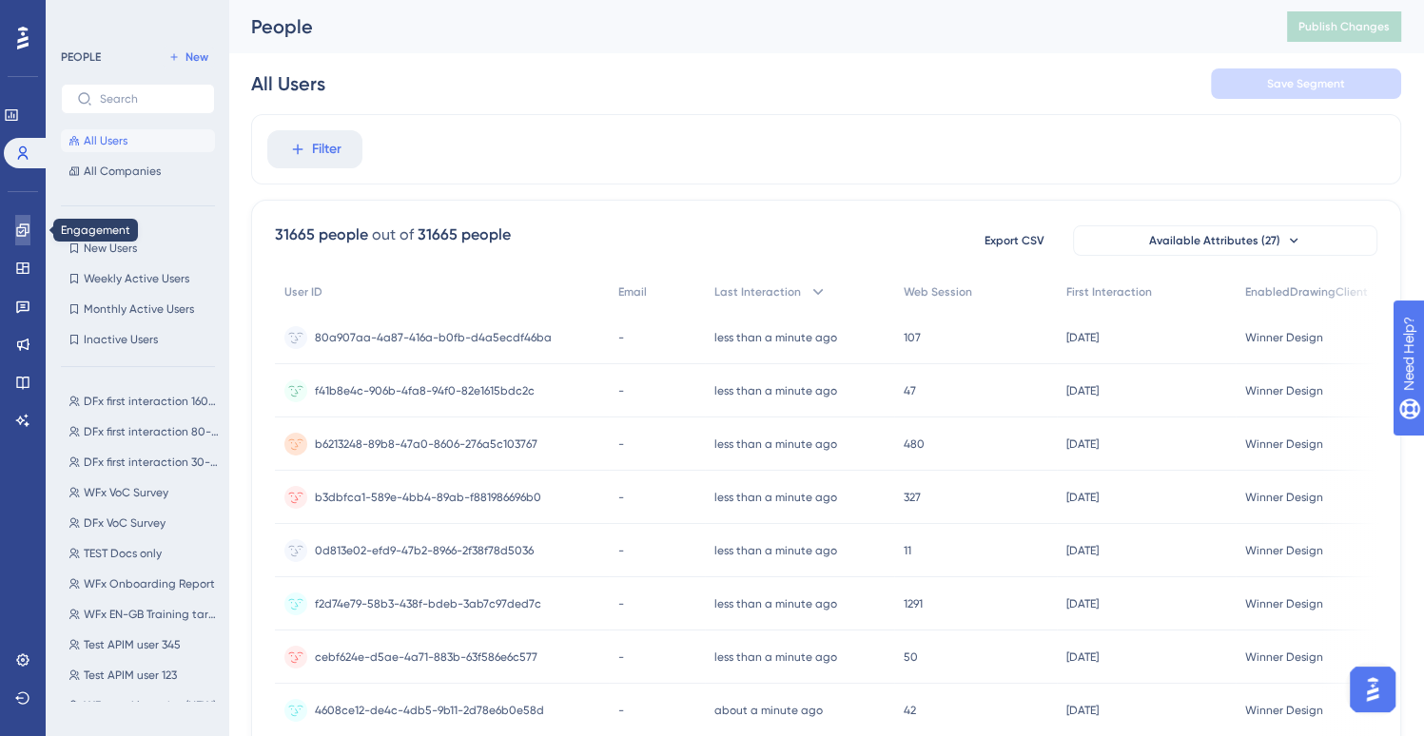
click at [29, 241] on link at bounding box center [22, 230] width 15 height 30
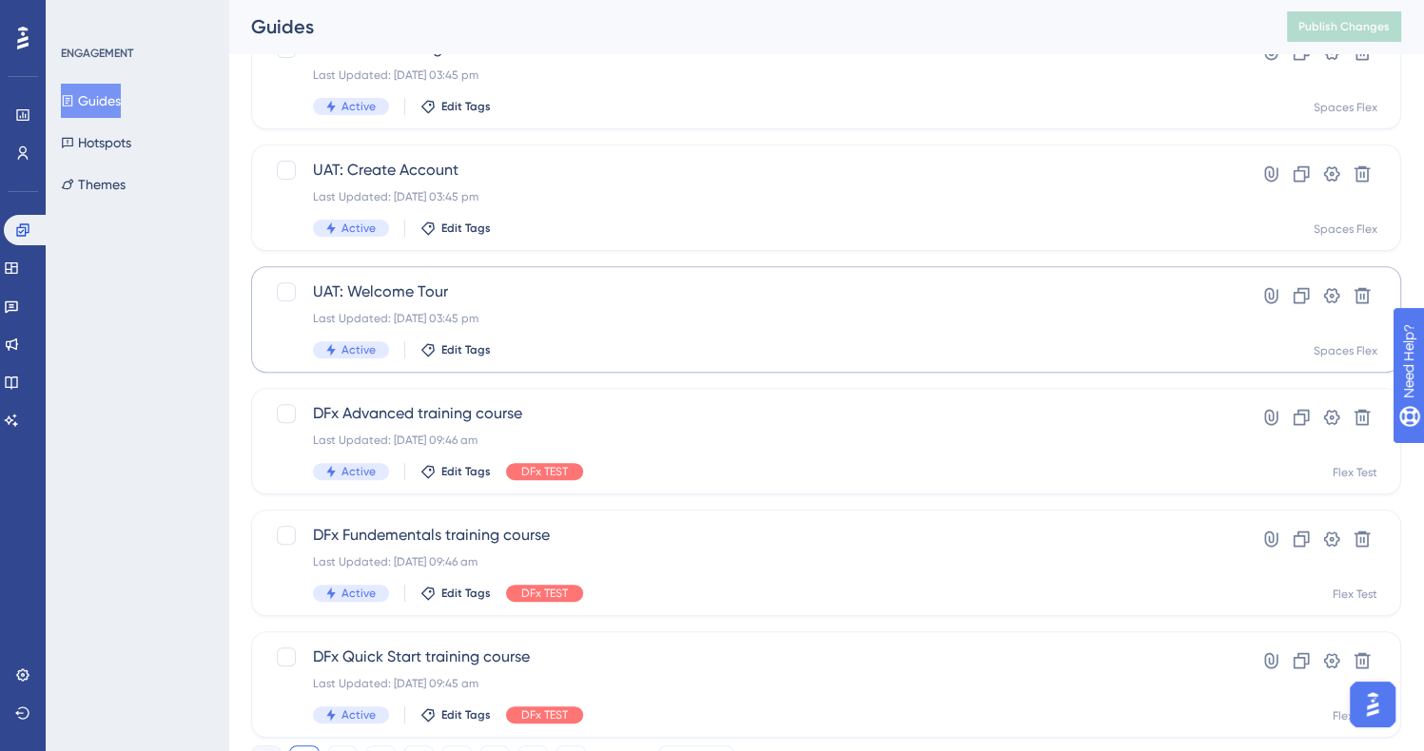
scroll to position [725, 0]
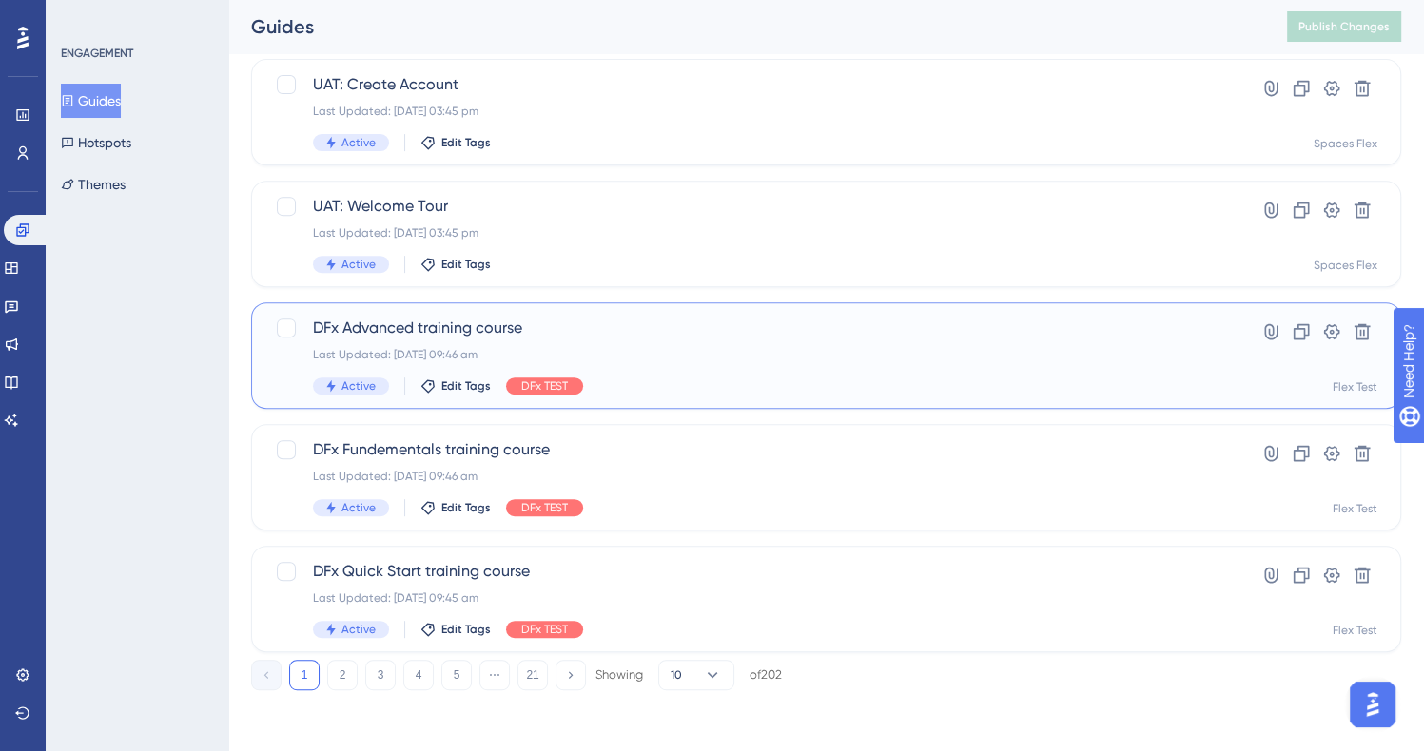
click at [662, 387] on div "Active Edit Tags DFx TEST" at bounding box center [750, 386] width 874 height 17
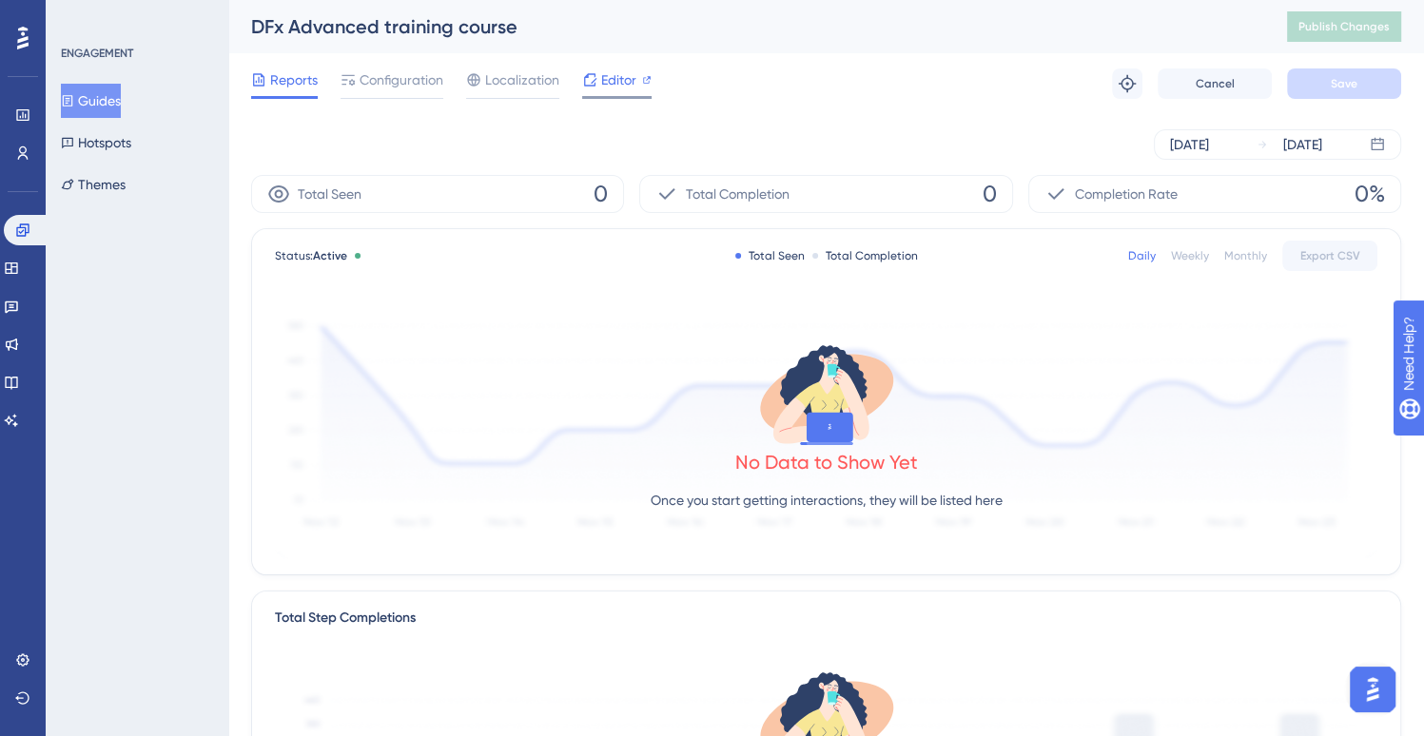
click at [627, 81] on span "Editor" at bounding box center [618, 79] width 35 height 23
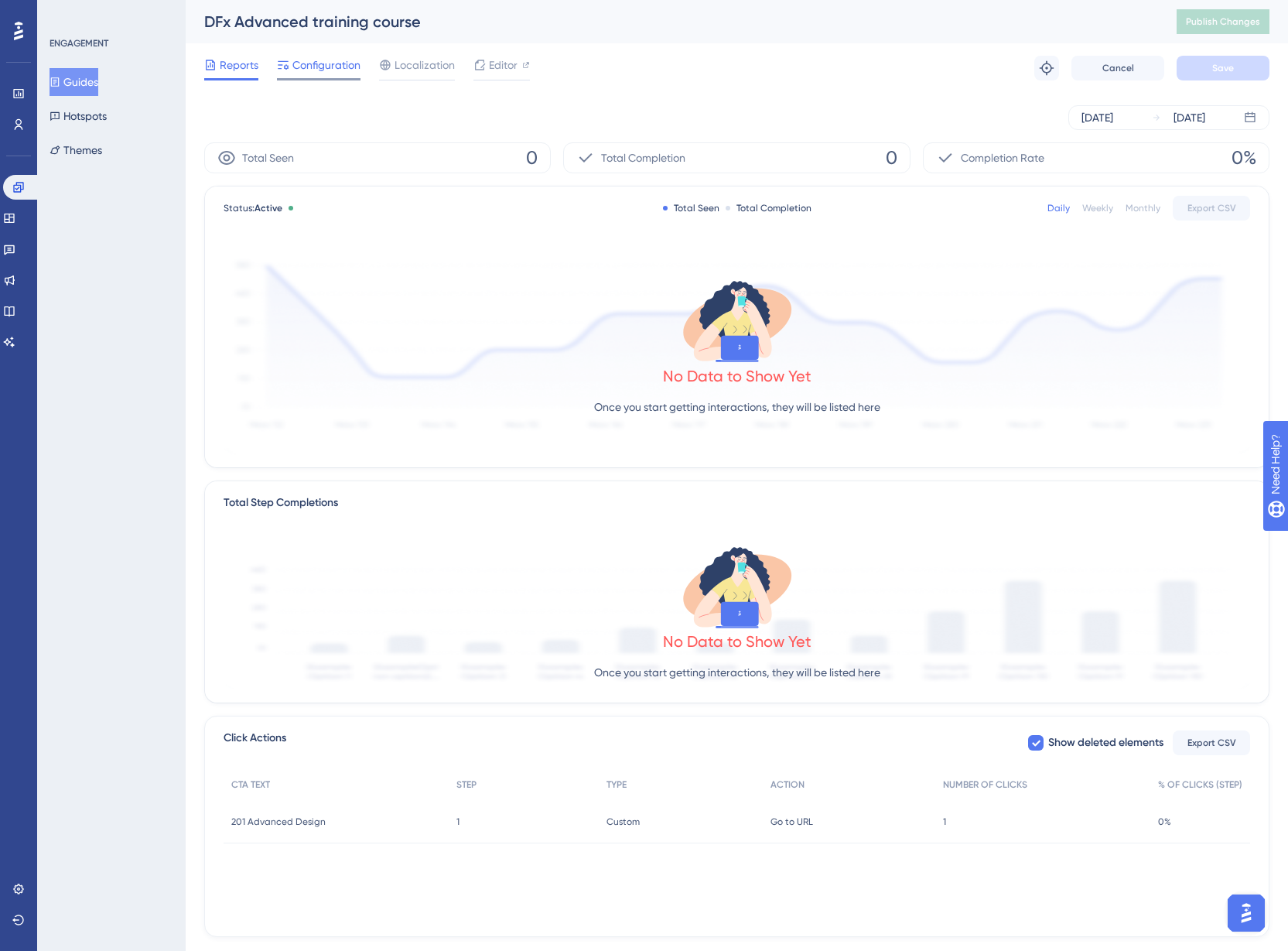
click at [323, 70] on span "Configuration" at bounding box center [327, 64] width 68 height 19
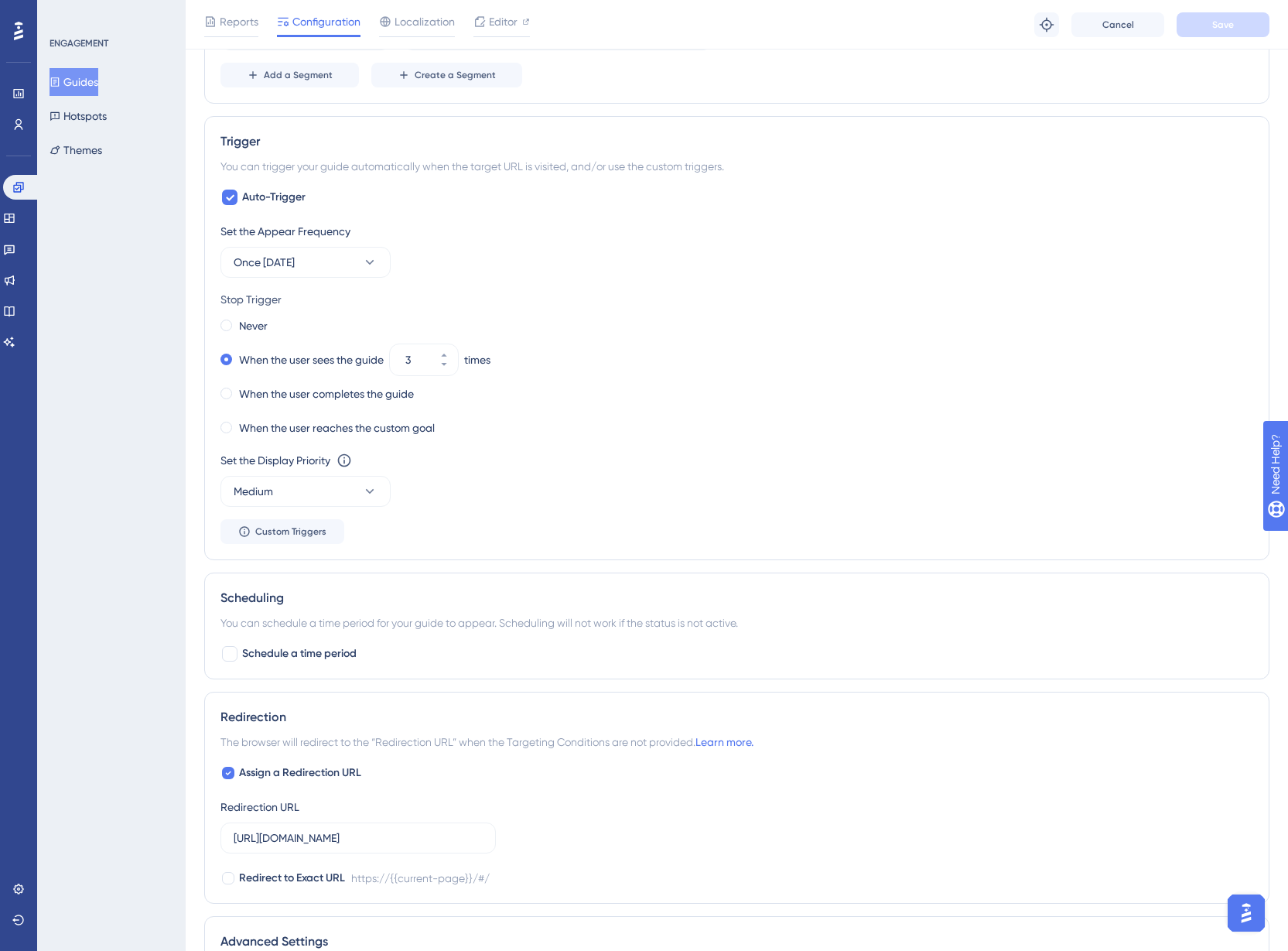
scroll to position [696, 0]
